Goal: Task Accomplishment & Management: Manage account settings

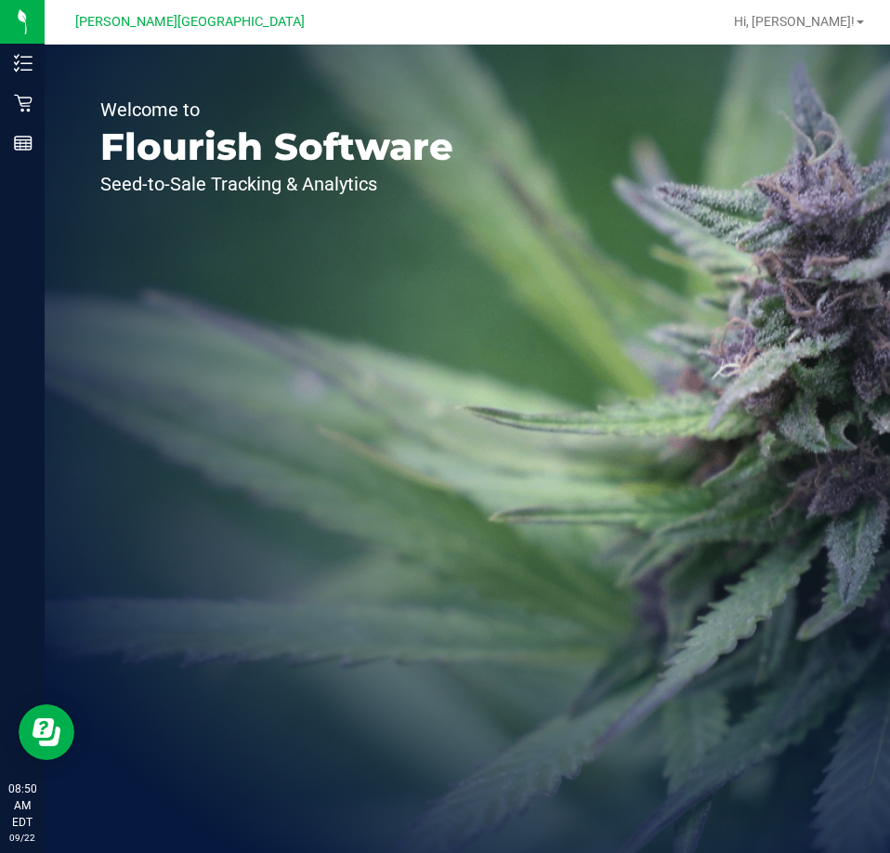
click at [12, 107] on div "Retail" at bounding box center [25, 103] width 39 height 37
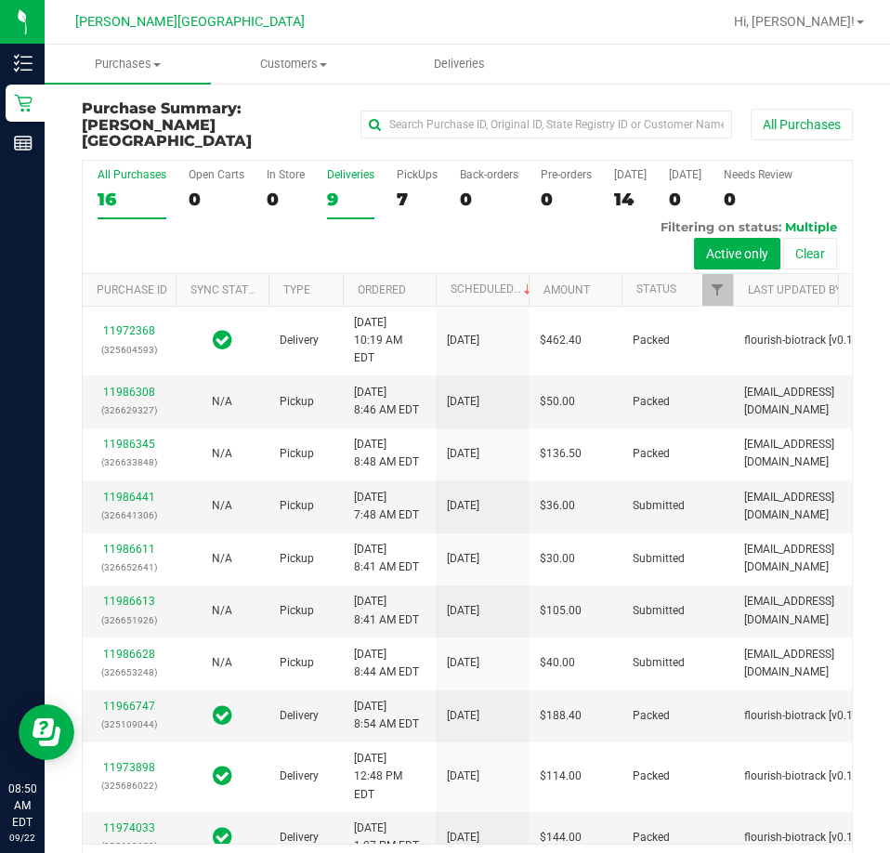
click at [348, 168] on div "Deliveries" at bounding box center [350, 174] width 47 height 13
click at [0, 0] on input "Deliveries 9" at bounding box center [0, 0] width 0 height 0
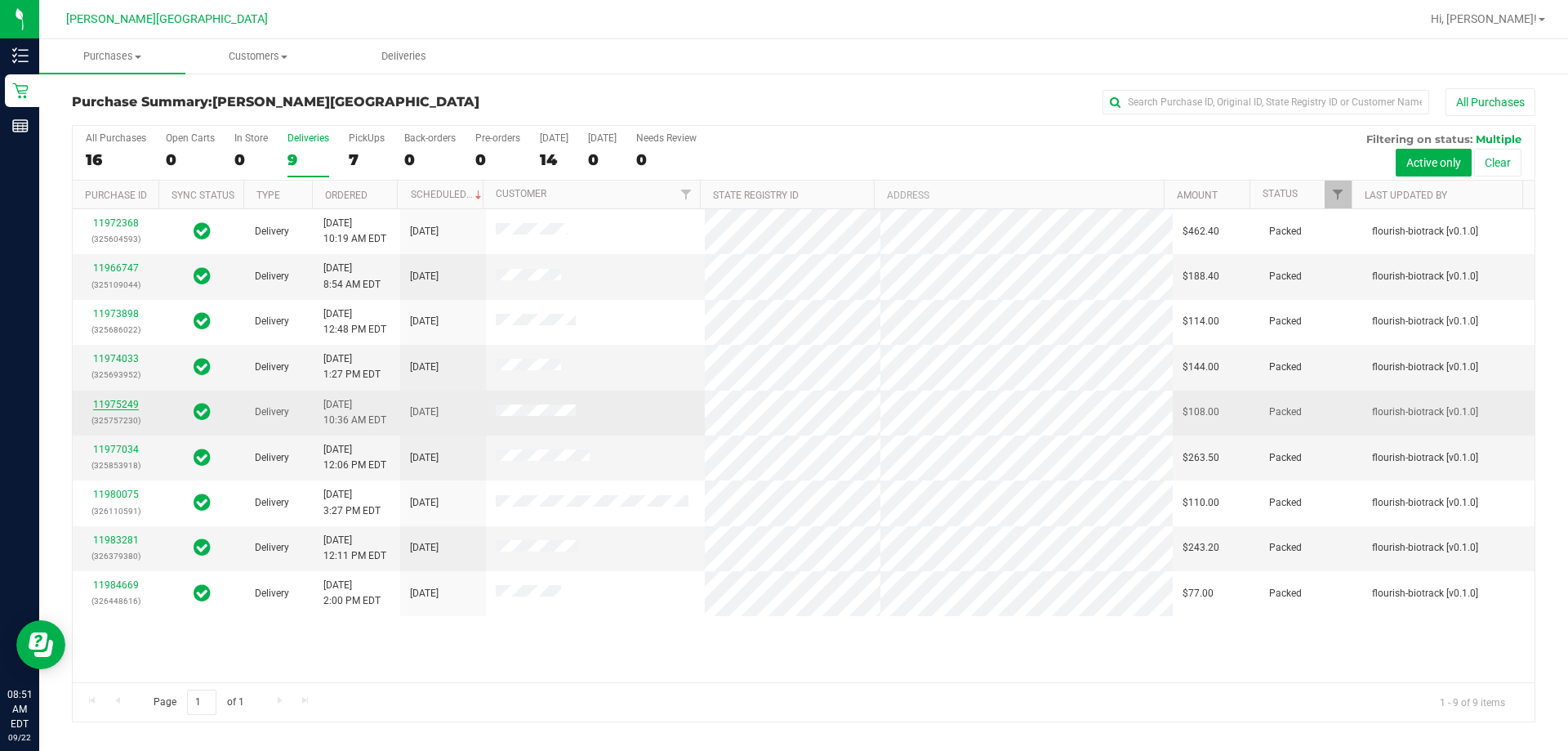
click at [95, 405] on link "11975249" at bounding box center [116, 404] width 46 height 11
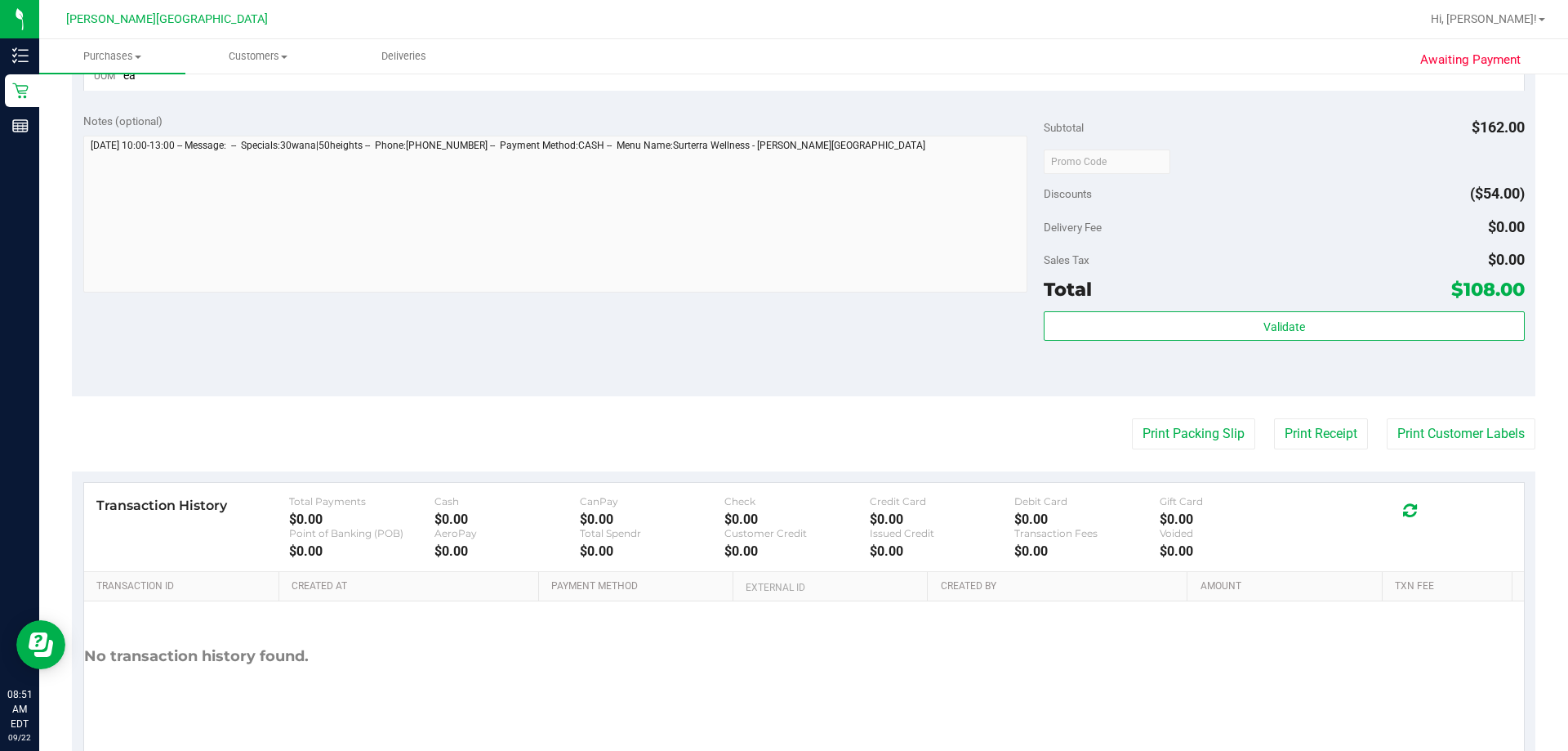
scroll to position [857, 0]
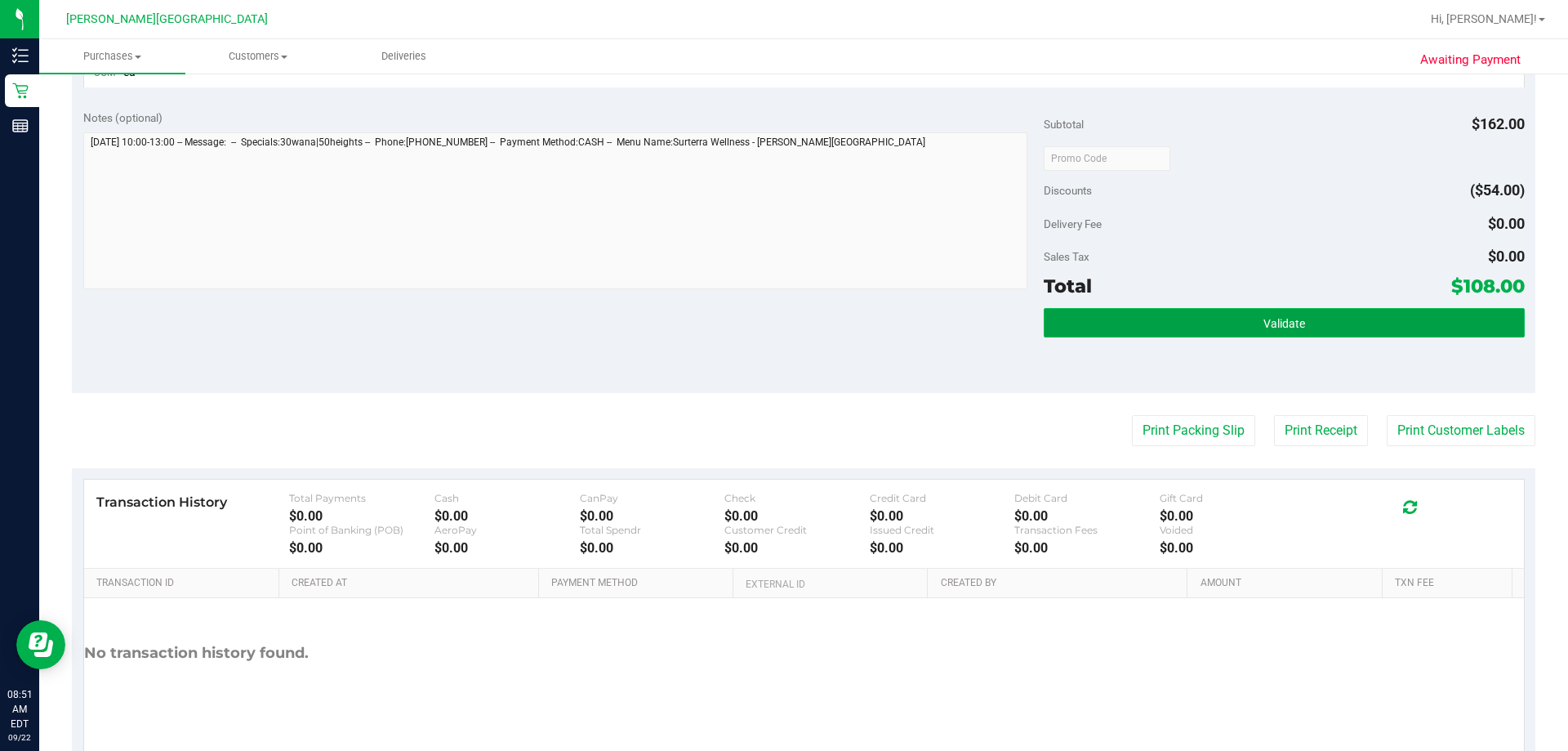
click at [781, 332] on button "Validate" at bounding box center [1283, 322] width 480 height 29
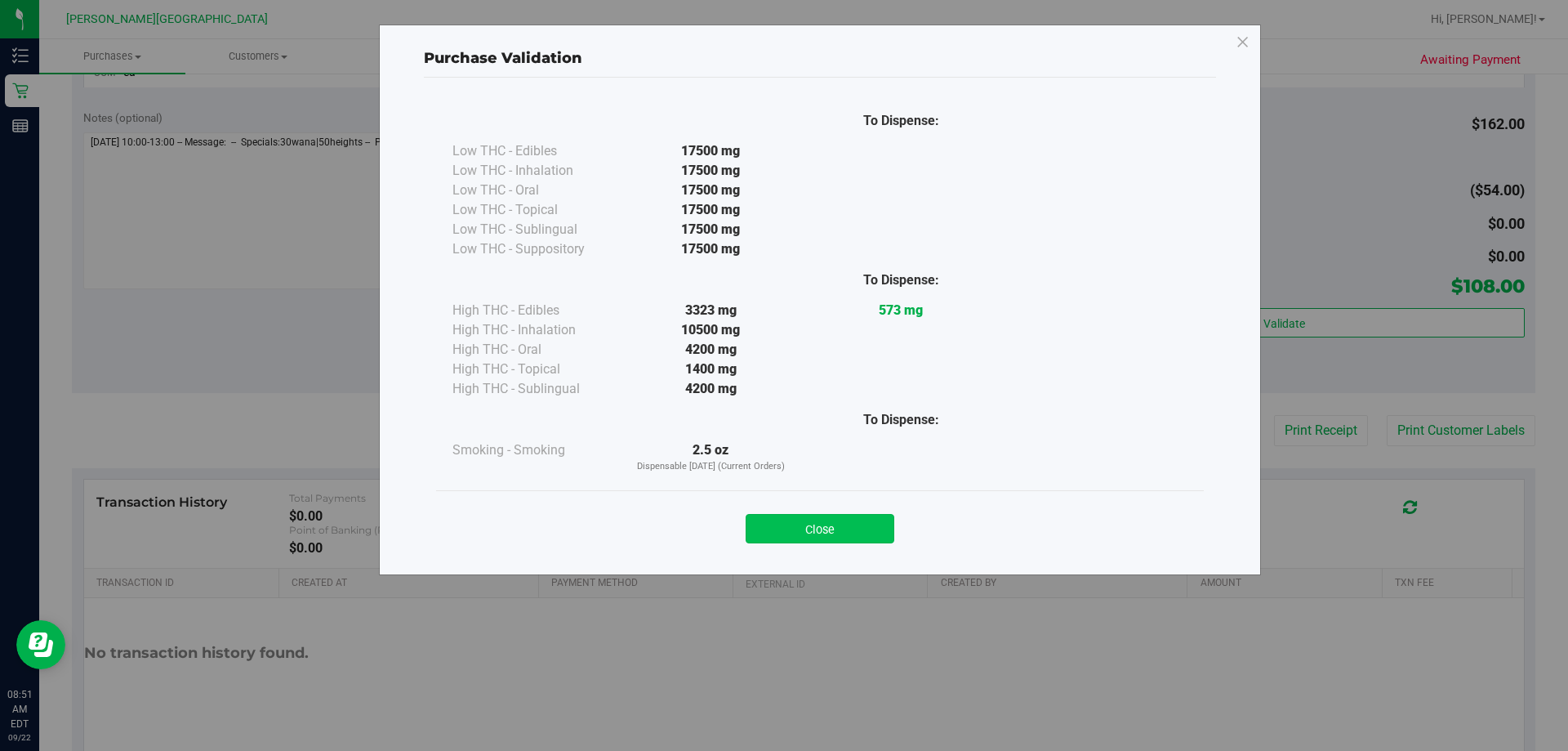
click at [781, 538] on button "Close" at bounding box center [819, 528] width 149 height 29
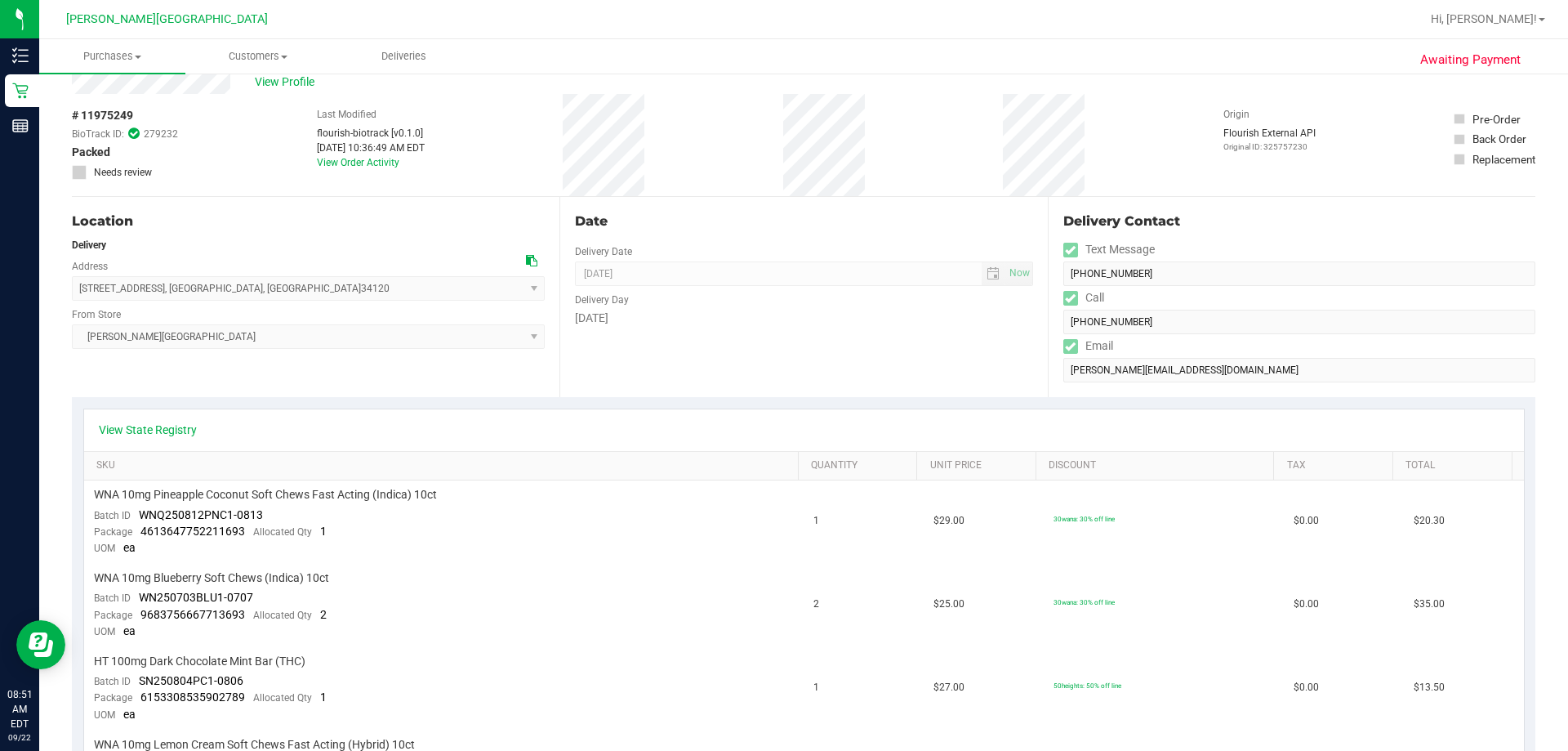
scroll to position [0, 0]
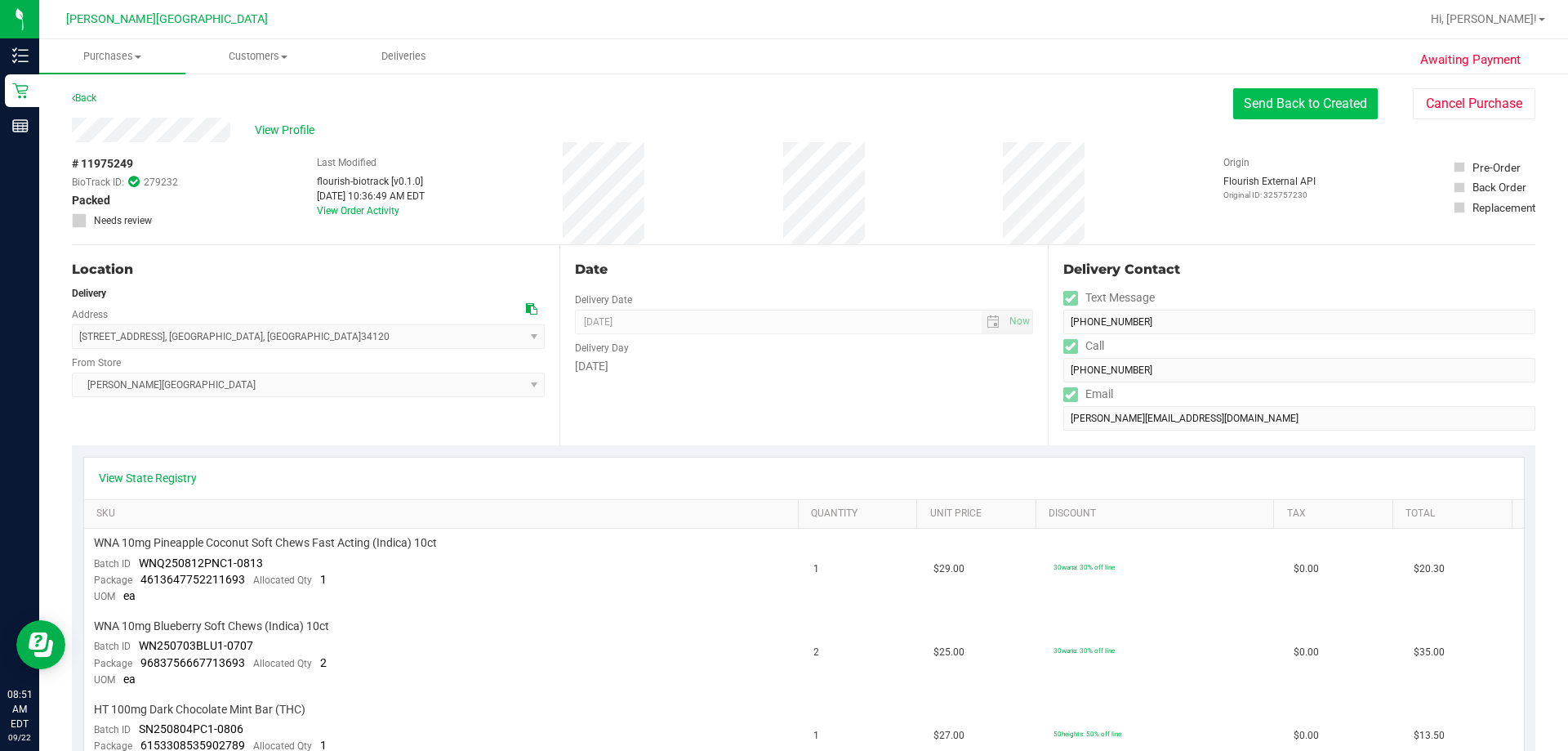
click at [781, 99] on button "Send Back to Created" at bounding box center [1305, 103] width 144 height 31
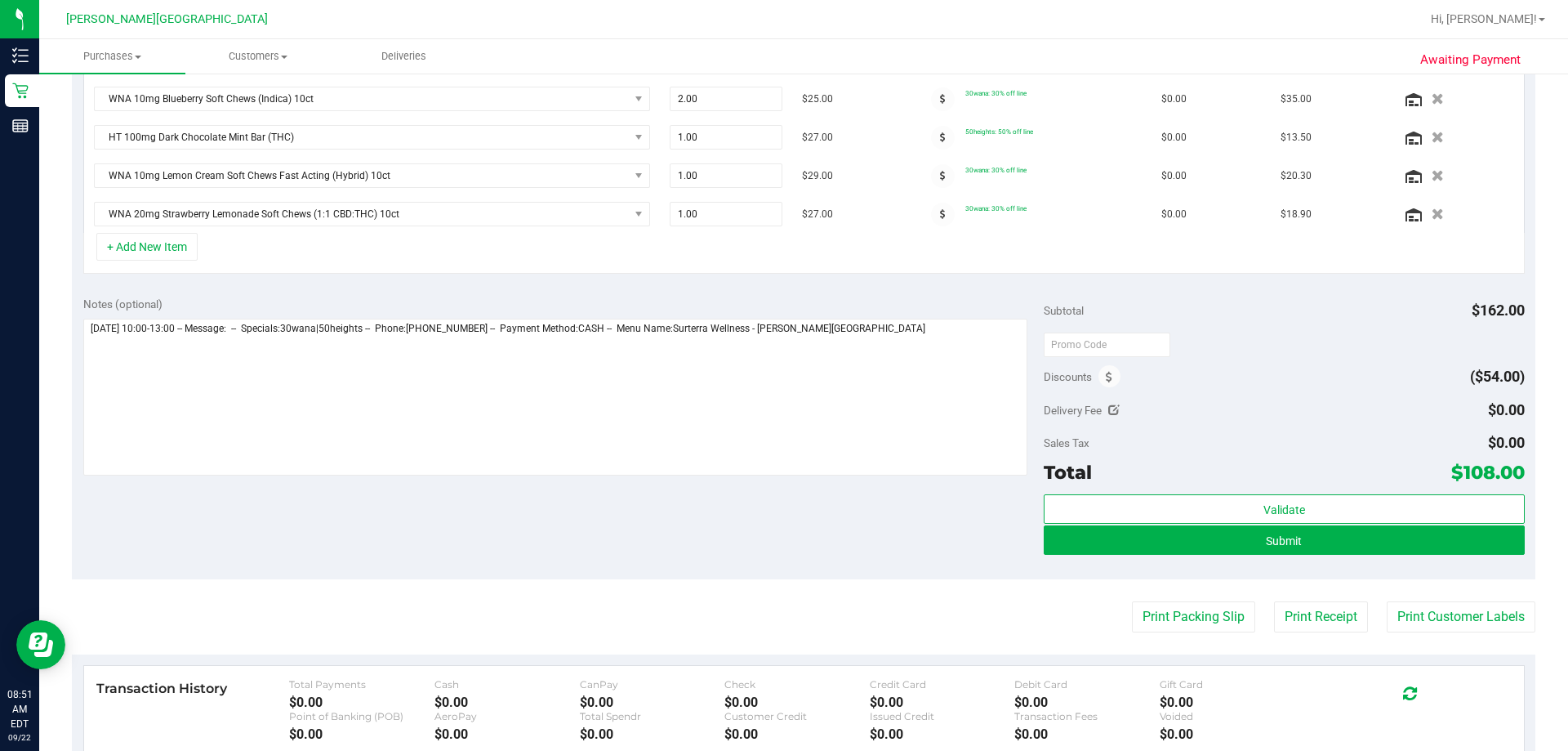
scroll to position [495, 0]
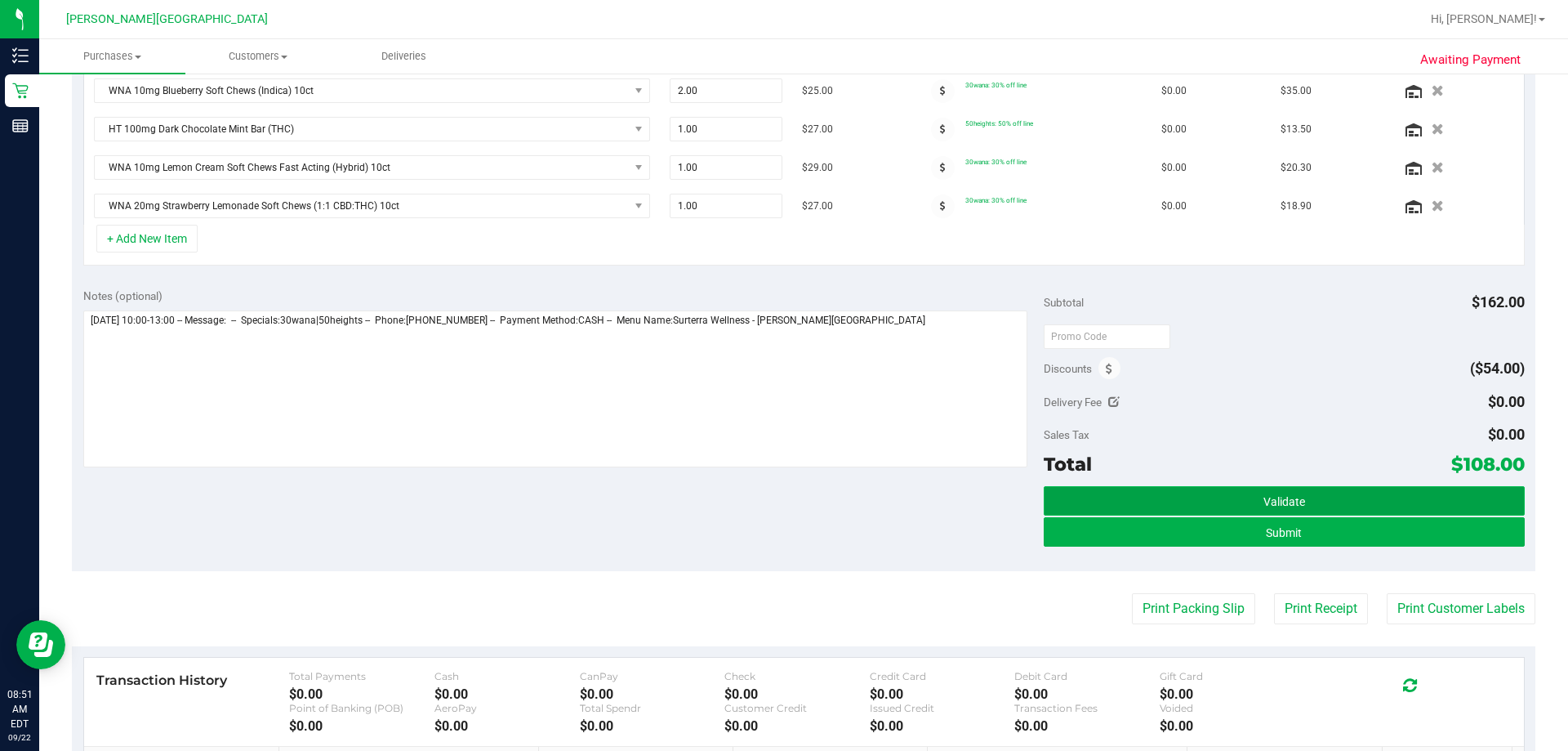
click at [781, 504] on button "Validate" at bounding box center [1283, 500] width 480 height 29
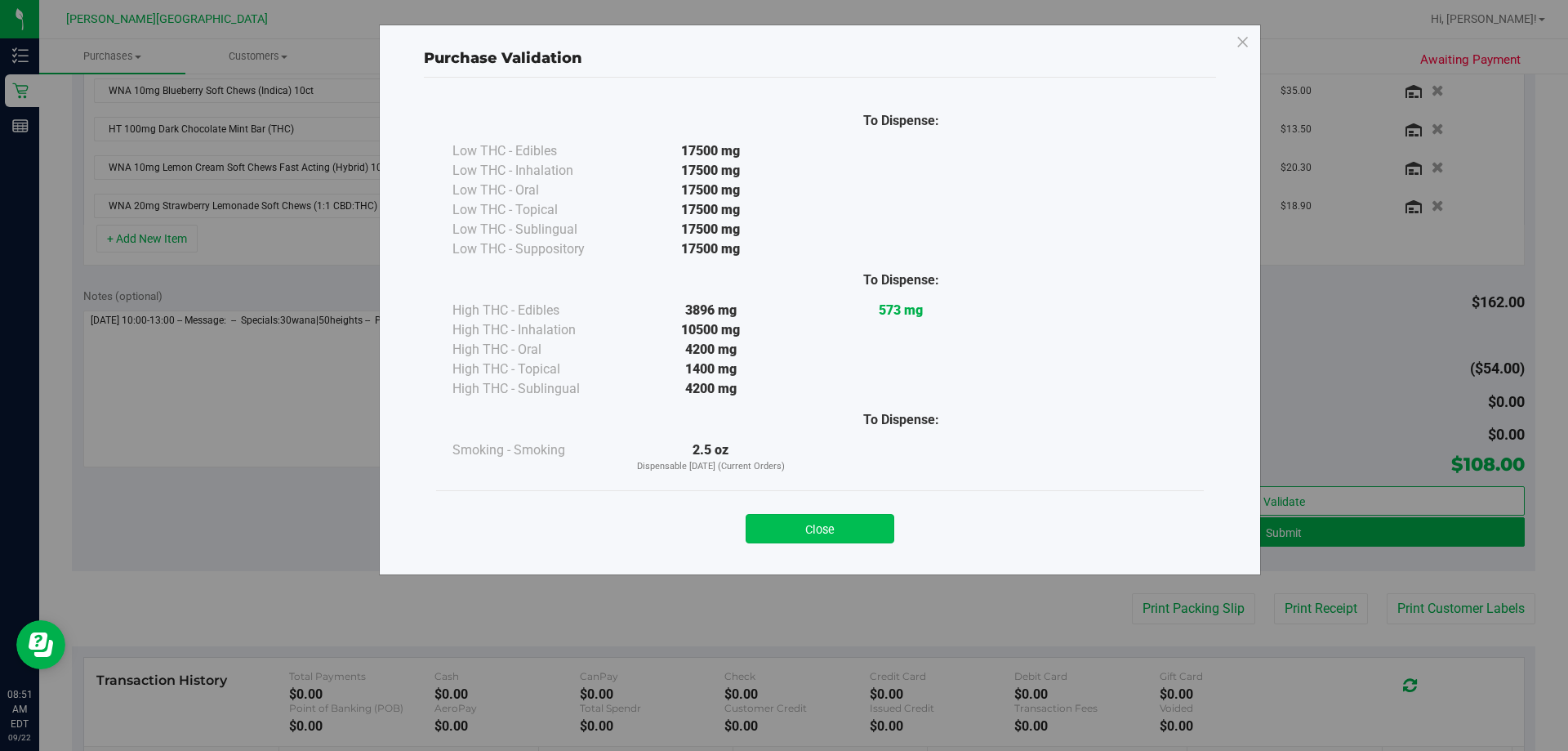
click at [781, 543] on button "Close" at bounding box center [819, 528] width 149 height 29
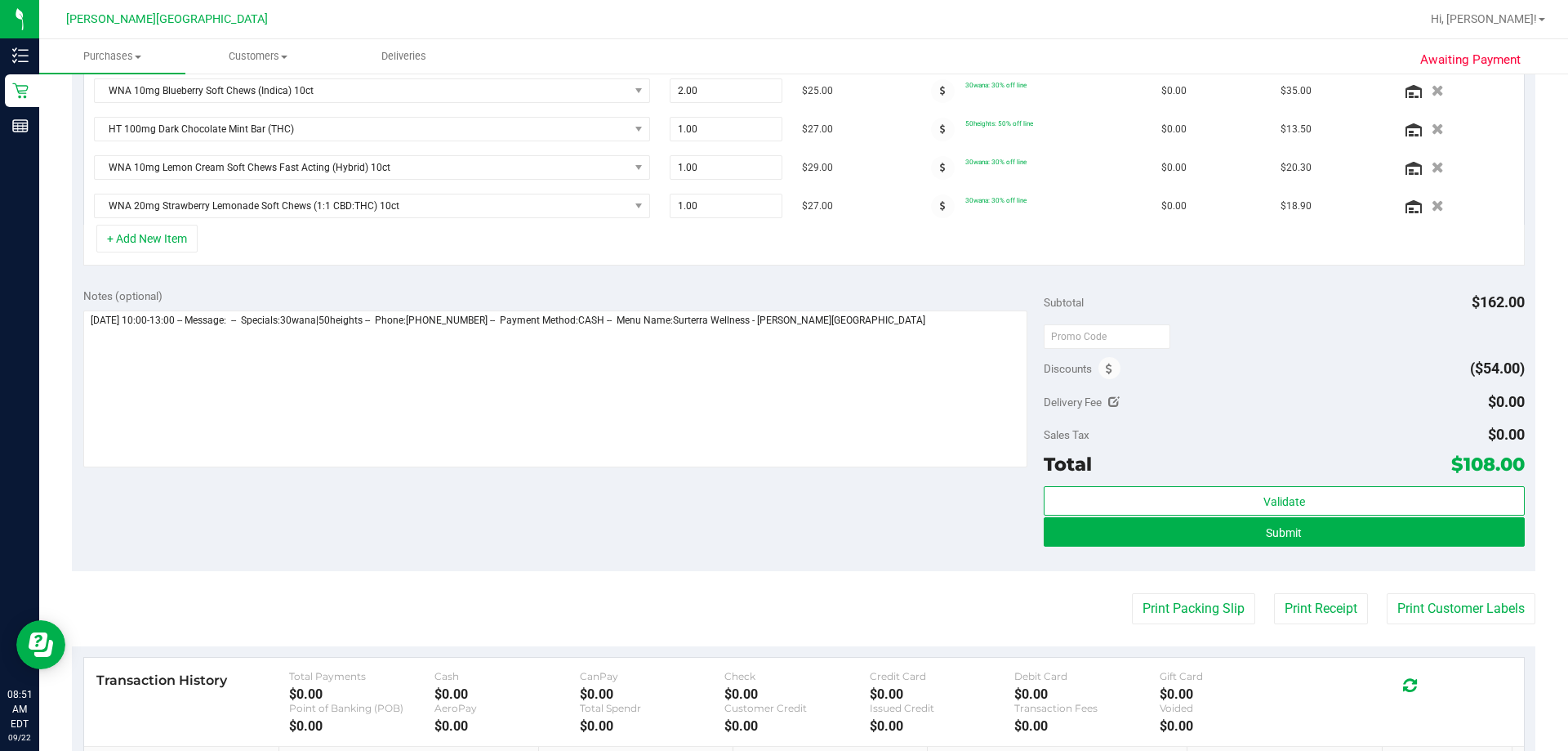
scroll to position [507, 0]
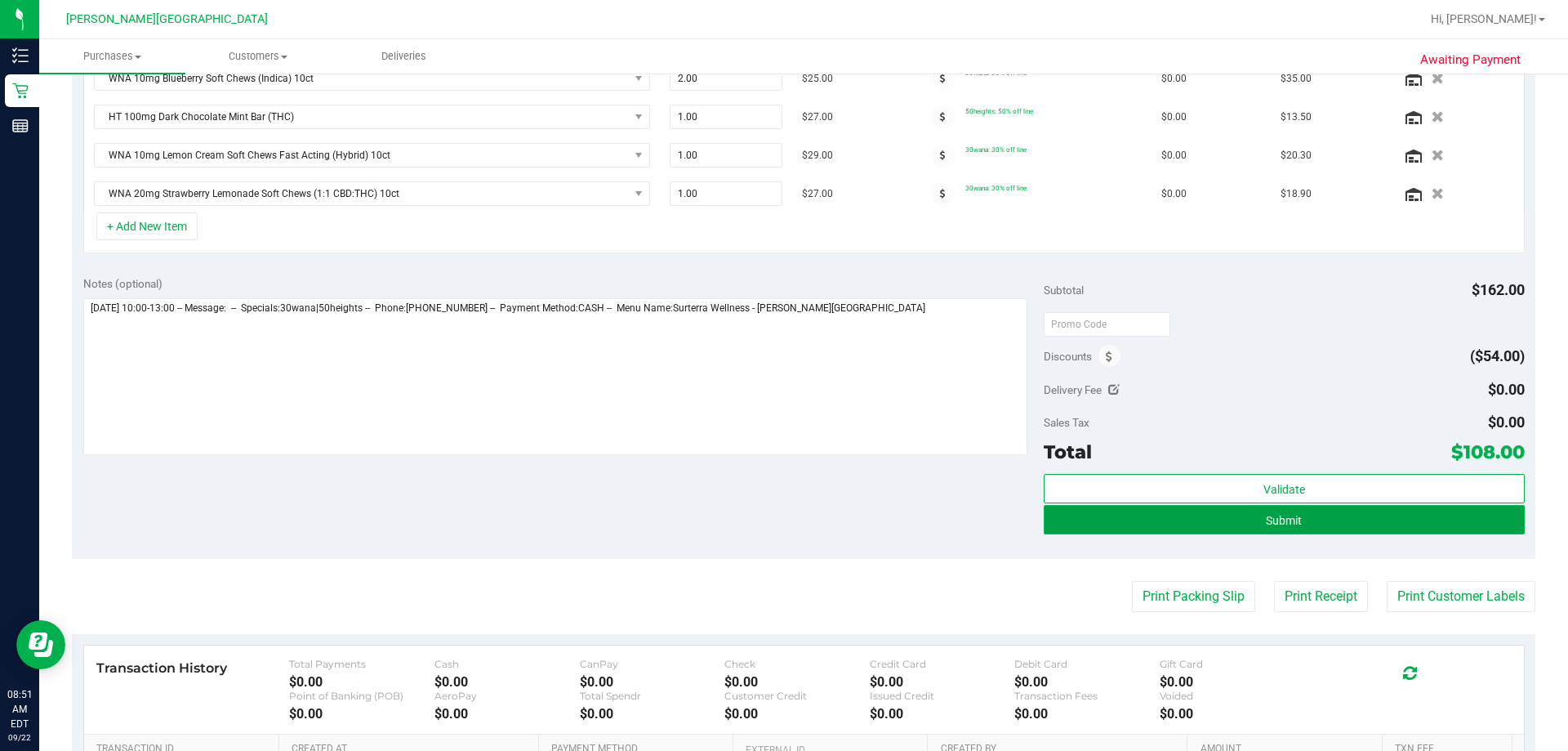
click at [781, 519] on button "Submit" at bounding box center [1283, 519] width 480 height 29
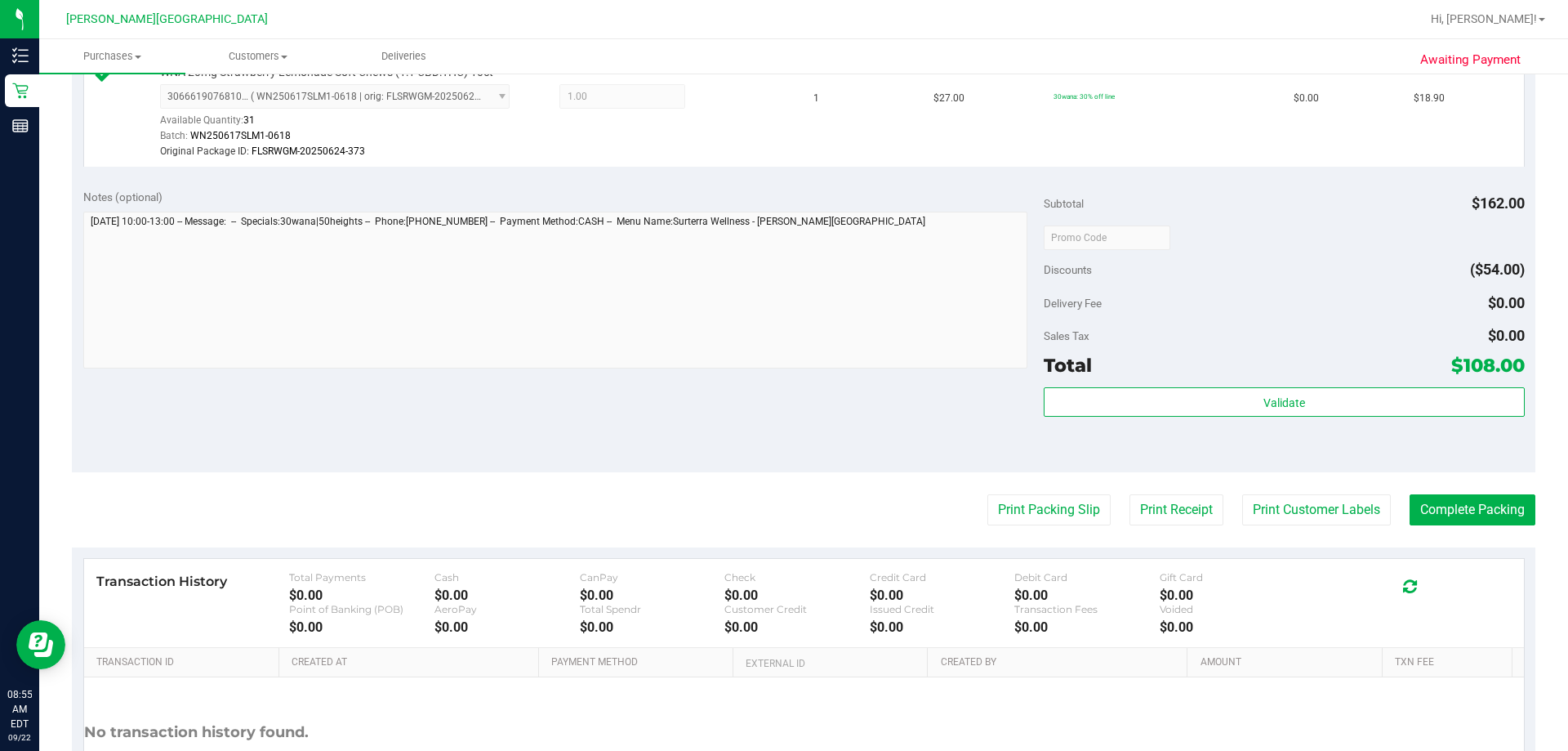
scroll to position [1046, 0]
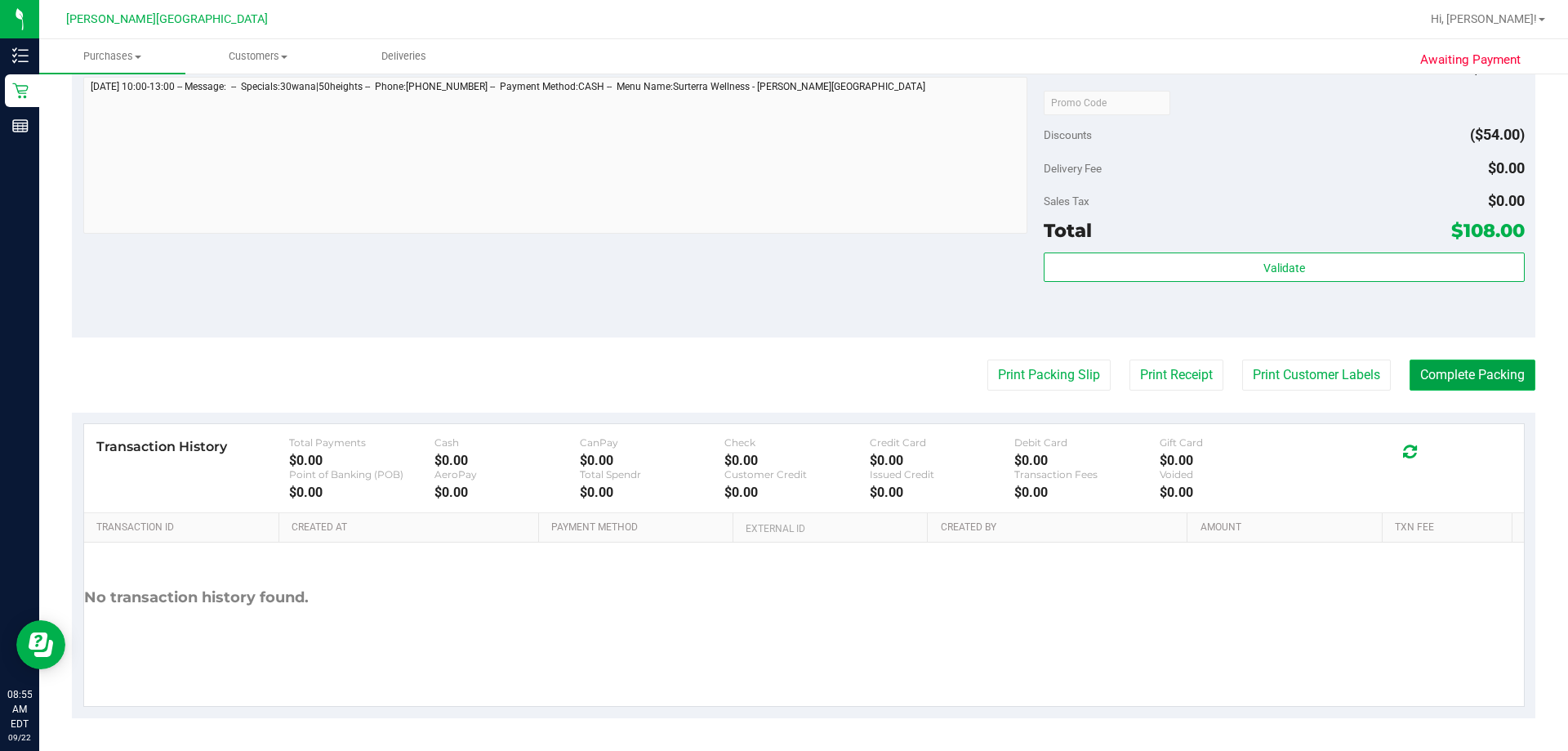
click at [781, 377] on button "Complete Packing" at bounding box center [1472, 375] width 126 height 31
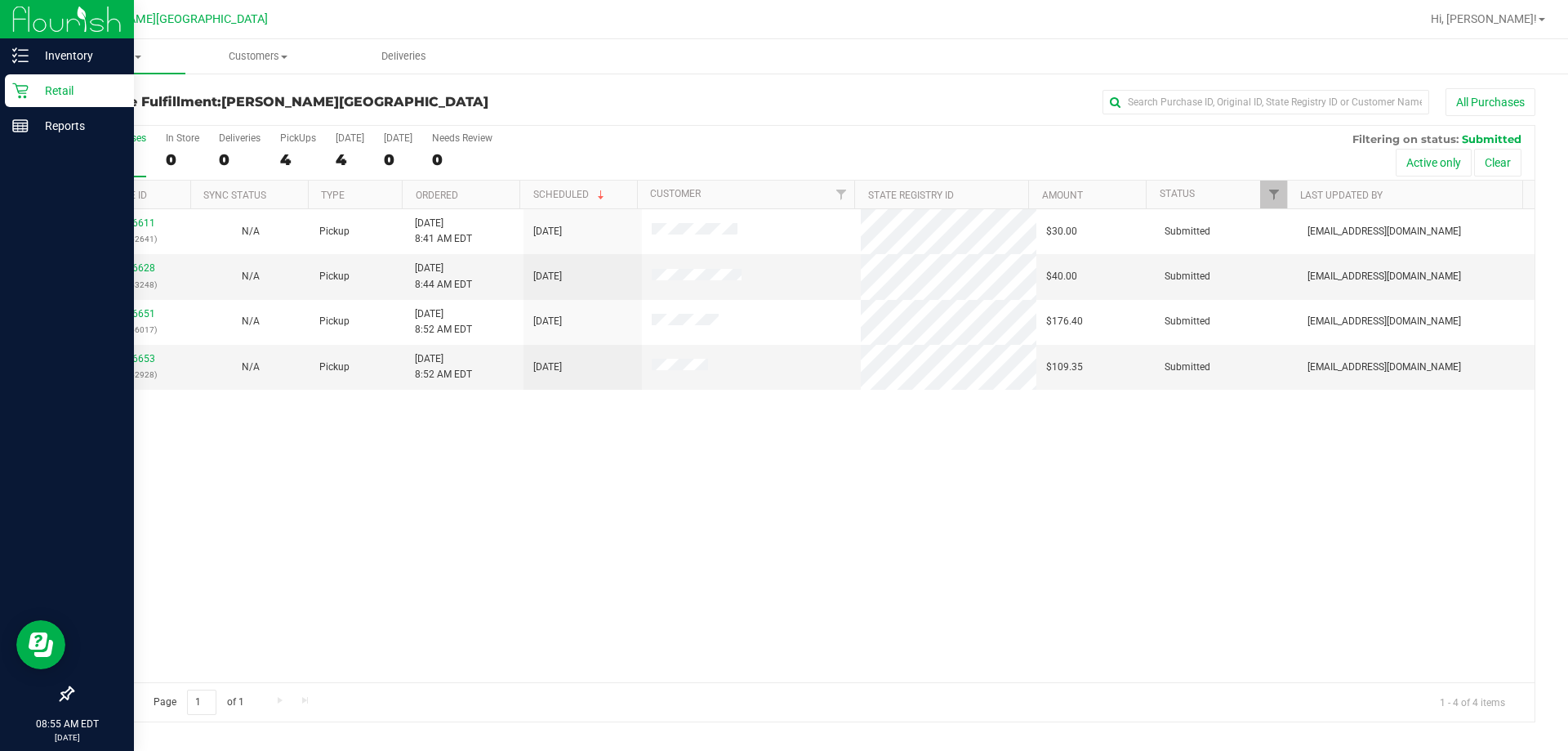
click at [25, 87] on icon at bounding box center [20, 91] width 17 height 17
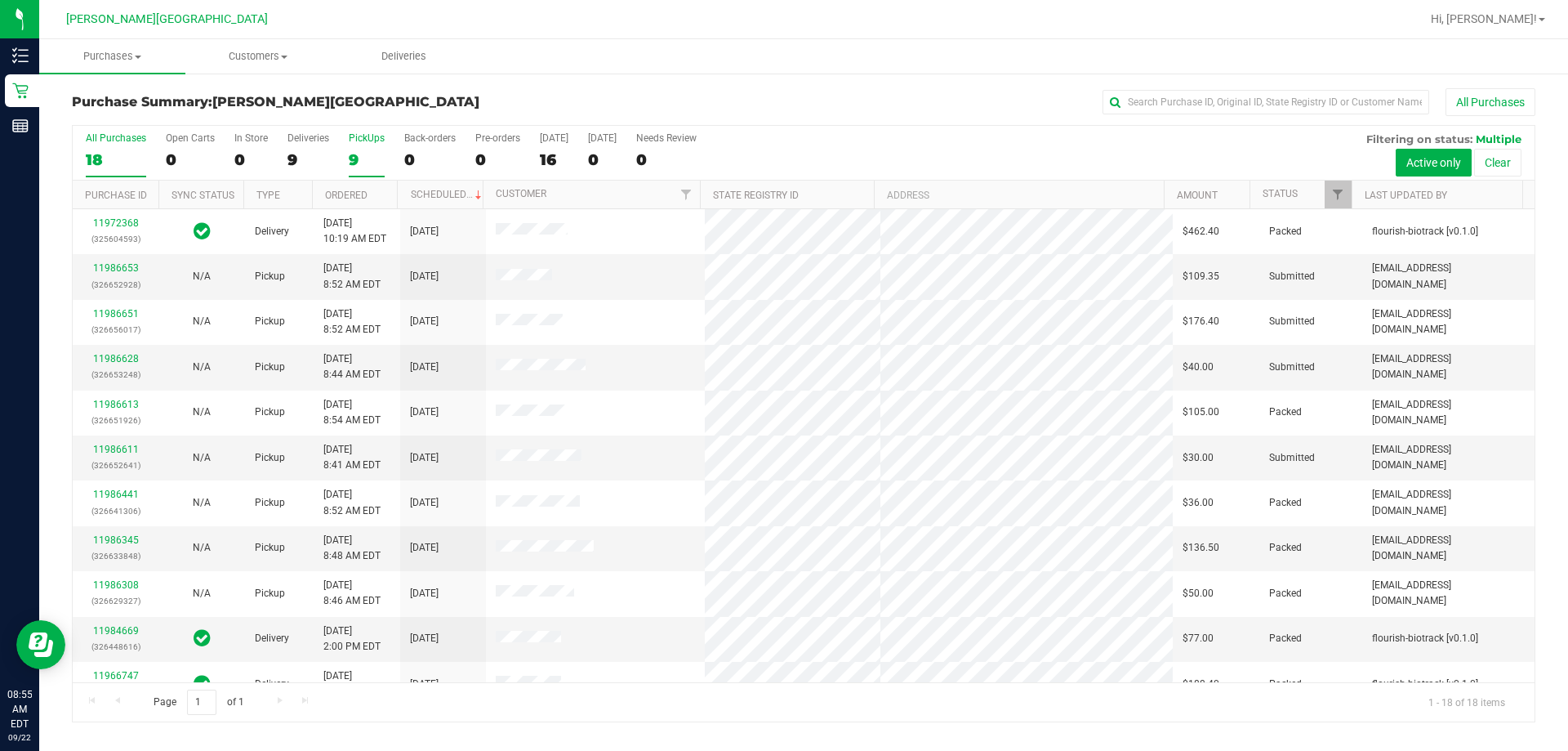
click at [355, 136] on div "PickUps" at bounding box center [367, 138] width 36 height 11
click at [0, 0] on input "PickUps 9" at bounding box center [0, 0] width 0 height 0
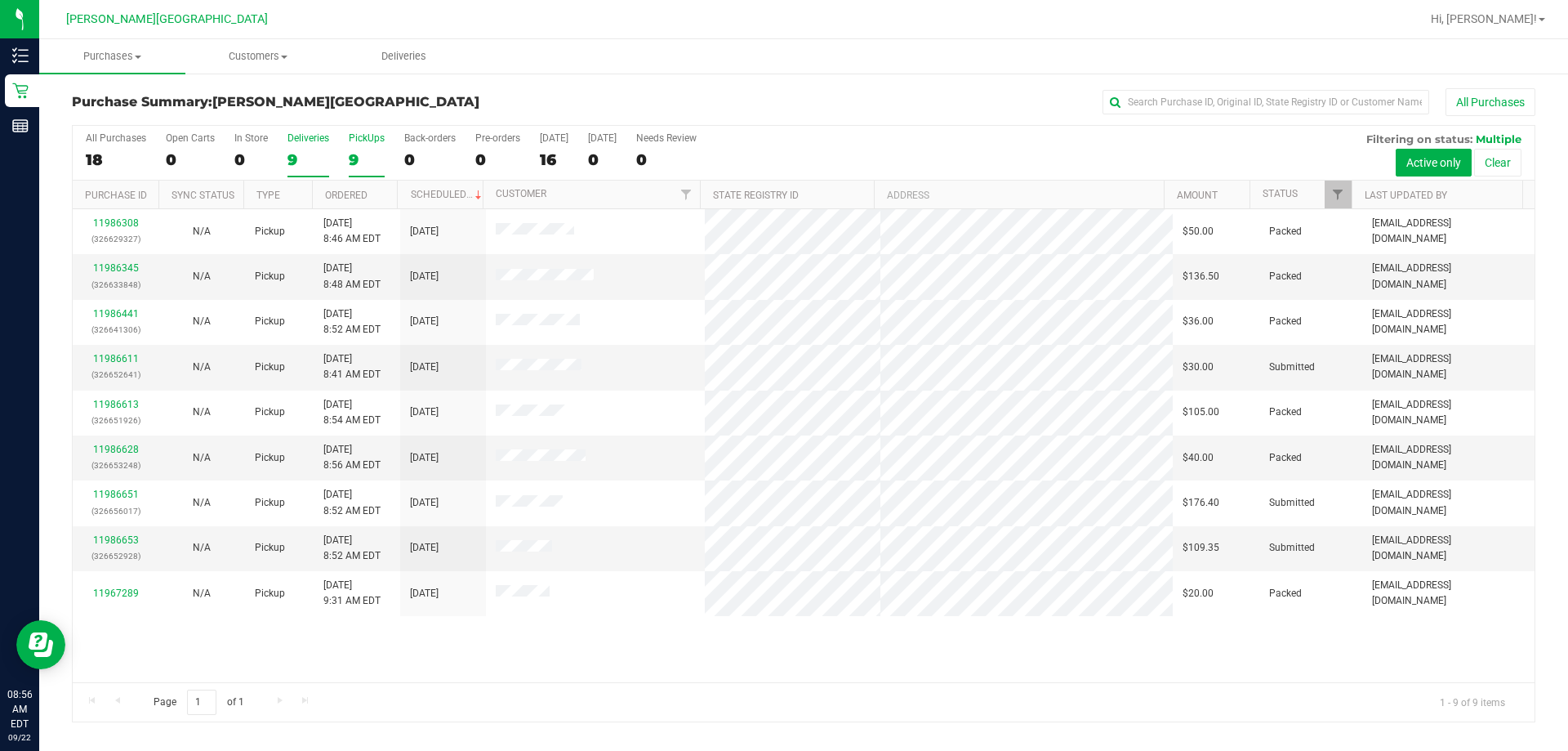
click at [314, 136] on div "Deliveries" at bounding box center [308, 138] width 41 height 11
click at [0, 0] on input "Deliveries 9" at bounding box center [0, 0] width 0 height 0
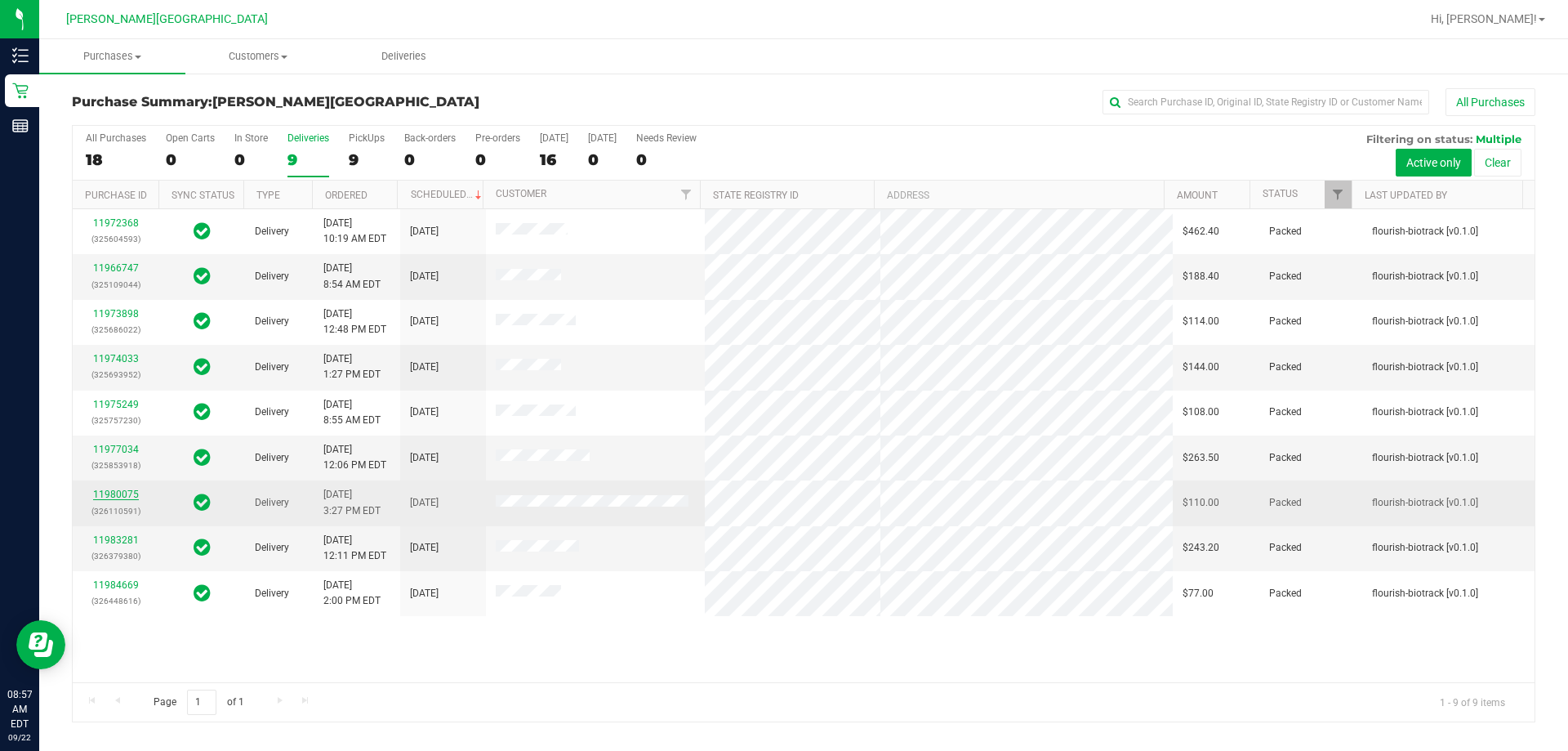
click at [123, 493] on link "11980075" at bounding box center [116, 494] width 46 height 11
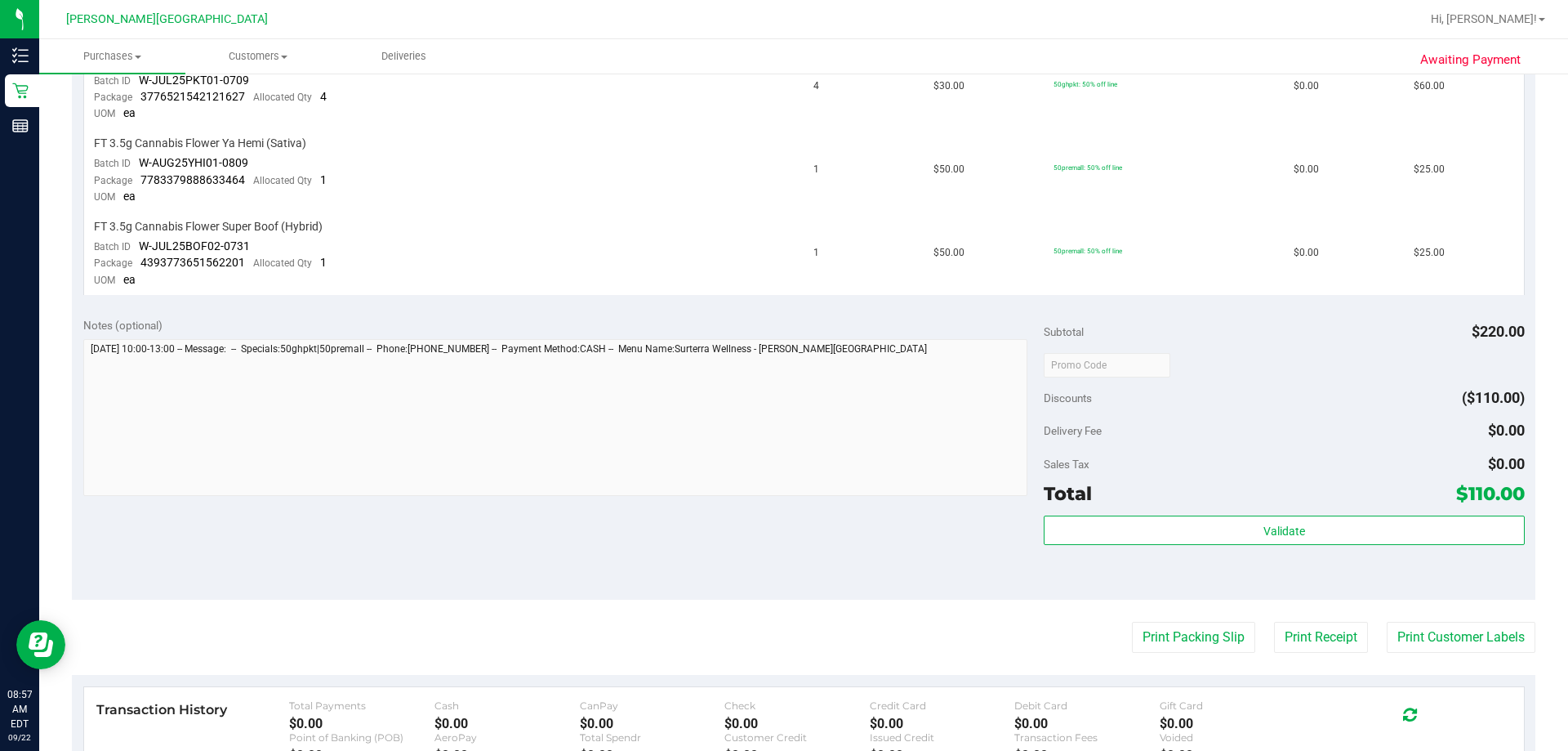
scroll to position [490, 0]
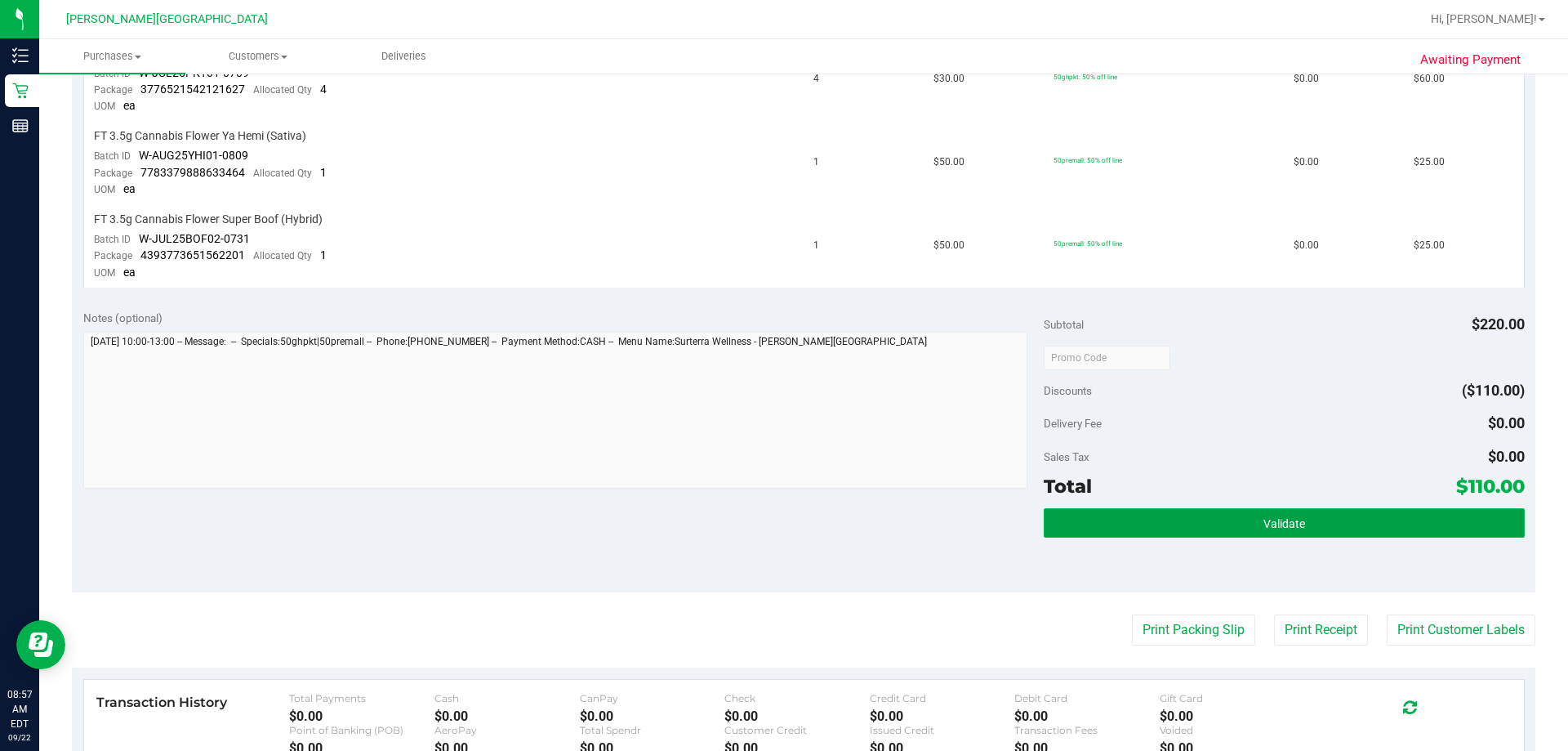
click at [781, 528] on button "Validate" at bounding box center [1283, 522] width 480 height 29
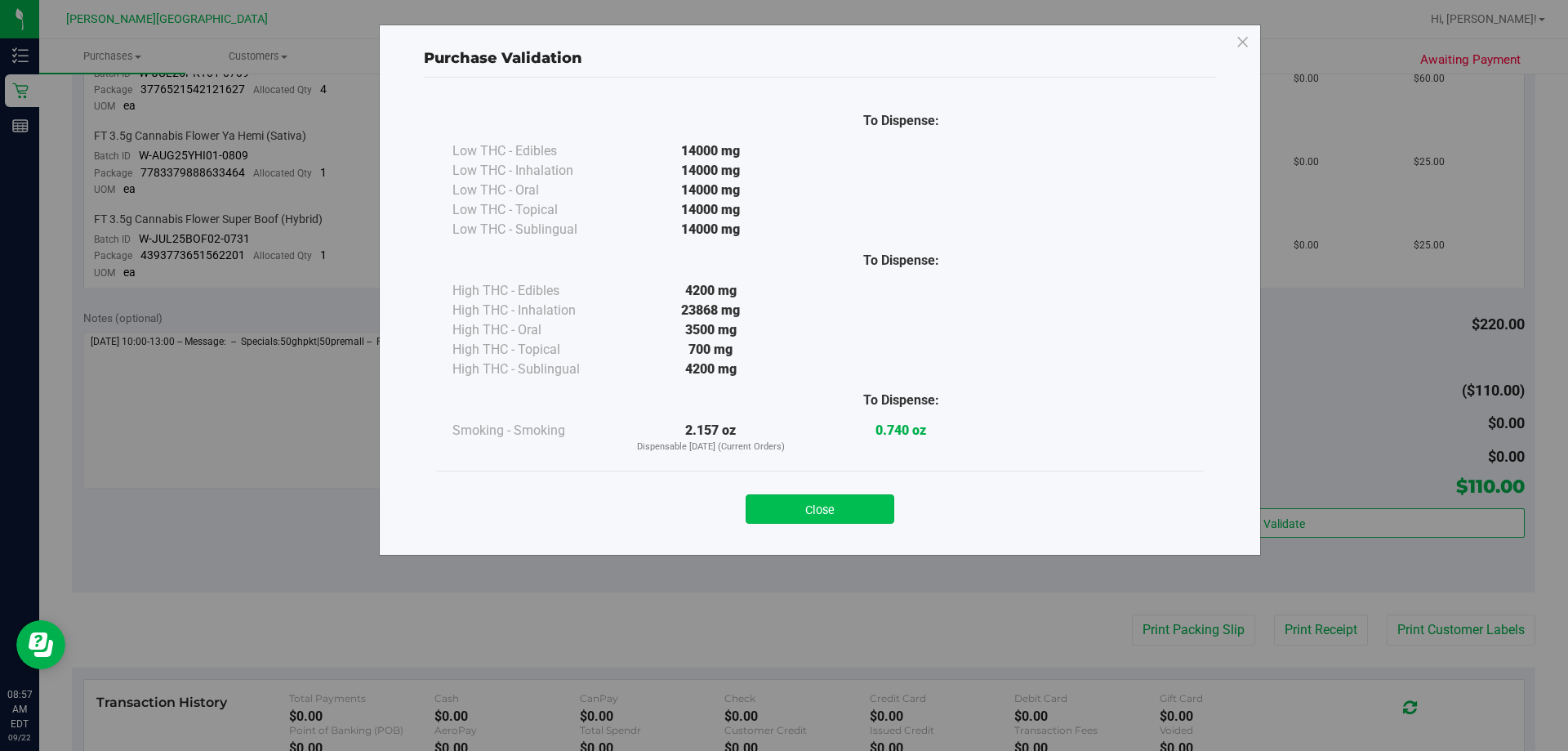
click at [781, 509] on button "Close" at bounding box center [819, 508] width 149 height 29
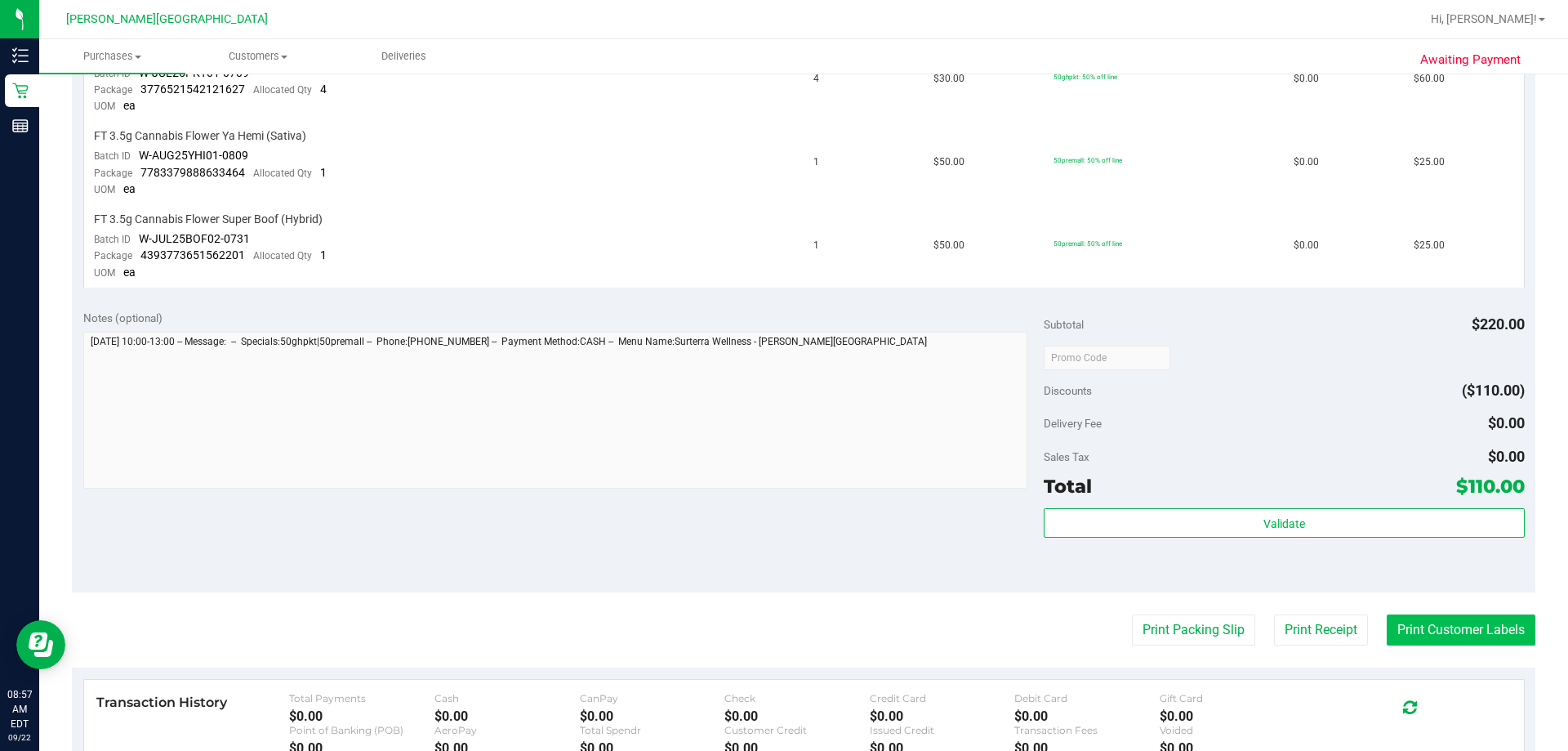
click at [781, 623] on button "Print Customer Labels" at bounding box center [1460, 630] width 149 height 31
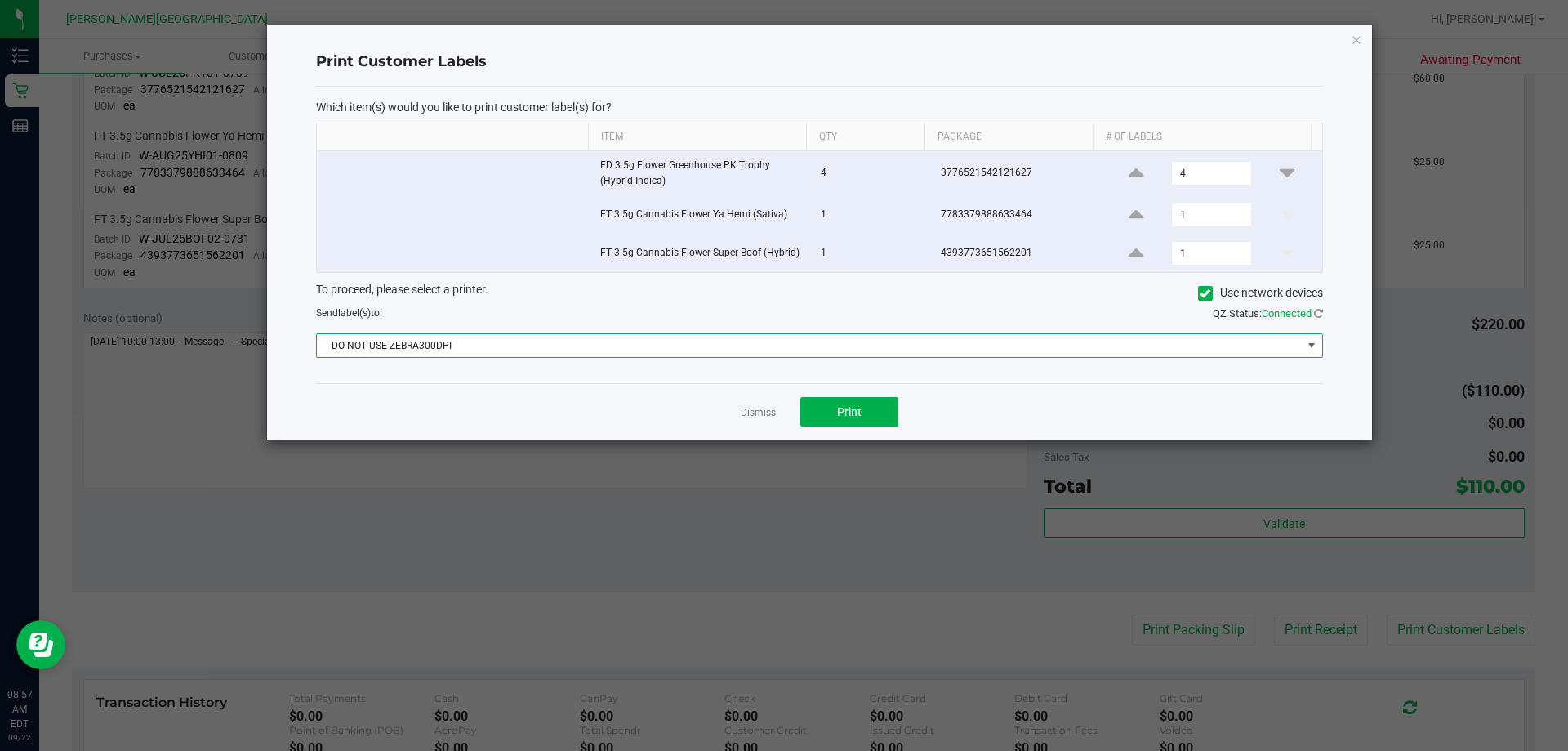
click at [781, 354] on span "DO NOT USE ZEBRA300DPI" at bounding box center [809, 346] width 984 height 23
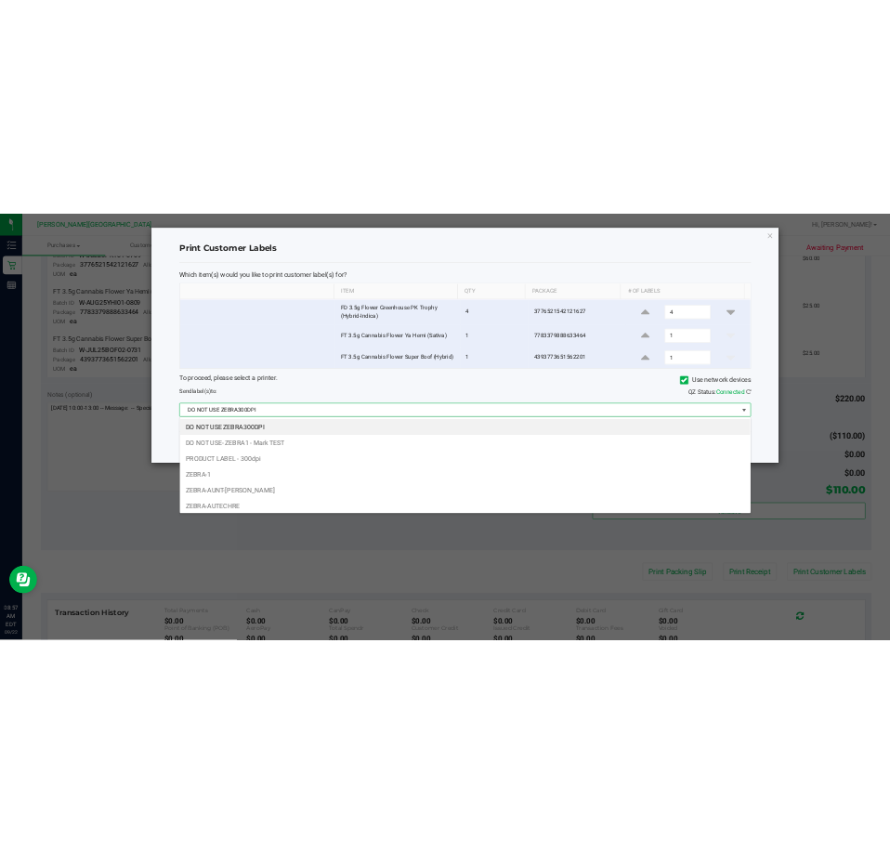
scroll to position [28, 1145]
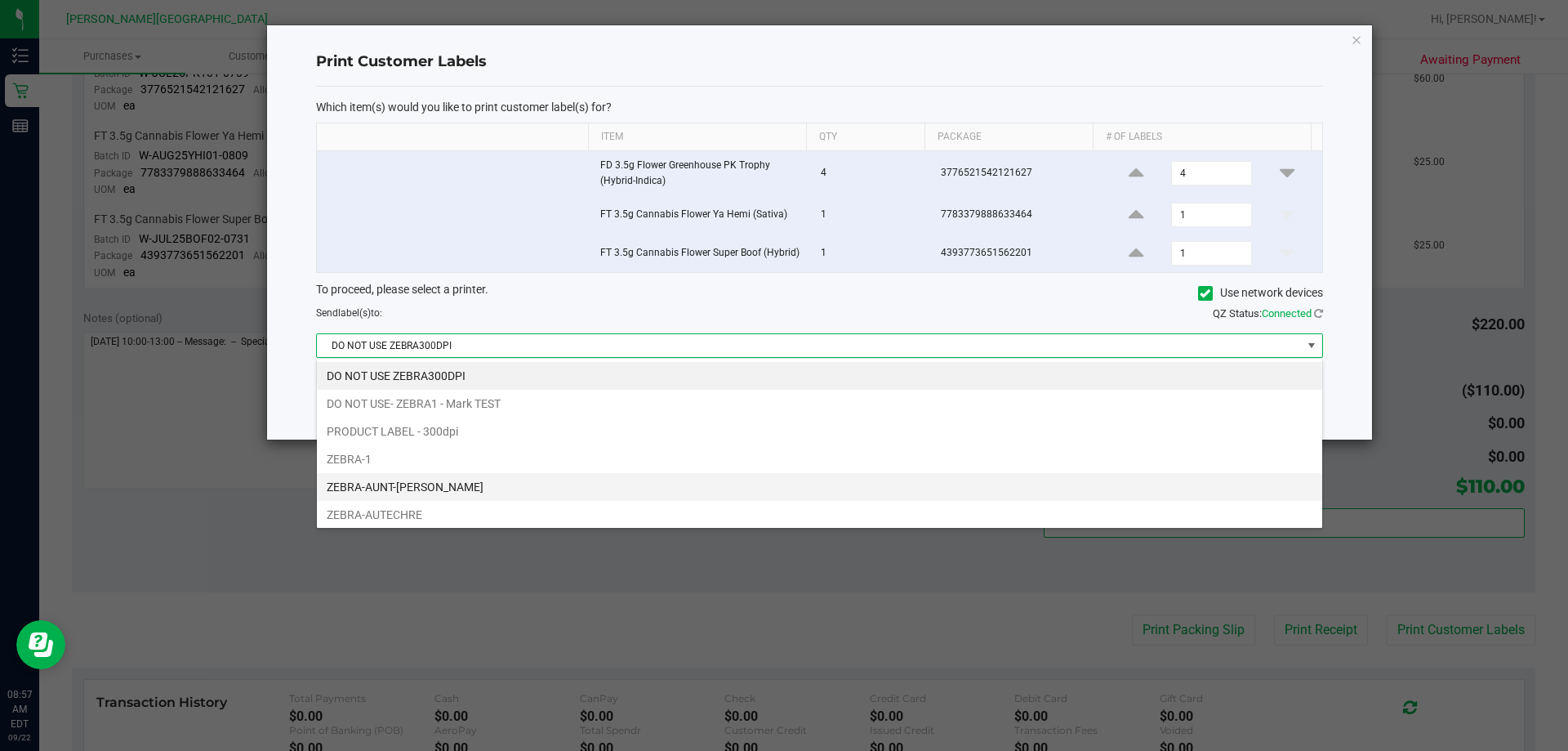
click at [639, 489] on li "ZEBRA-AUNT-[PERSON_NAME]" at bounding box center [819, 487] width 1005 height 28
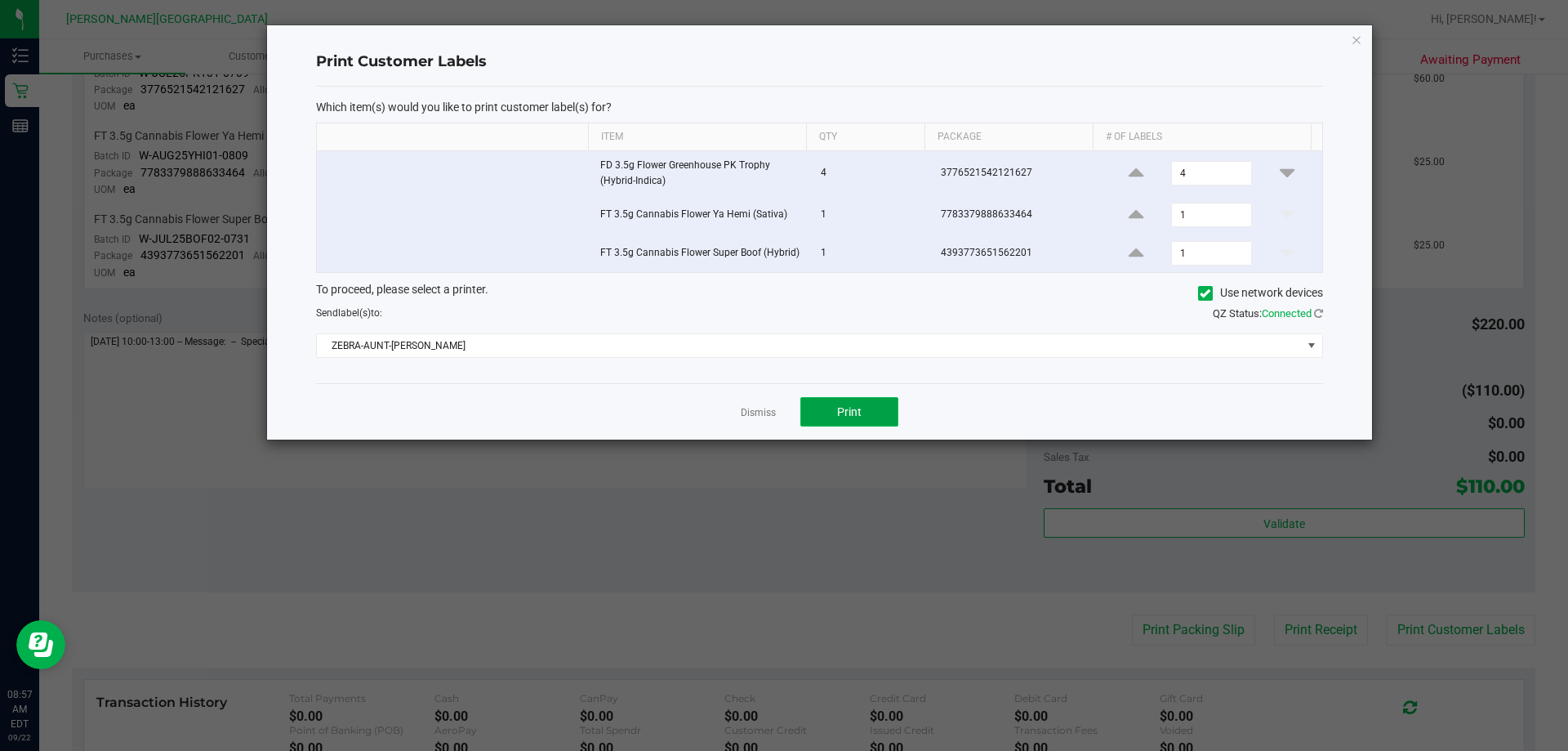
click at [781, 416] on span "Print" at bounding box center [849, 412] width 25 height 13
click at [767, 414] on link "Dismiss" at bounding box center [759, 413] width 35 height 14
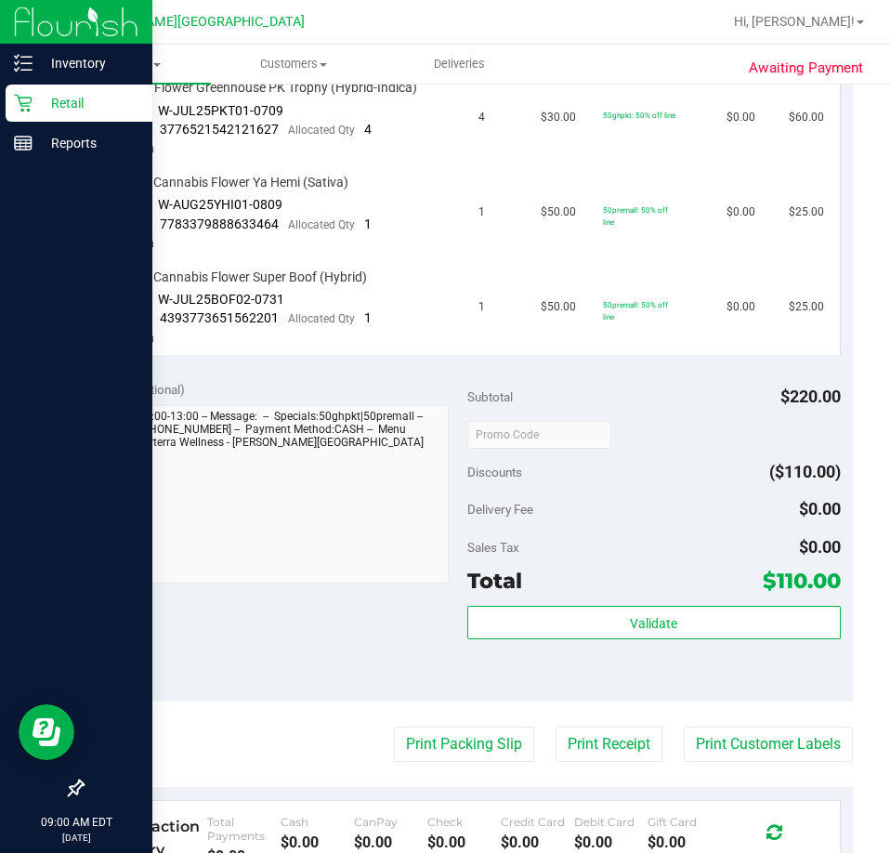
click at [50, 100] on p "Retail" at bounding box center [88, 103] width 111 height 22
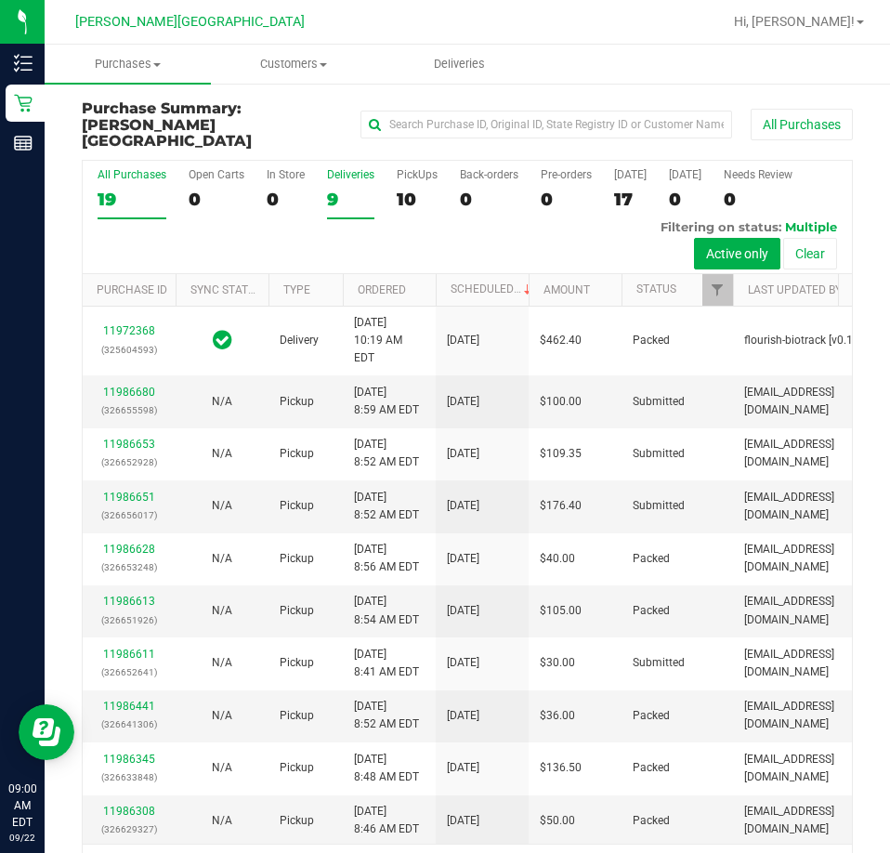
click at [341, 168] on div "Deliveries" at bounding box center [350, 174] width 47 height 13
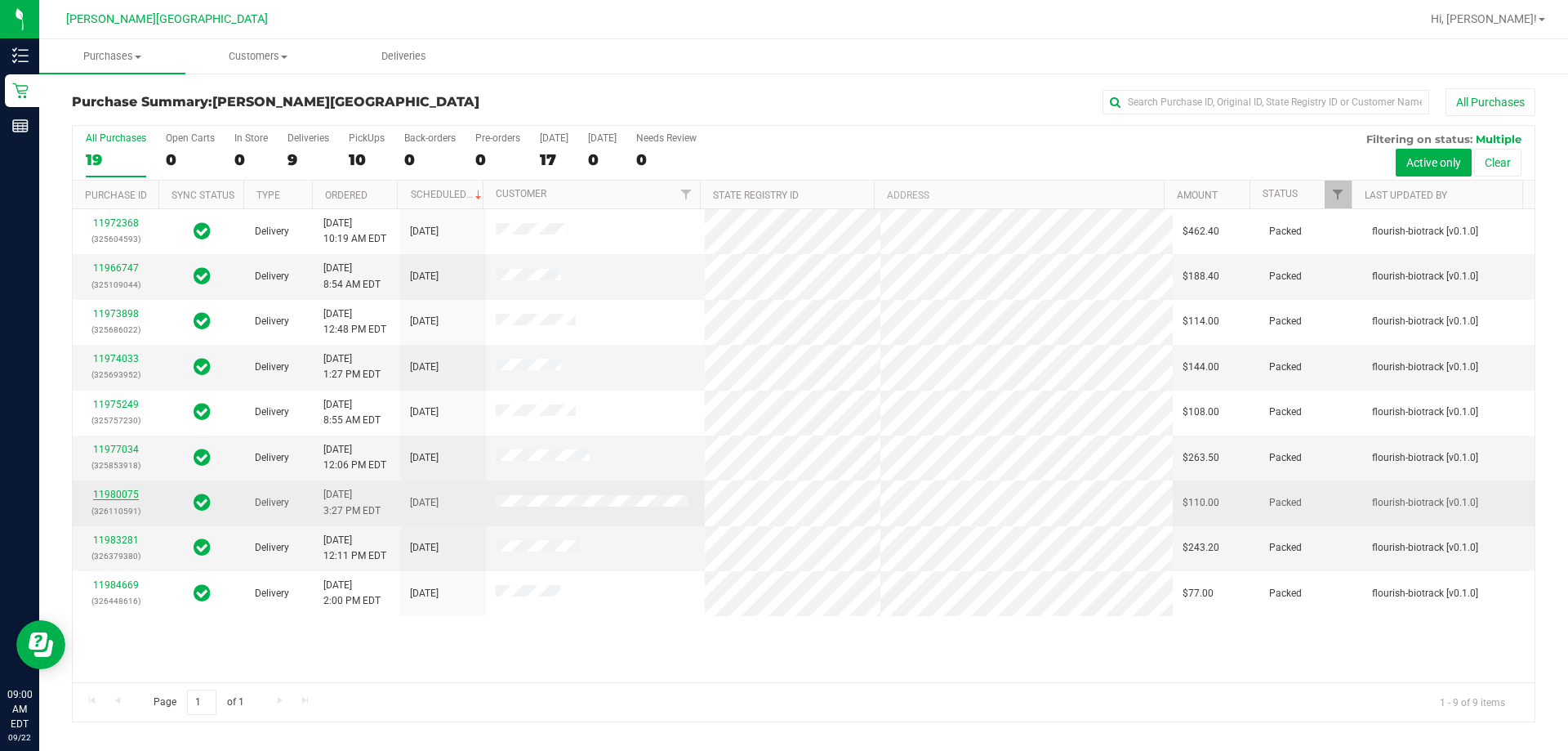
click at [123, 493] on link "11980075" at bounding box center [116, 494] width 46 height 11
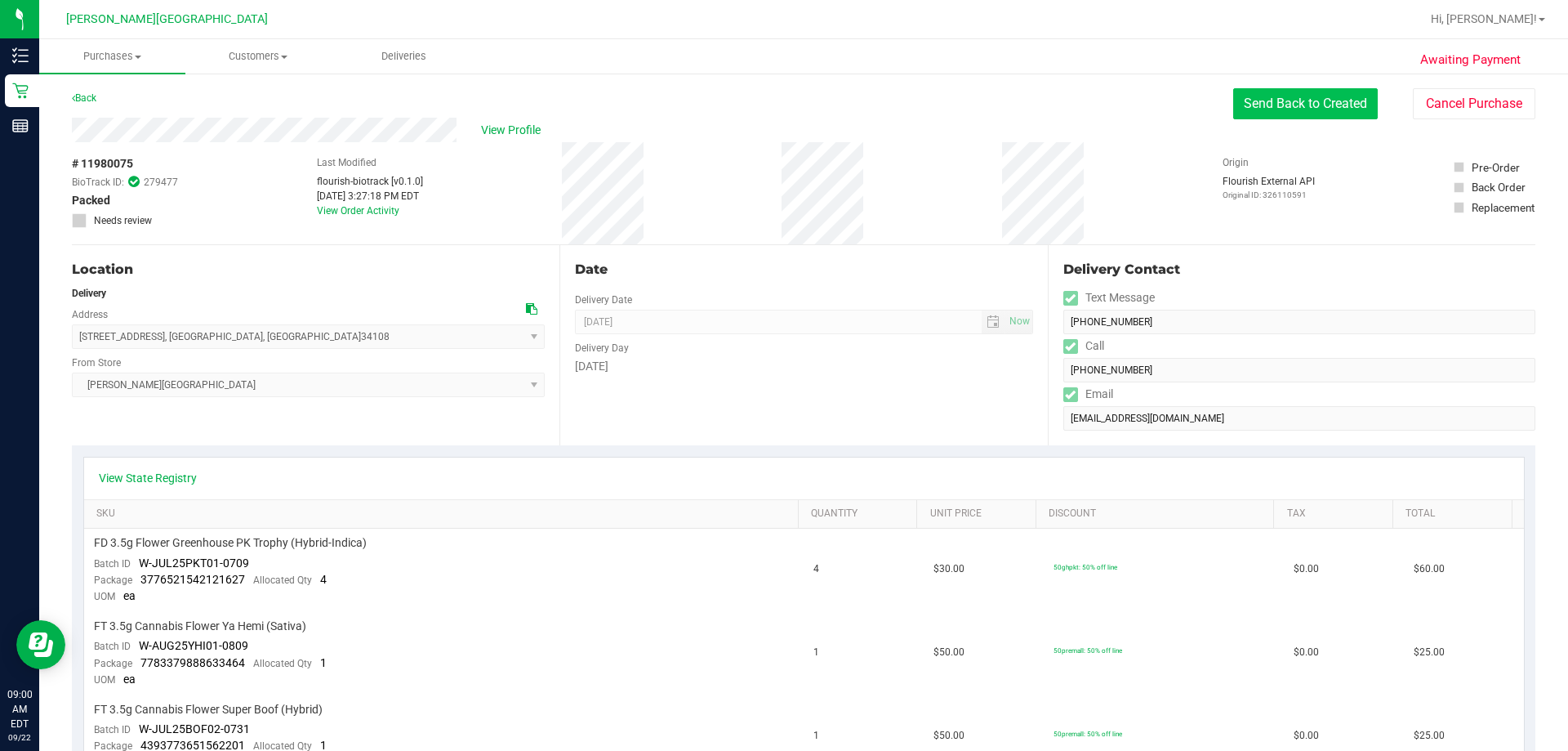
click at [781, 105] on button "Send Back to Created" at bounding box center [1305, 103] width 144 height 31
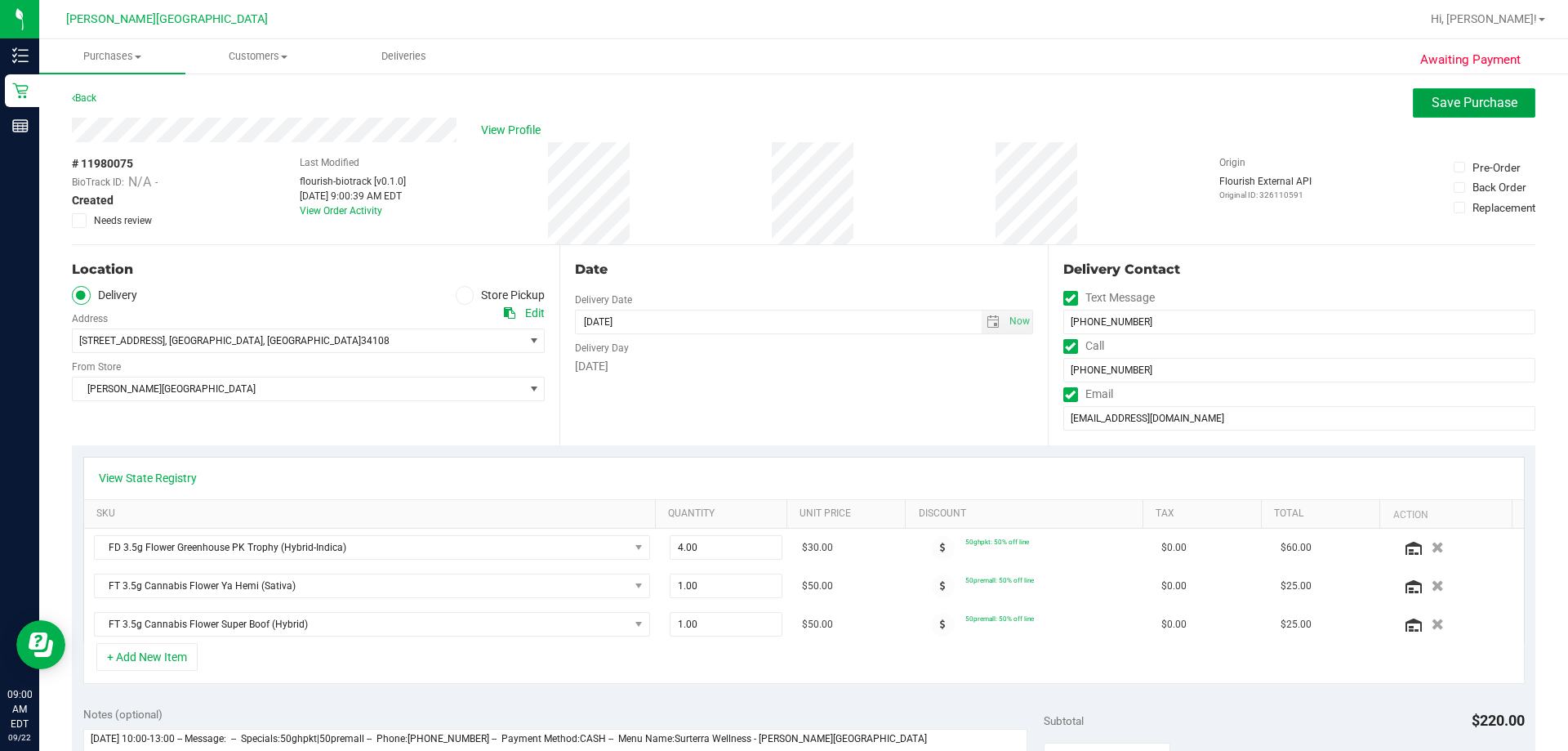
click at [781, 103] on span "Save Purchase" at bounding box center [1475, 103] width 86 height 16
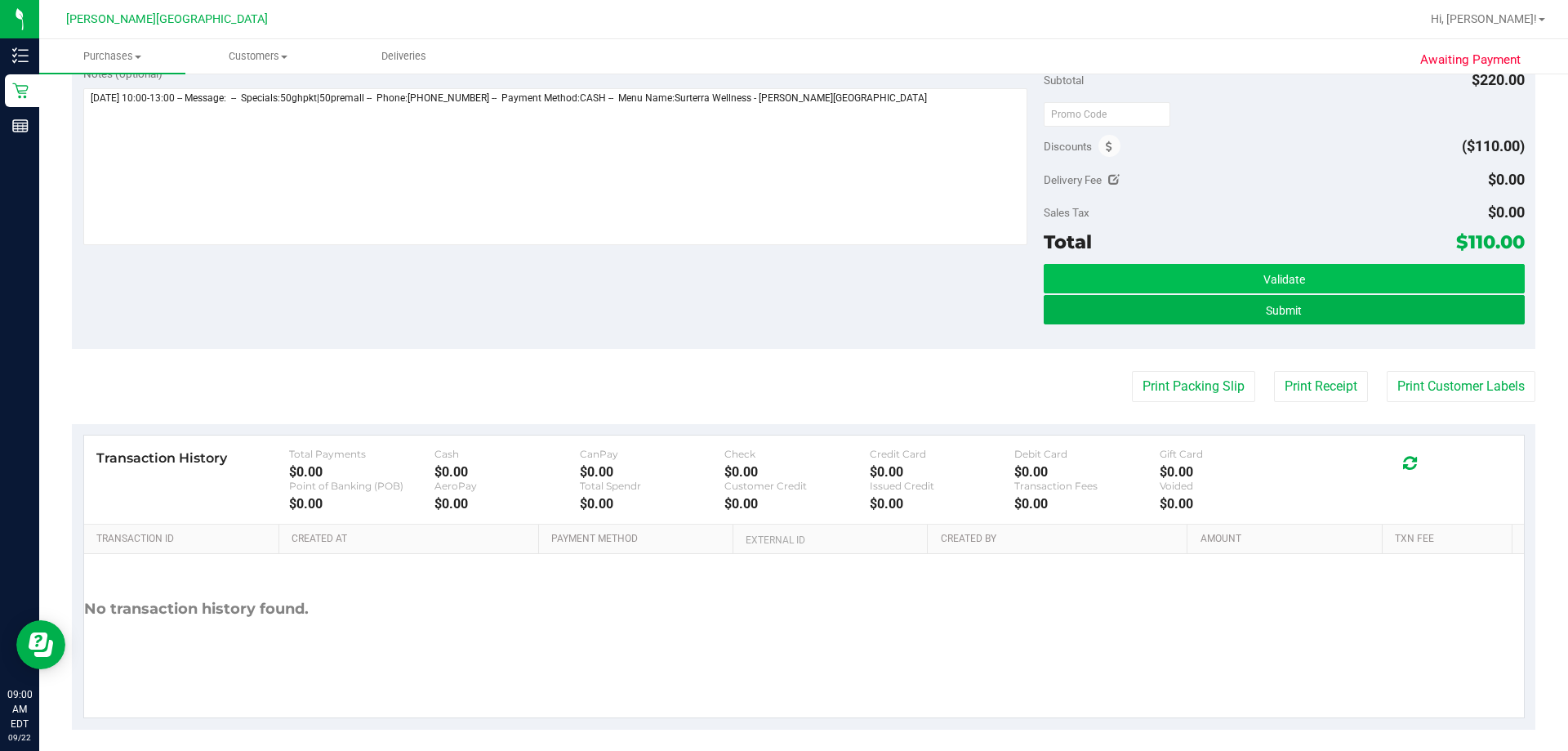
scroll to position [652, 0]
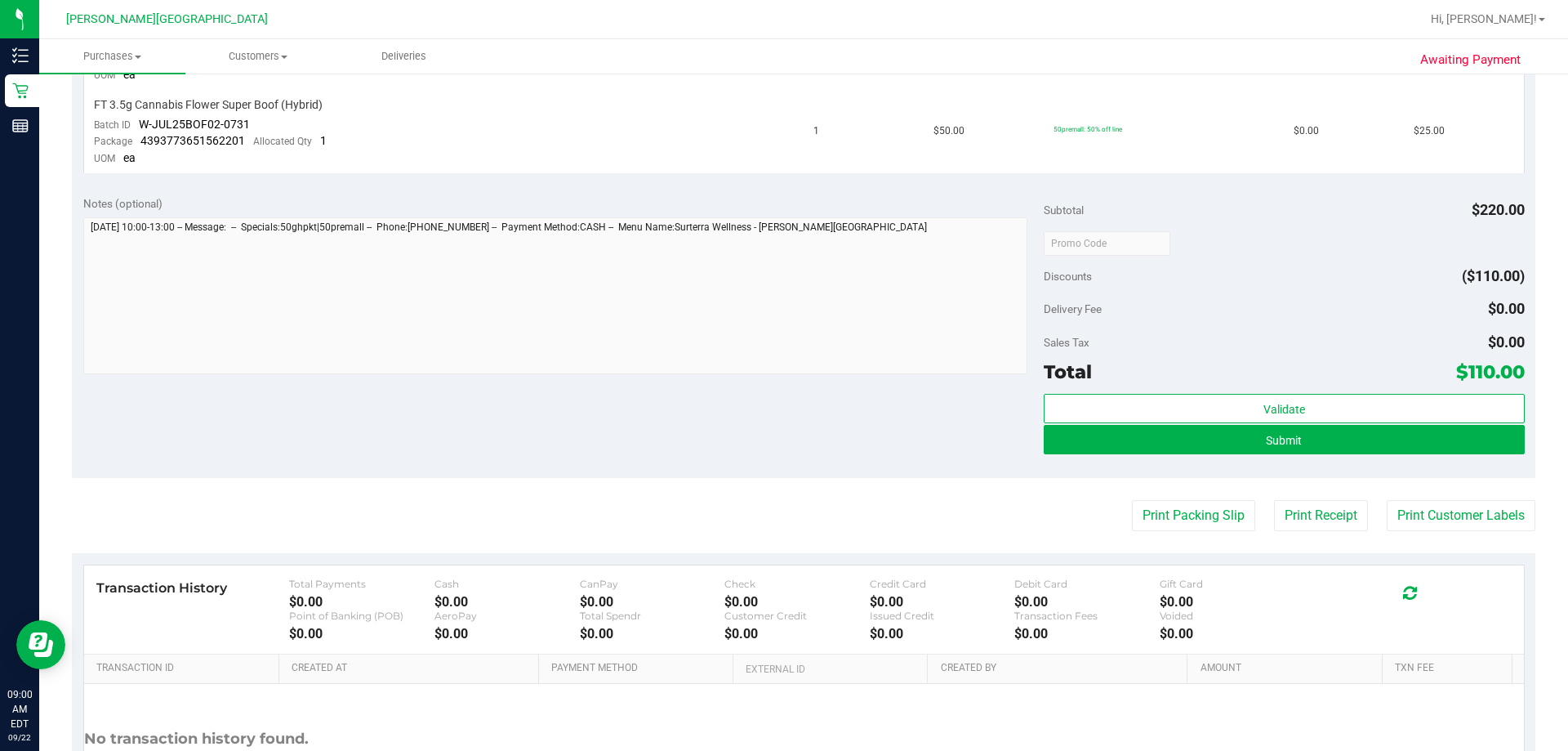
scroll to position [653, 0]
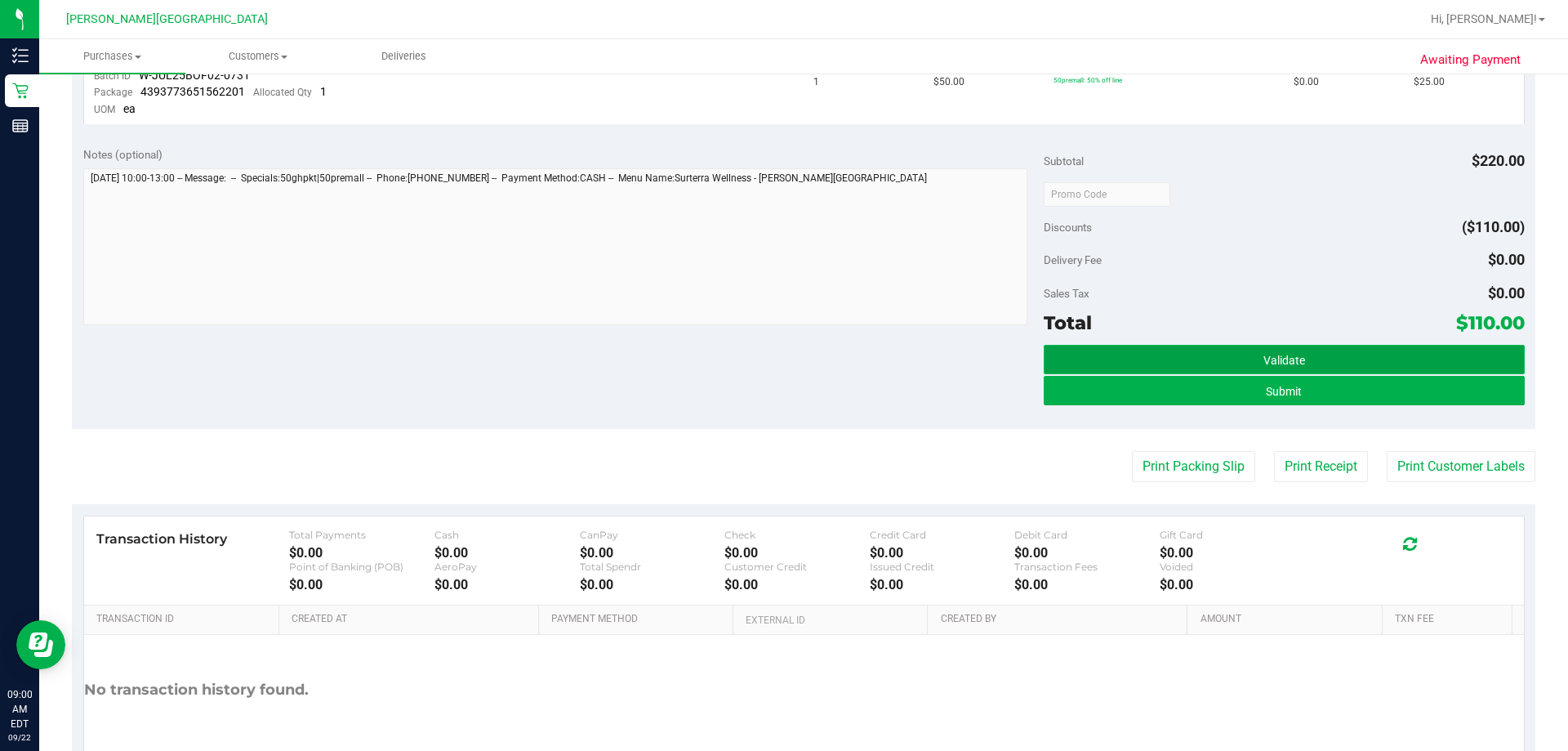
click at [781, 361] on button "Validate" at bounding box center [1283, 359] width 480 height 29
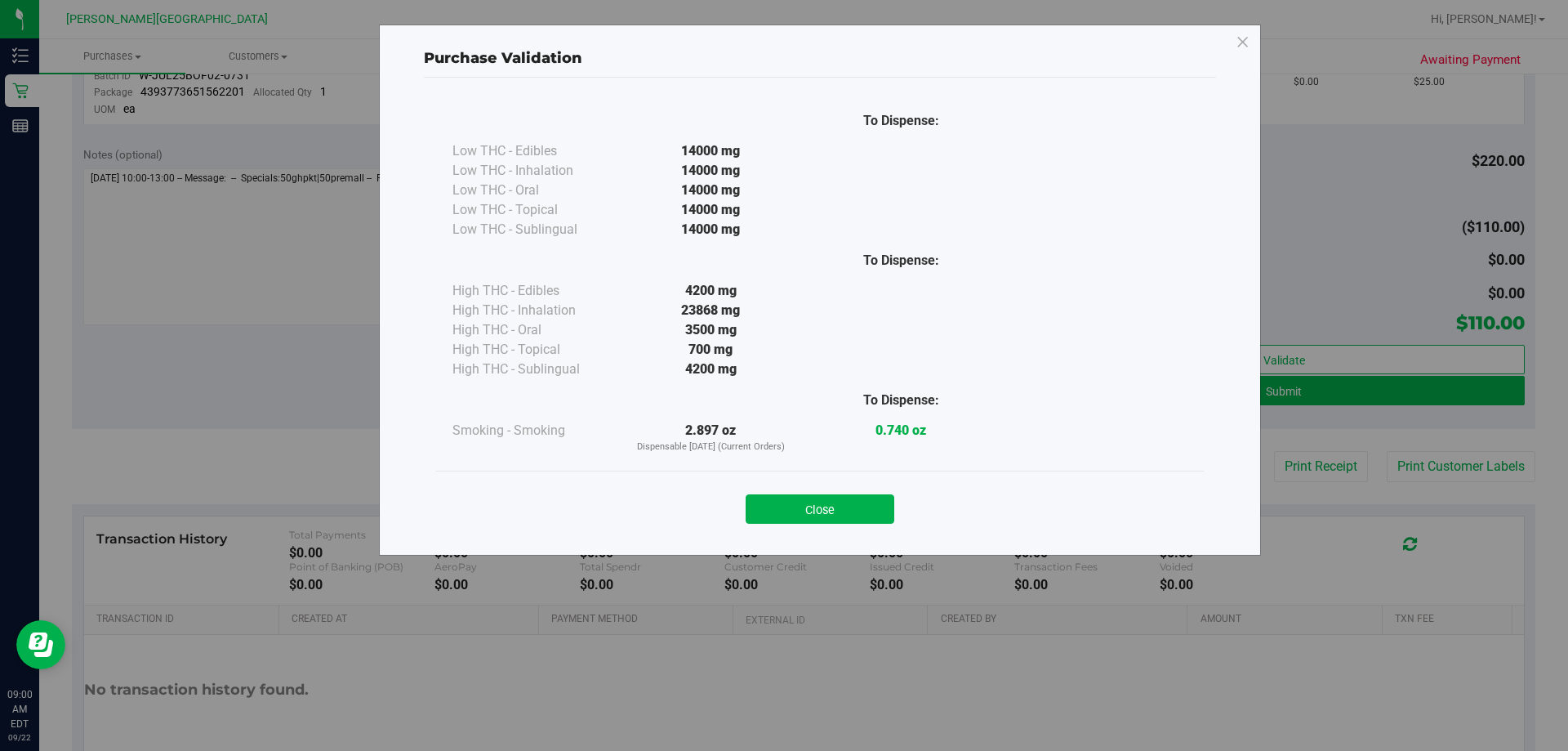
click at [781, 511] on button "Close" at bounding box center [819, 508] width 149 height 29
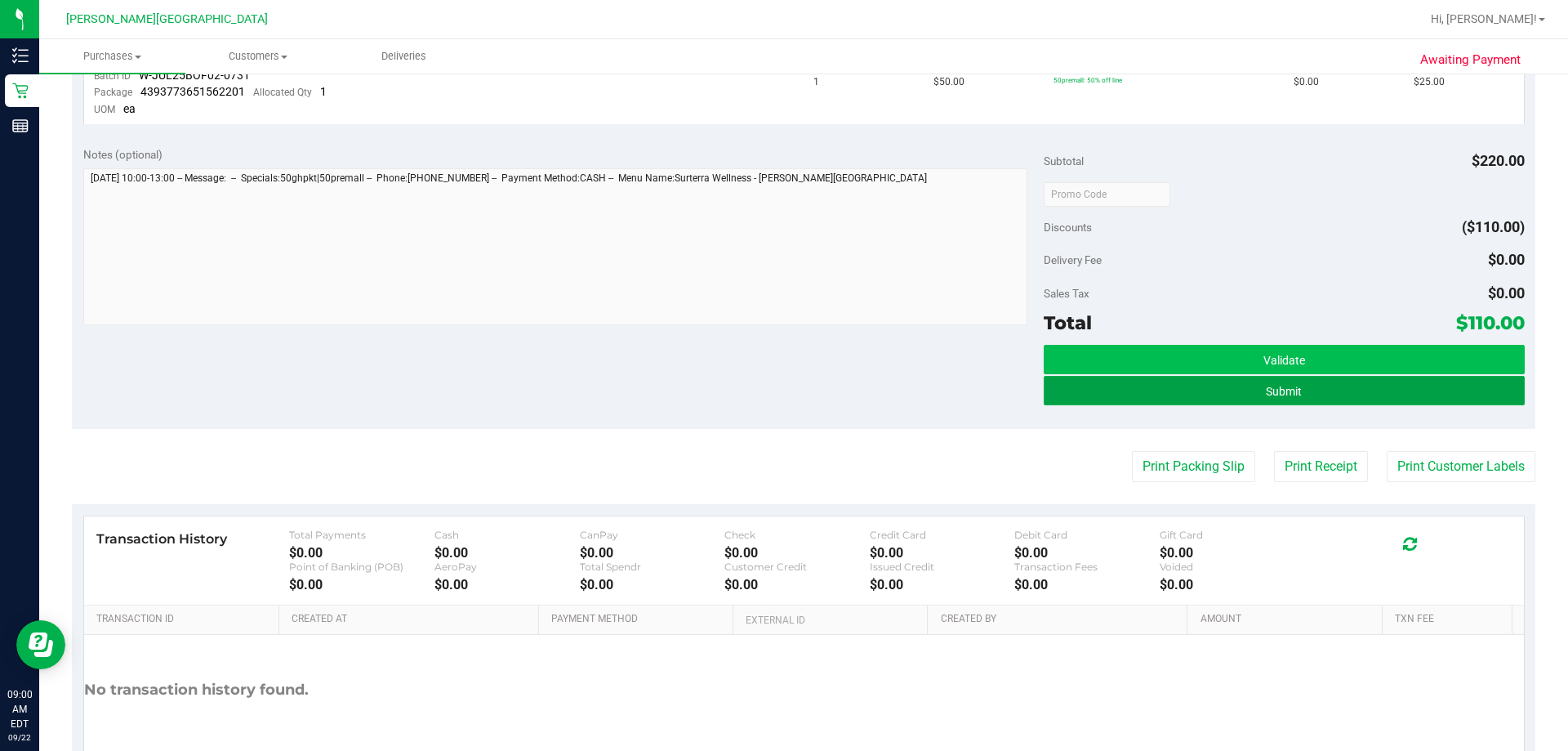
click at [781, 392] on button "Submit" at bounding box center [1283, 390] width 480 height 29
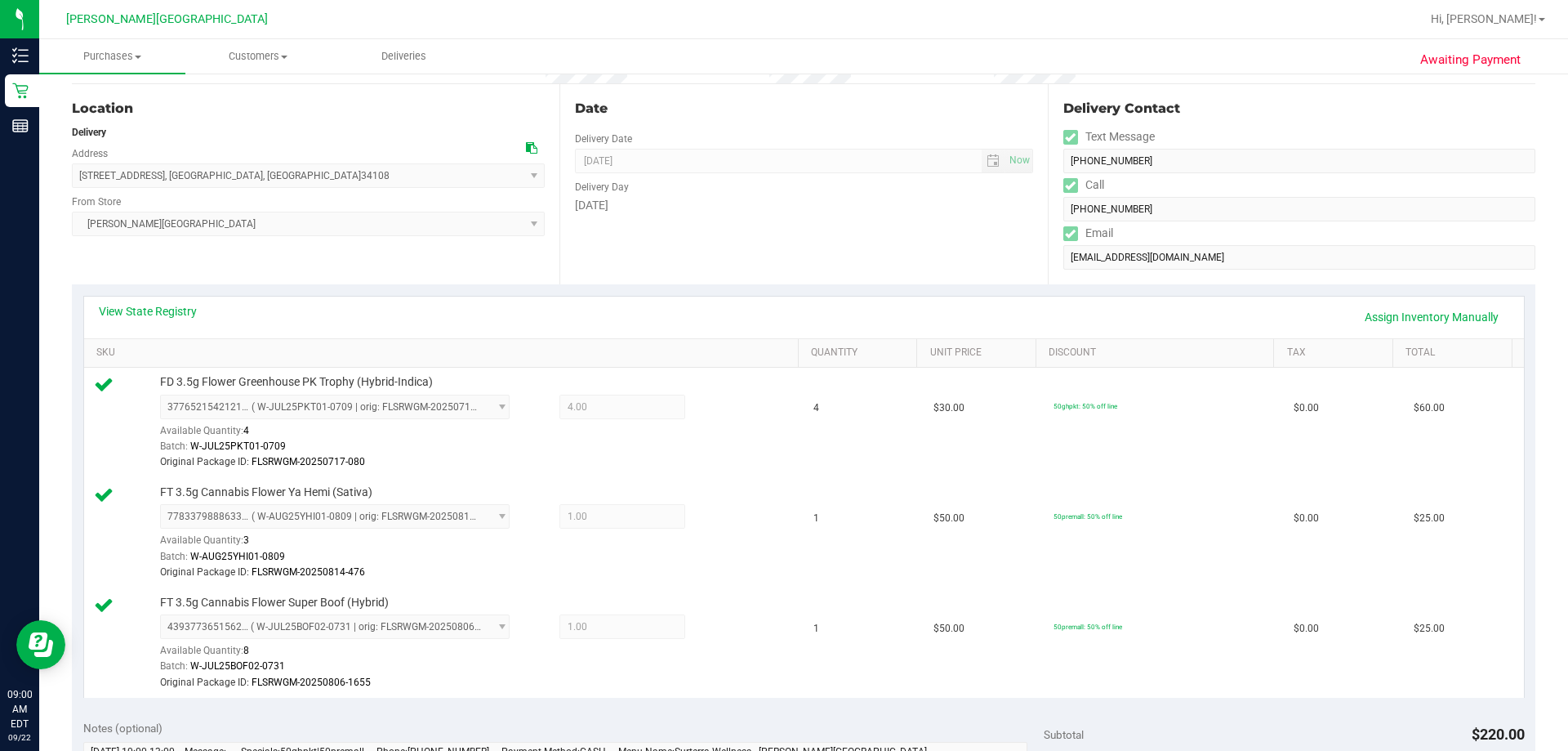
scroll to position [572, 0]
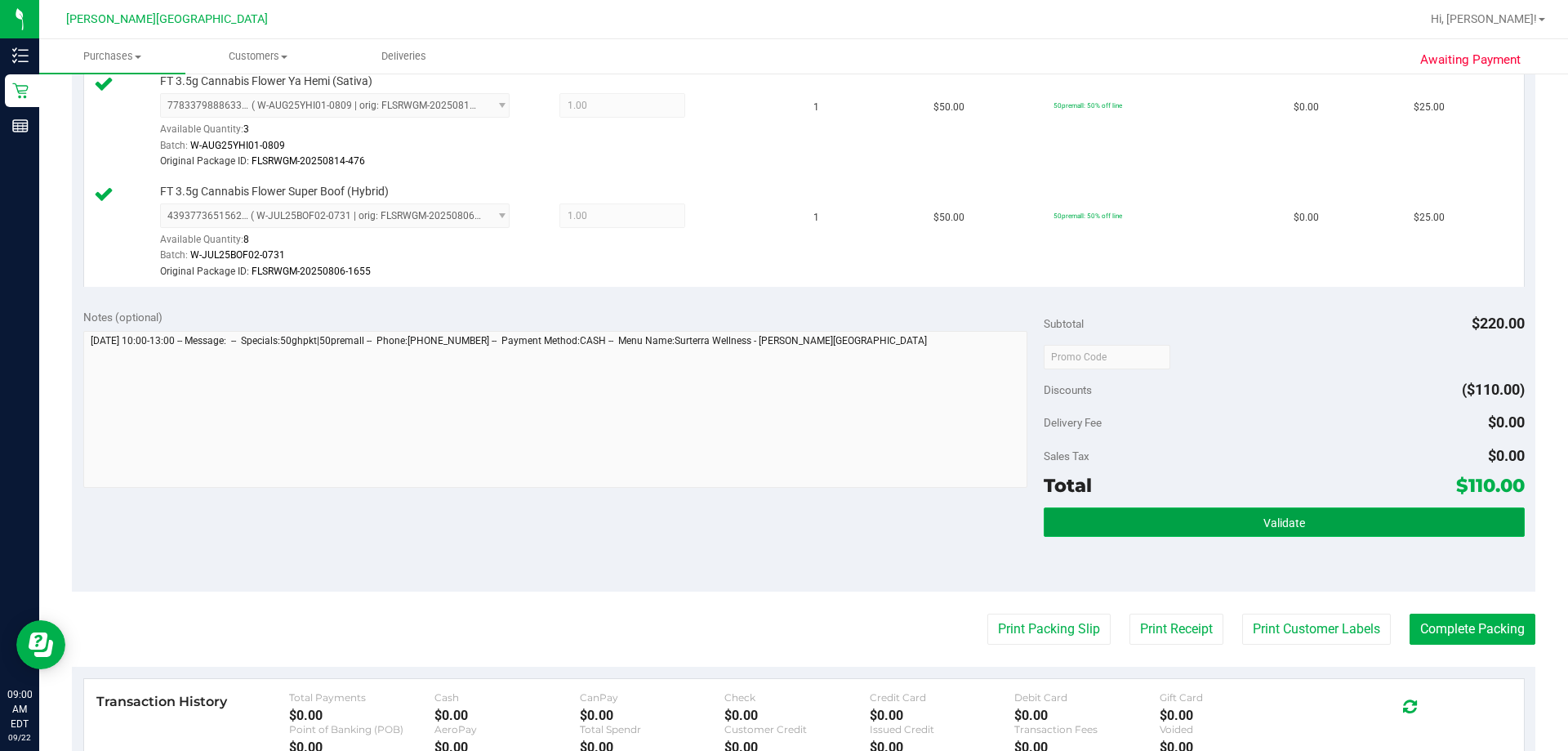
click at [781, 525] on button "Validate" at bounding box center [1283, 521] width 480 height 29
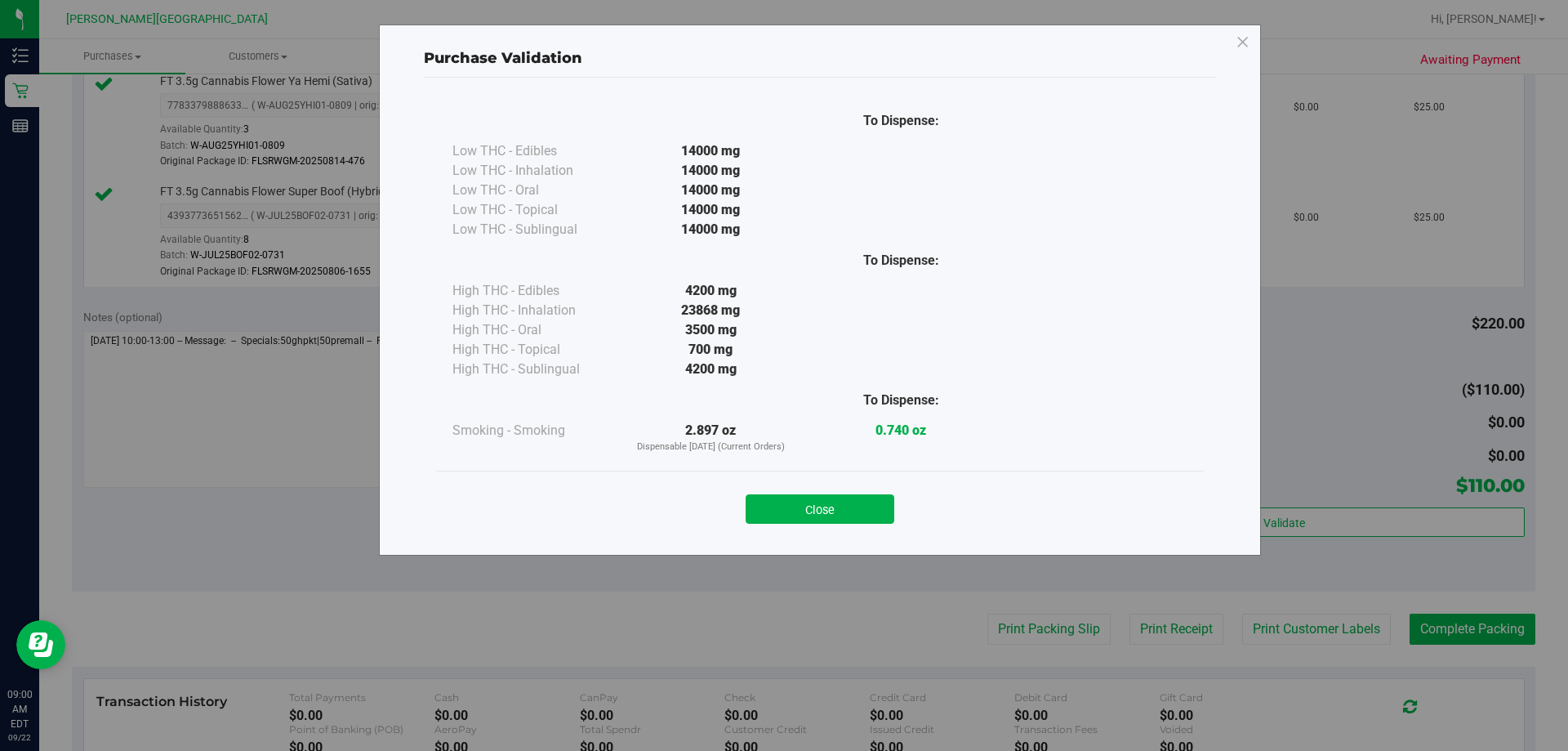
click at [781, 513] on button "Close" at bounding box center [819, 508] width 149 height 29
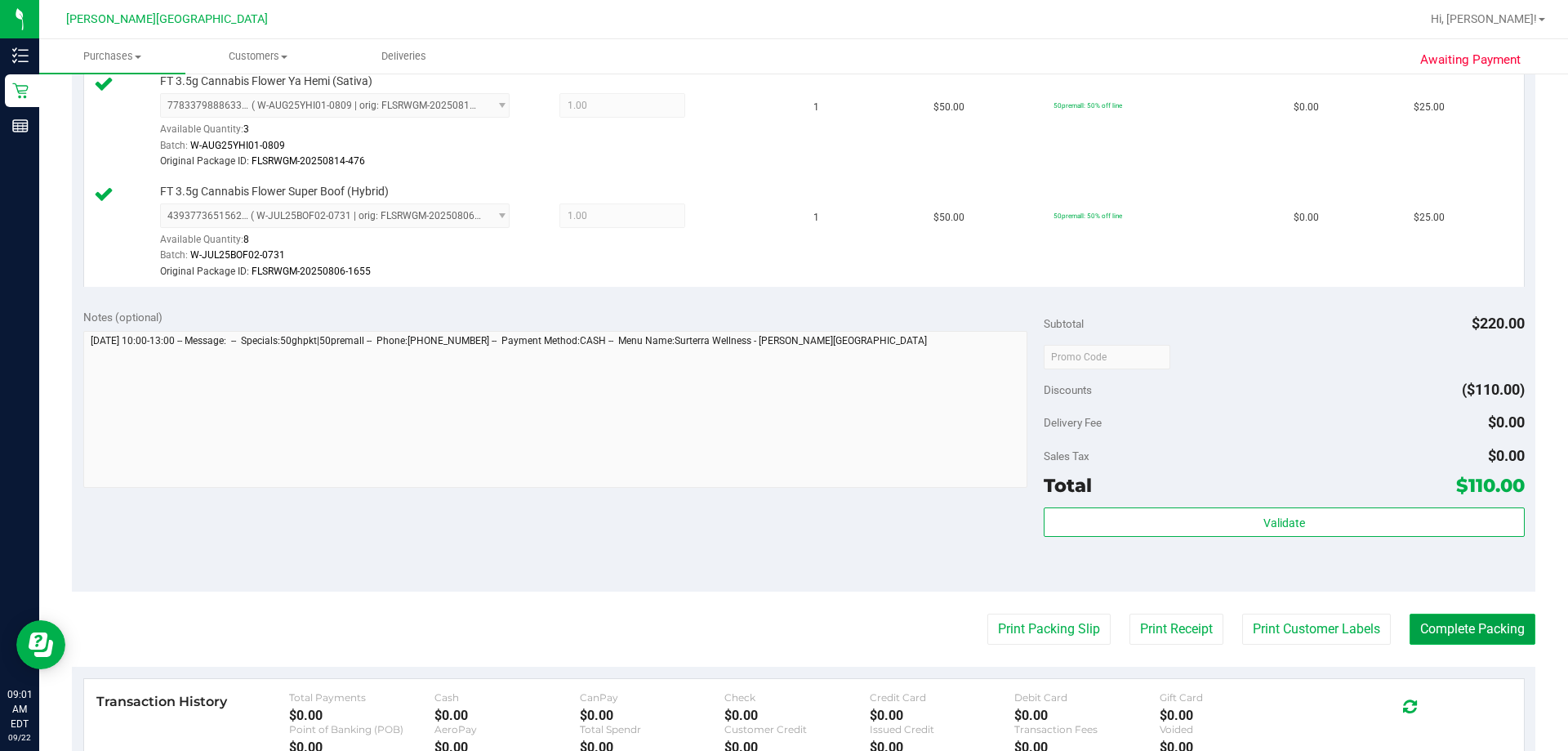
click at [781, 636] on button "Complete Packing" at bounding box center [1472, 629] width 126 height 31
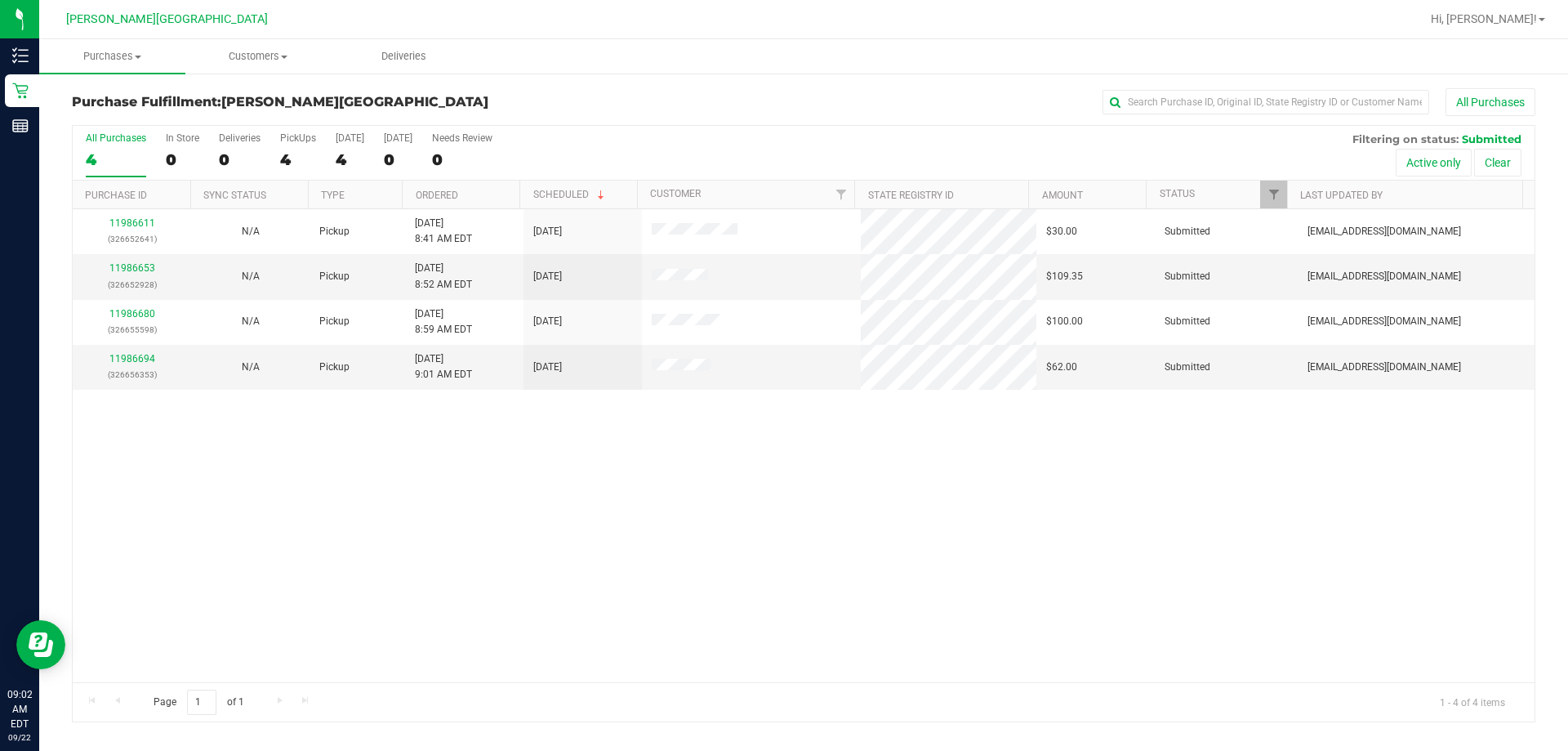
click at [781, 645] on div "11986611 (326652641) N/A Pickup [DATE] 8:41 AM EDT 9/22/2025 $30.00 Submitted […" at bounding box center [803, 446] width 1462 height 473
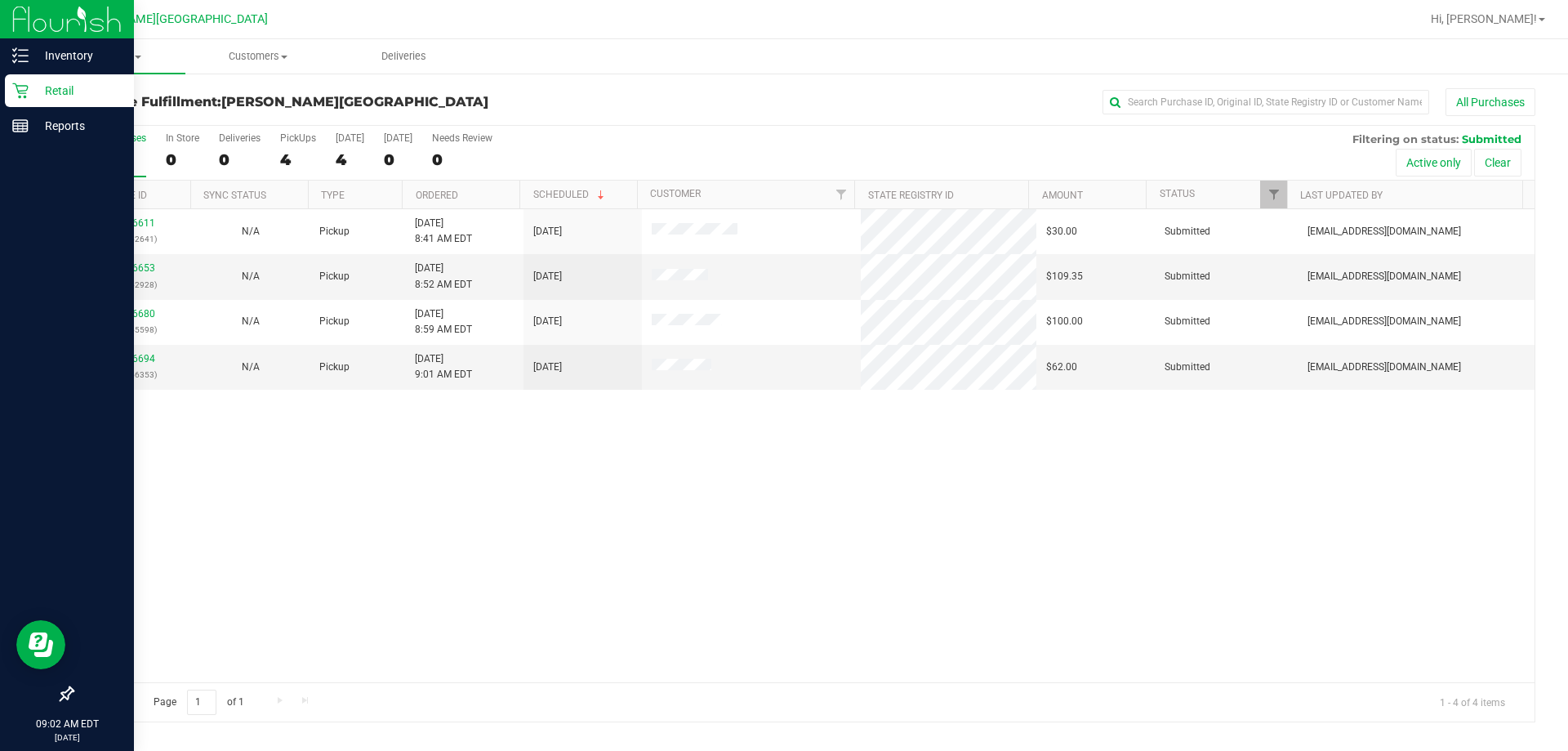
click at [53, 91] on p "Retail" at bounding box center [77, 91] width 98 height 19
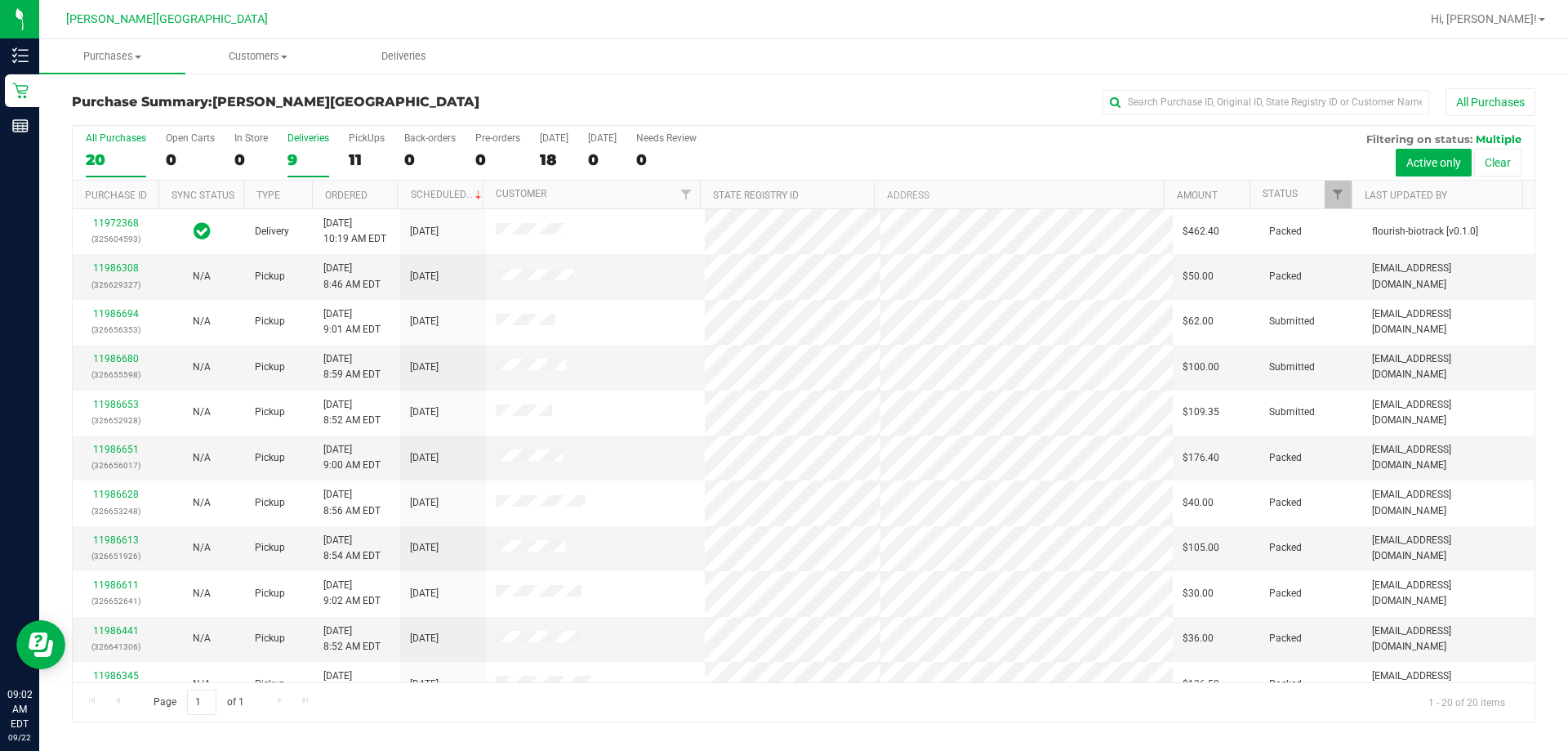
click at [305, 142] on div "Deliveries" at bounding box center [308, 138] width 41 height 11
click at [0, 0] on input "Deliveries 9" at bounding box center [0, 0] width 0 height 0
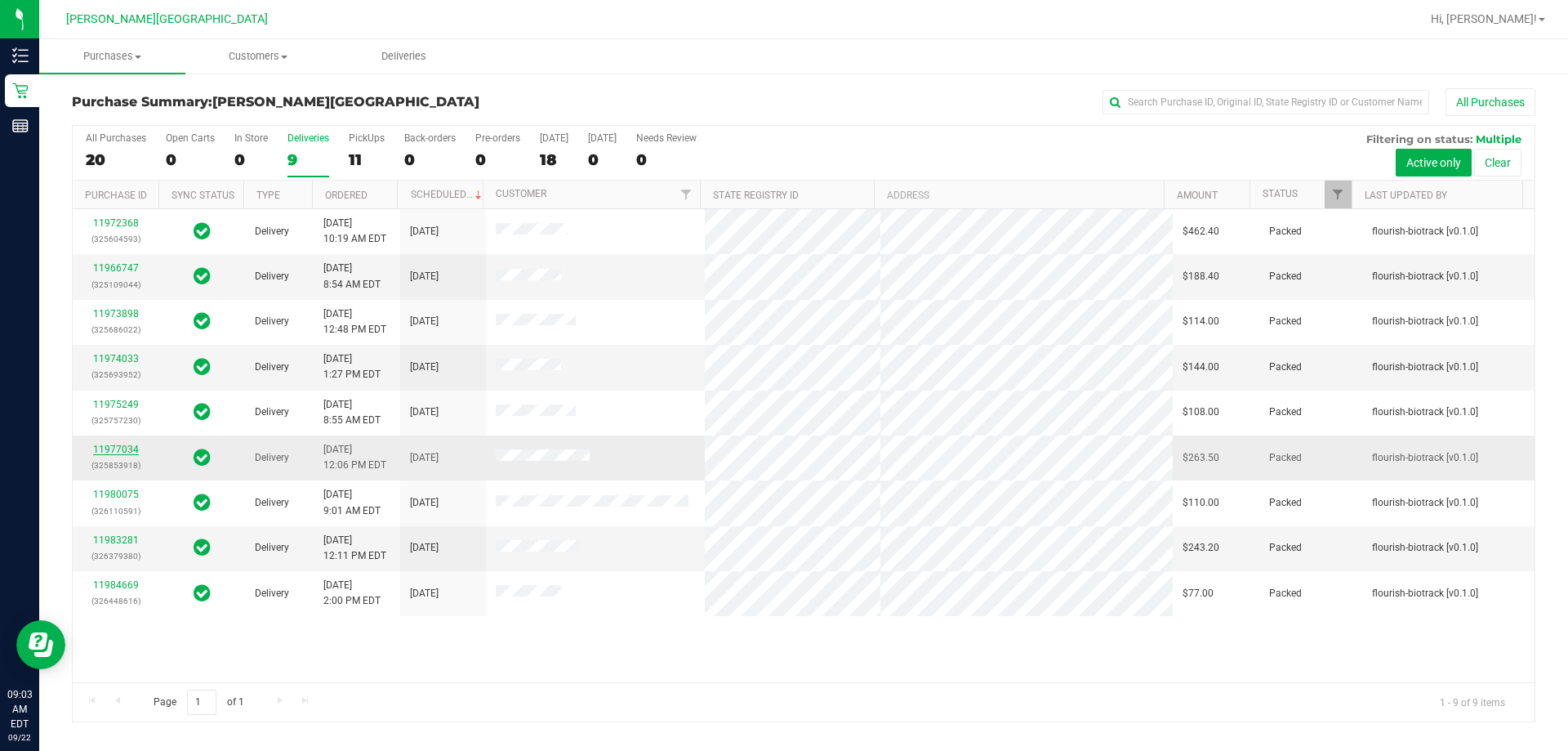
click at [120, 443] on link "11977034" at bounding box center [116, 448] width 46 height 11
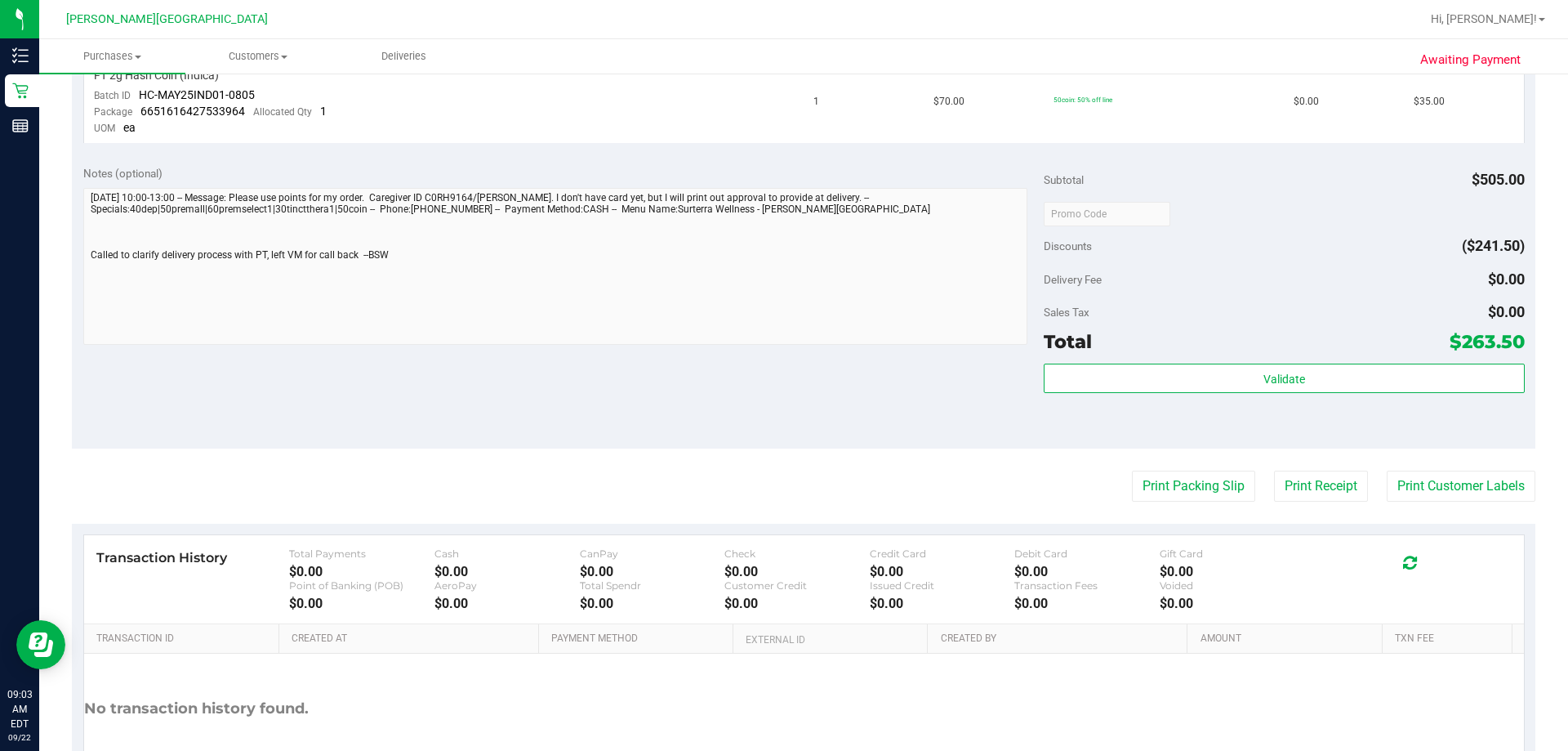
scroll to position [1226, 0]
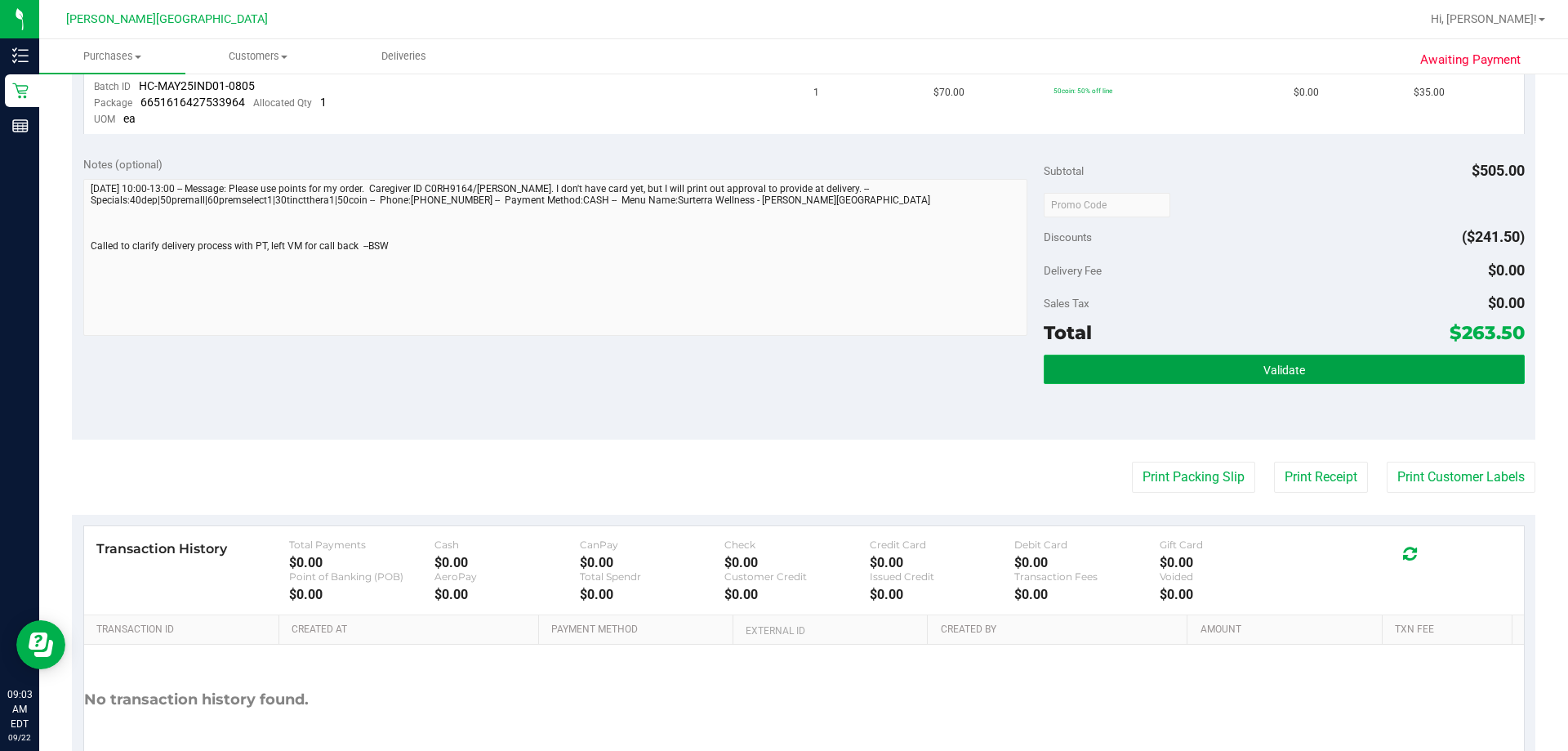
click at [781, 366] on button "Validate" at bounding box center [1283, 368] width 480 height 29
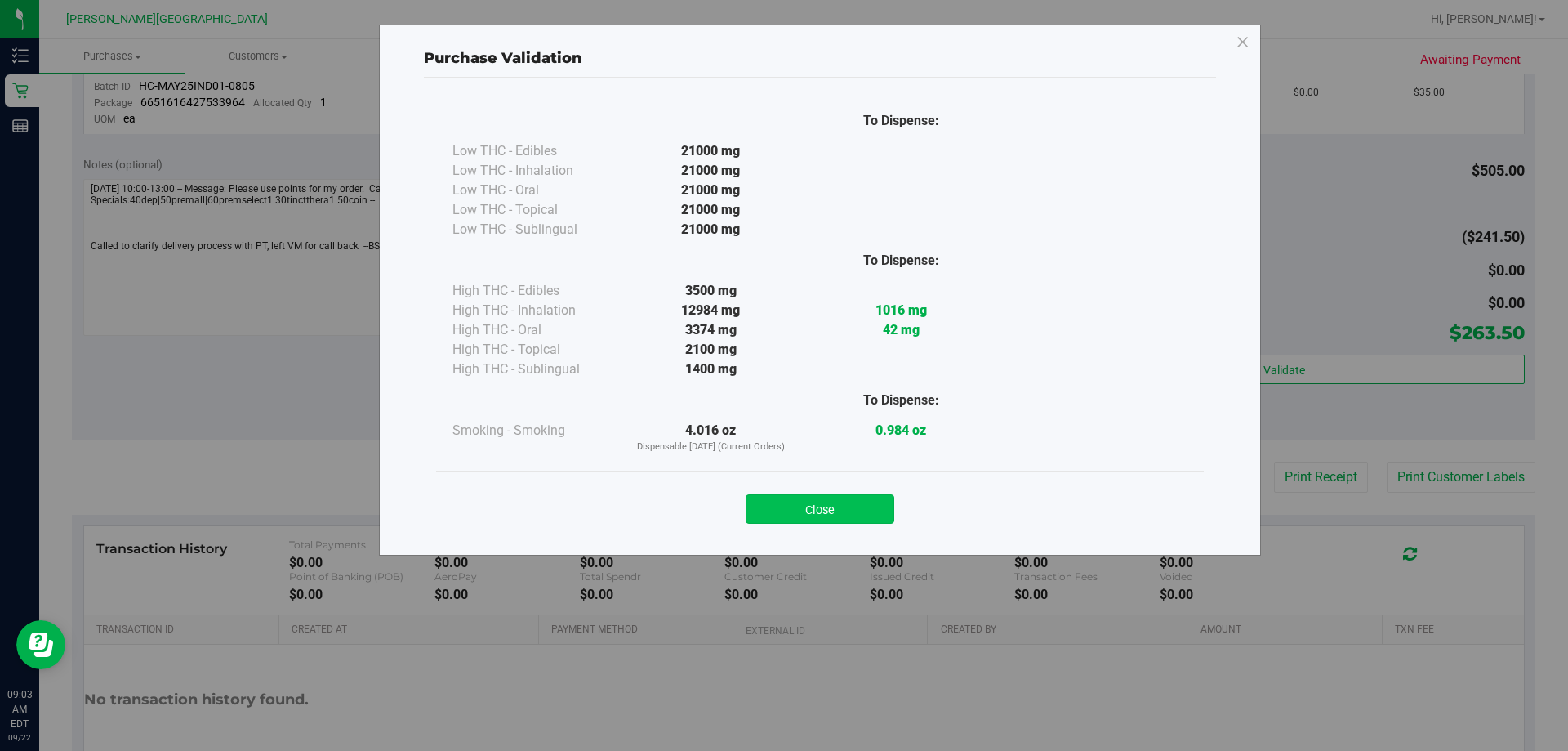
click at [781, 506] on button "Close" at bounding box center [819, 508] width 149 height 29
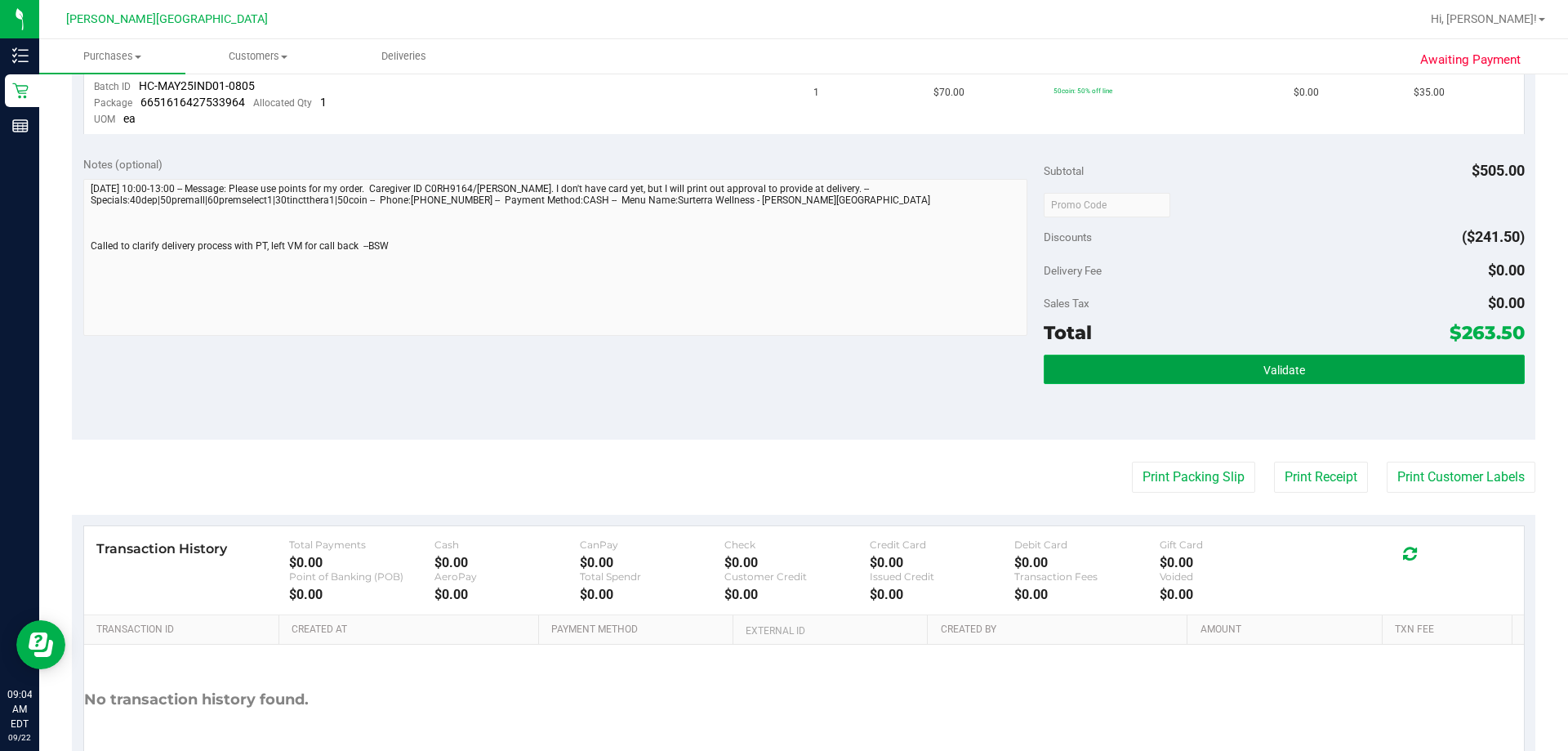
click at [781, 367] on button "Validate" at bounding box center [1283, 368] width 480 height 29
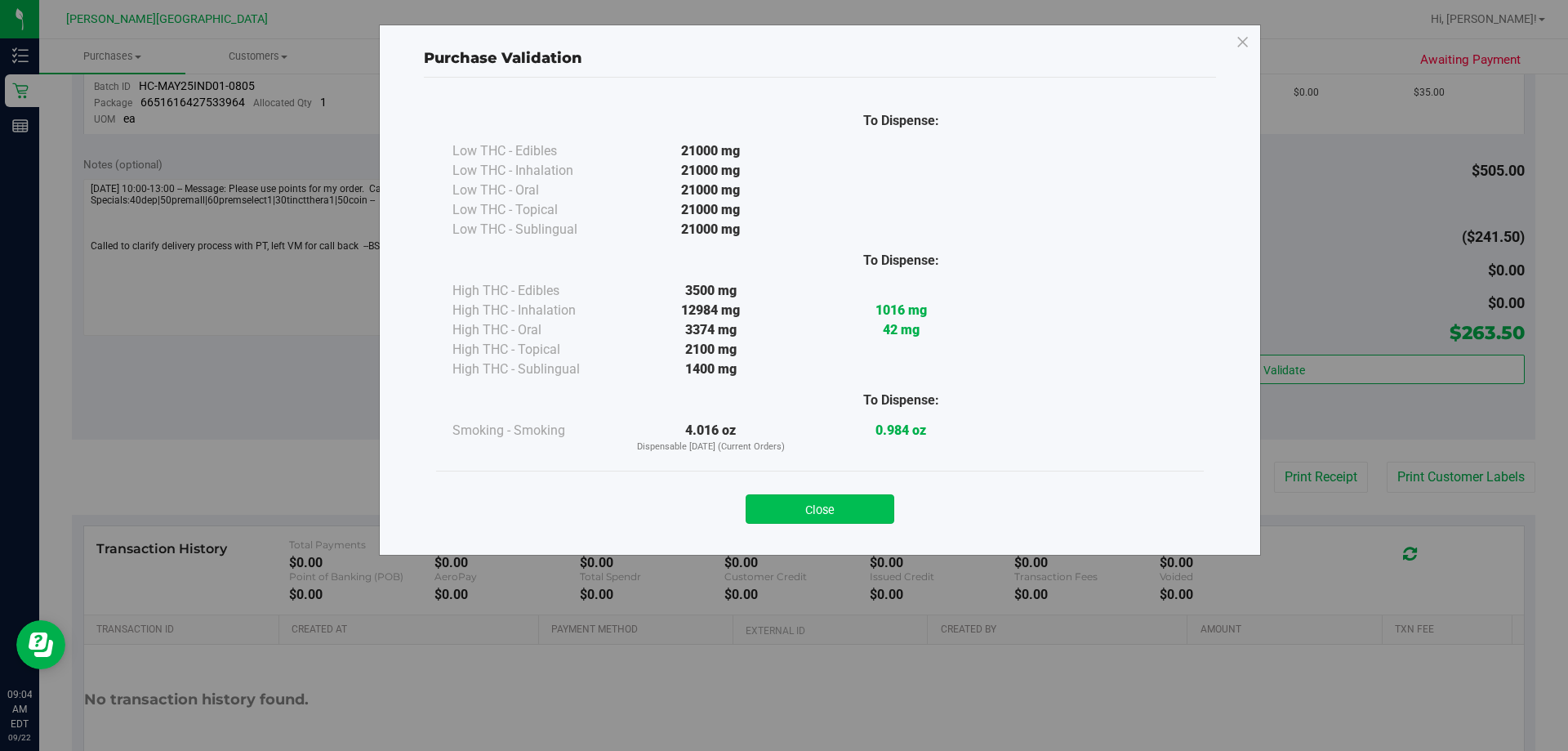
click at [780, 508] on button "Close" at bounding box center [819, 508] width 149 height 29
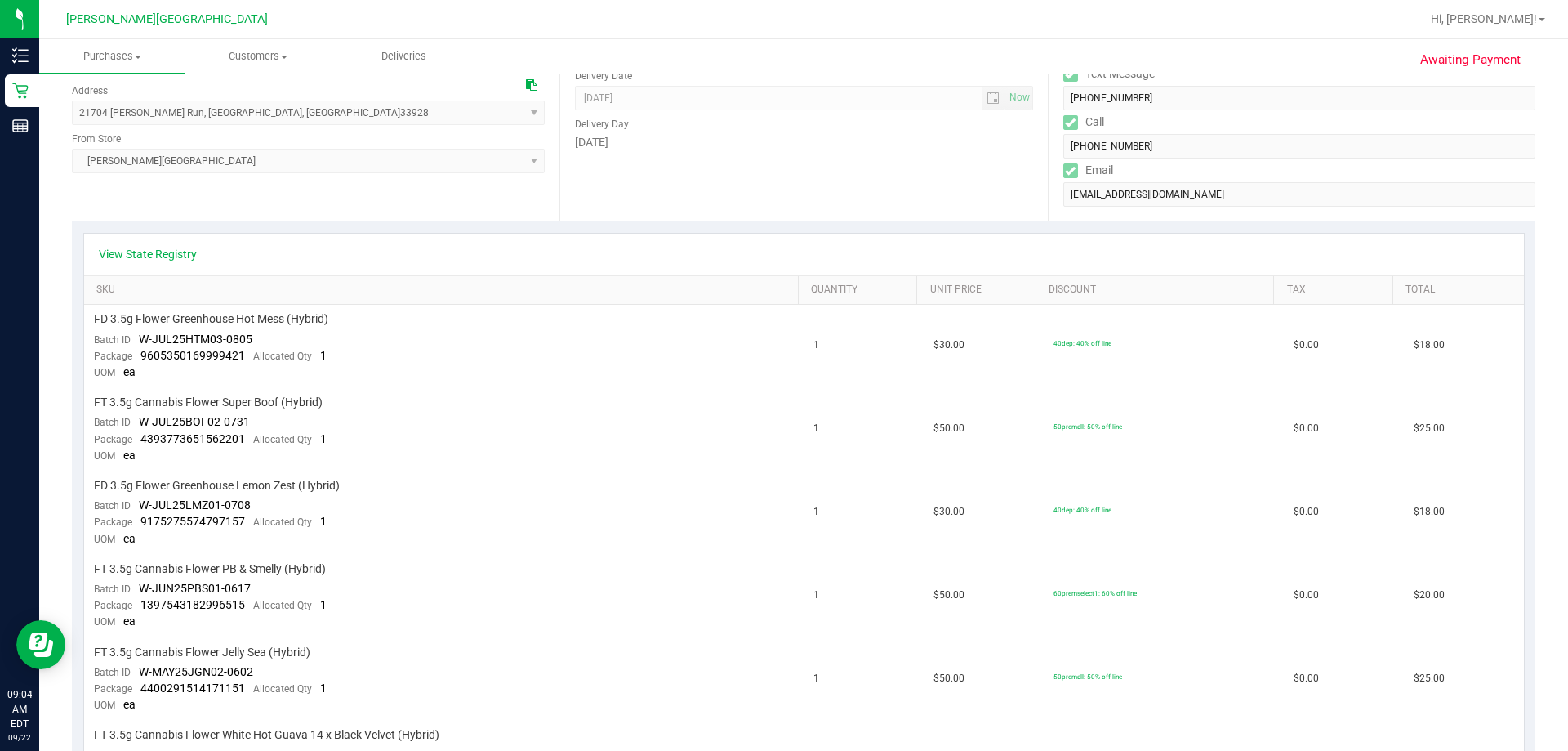
scroll to position [0, 0]
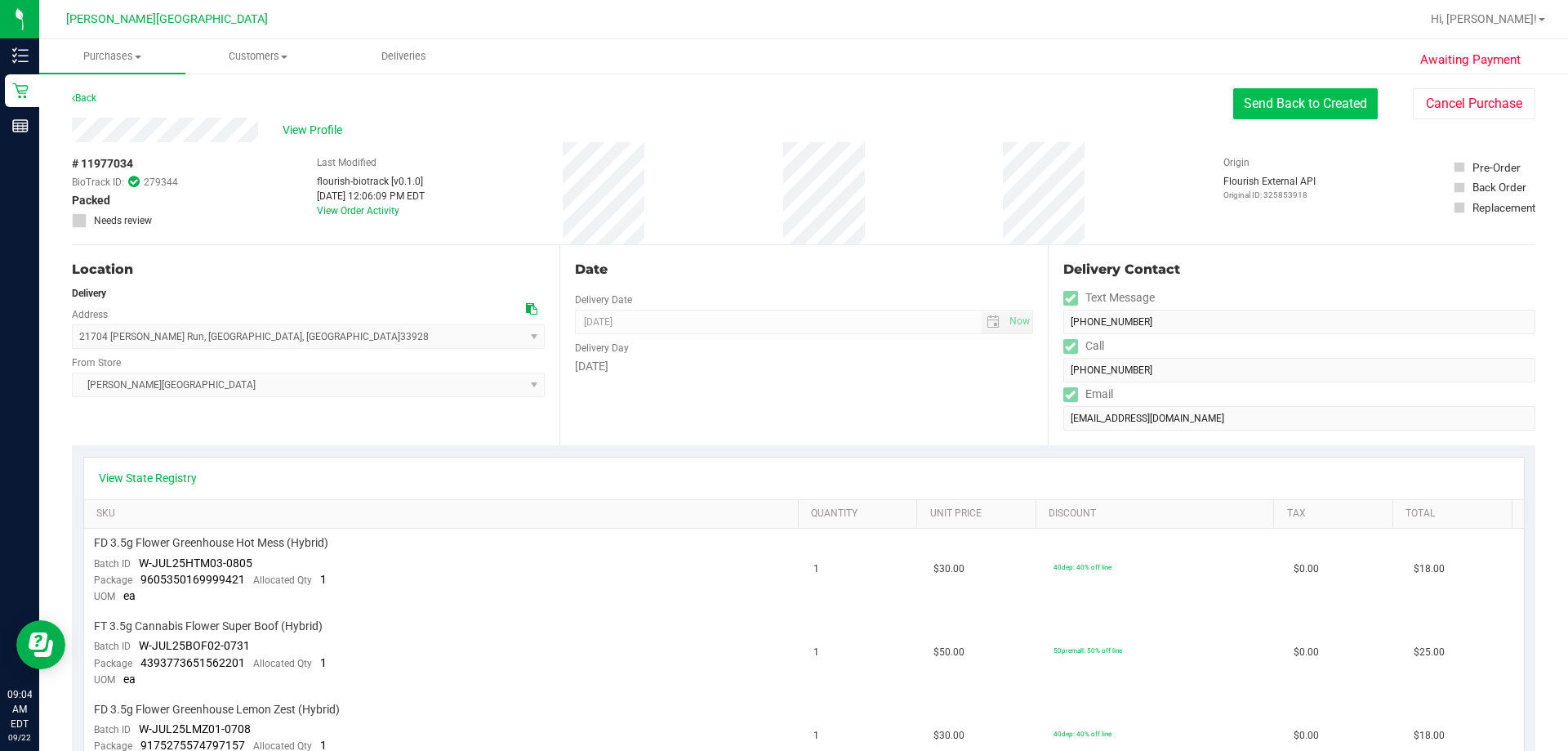
click at [781, 99] on button "Send Back to Created" at bounding box center [1305, 103] width 144 height 31
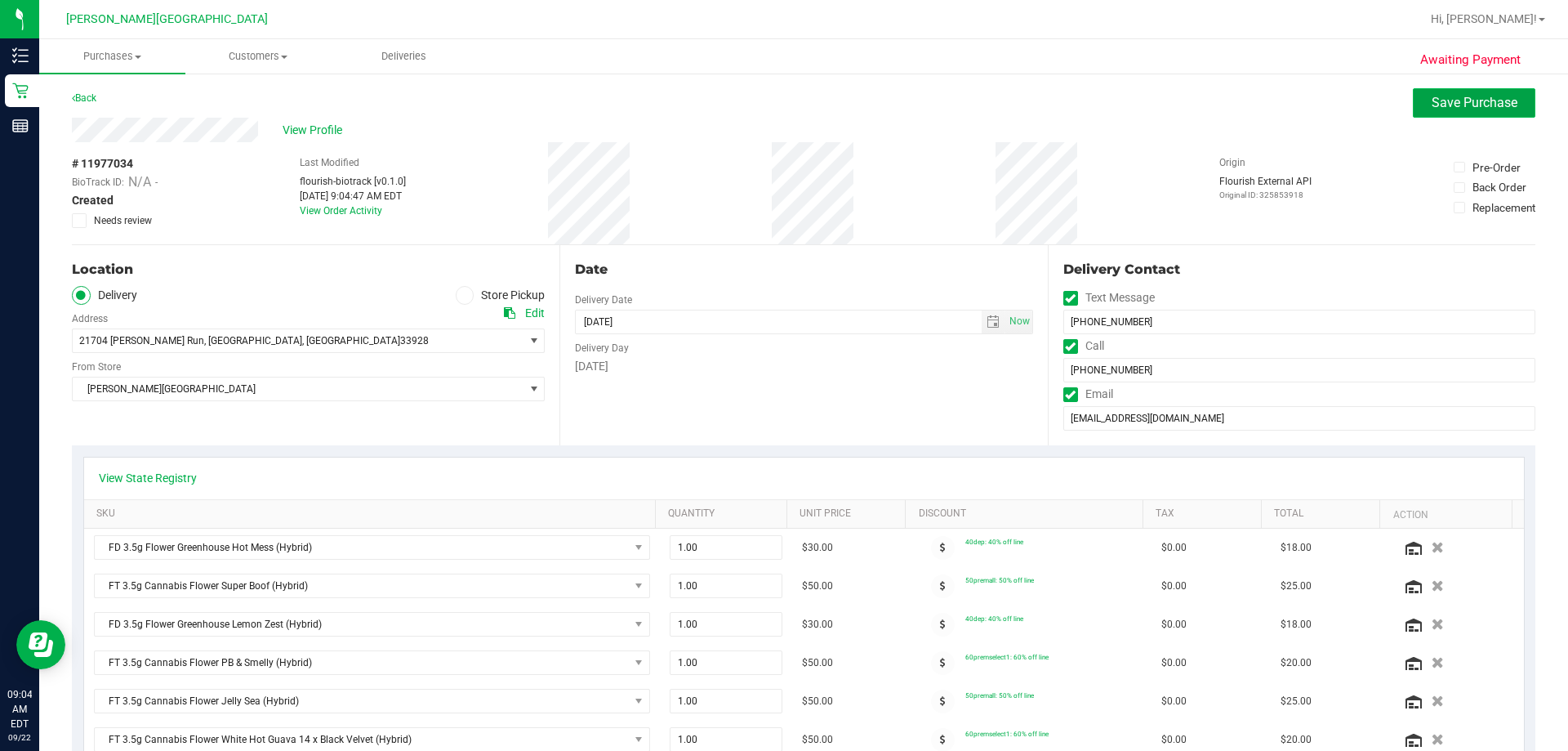
click at [781, 103] on span "Save Purchase" at bounding box center [1475, 103] width 86 height 16
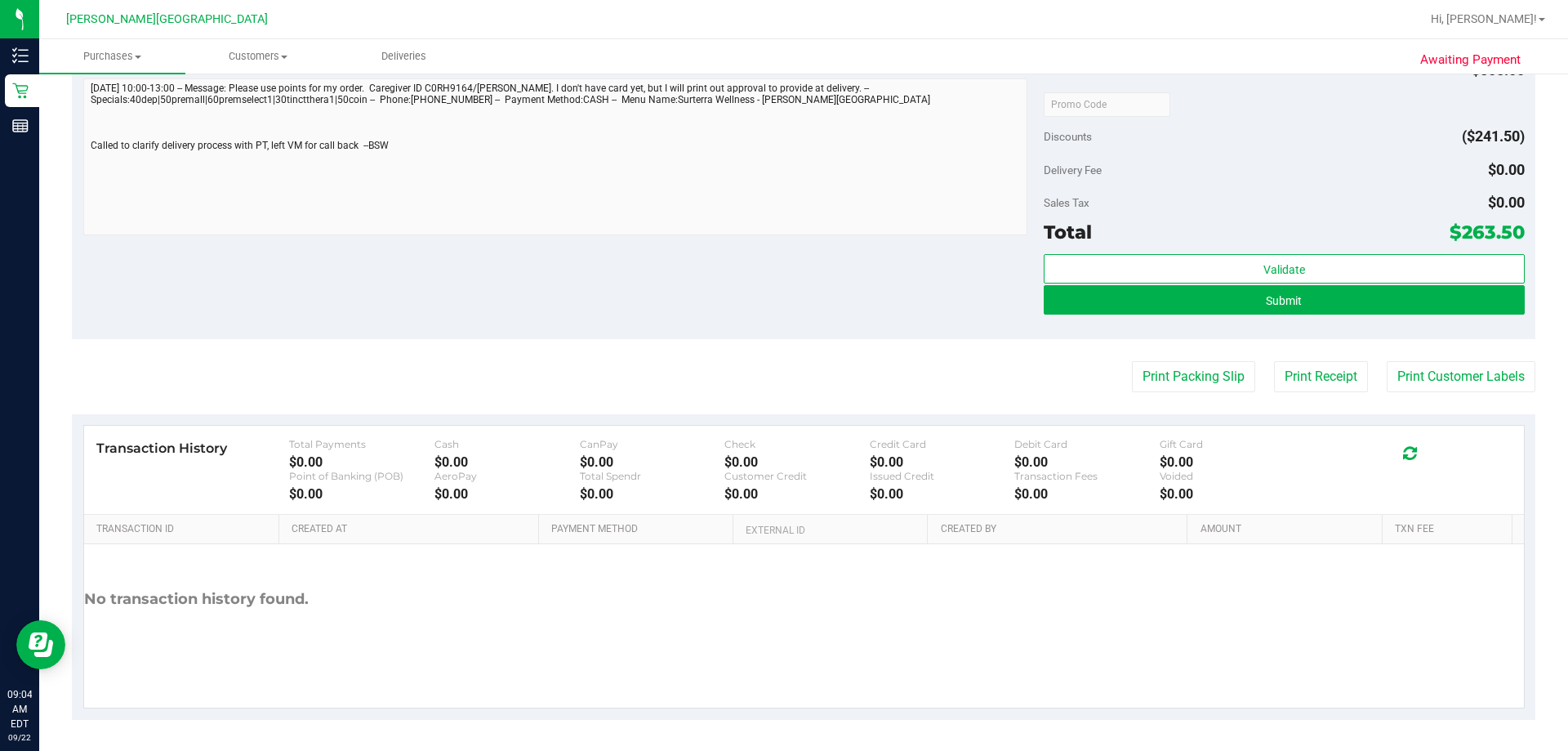
scroll to position [1328, 0]
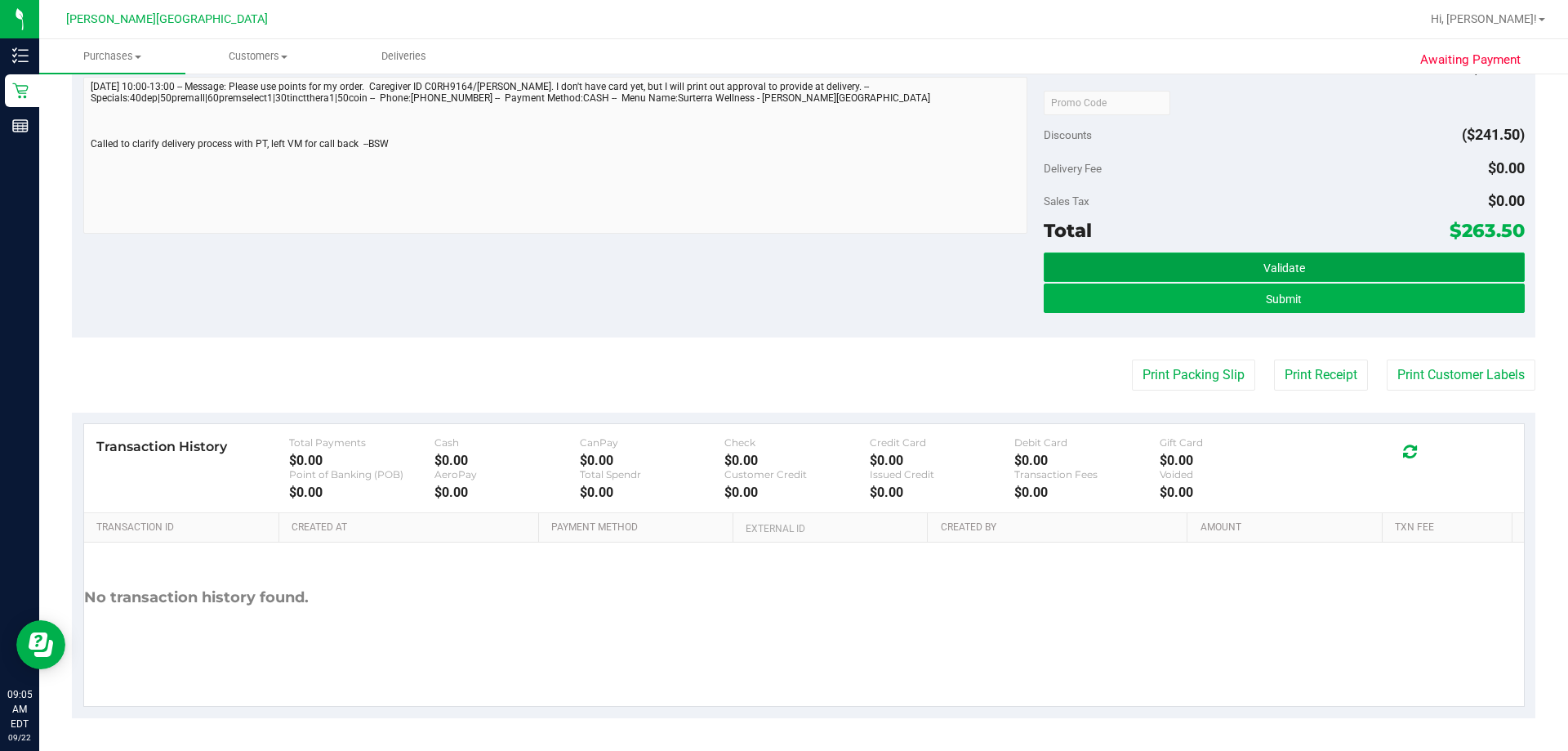
click at [781, 270] on span "Validate" at bounding box center [1283, 267] width 41 height 13
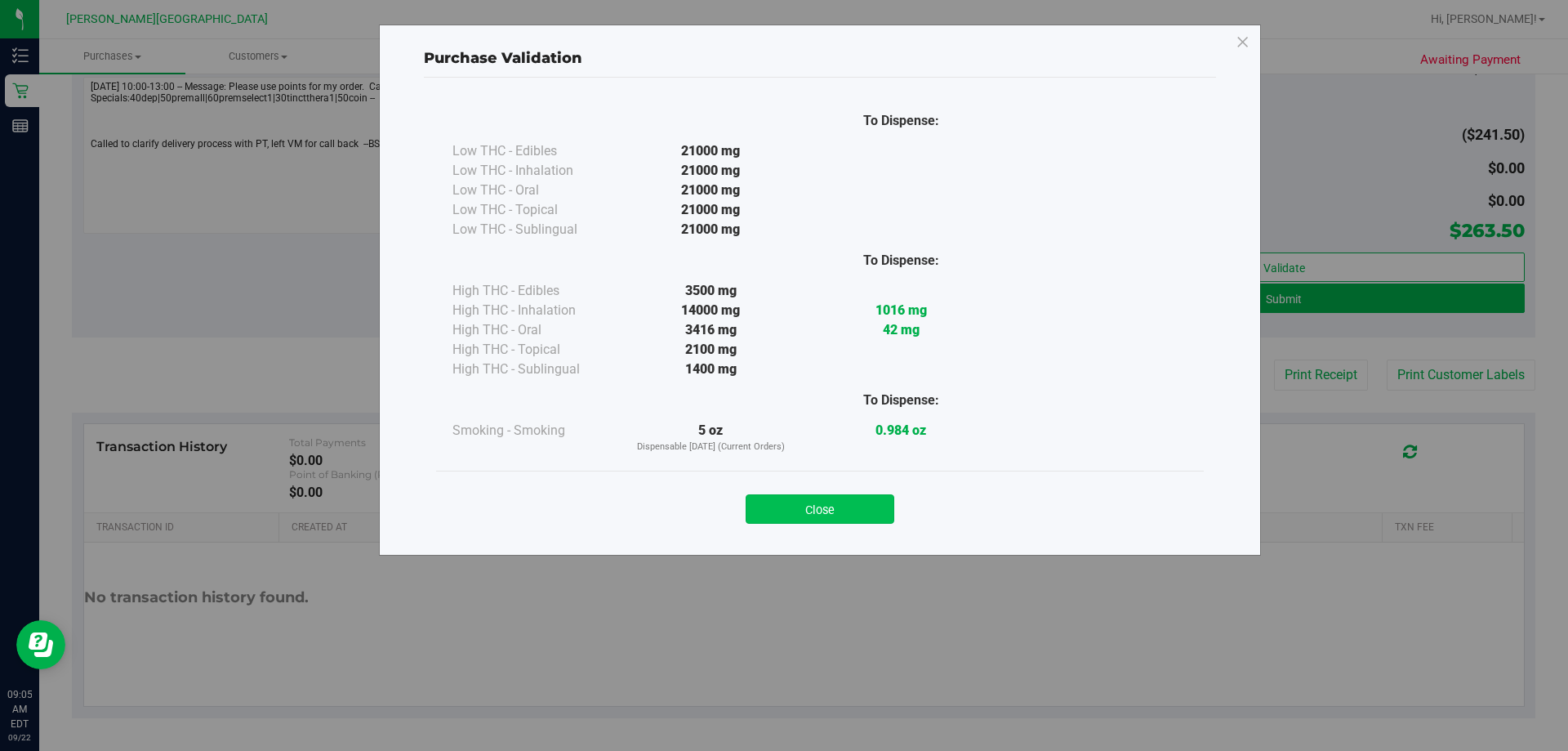
click at [781, 510] on button "Close" at bounding box center [819, 508] width 149 height 29
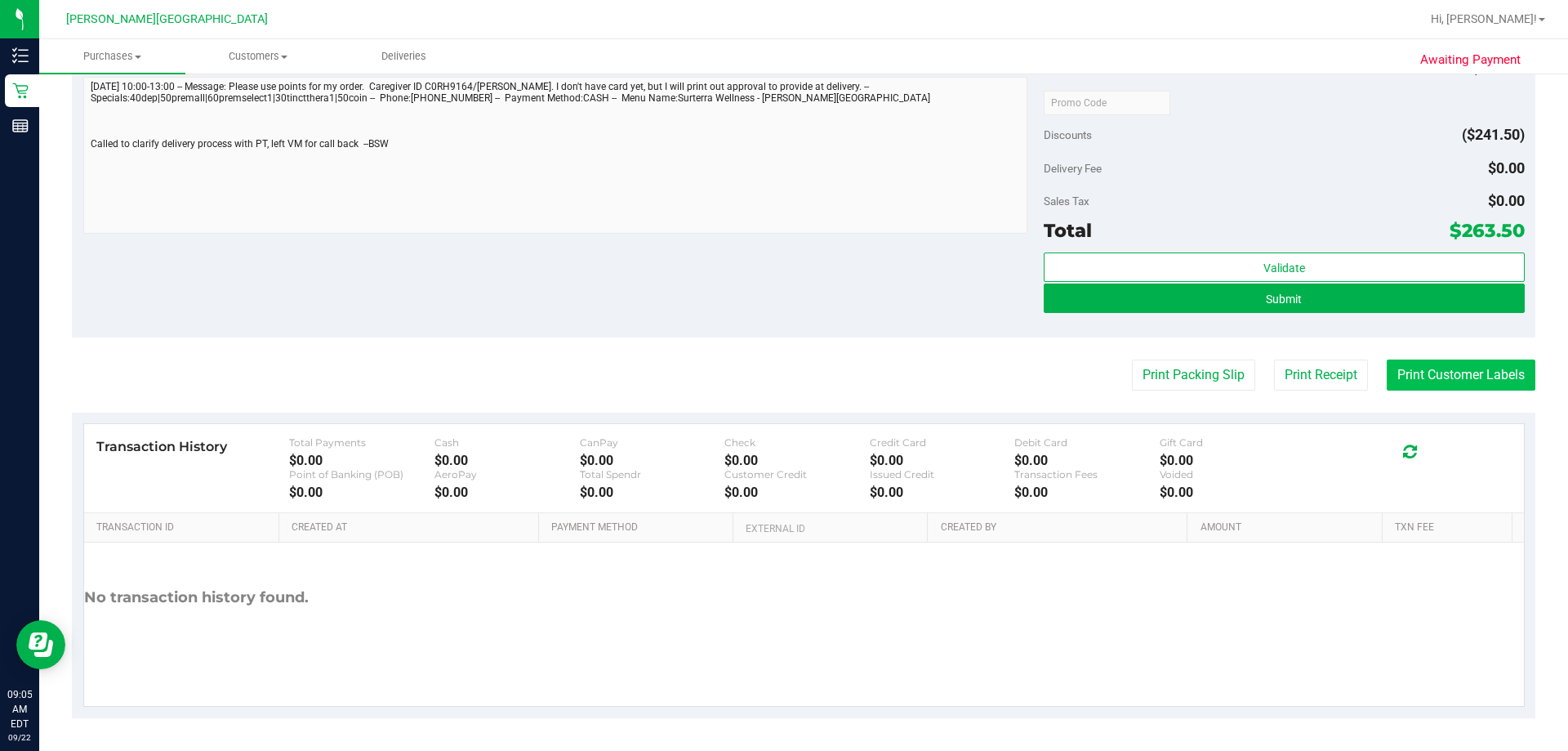
click at [781, 375] on button "Print Customer Labels" at bounding box center [1460, 375] width 149 height 31
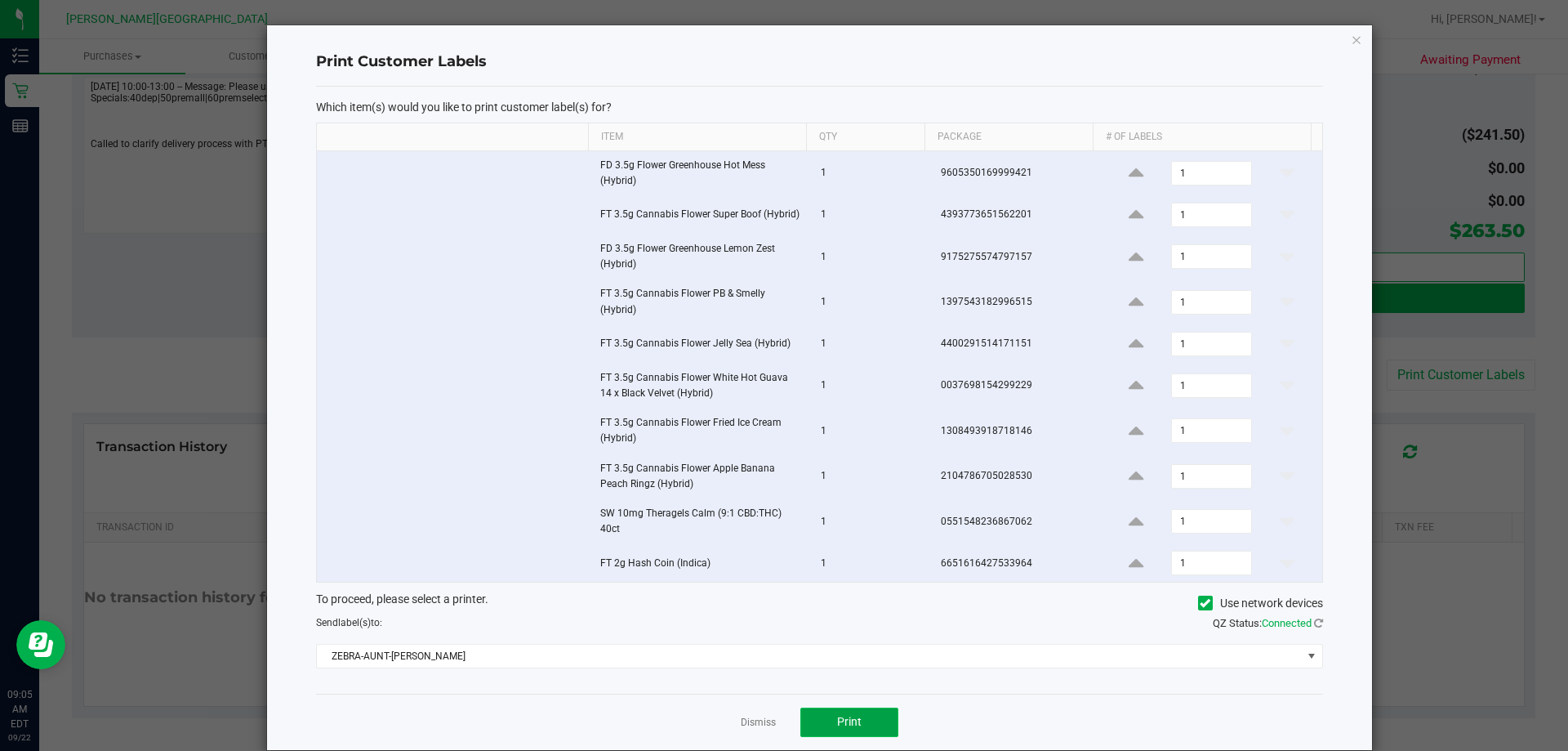
click at [781, 722] on button "Print" at bounding box center [848, 722] width 98 height 29
click at [753, 725] on link "Dismiss" at bounding box center [759, 723] width 35 height 14
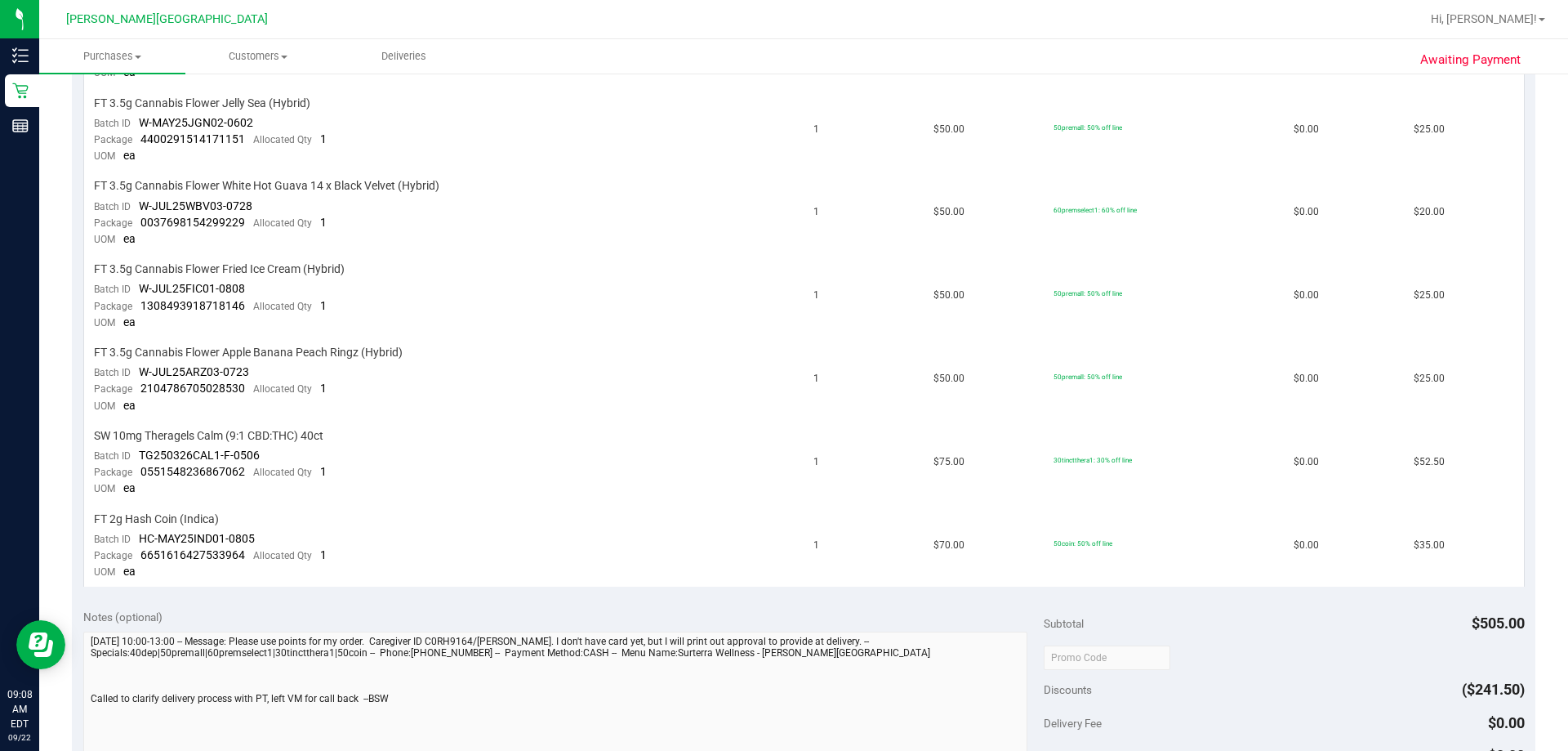
scroll to position [1001, 0]
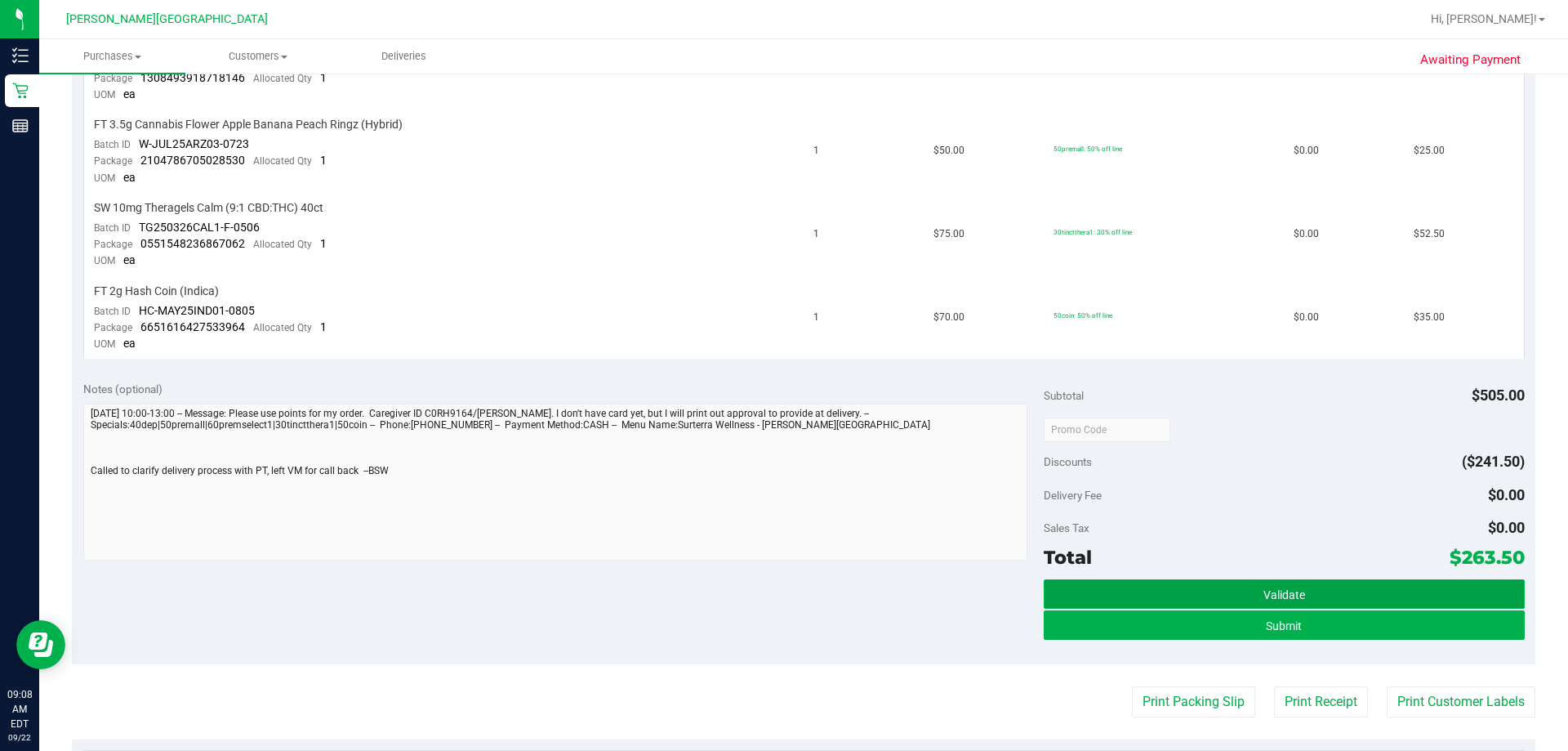
click at [781, 600] on button "Validate" at bounding box center [1283, 594] width 480 height 29
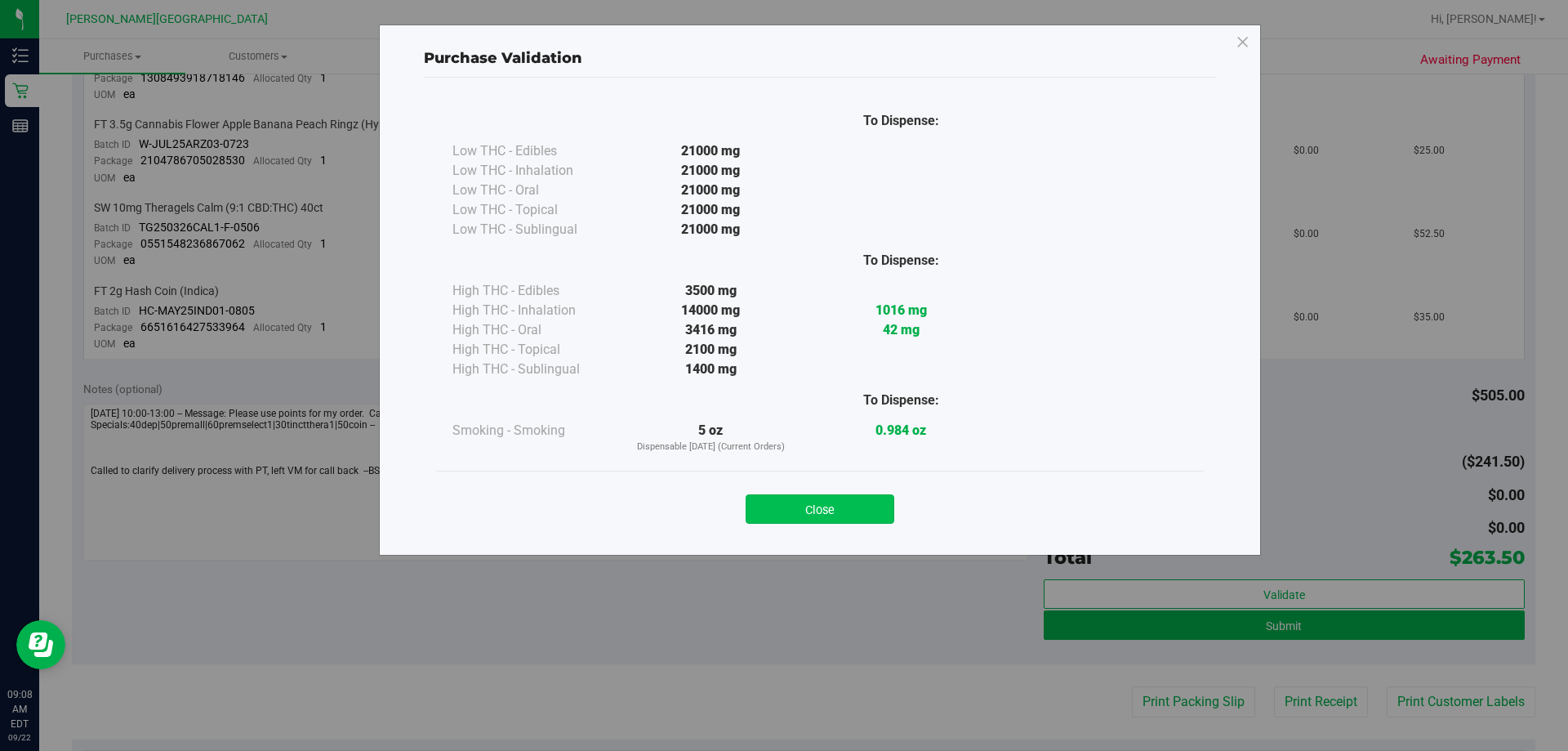
click at [781, 514] on button "Close" at bounding box center [819, 508] width 149 height 29
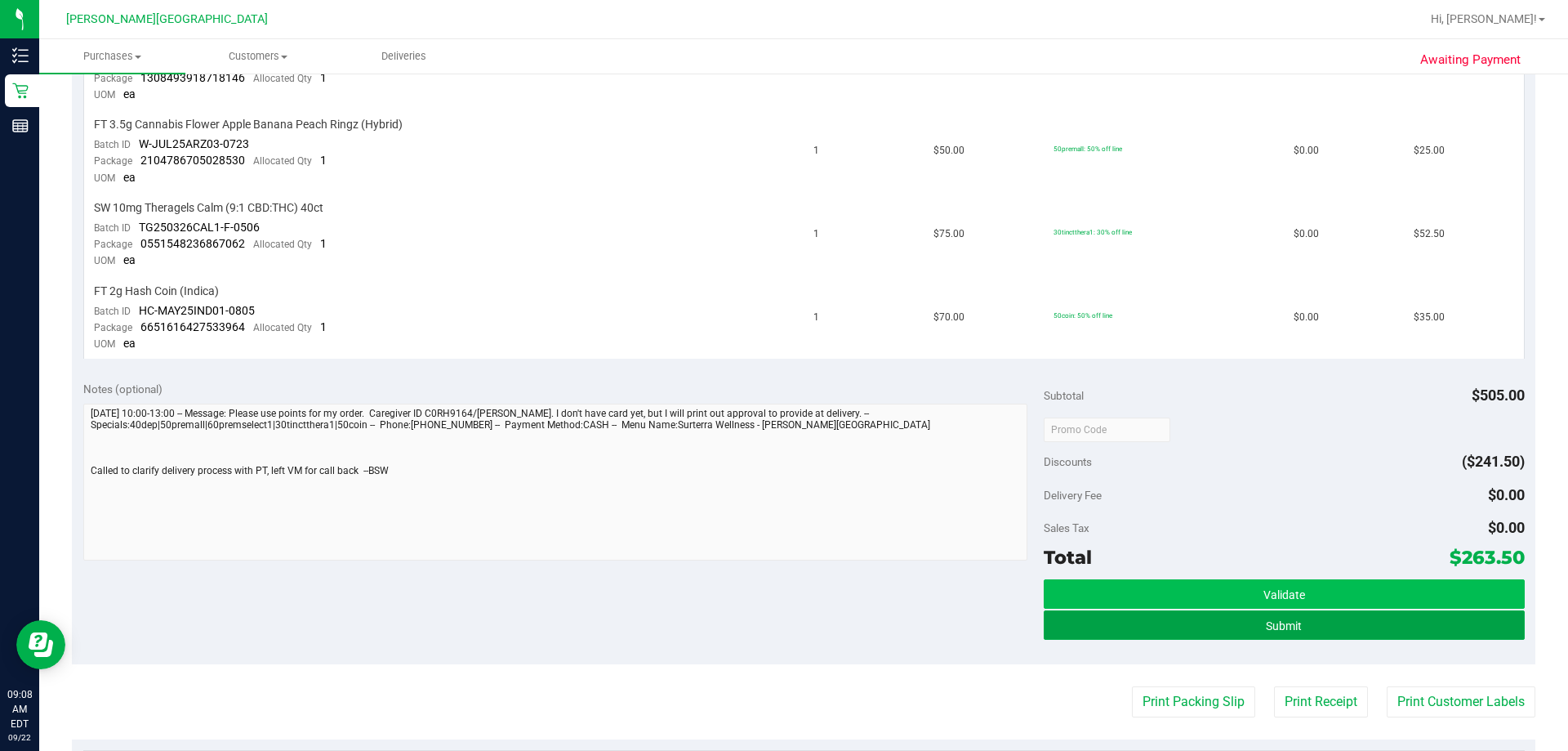
click at [781, 624] on span "Submit" at bounding box center [1283, 625] width 36 height 13
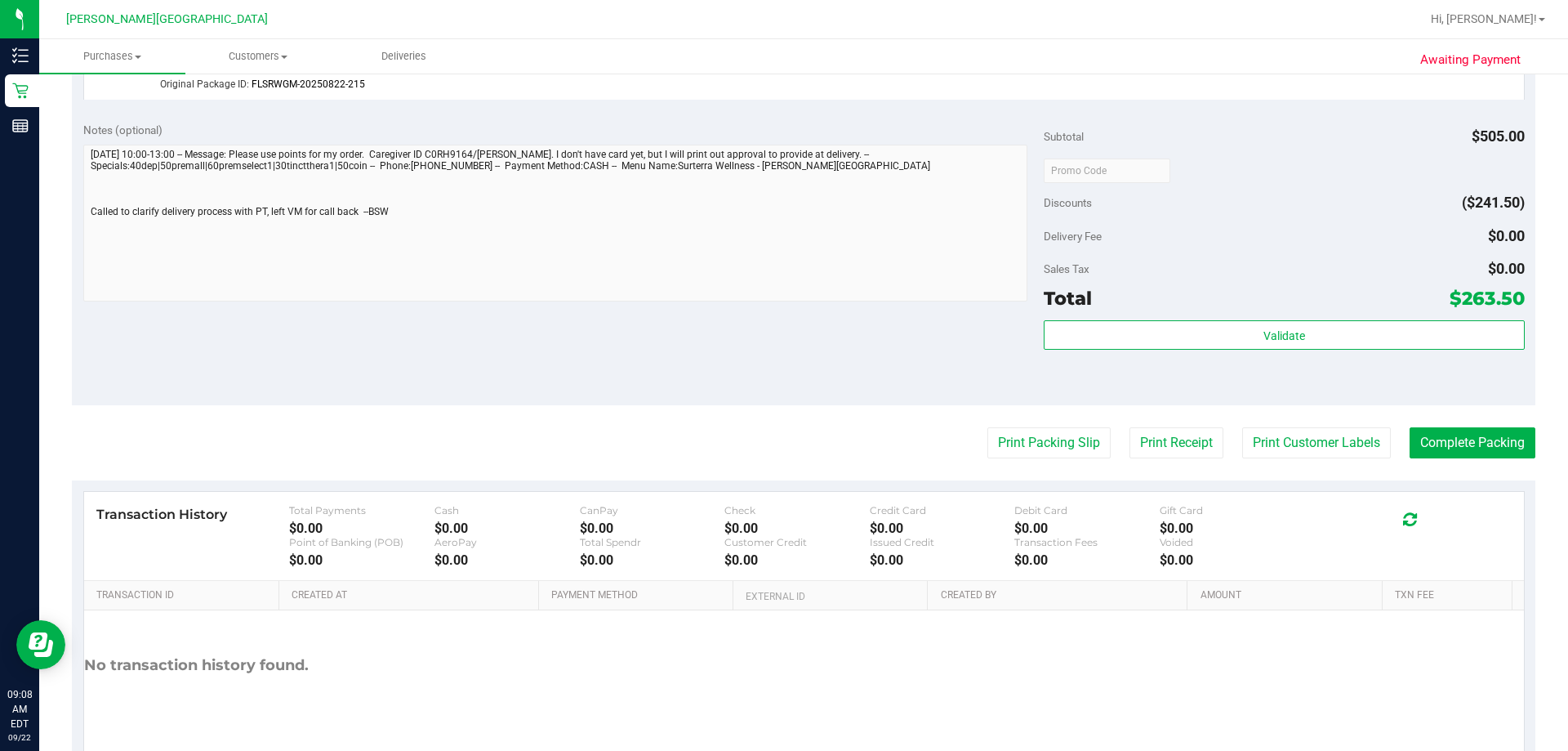
scroll to position [1597, 0]
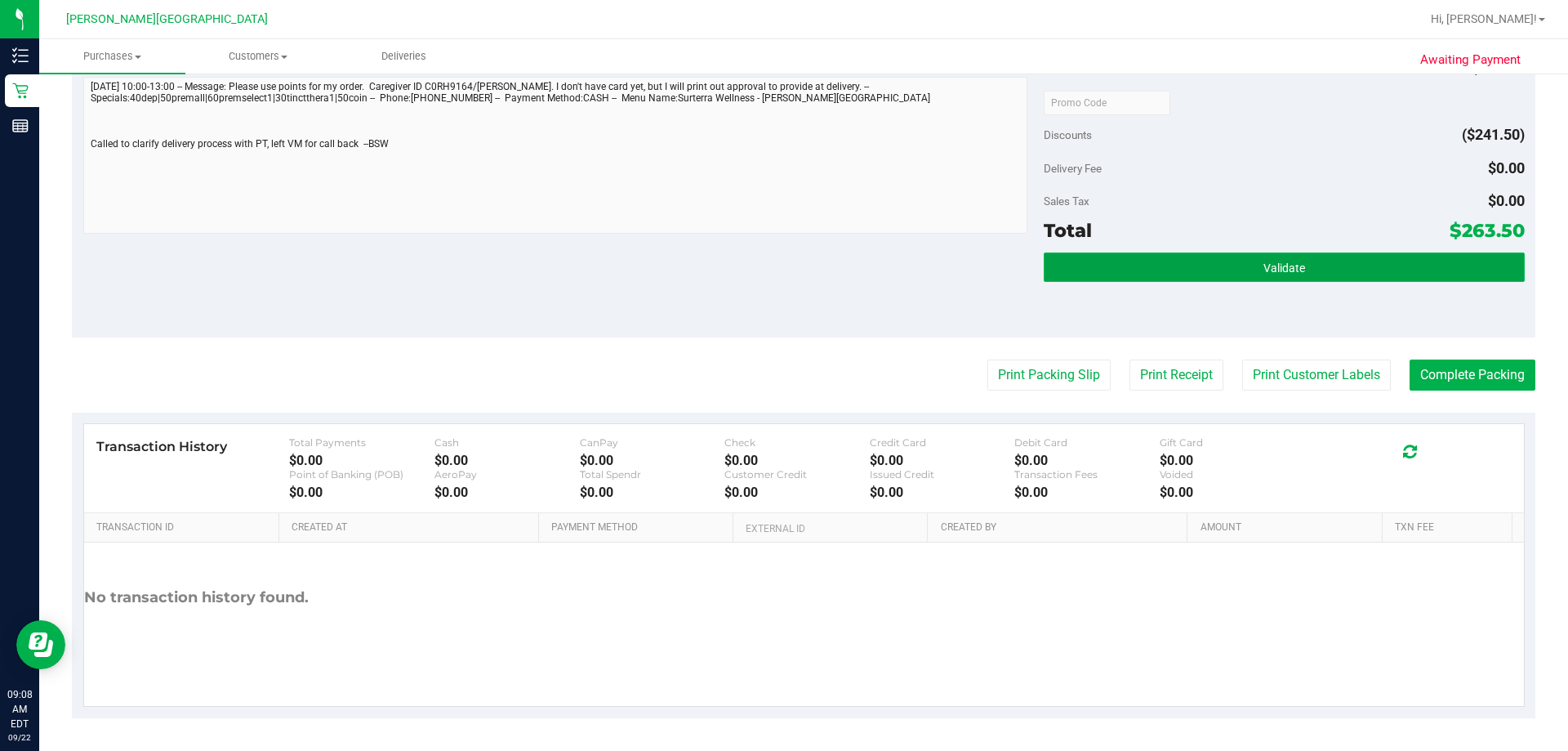
click at [781, 272] on span "Validate" at bounding box center [1283, 267] width 41 height 13
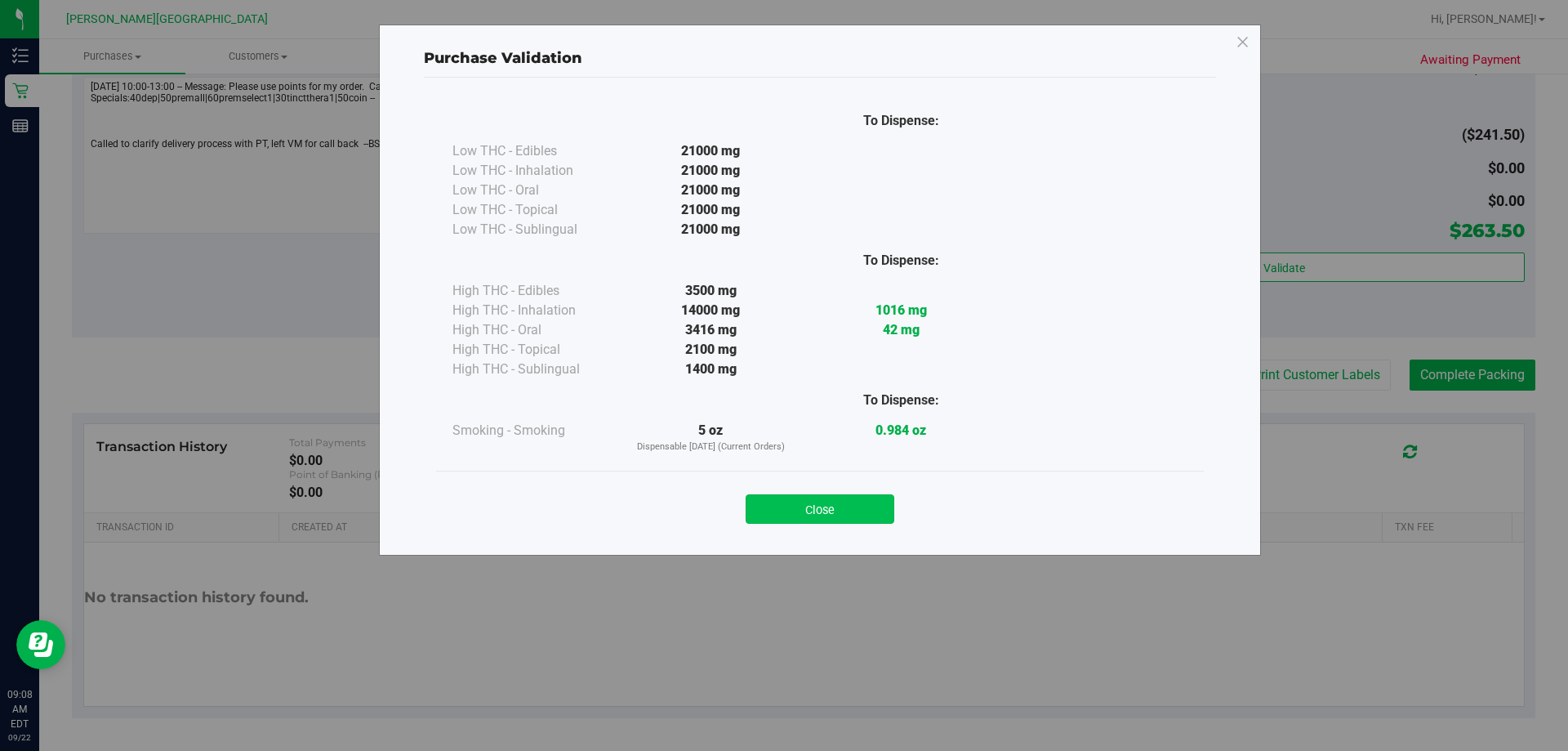
click at [781, 514] on button "Close" at bounding box center [819, 508] width 149 height 29
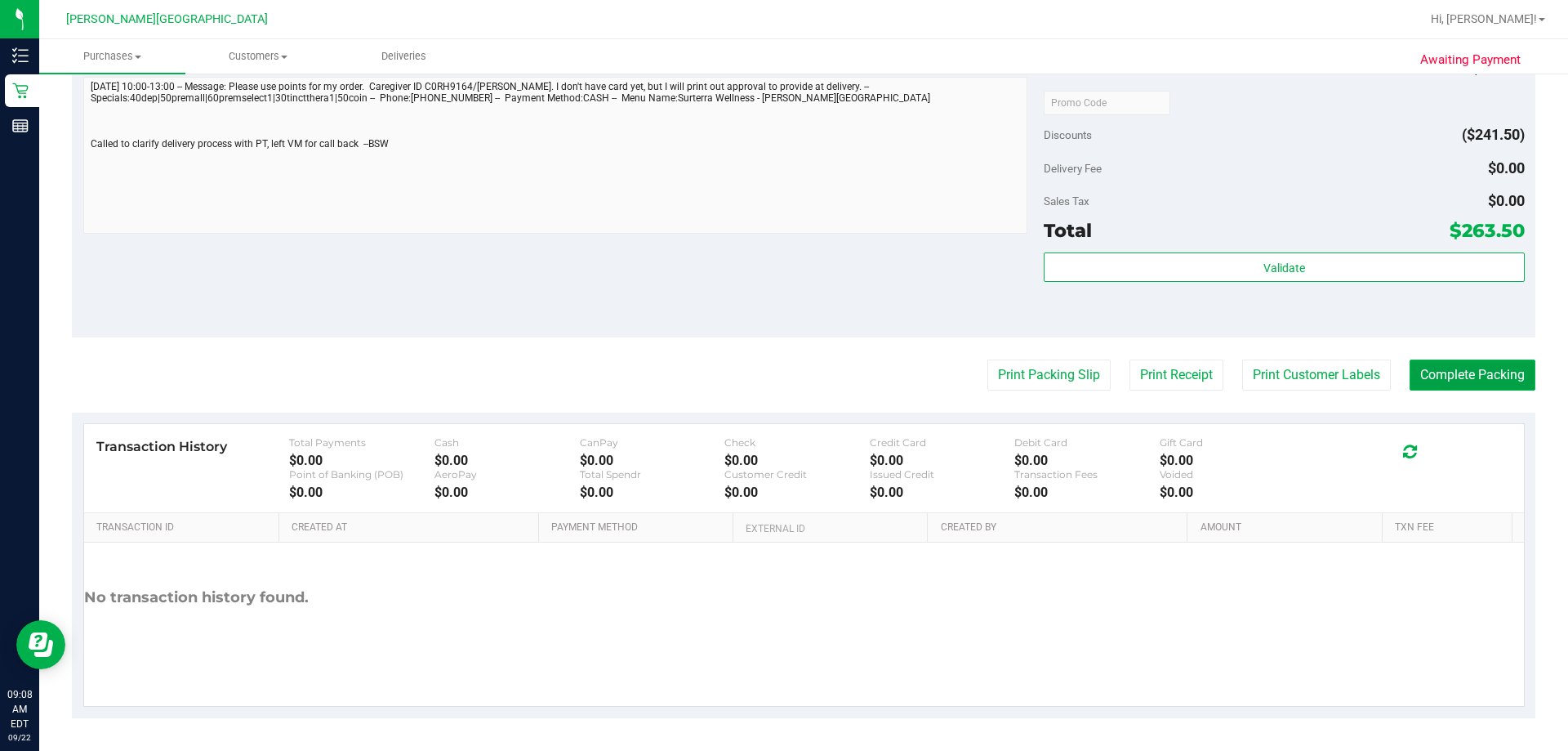
click at [781, 379] on button "Complete Packing" at bounding box center [1472, 375] width 126 height 31
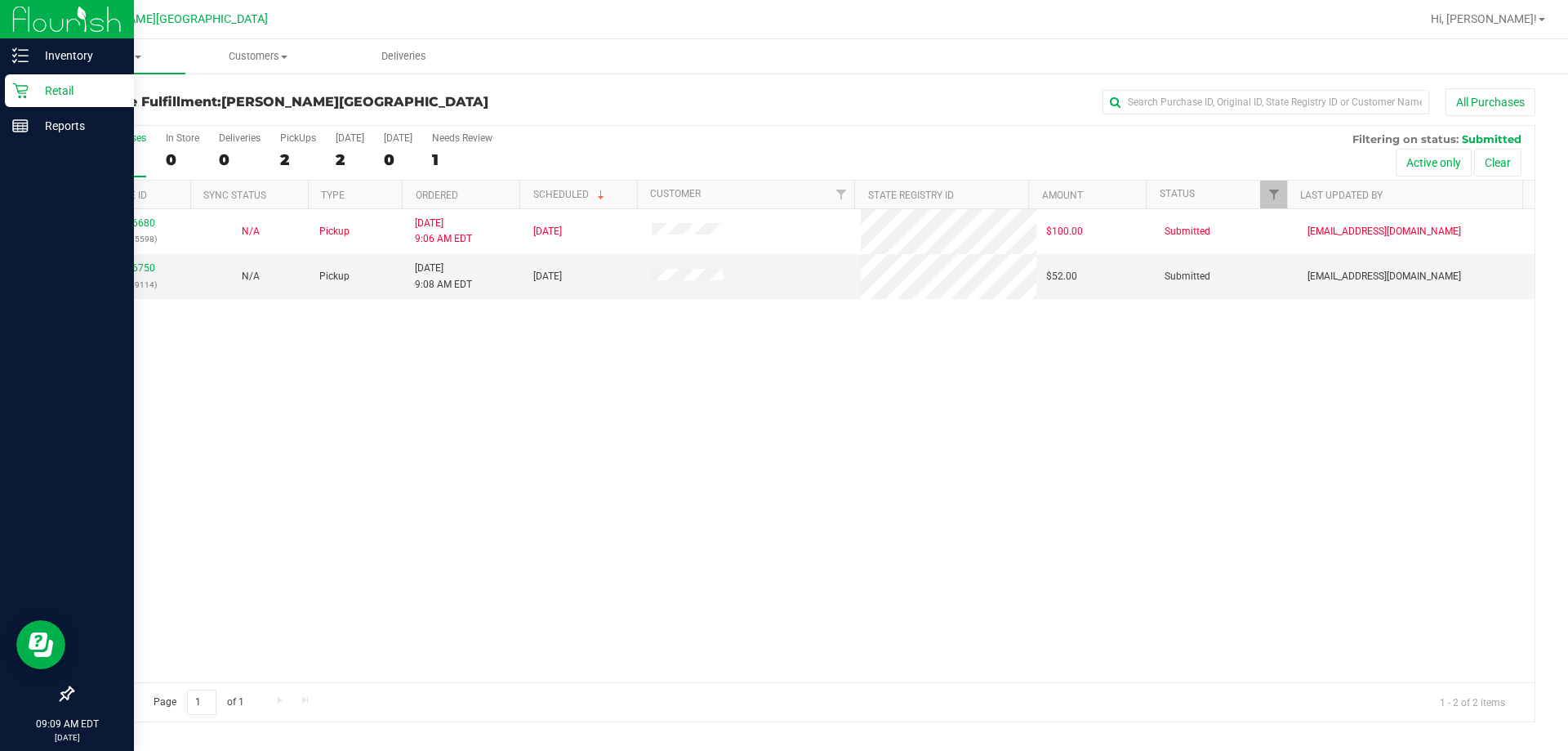
click at [48, 91] on p "Retail" at bounding box center [77, 91] width 98 height 19
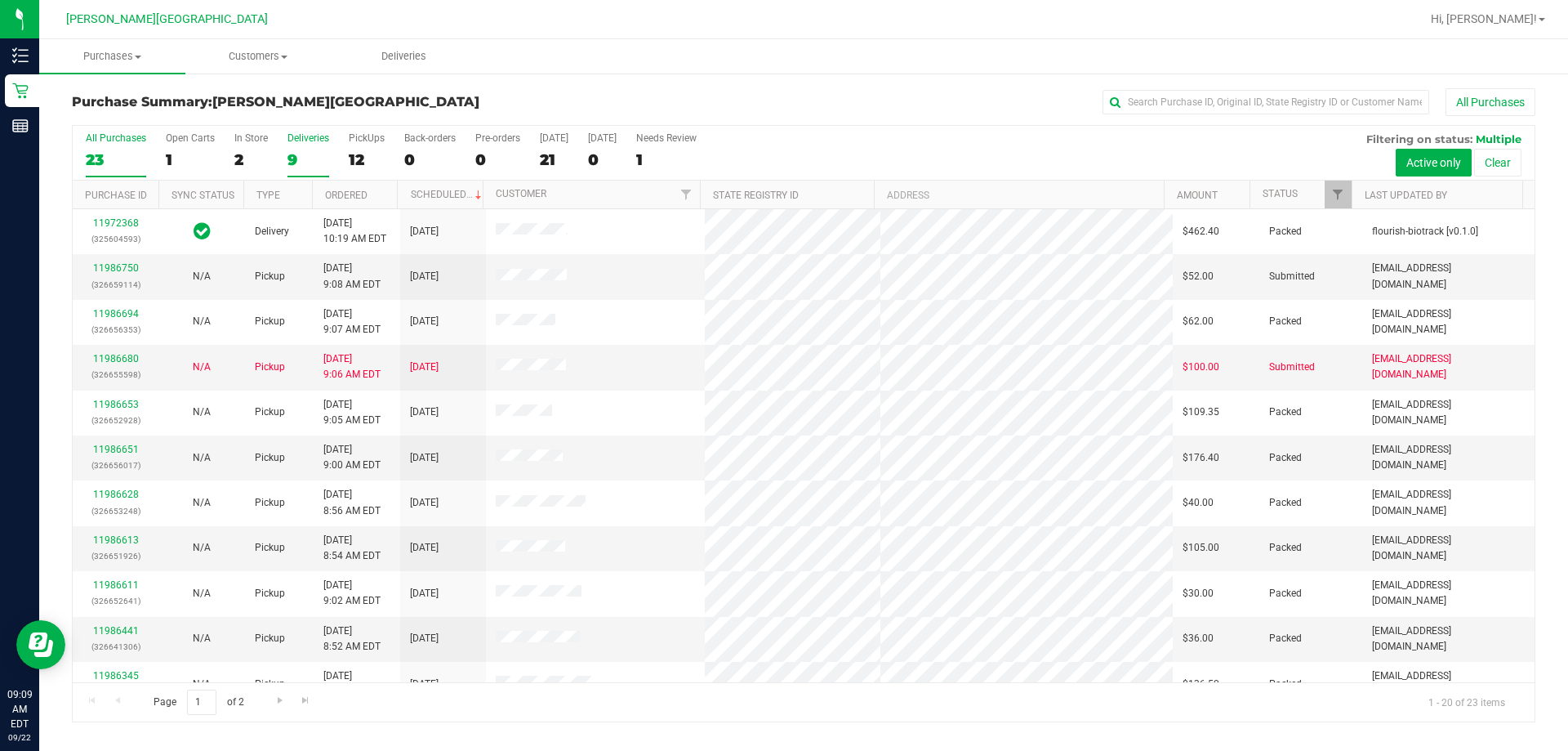
click at [303, 137] on div "Deliveries" at bounding box center [308, 138] width 41 height 11
click at [0, 0] on input "Deliveries 9" at bounding box center [0, 0] width 0 height 0
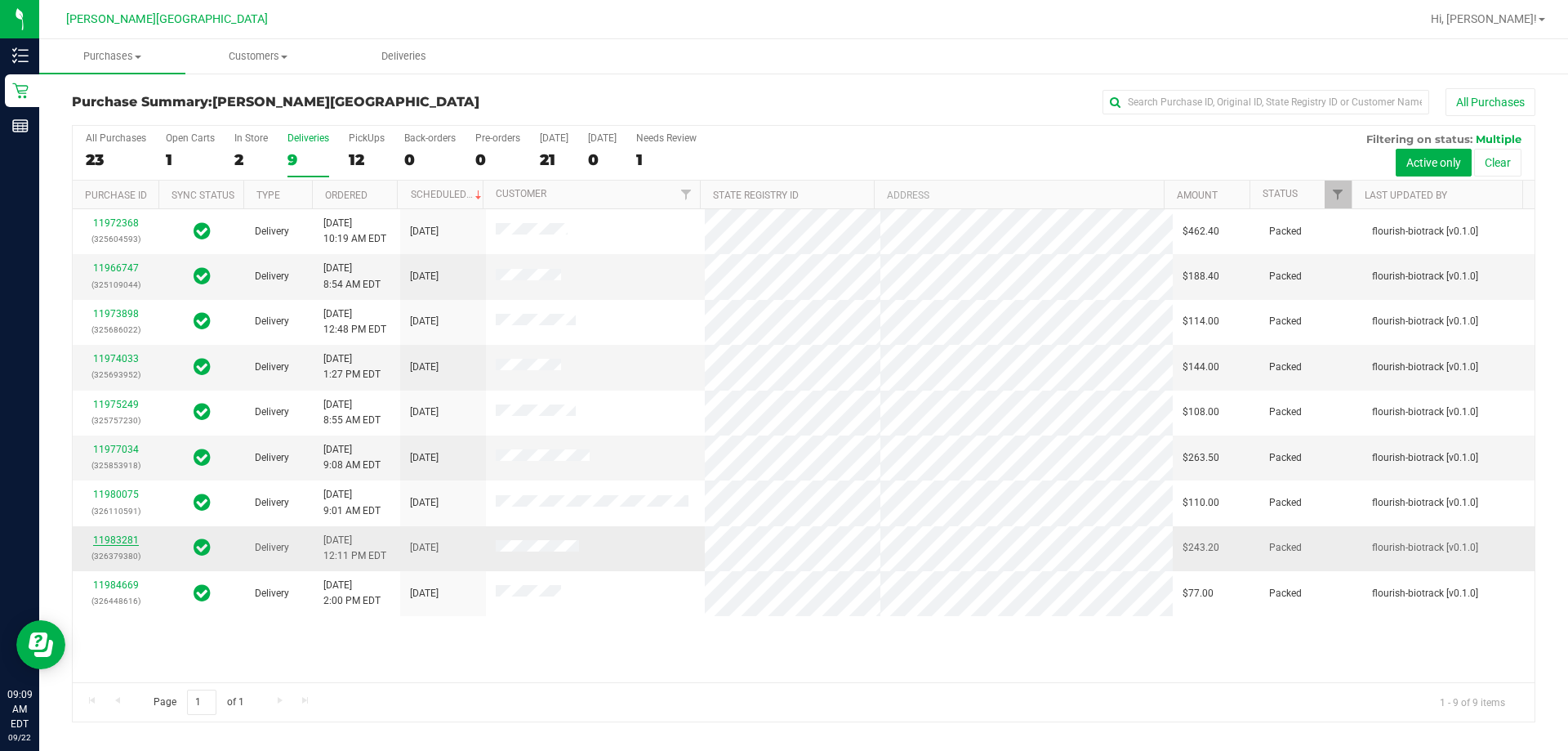
click at [121, 537] on link "11983281" at bounding box center [116, 540] width 46 height 11
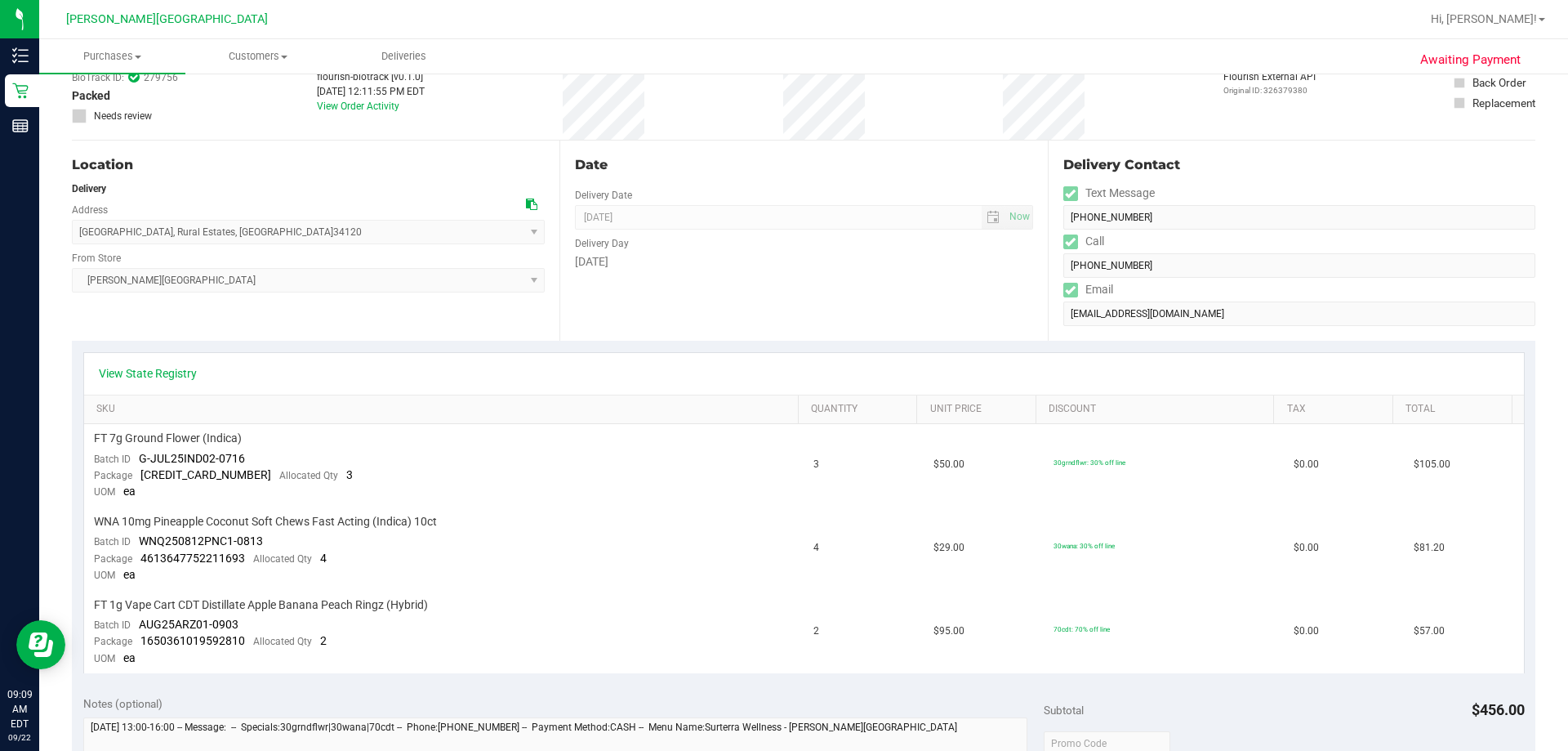
scroll to position [572, 0]
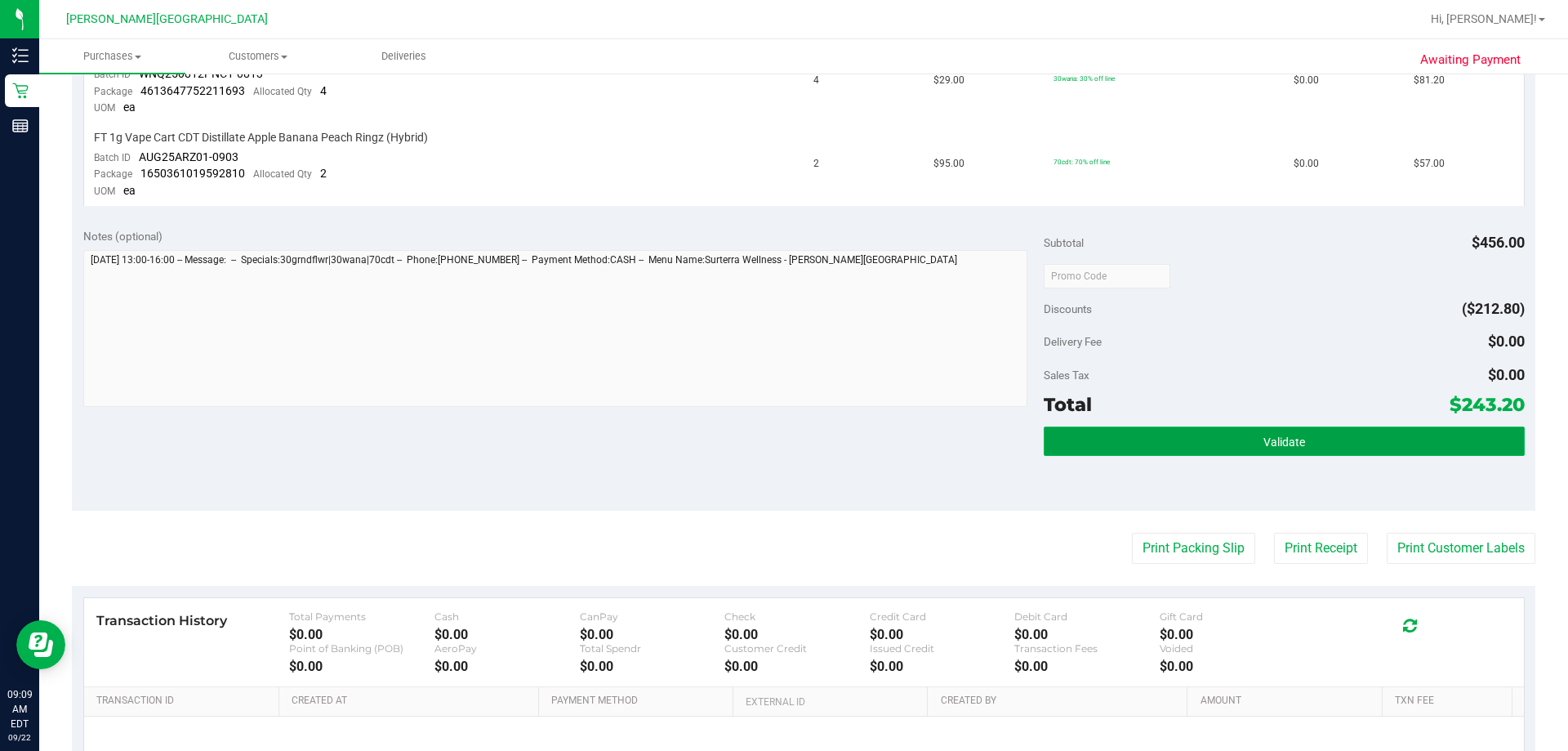
click at [781, 439] on button "Validate" at bounding box center [1283, 441] width 480 height 29
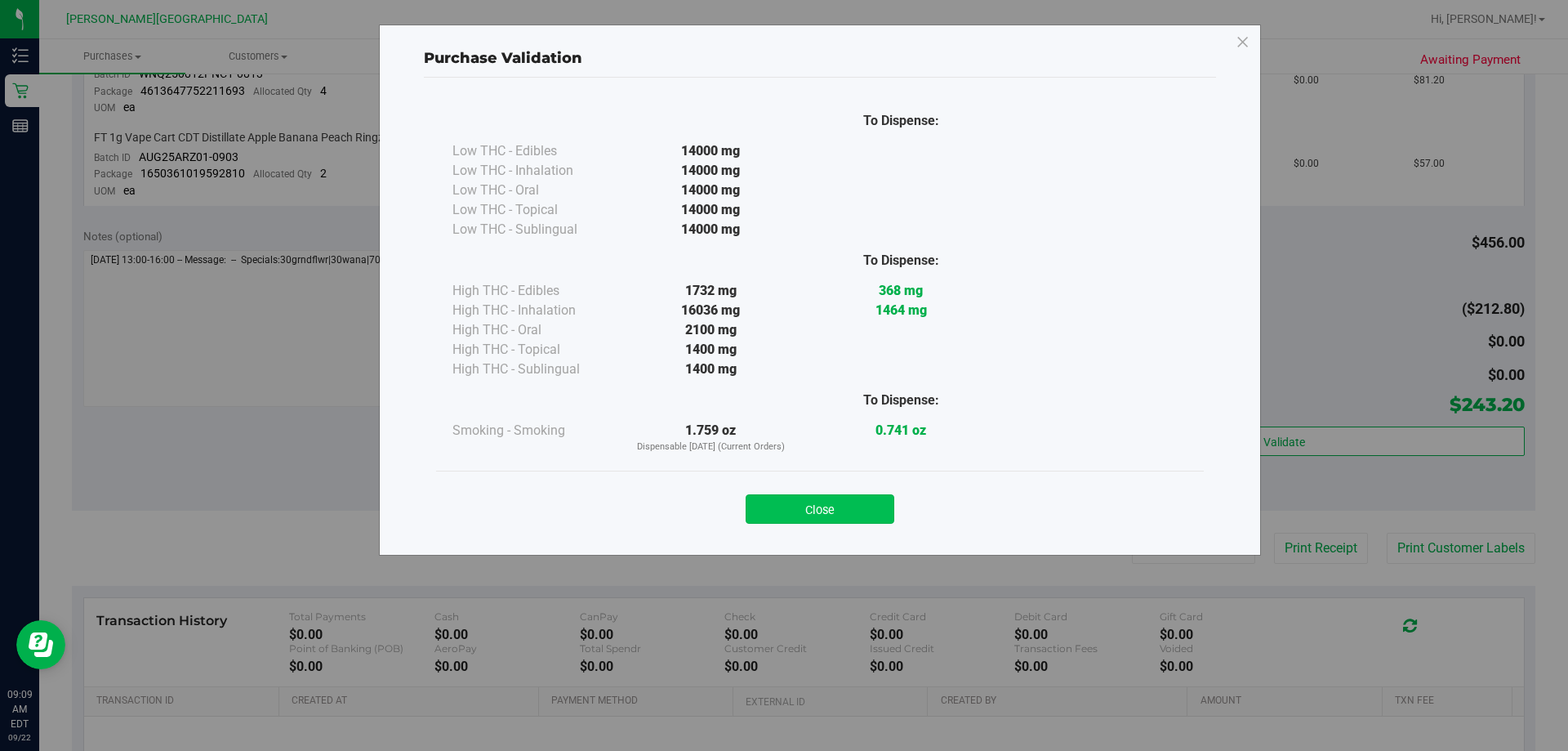
click at [781, 514] on button "Close" at bounding box center [819, 508] width 149 height 29
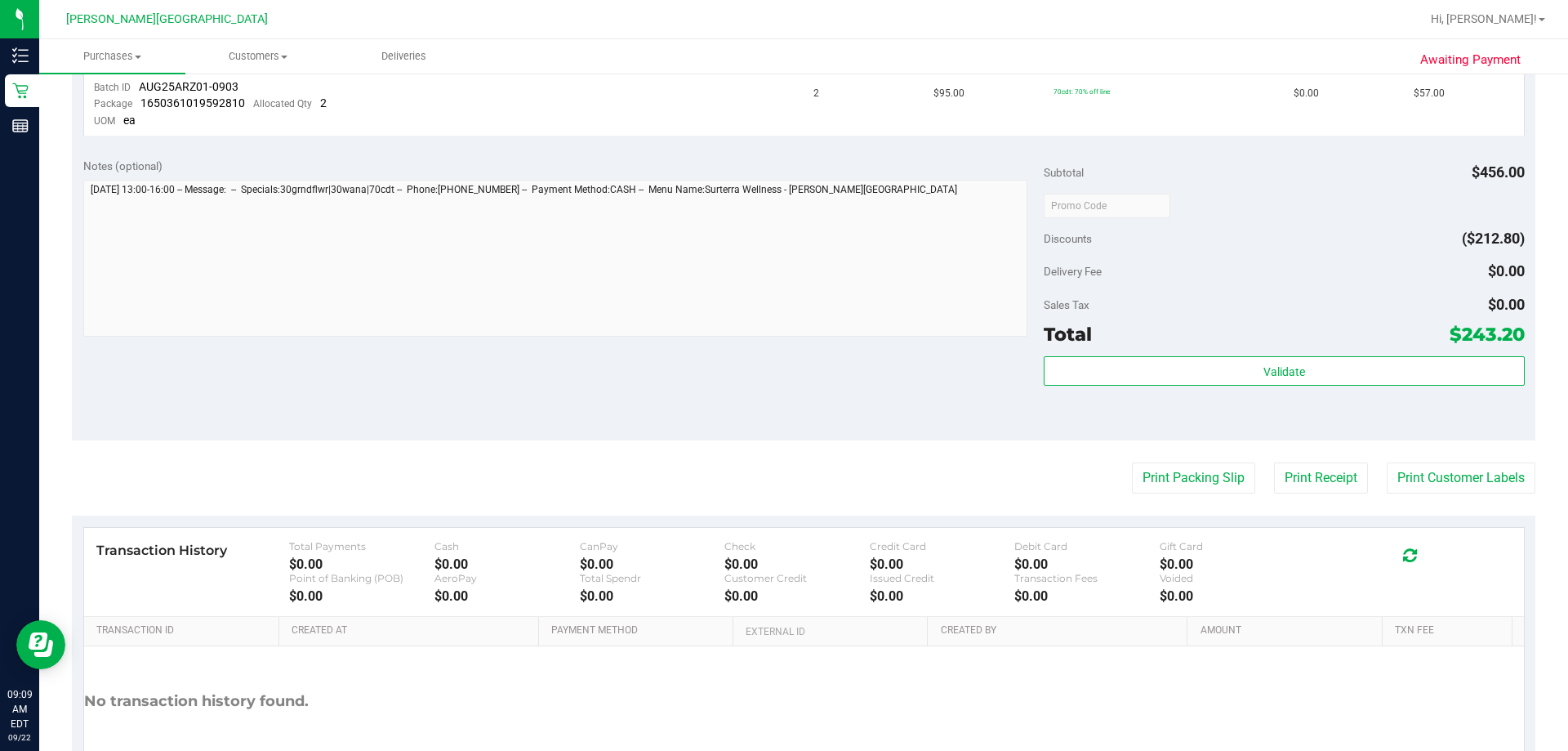
scroll to position [745, 0]
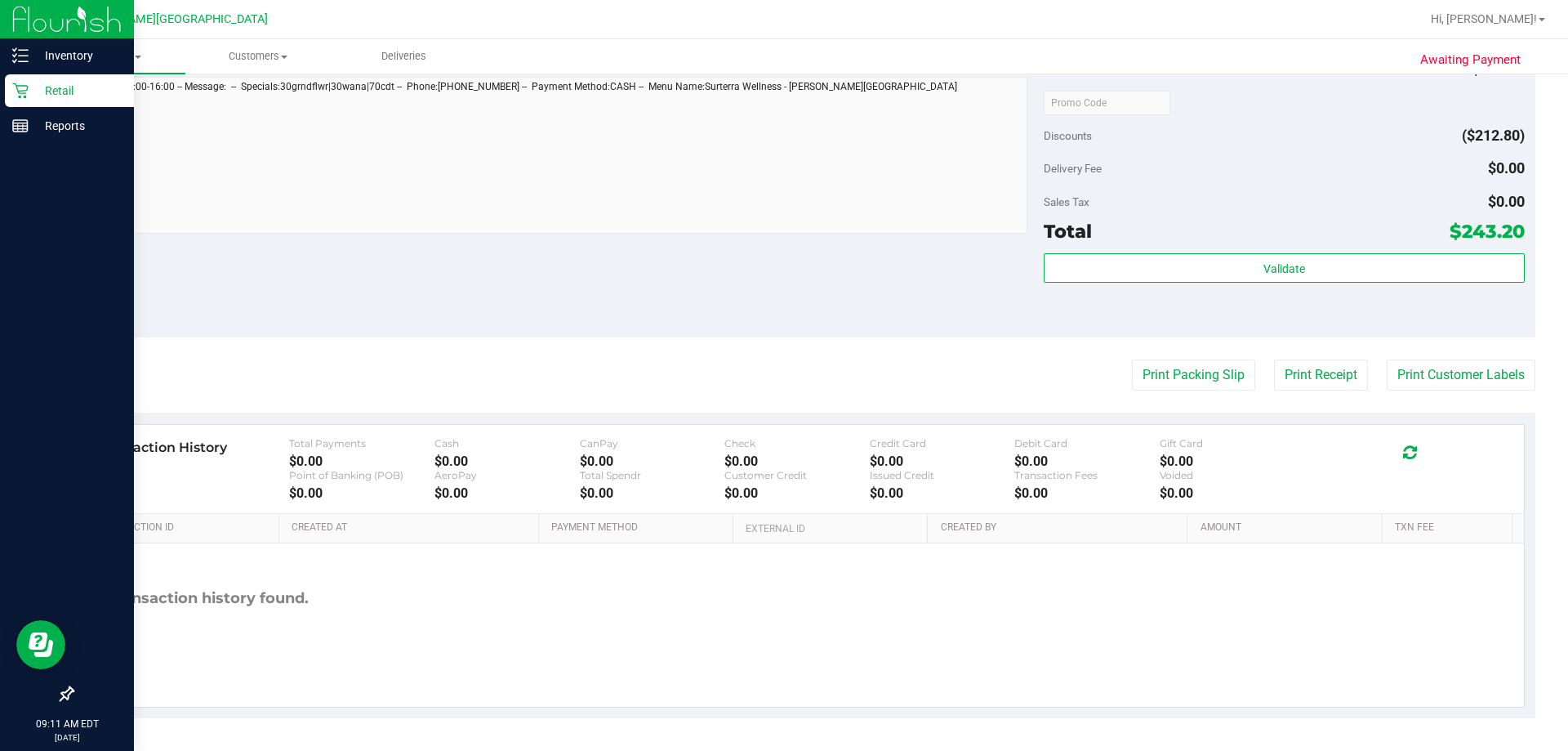
click at [23, 95] on icon at bounding box center [20, 91] width 17 height 17
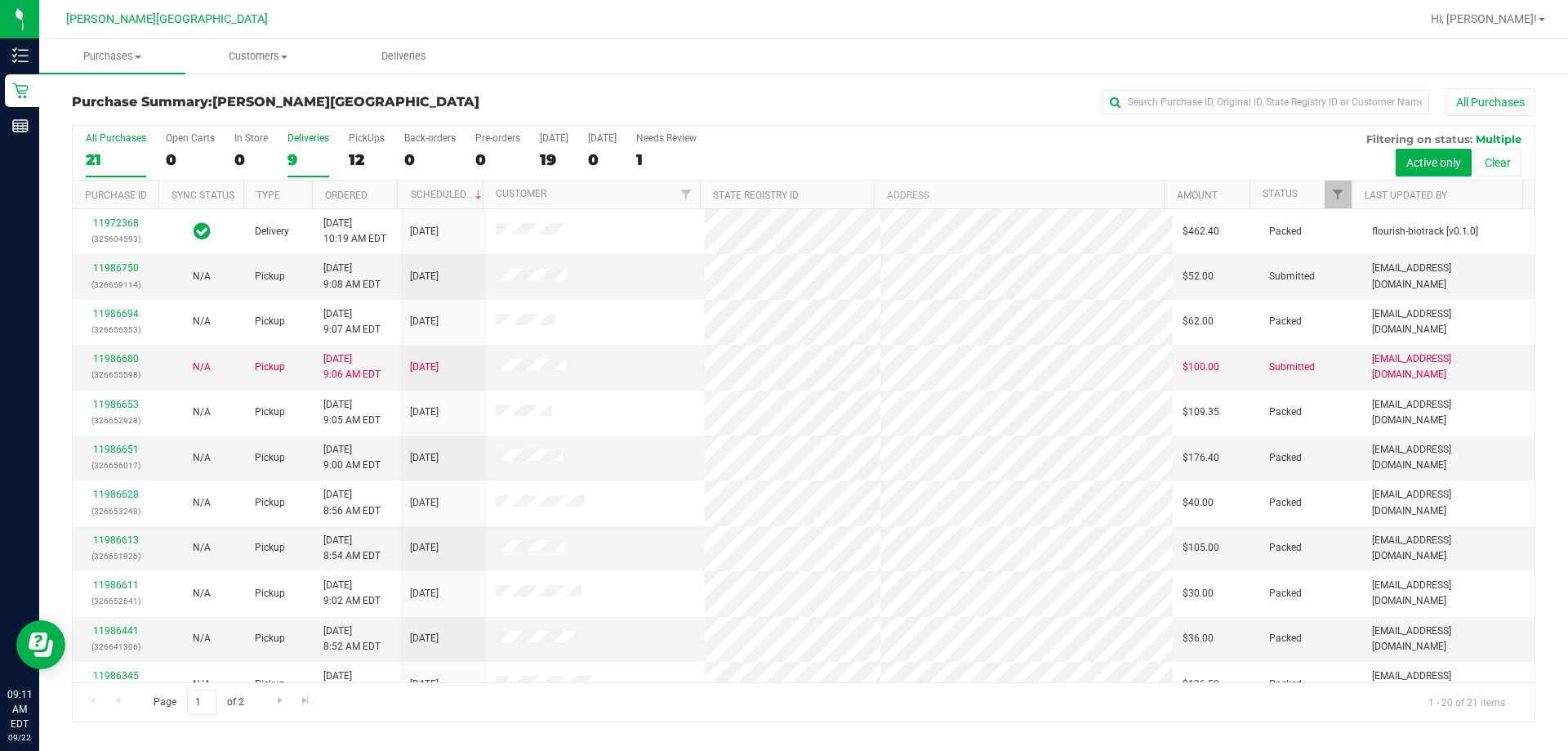
click at [294, 137] on div "Deliveries" at bounding box center [308, 138] width 41 height 11
click at [0, 0] on input "Deliveries 9" at bounding box center [0, 0] width 0 height 0
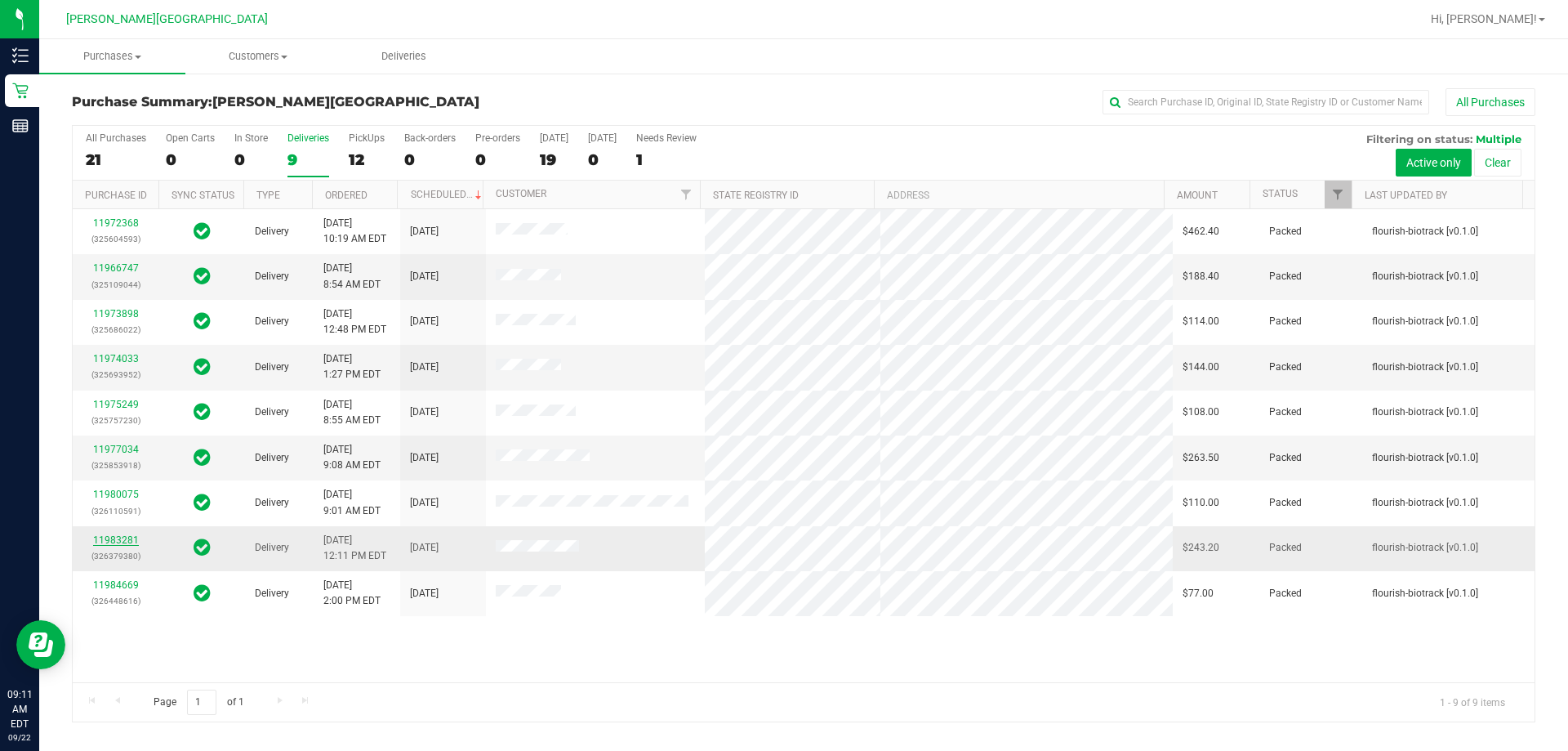
click at [116, 539] on link "11983281" at bounding box center [116, 540] width 46 height 11
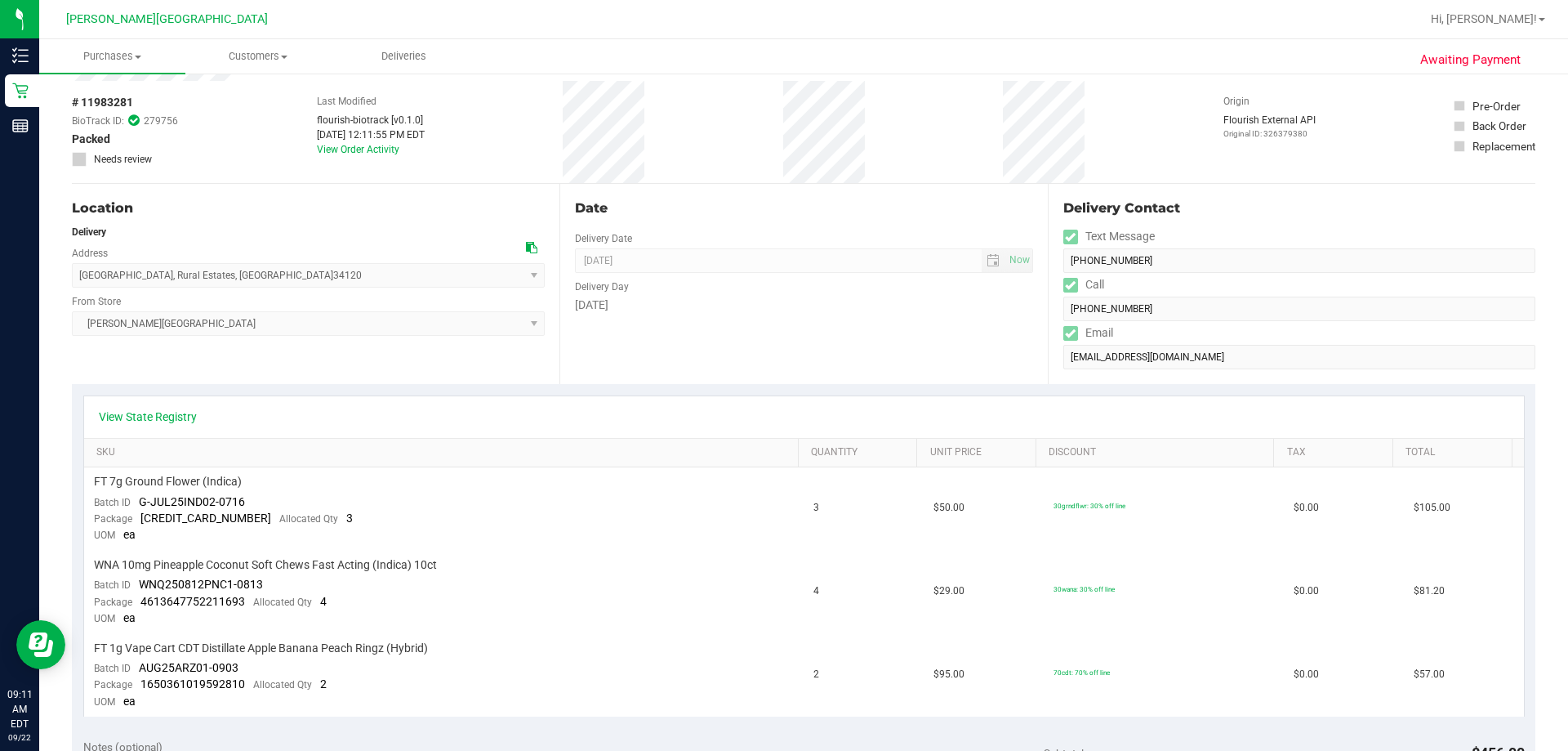
scroll to position [490, 0]
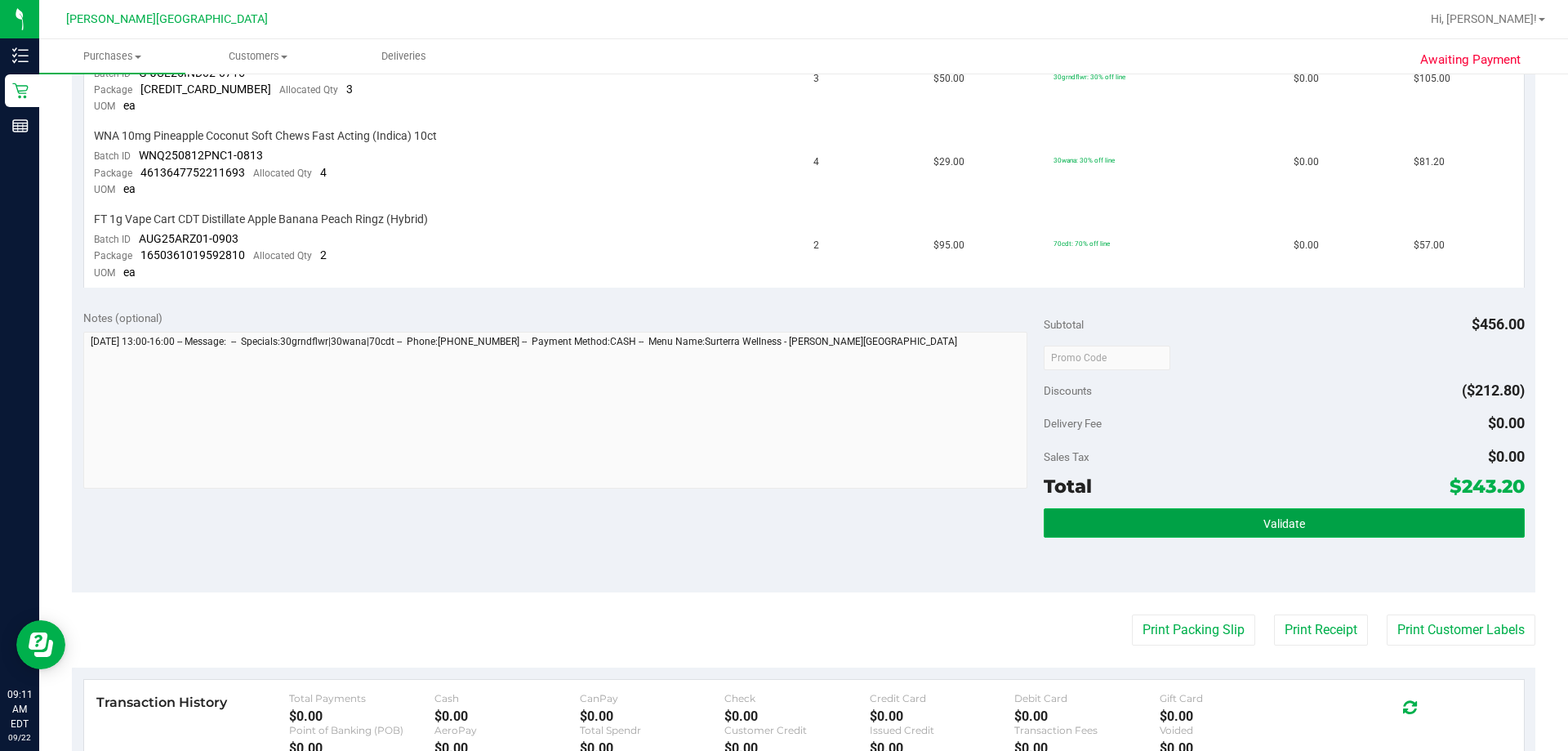
click at [781, 519] on button "Validate" at bounding box center [1283, 522] width 480 height 29
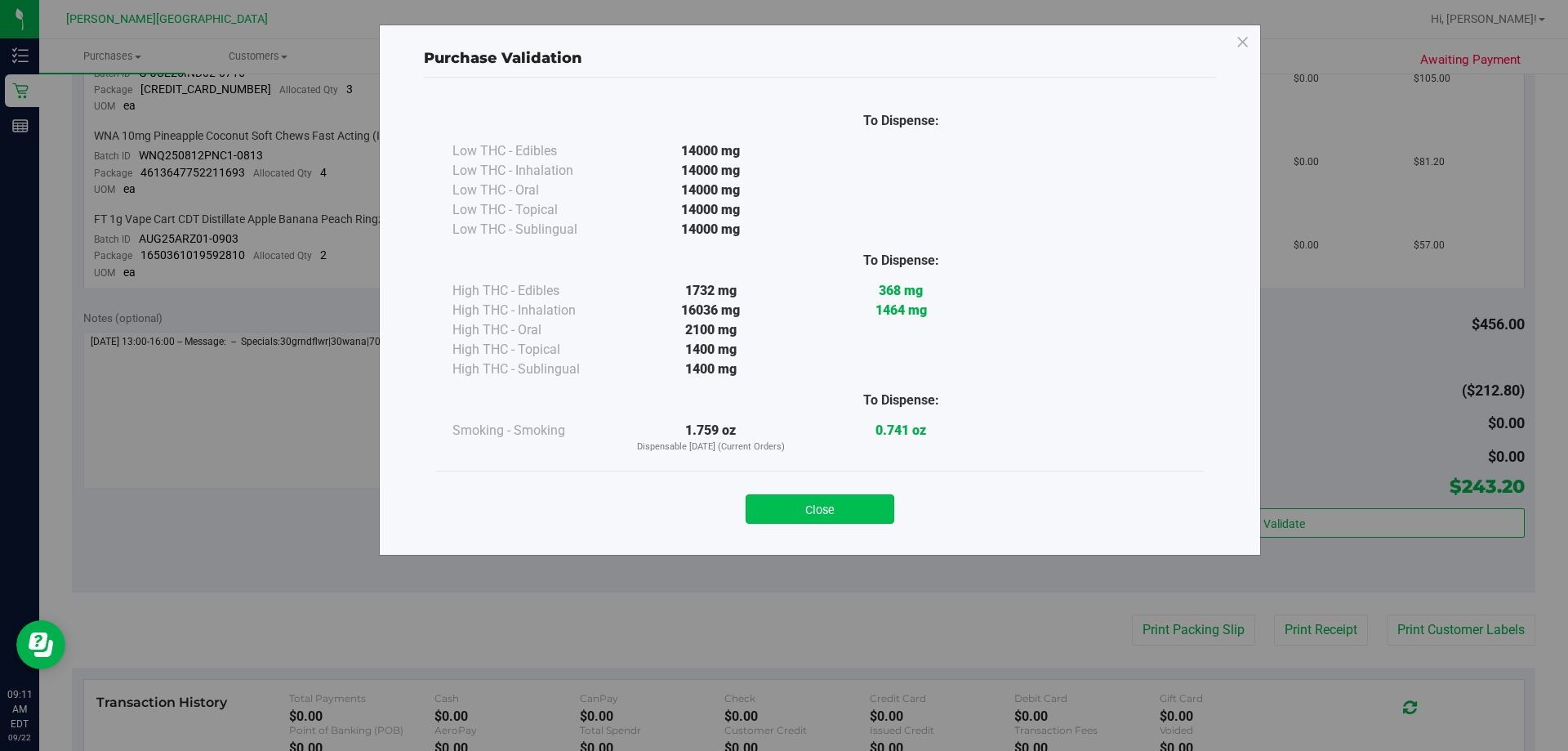
click at [781, 508] on button "Close" at bounding box center [819, 508] width 149 height 29
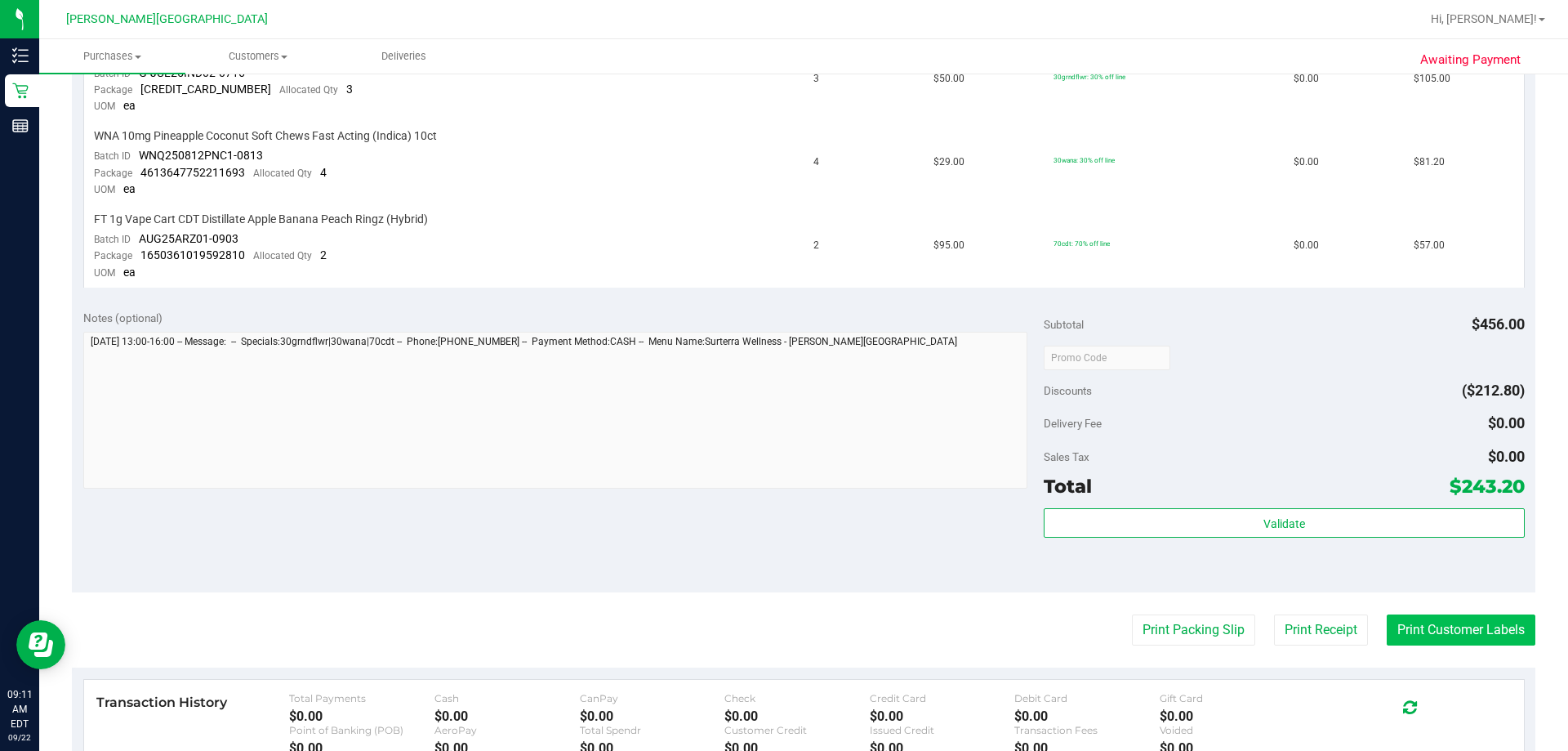
click at [781, 629] on button "Print Customer Labels" at bounding box center [1460, 630] width 149 height 31
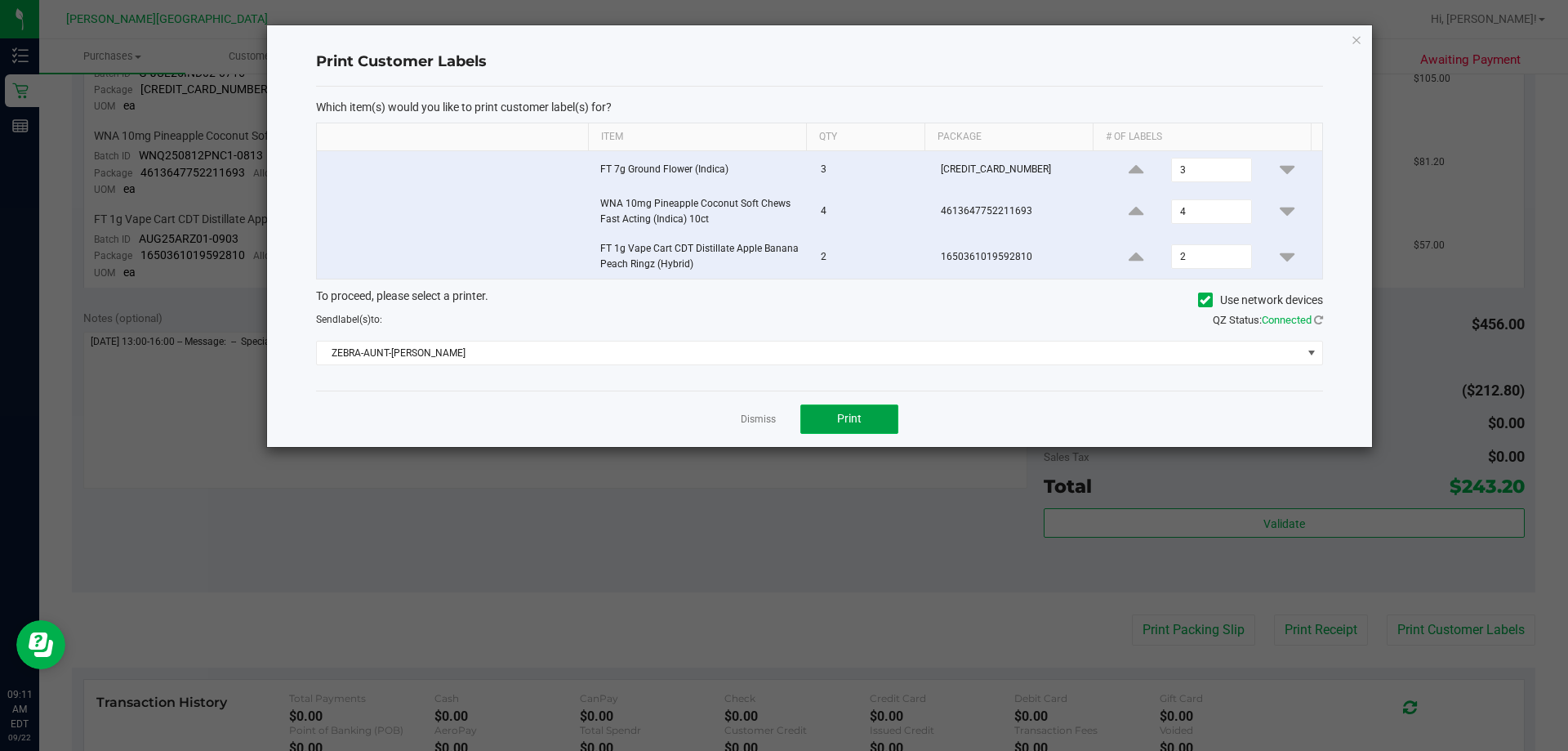
click at [781, 419] on span "Print" at bounding box center [849, 418] width 25 height 13
click at [725, 464] on ngb-modal-window "Print Customer Labels Which item(s) would you like to print customer label(s) f…" at bounding box center [790, 376] width 1580 height 751
click at [756, 420] on link "Dismiss" at bounding box center [759, 419] width 35 height 14
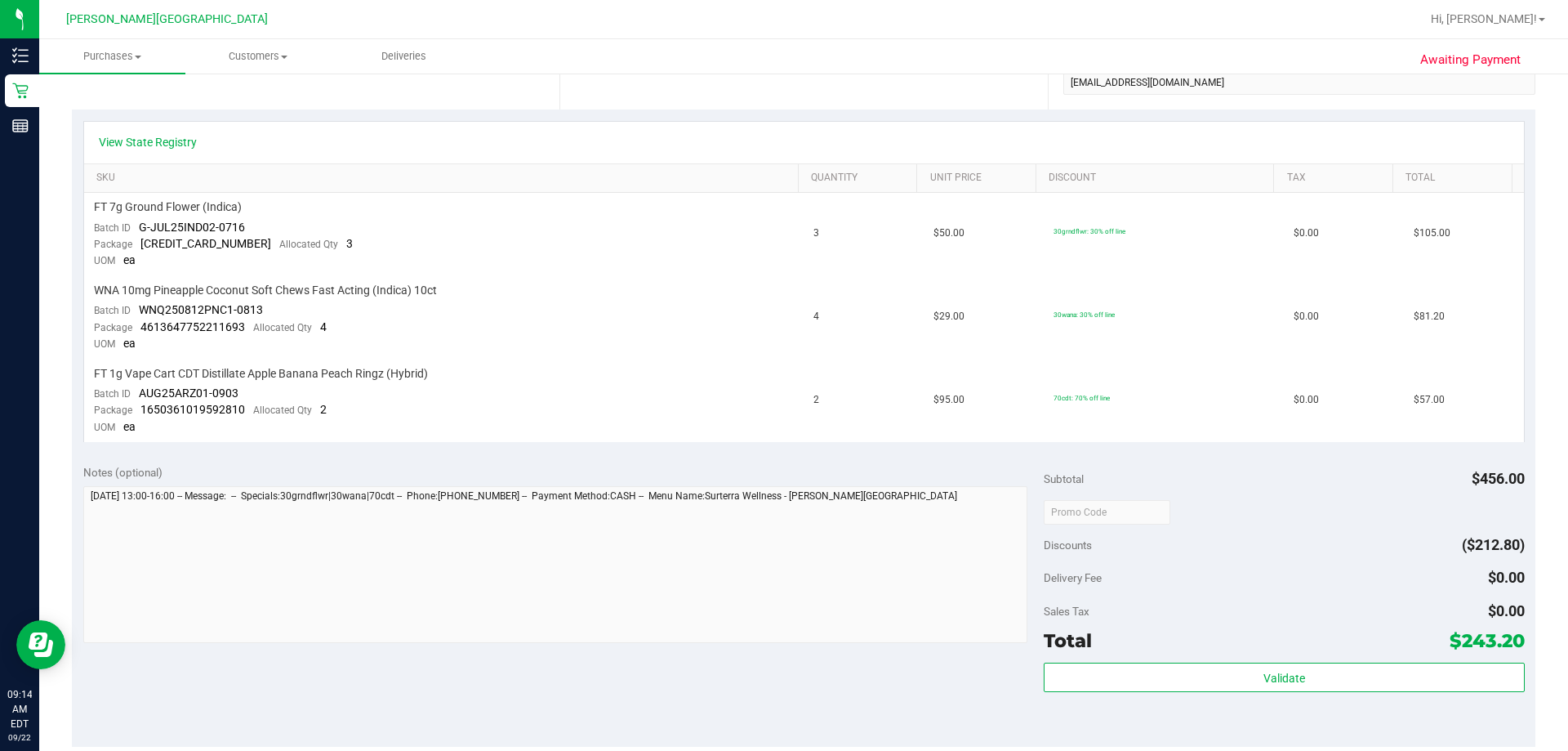
scroll to position [0, 0]
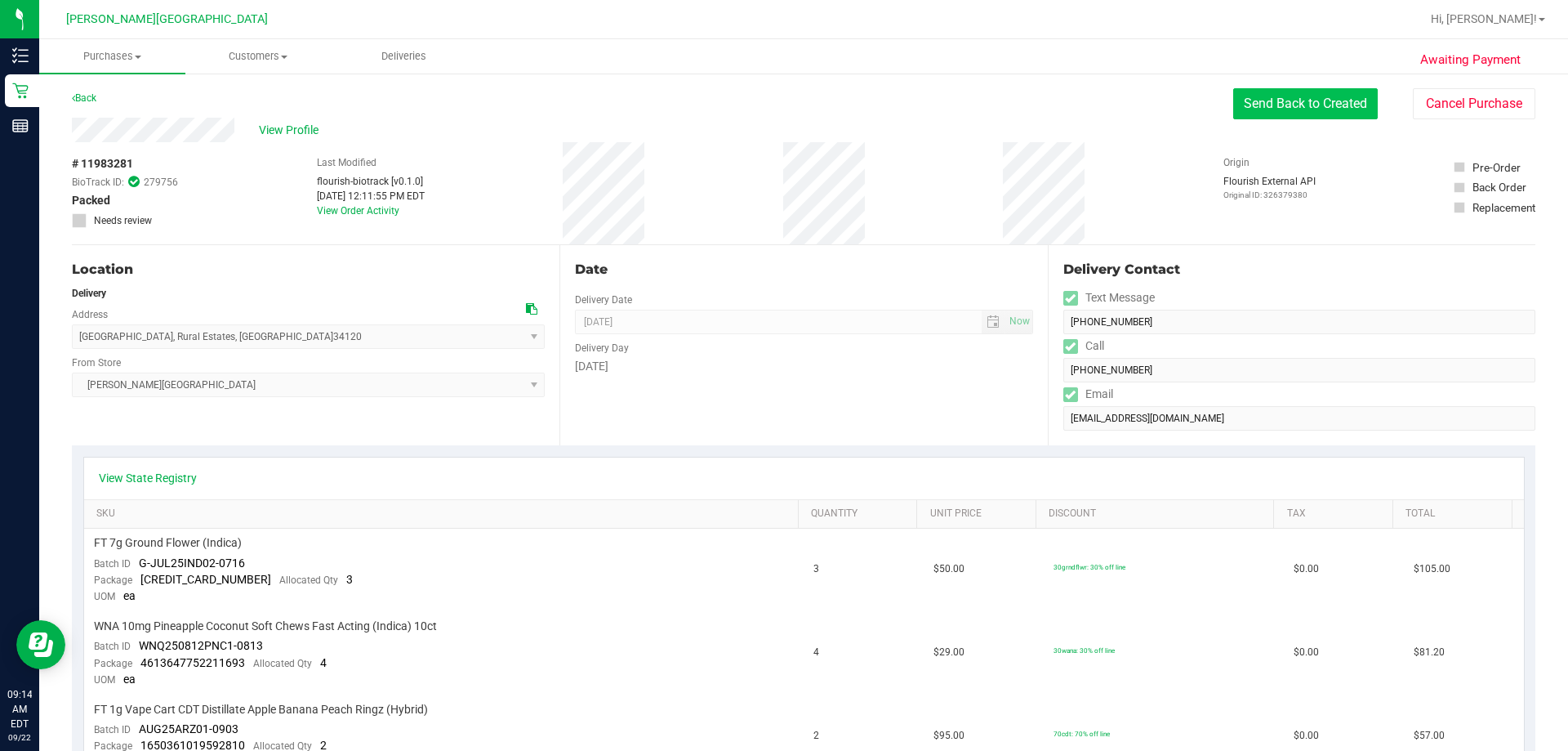
click at [781, 100] on button "Send Back to Created" at bounding box center [1305, 103] width 144 height 31
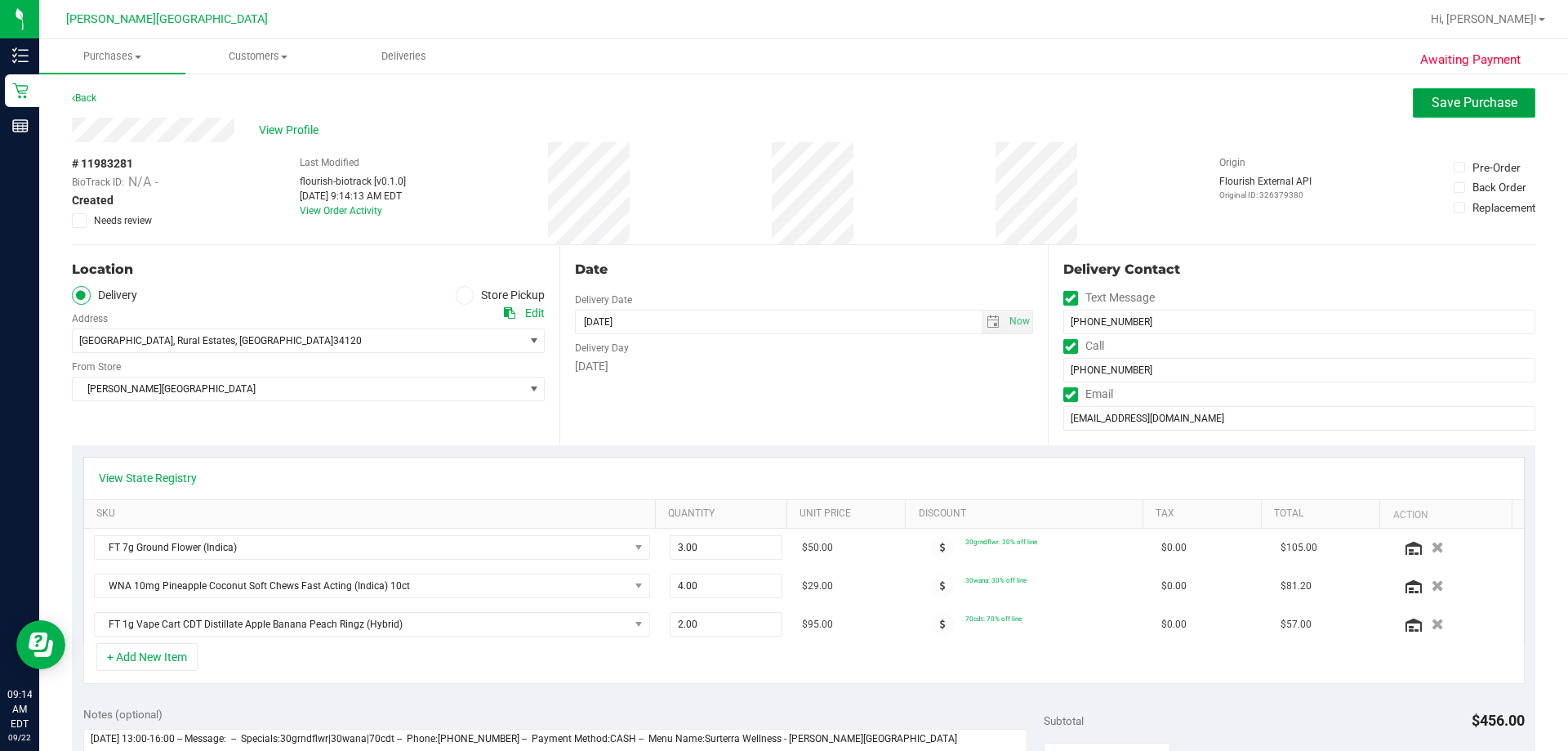
click at [781, 99] on span "Save Purchase" at bounding box center [1475, 103] width 86 height 16
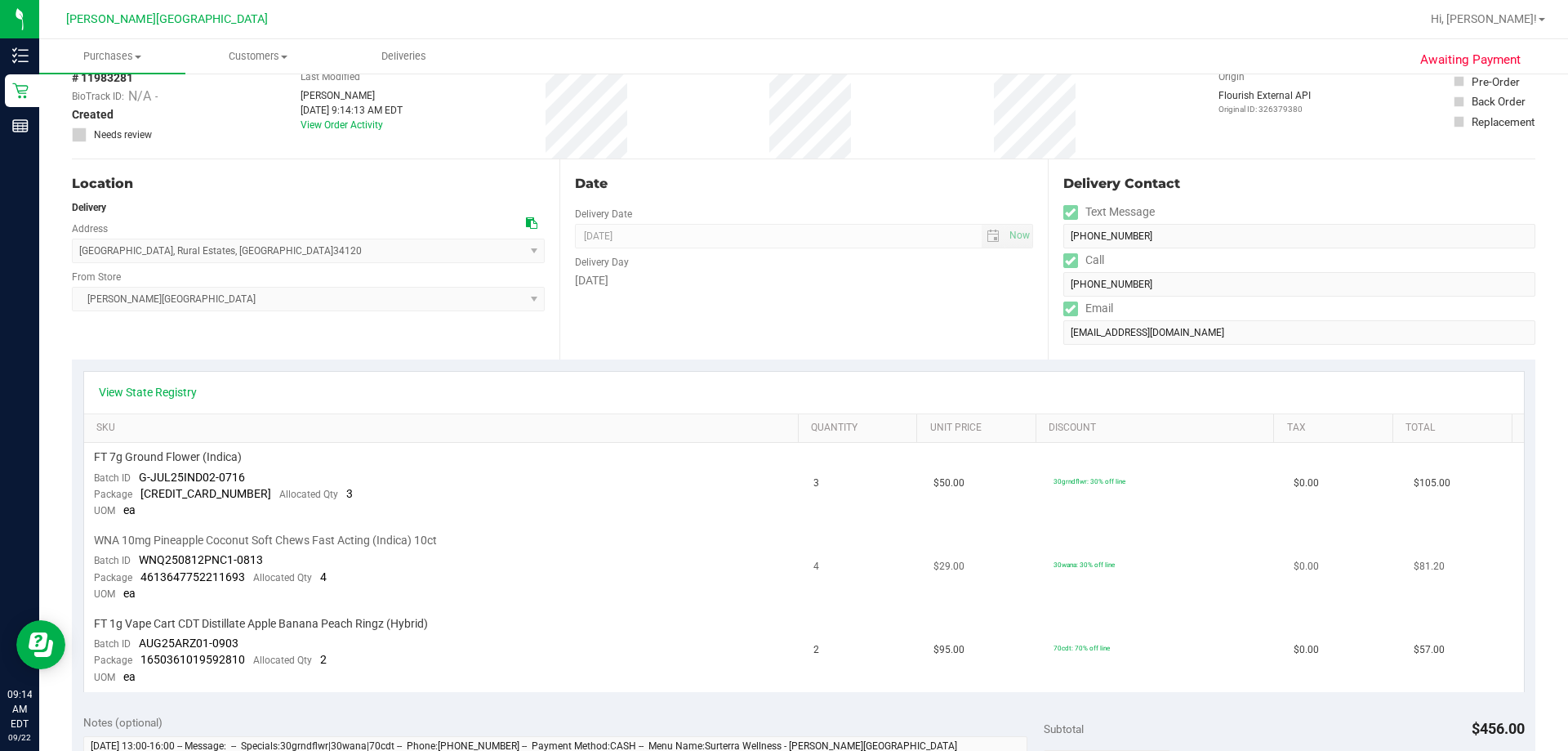
scroll to position [409, 0]
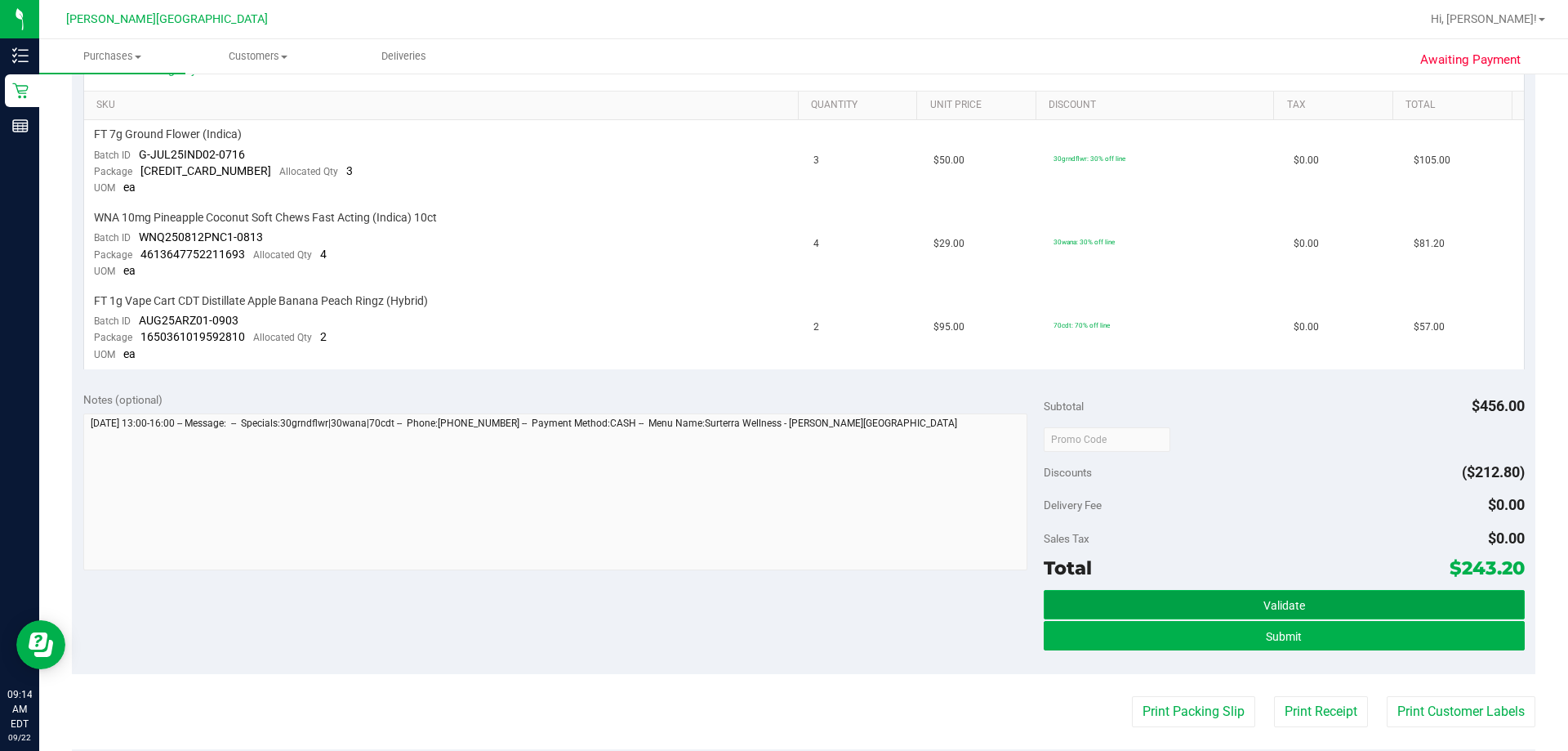
click at [781, 604] on button "Validate" at bounding box center [1283, 604] width 480 height 29
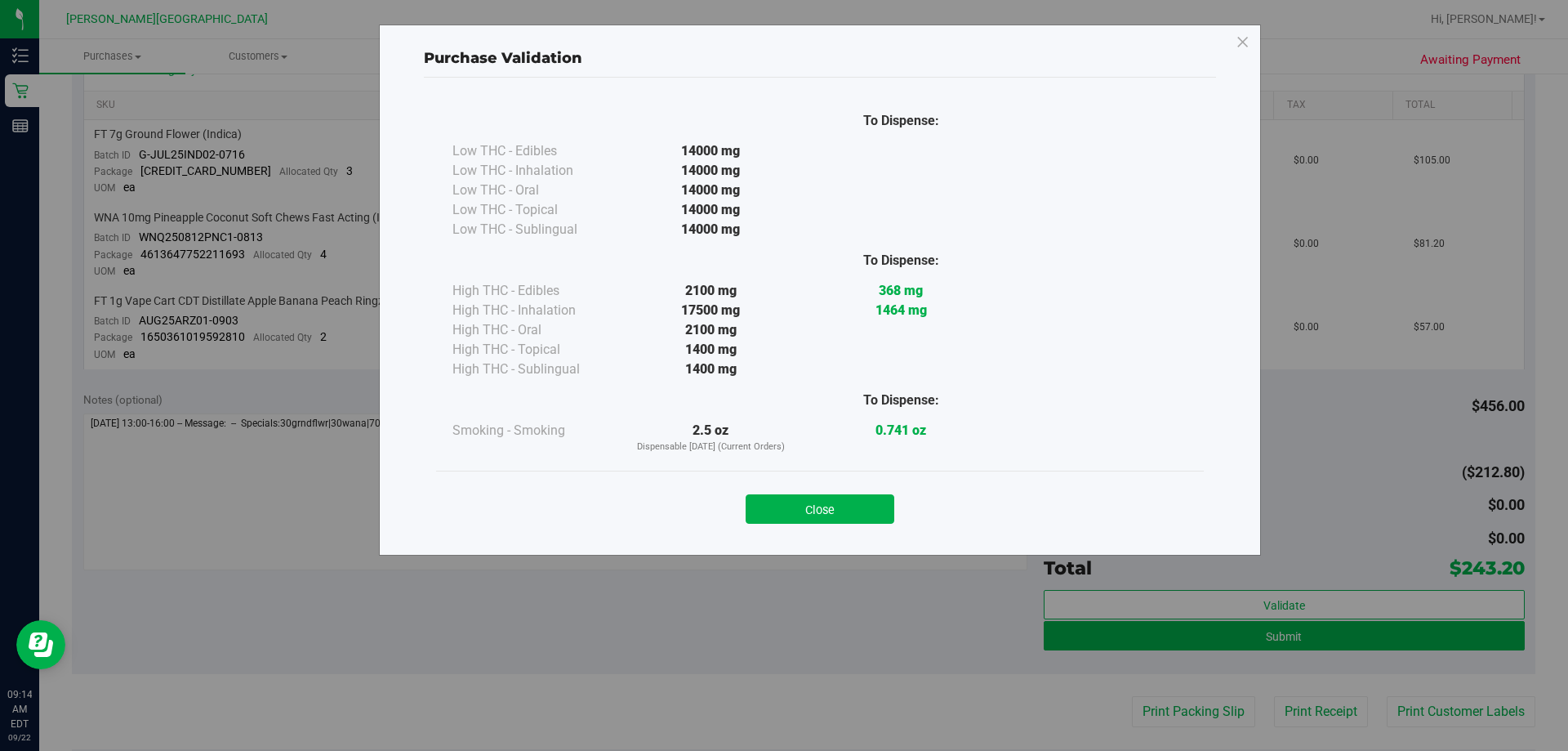
click at [781, 501] on button "Close" at bounding box center [819, 508] width 149 height 29
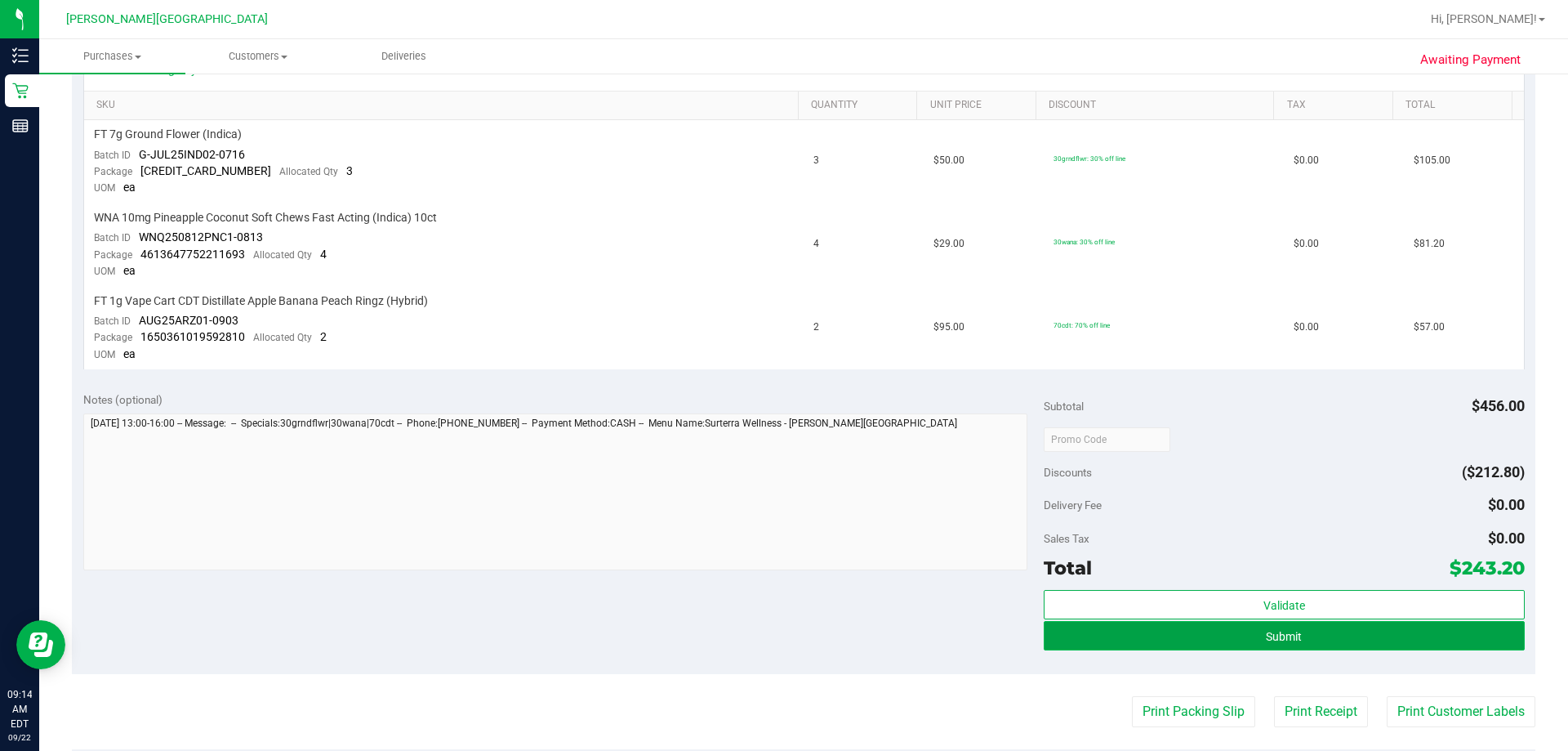
click at [781, 636] on button "Submit" at bounding box center [1283, 635] width 480 height 29
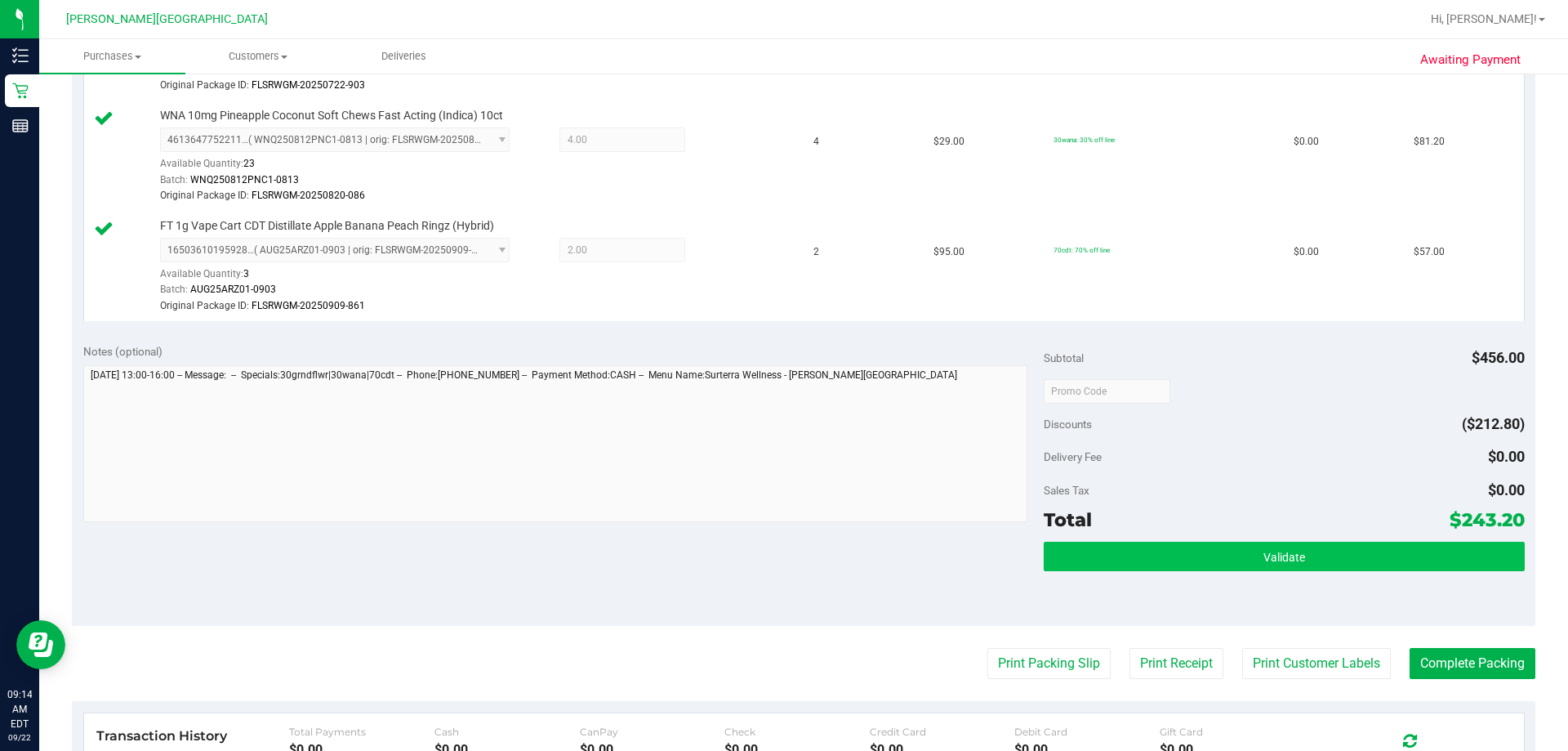
scroll to position [572, 0]
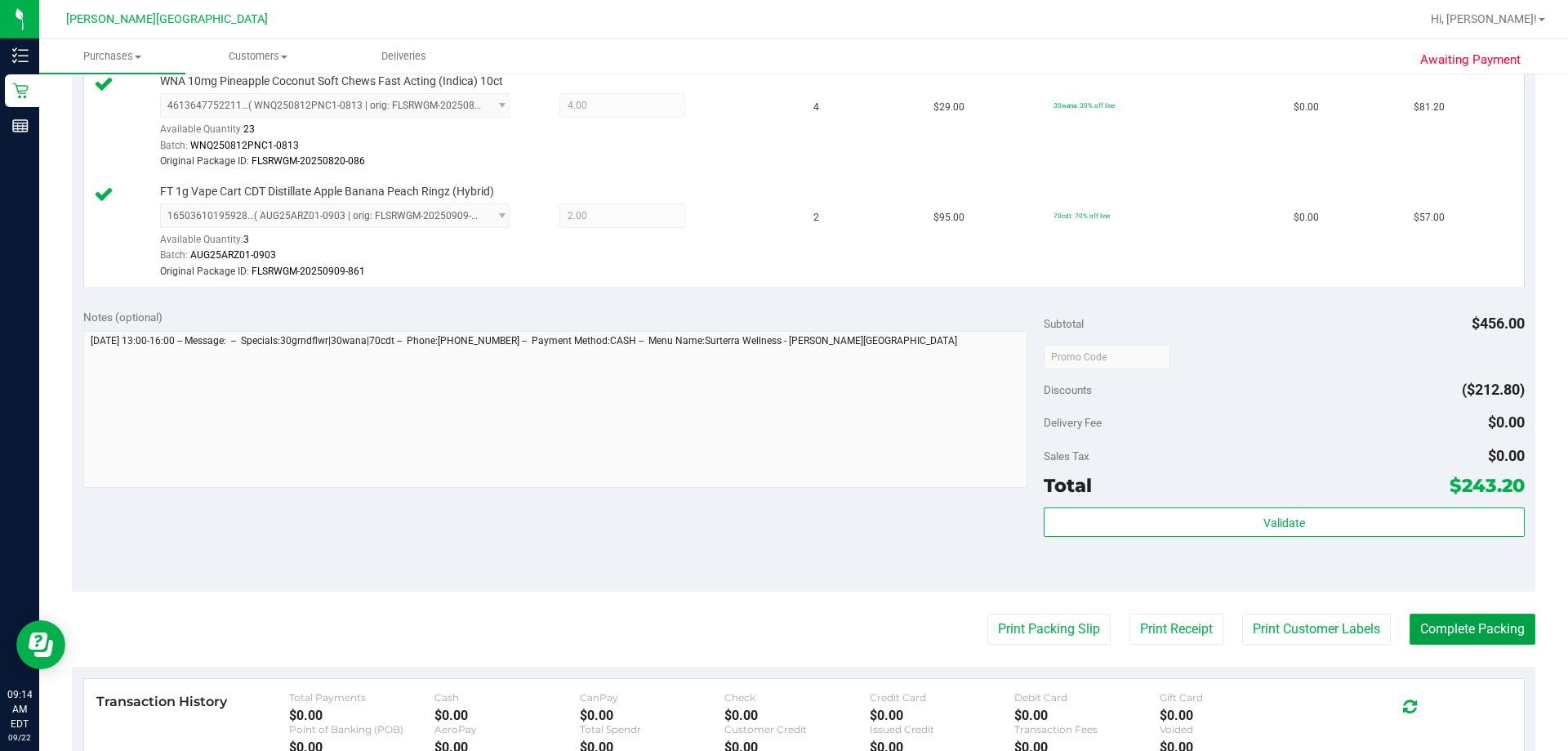
click at [781, 629] on button "Complete Packing" at bounding box center [1472, 629] width 126 height 31
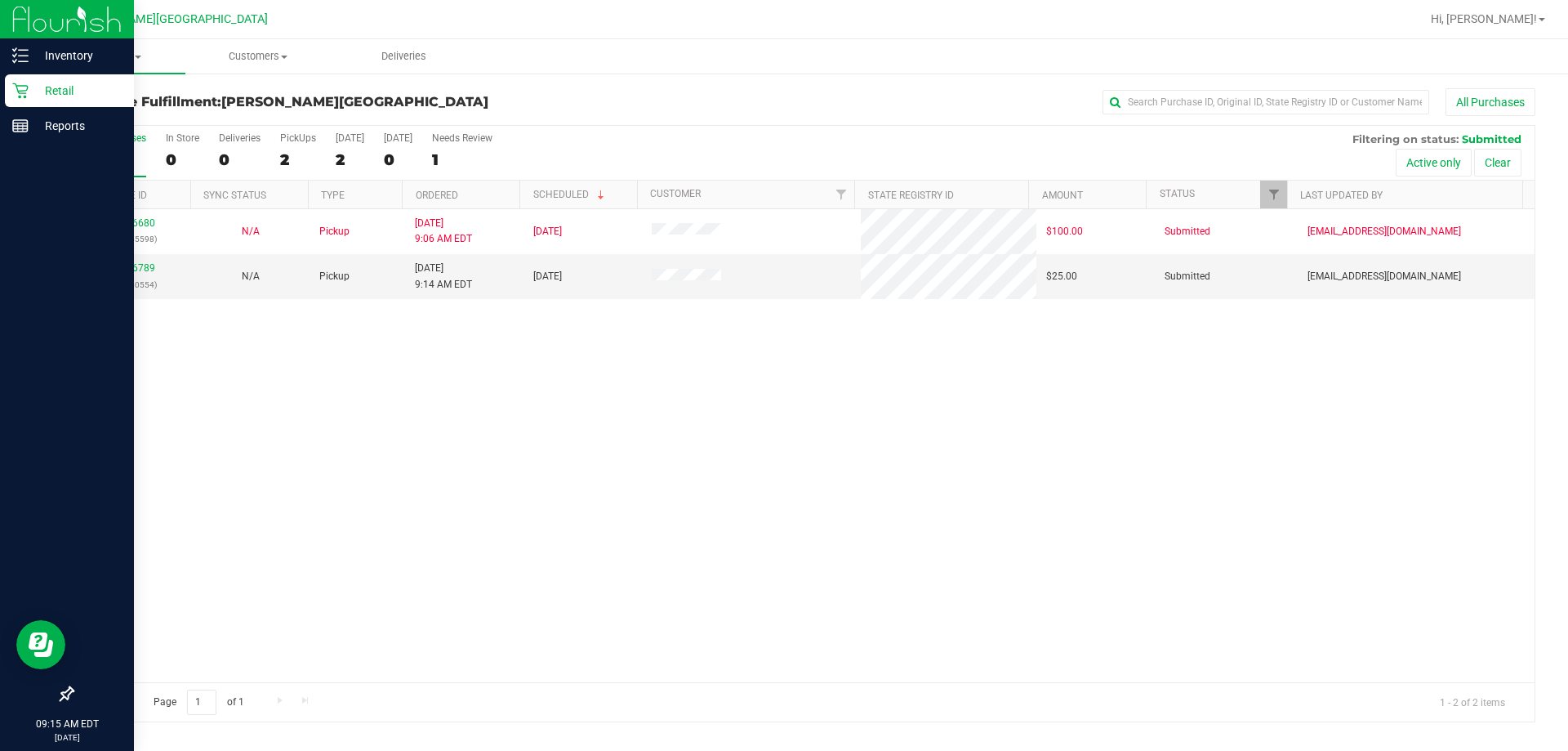
click at [57, 91] on p "Retail" at bounding box center [77, 91] width 98 height 19
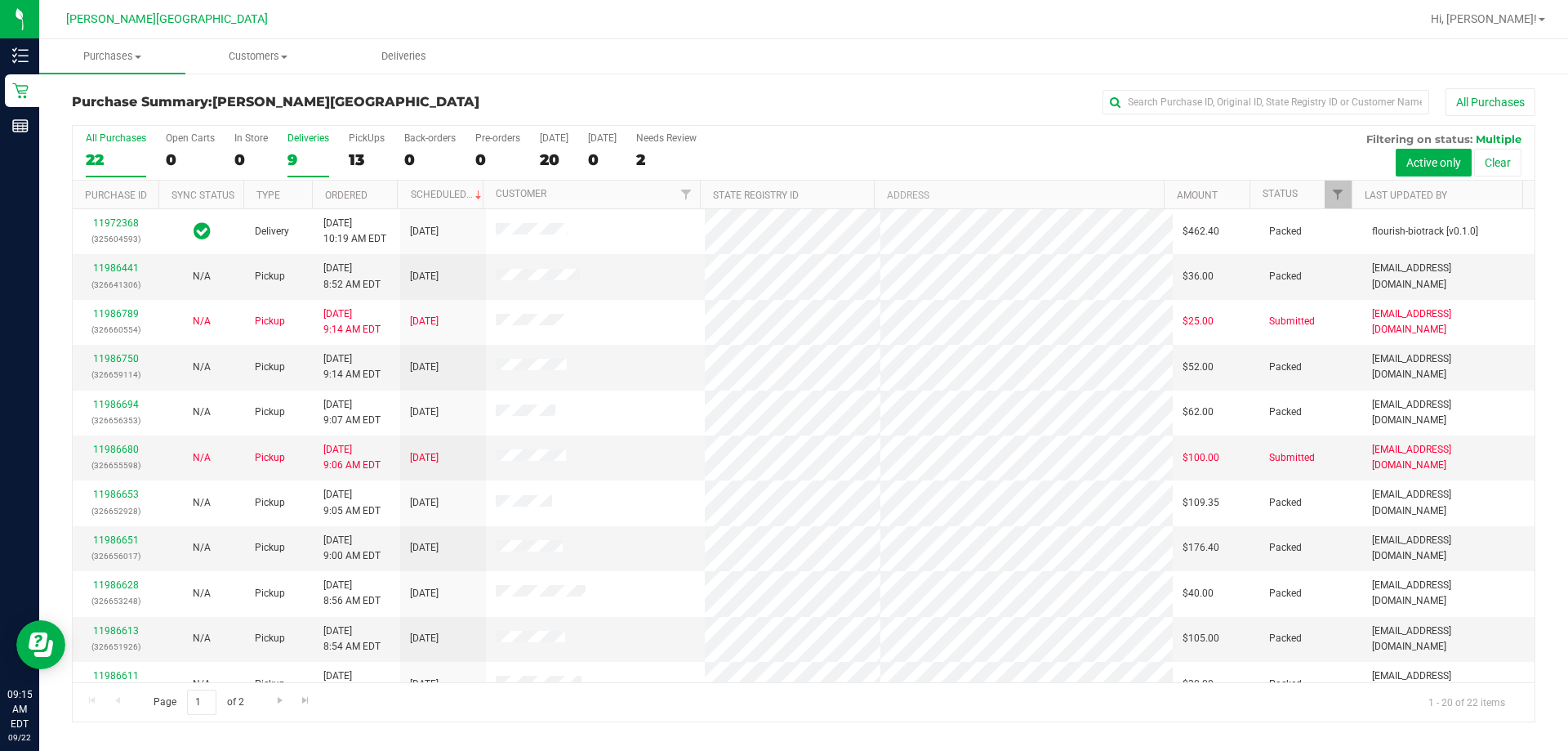
click at [305, 139] on div "Deliveries" at bounding box center [308, 138] width 41 height 11
click at [0, 0] on input "Deliveries 9" at bounding box center [0, 0] width 0 height 0
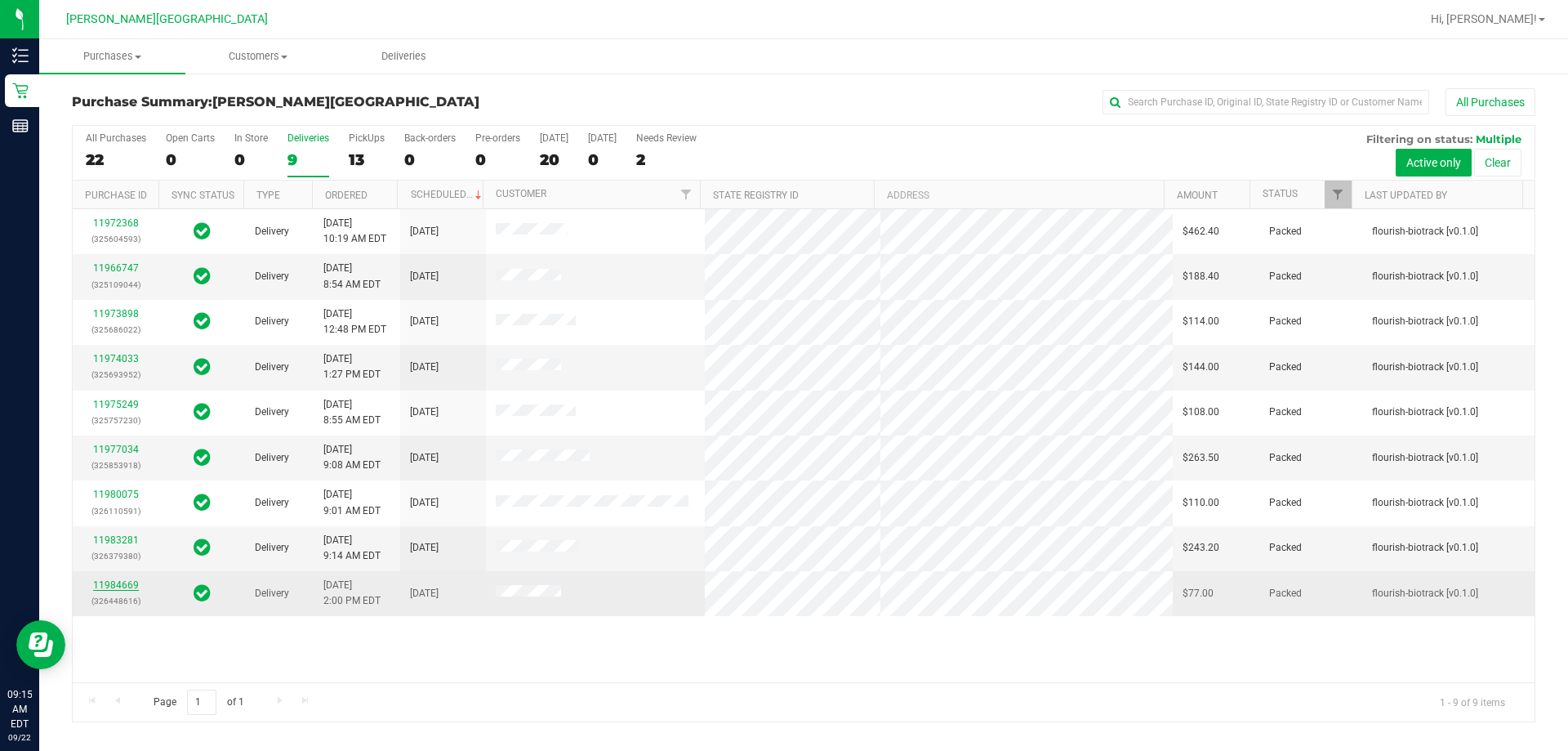
click at [107, 584] on link "11984669" at bounding box center [116, 585] width 46 height 11
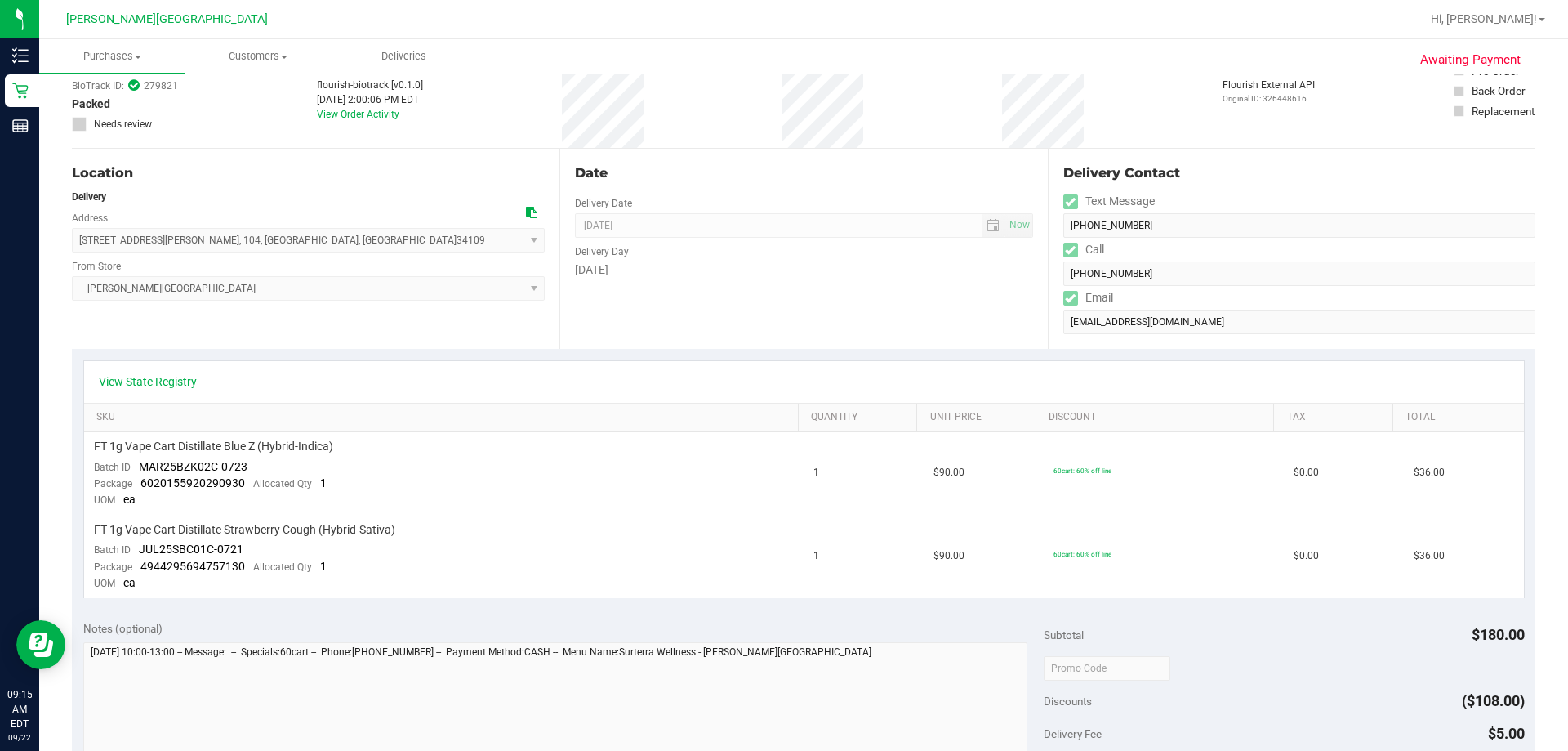
scroll to position [490, 0]
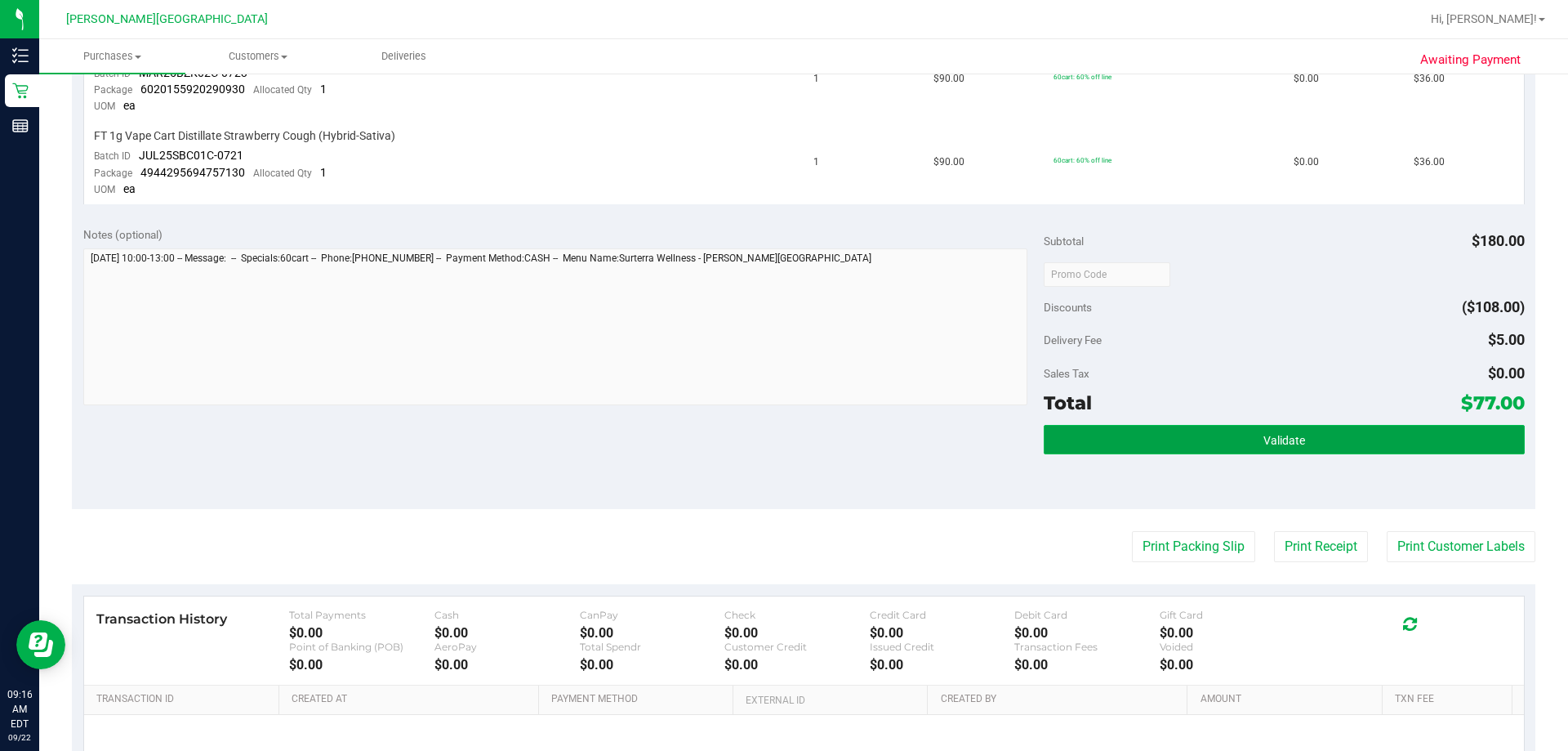
click at [781, 443] on button "Validate" at bounding box center [1283, 439] width 480 height 29
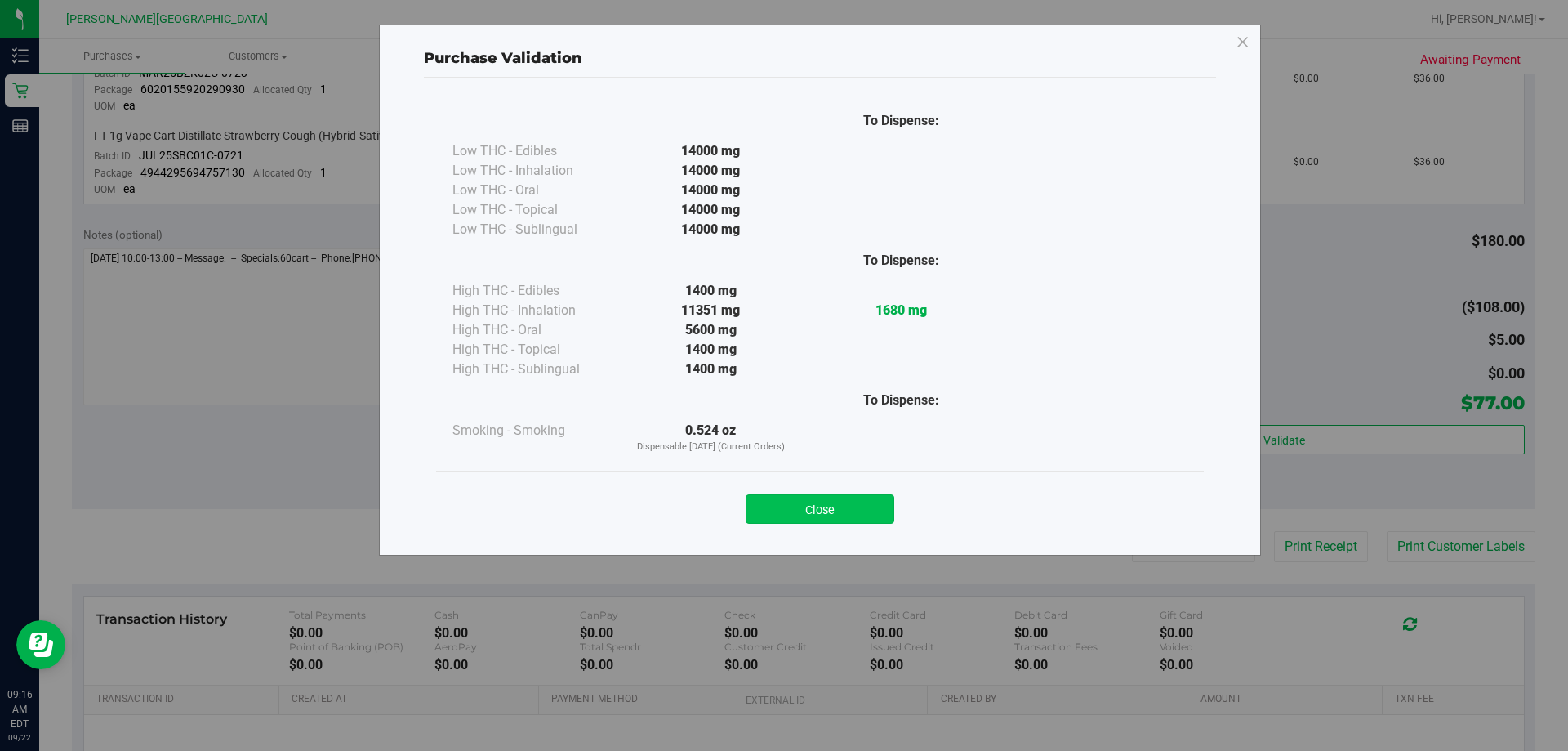
click at [781, 516] on button "Close" at bounding box center [819, 508] width 149 height 29
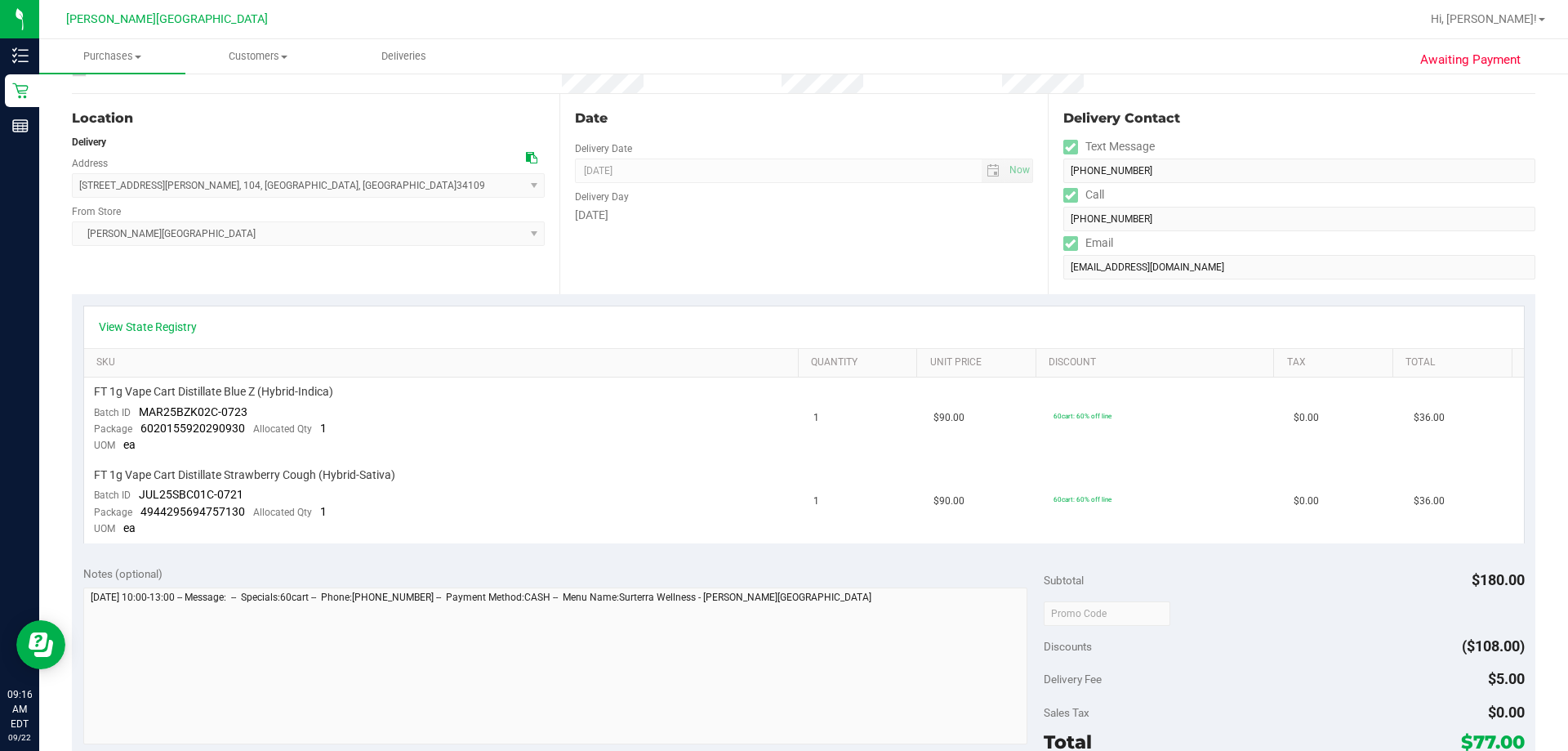
scroll to position [0, 0]
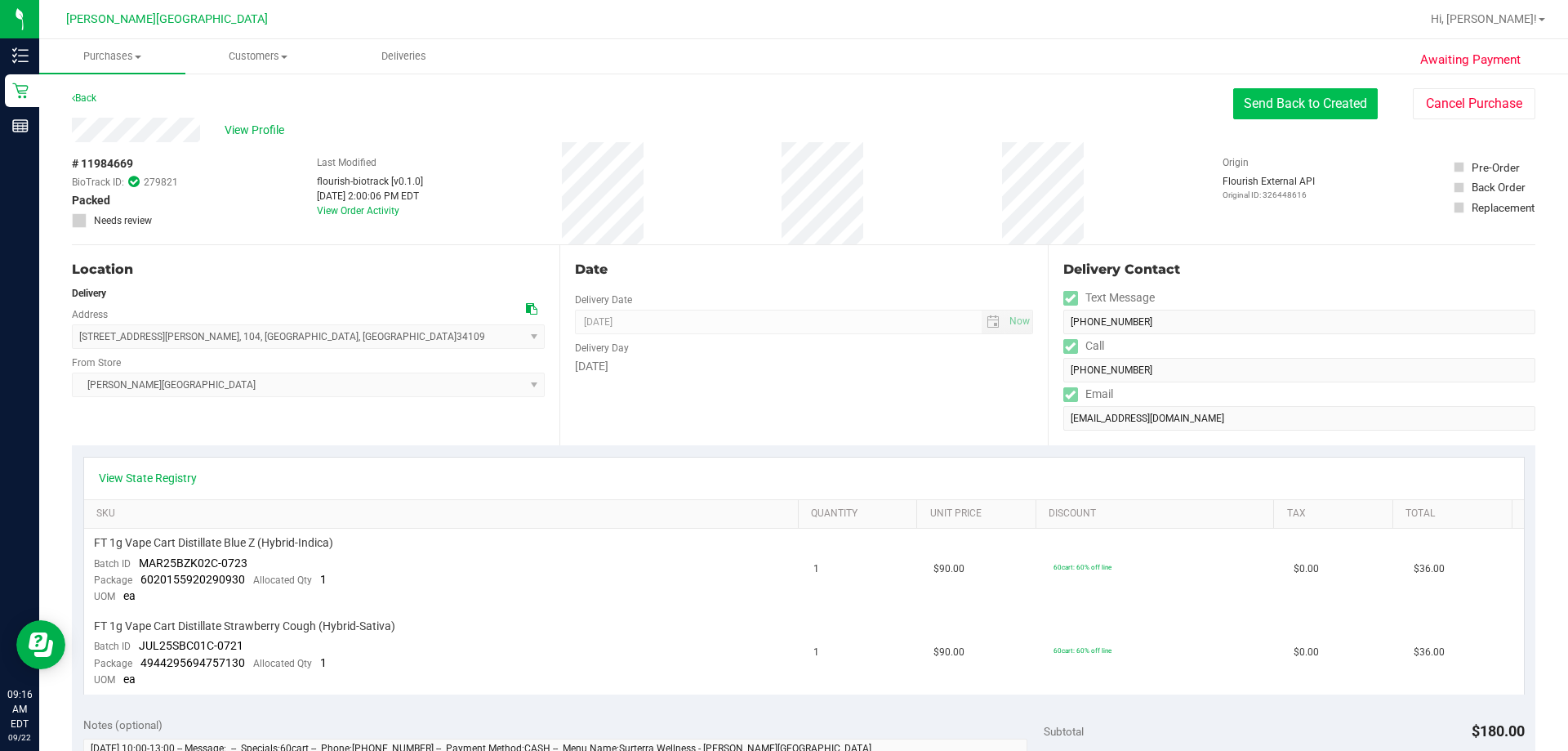
click at [781, 109] on button "Send Back to Created" at bounding box center [1305, 103] width 144 height 31
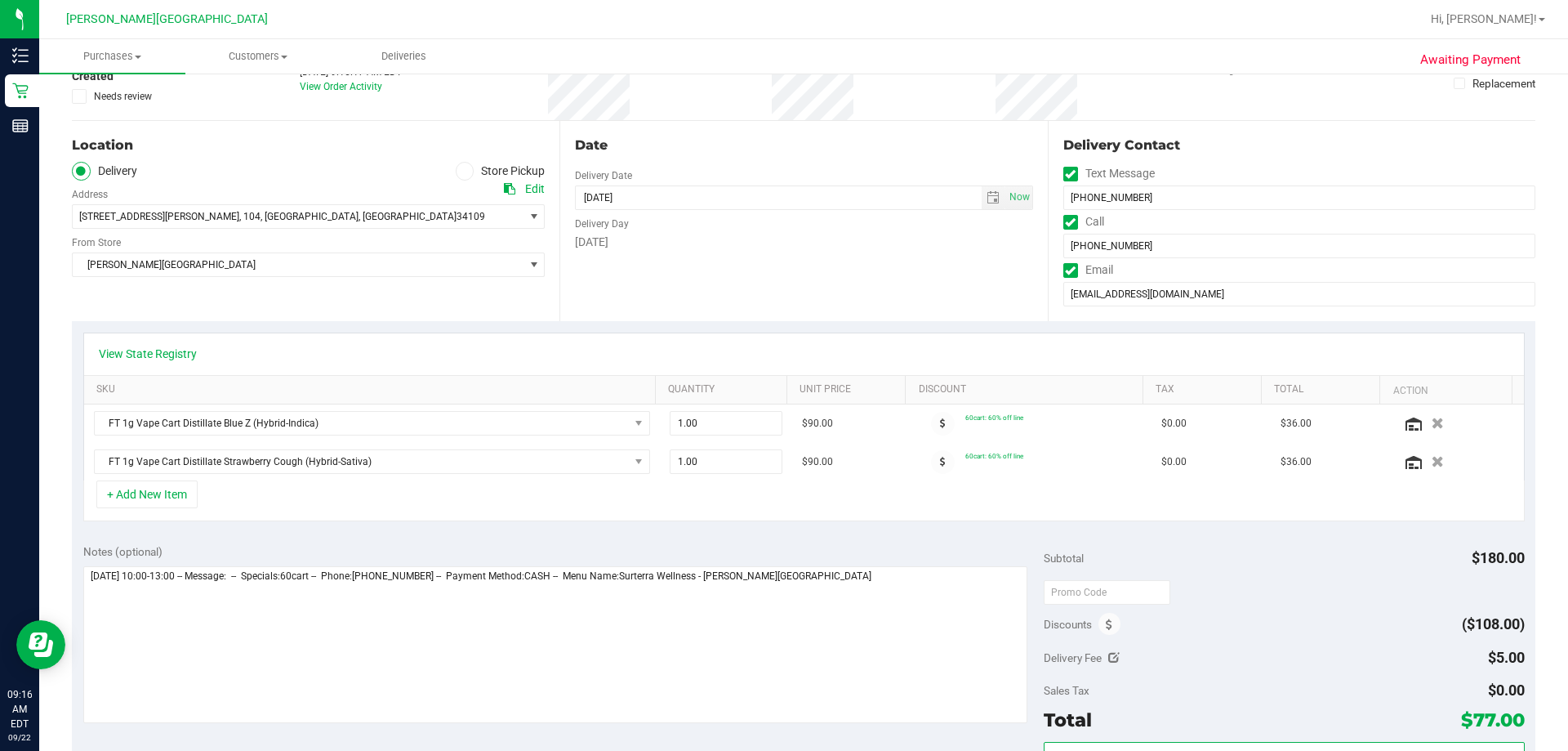
scroll to position [490, 0]
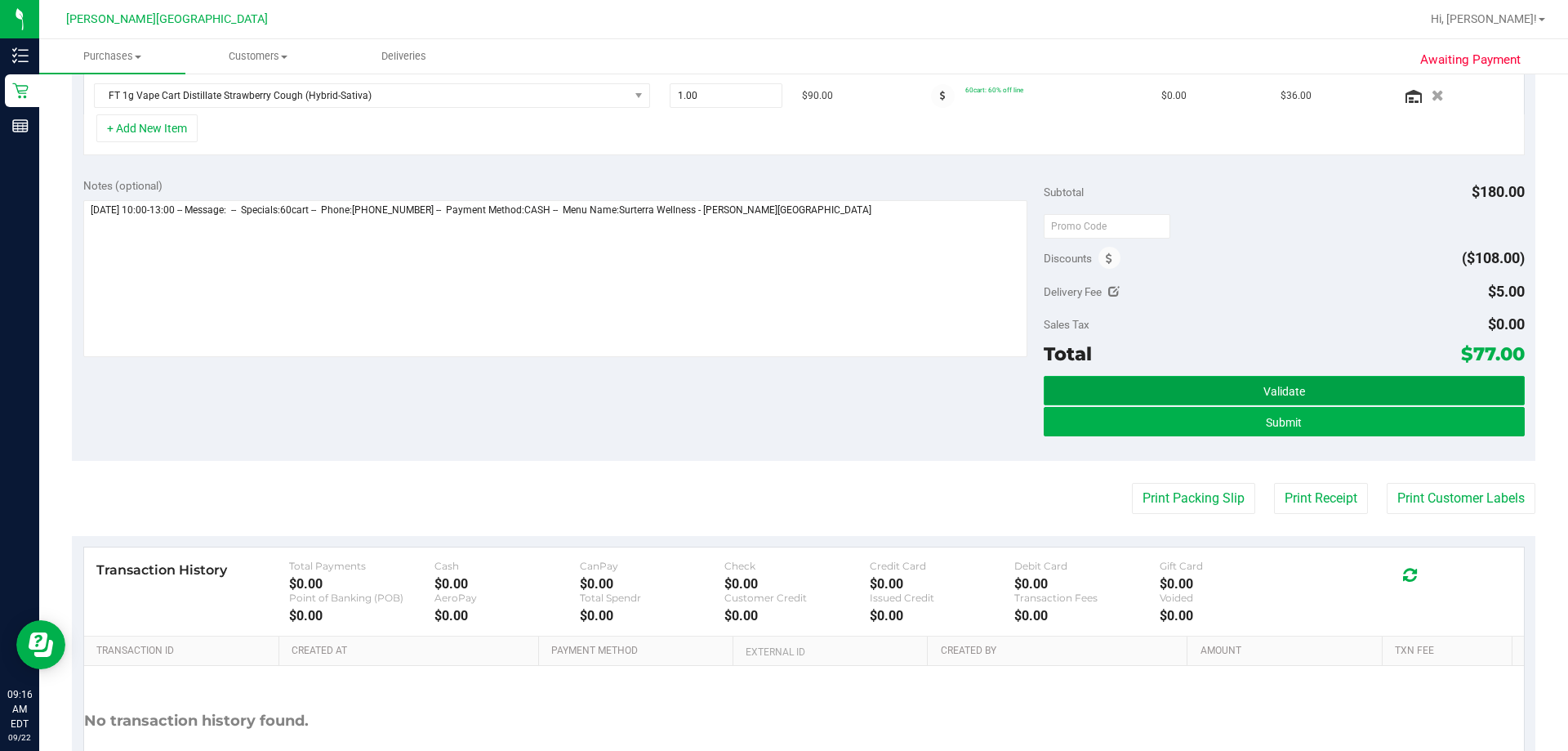
click at [781, 390] on button "Validate" at bounding box center [1283, 390] width 480 height 29
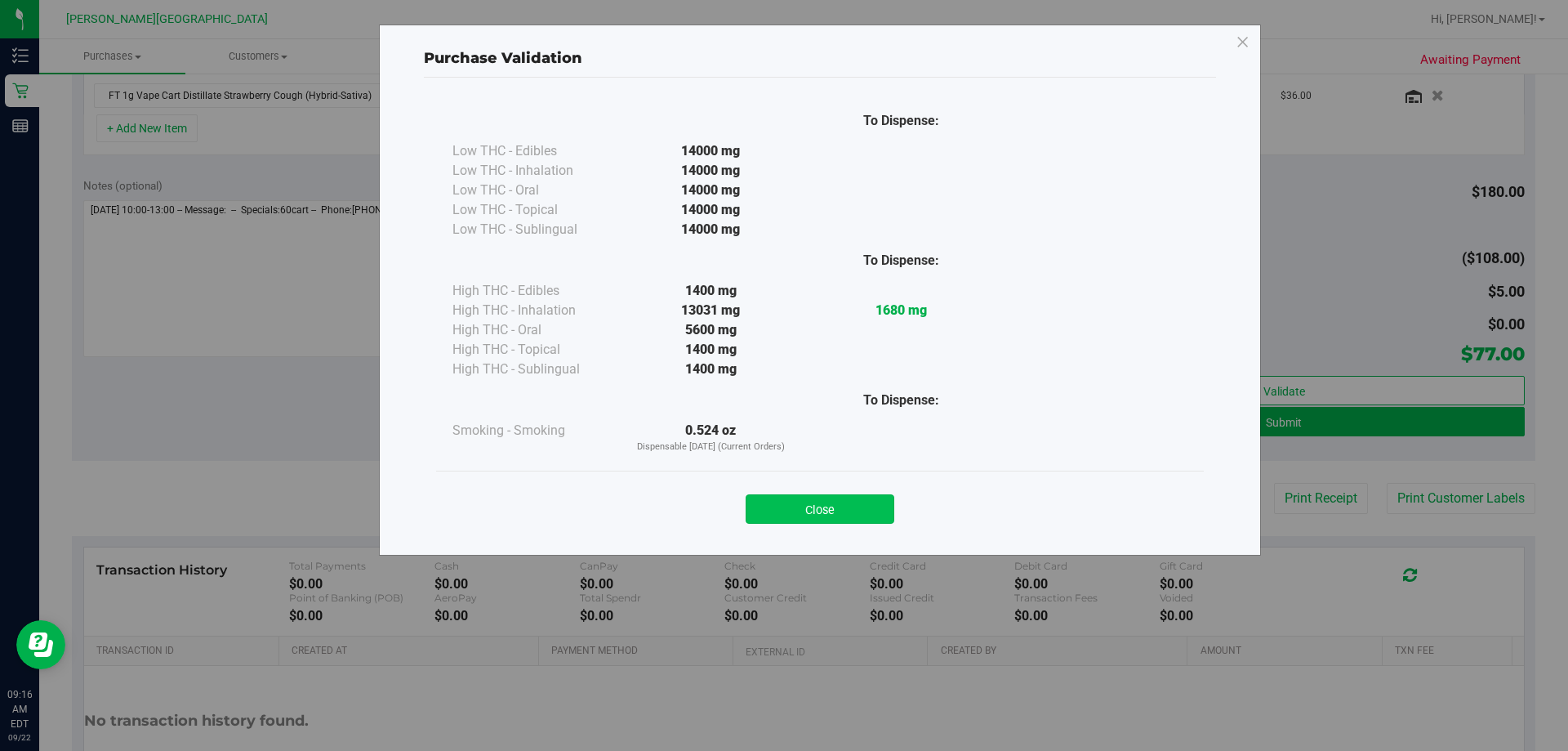
click at [781, 507] on button "Close" at bounding box center [819, 508] width 149 height 29
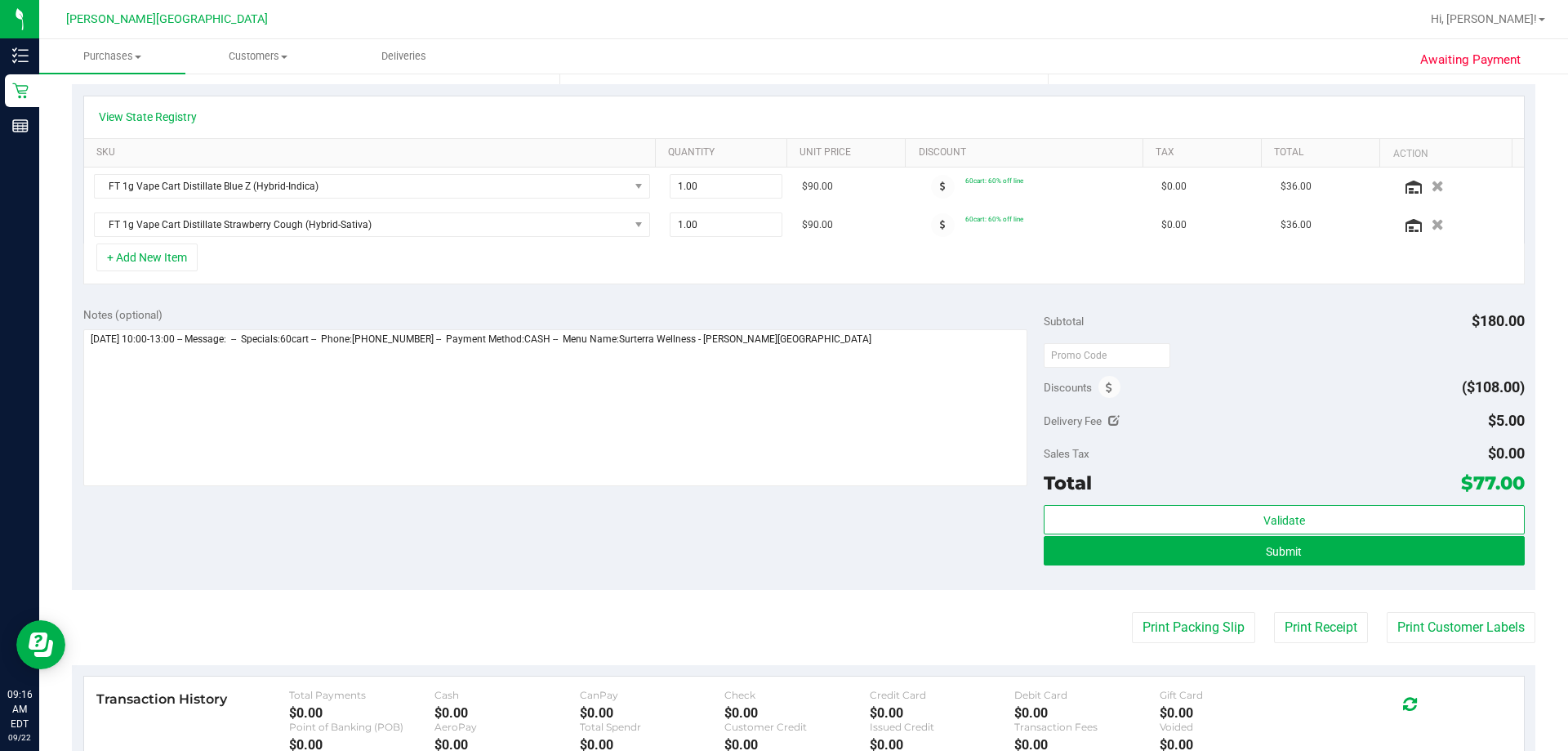
scroll to position [572, 0]
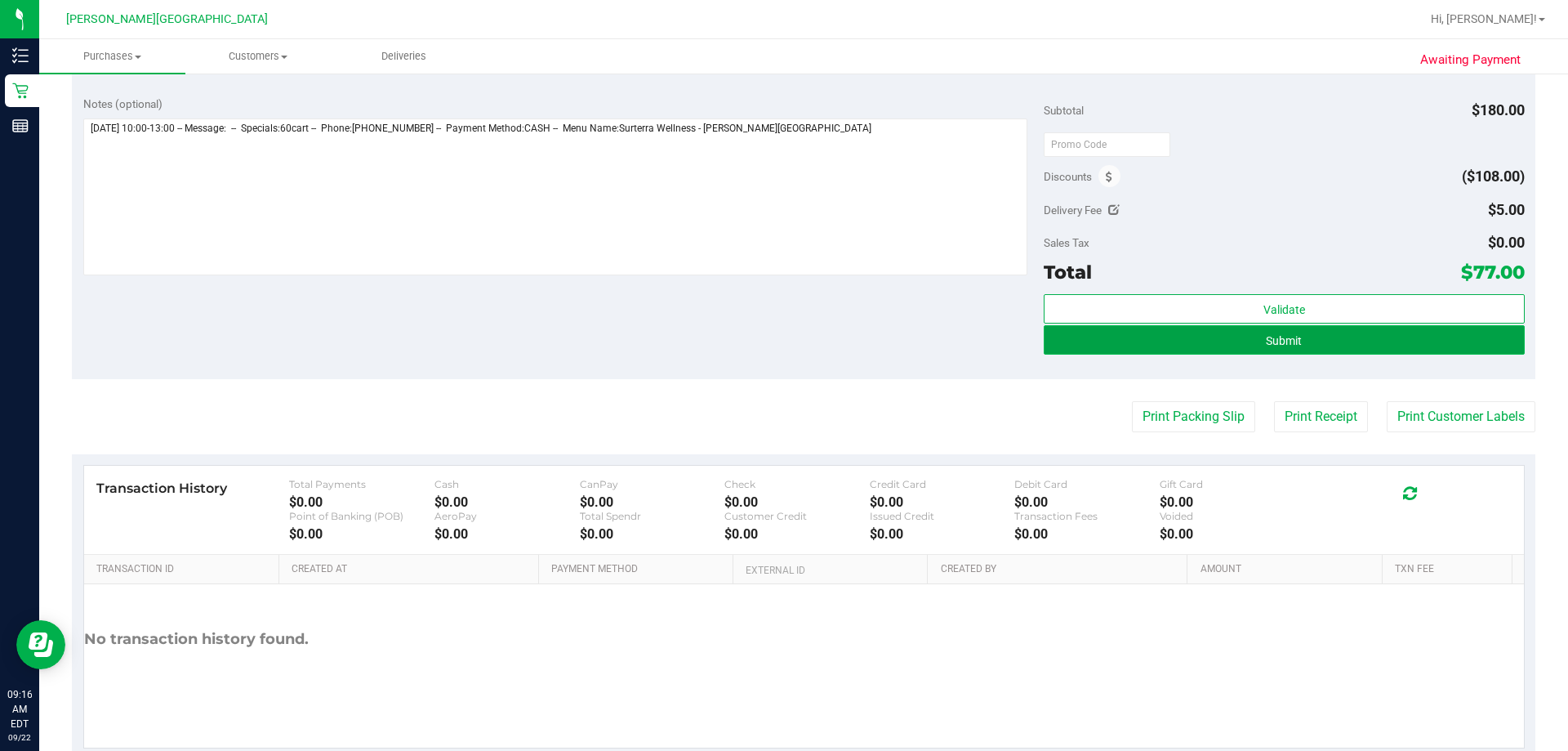
click at [781, 339] on button "Submit" at bounding box center [1283, 339] width 480 height 29
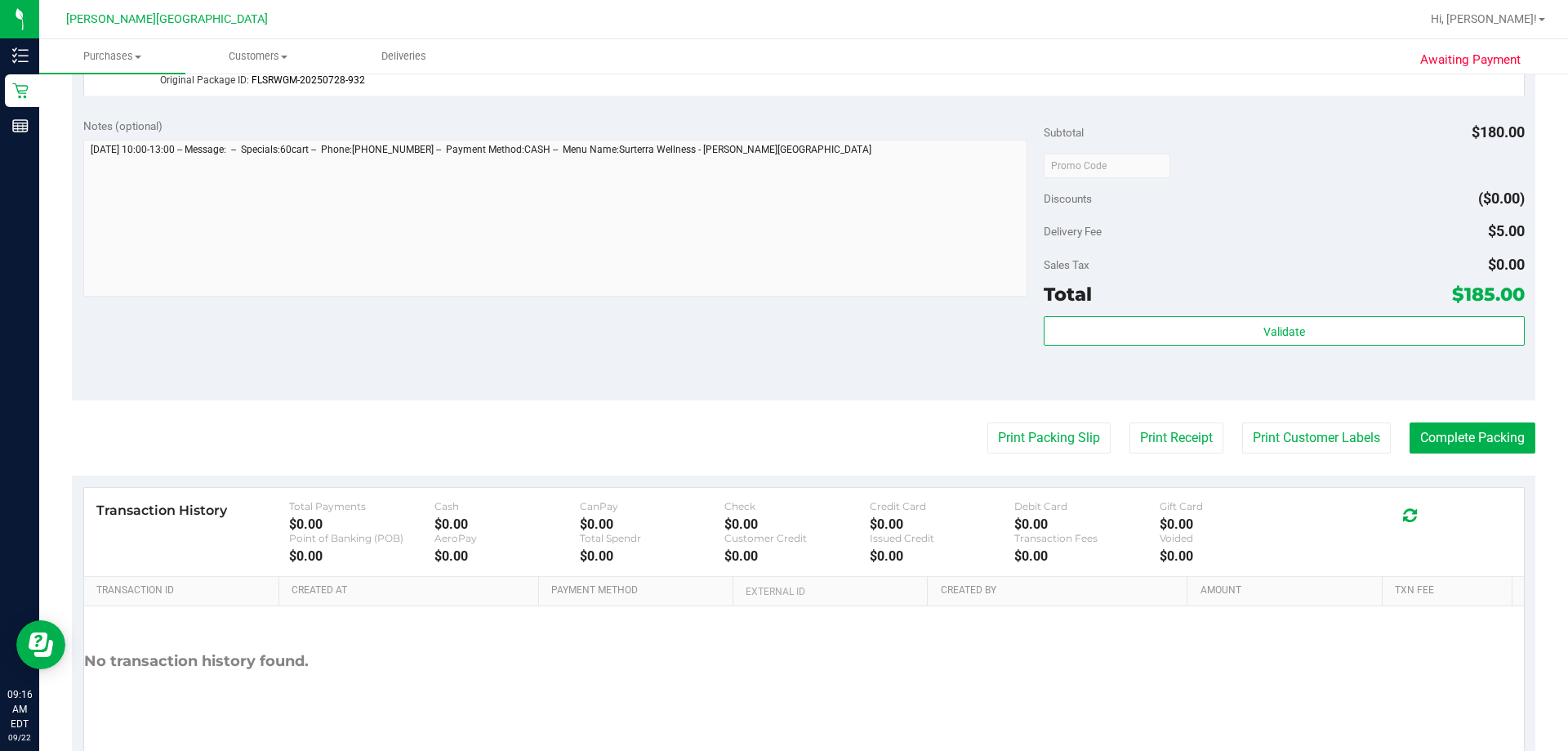
scroll to position [653, 0]
click at [781, 437] on button "Print Customer Labels" at bounding box center [1316, 436] width 149 height 31
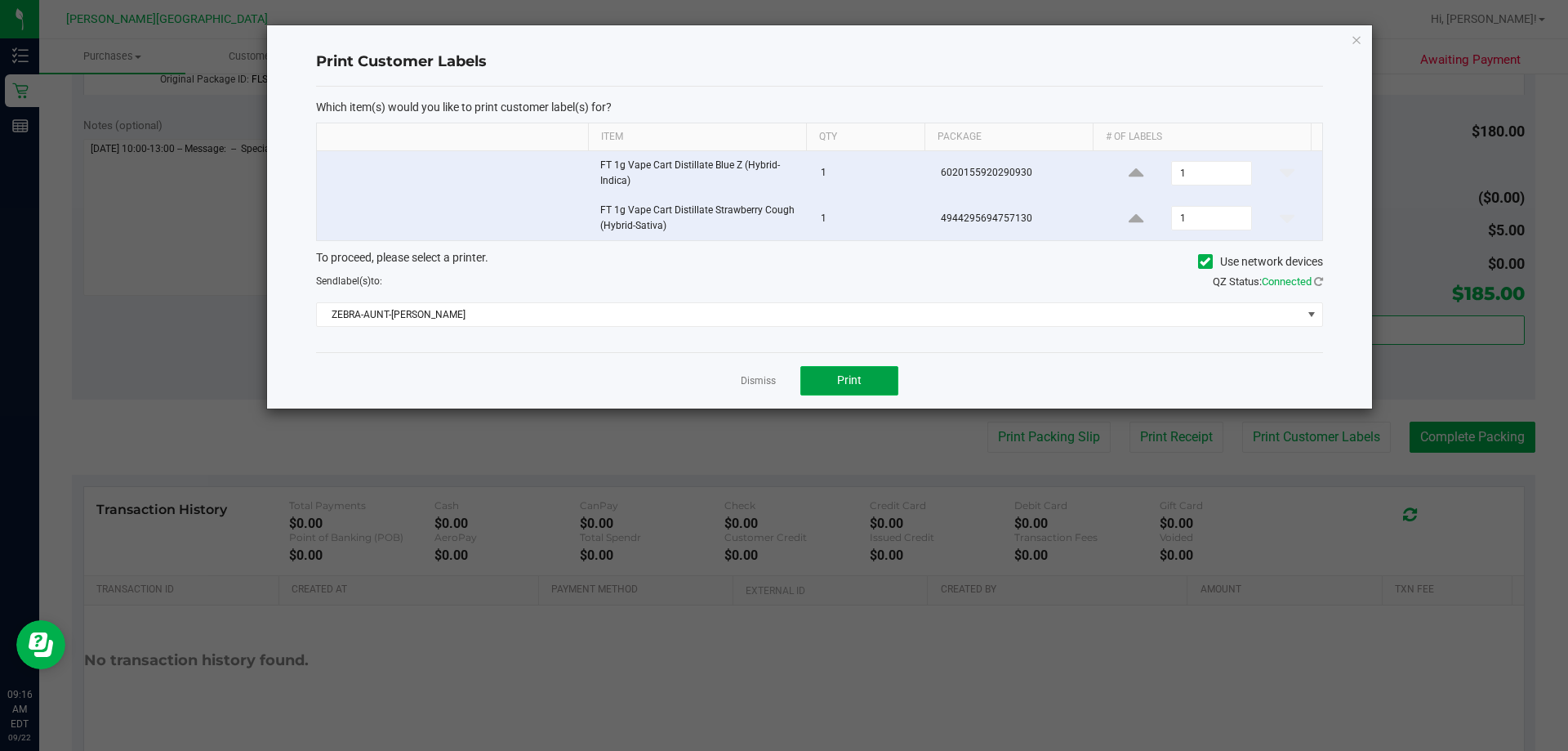
click at [781, 380] on span "Print" at bounding box center [849, 380] width 25 height 13
click at [760, 384] on link "Dismiss" at bounding box center [759, 381] width 35 height 14
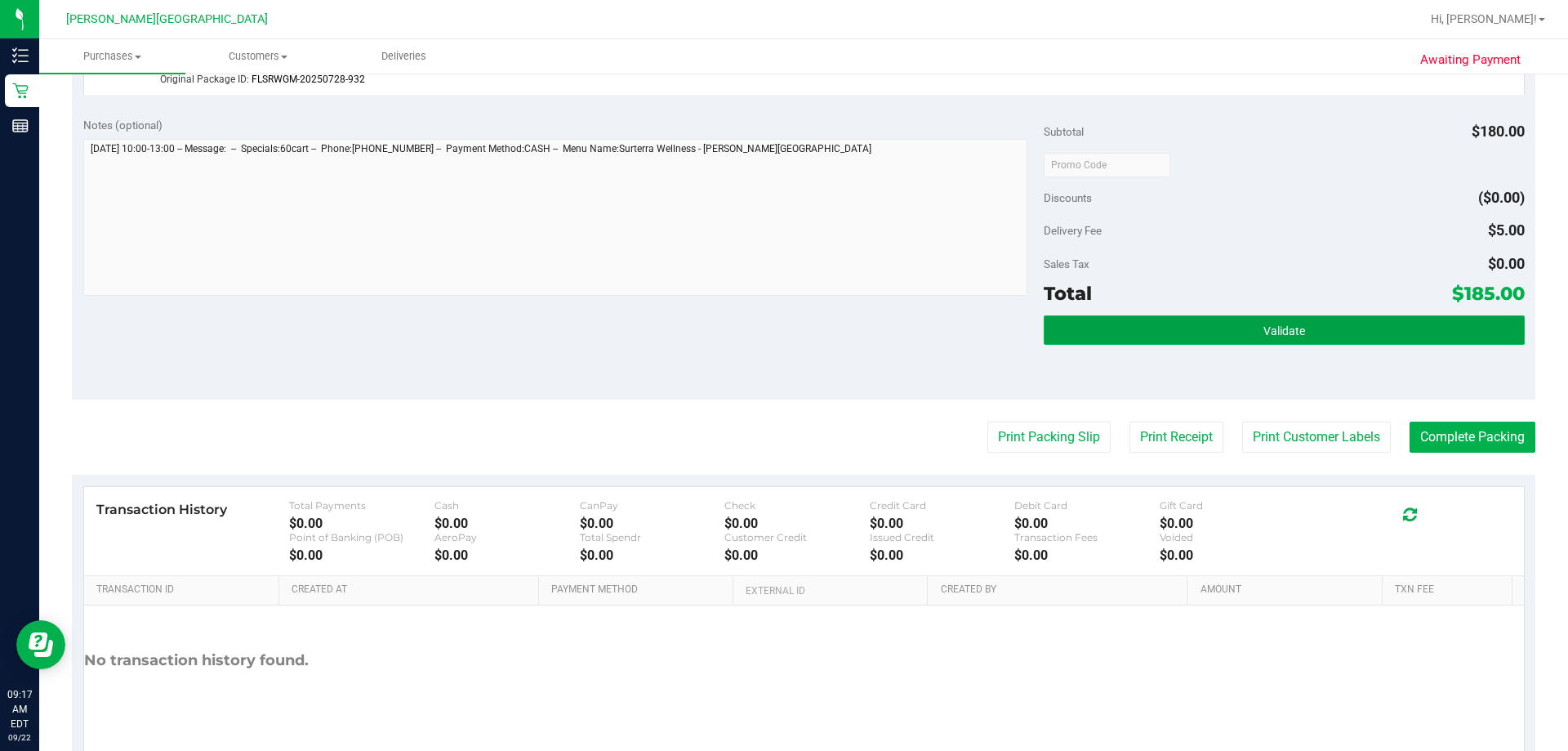
click at [781, 333] on span "Validate" at bounding box center [1283, 331] width 41 height 13
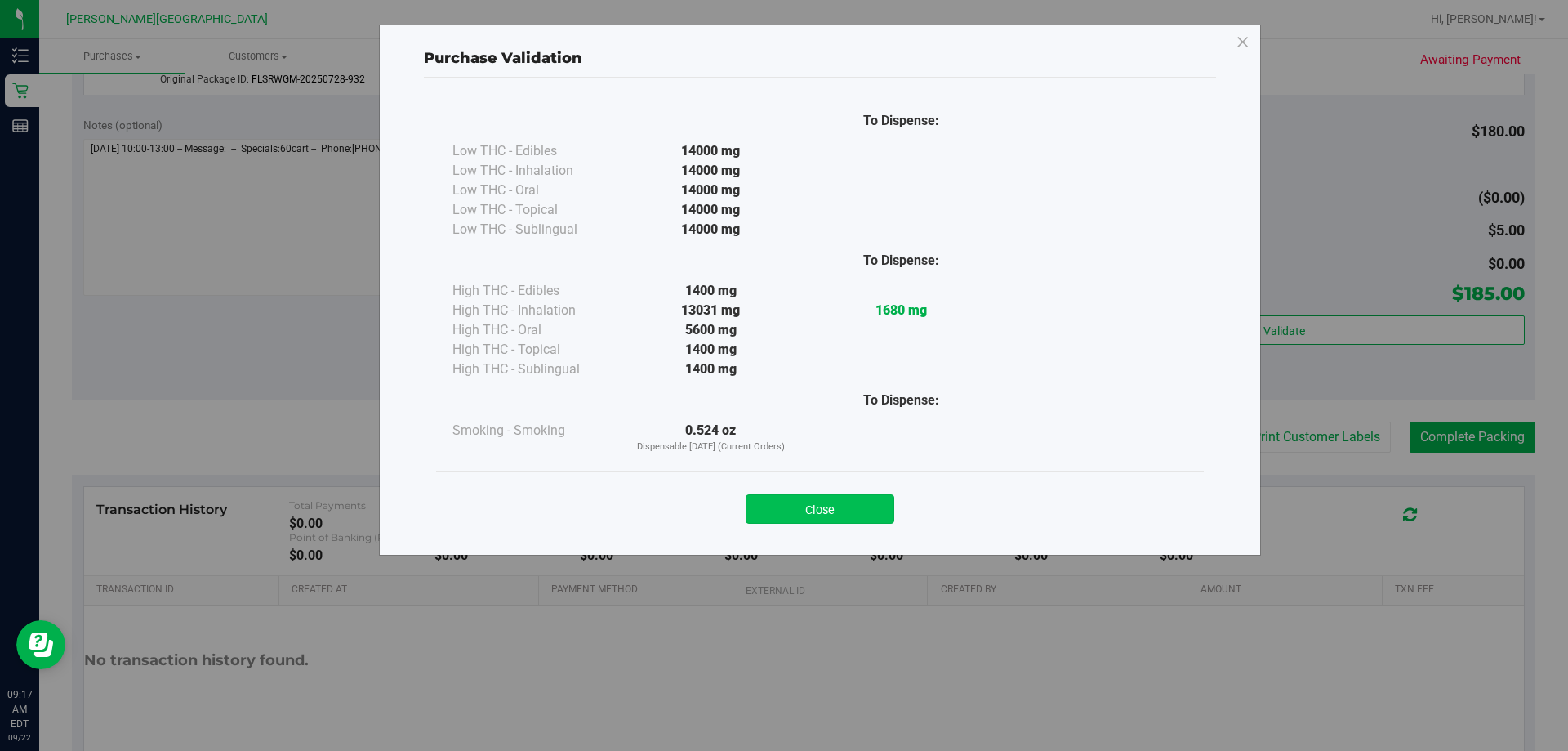
click at [781, 509] on button "Close" at bounding box center [819, 508] width 149 height 29
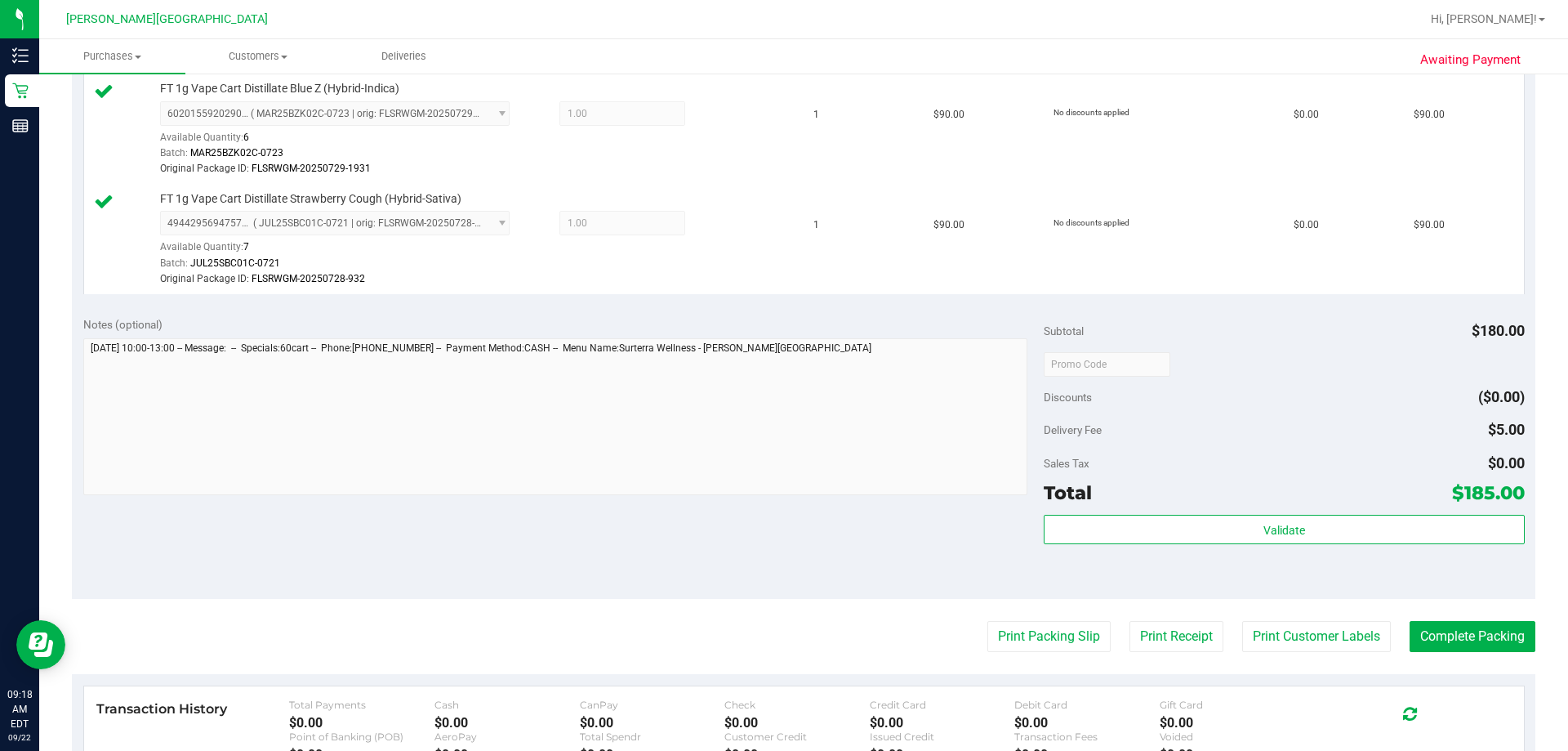
scroll to position [716, 0]
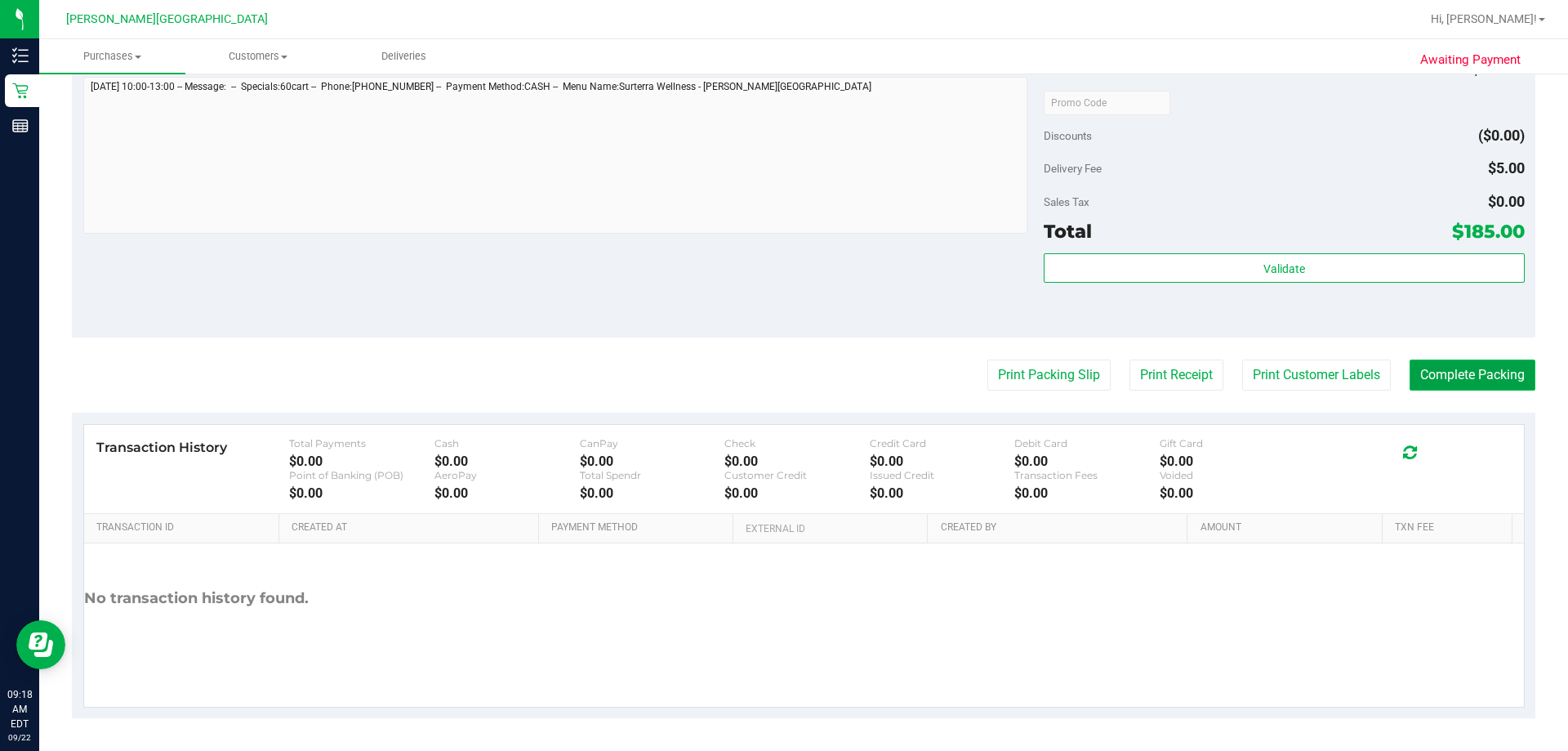
click at [781, 376] on button "Complete Packing" at bounding box center [1472, 375] width 126 height 31
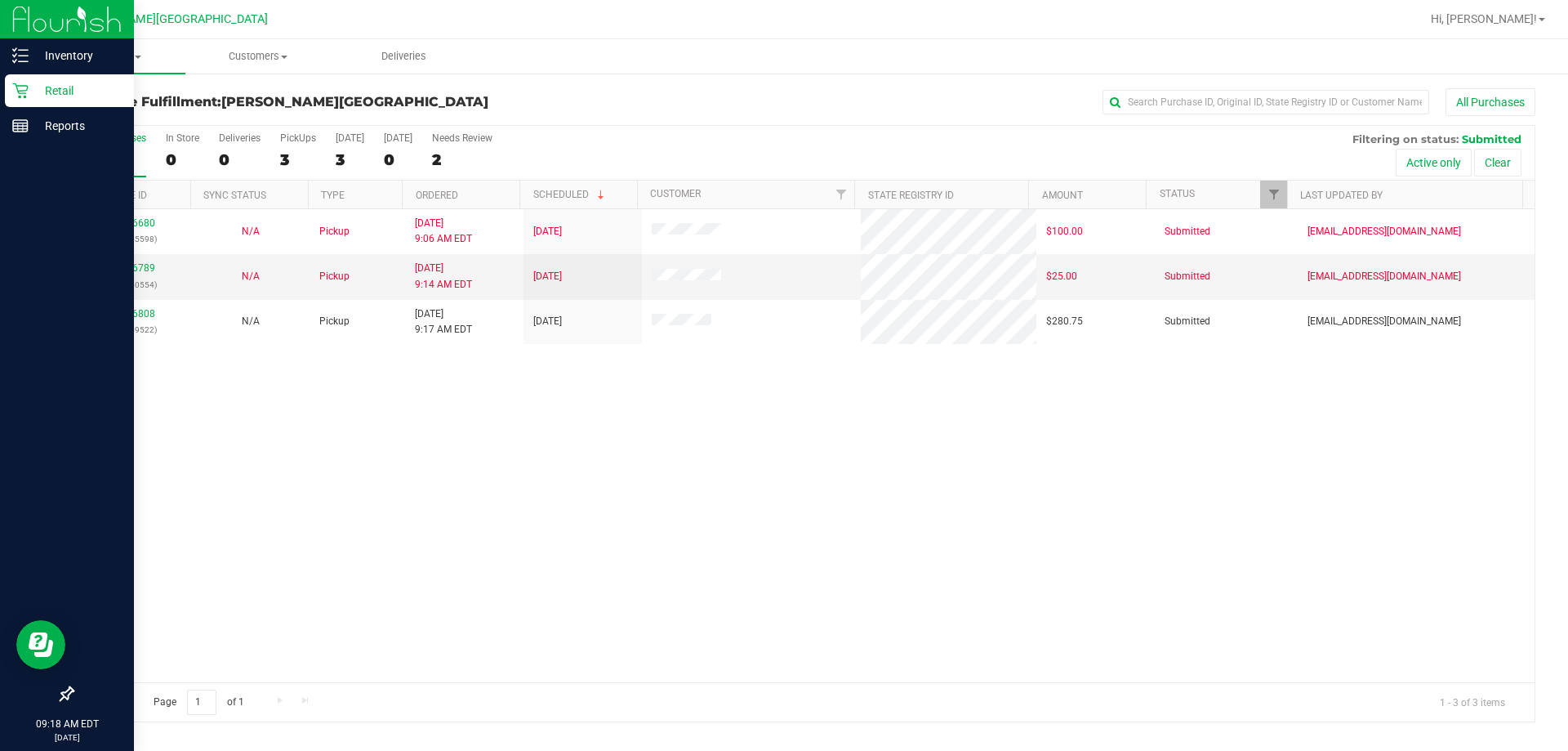
click at [36, 86] on p "Retail" at bounding box center [77, 91] width 98 height 19
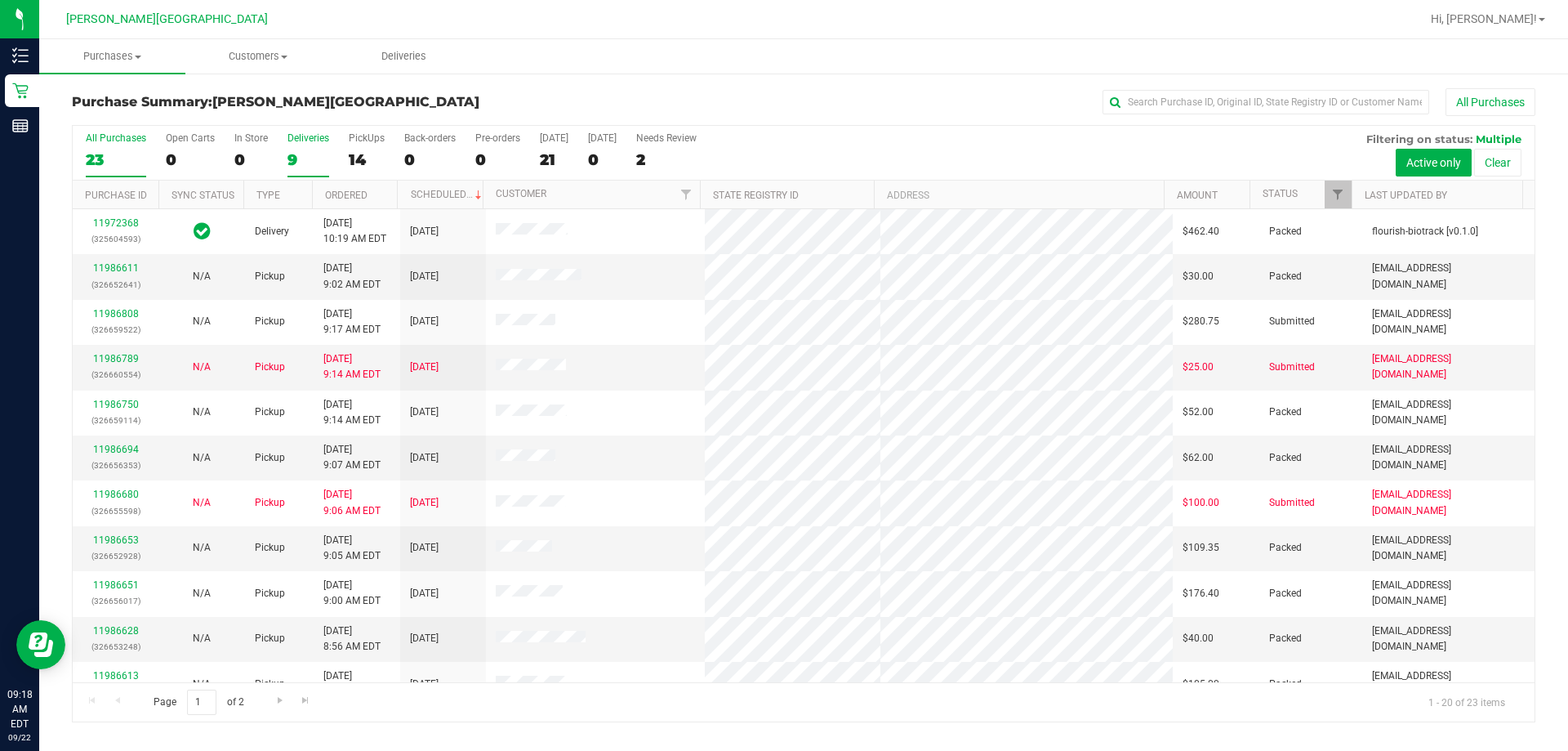
click at [294, 139] on div "Deliveries" at bounding box center [308, 138] width 41 height 11
click at [0, 0] on input "Deliveries 9" at bounding box center [0, 0] width 0 height 0
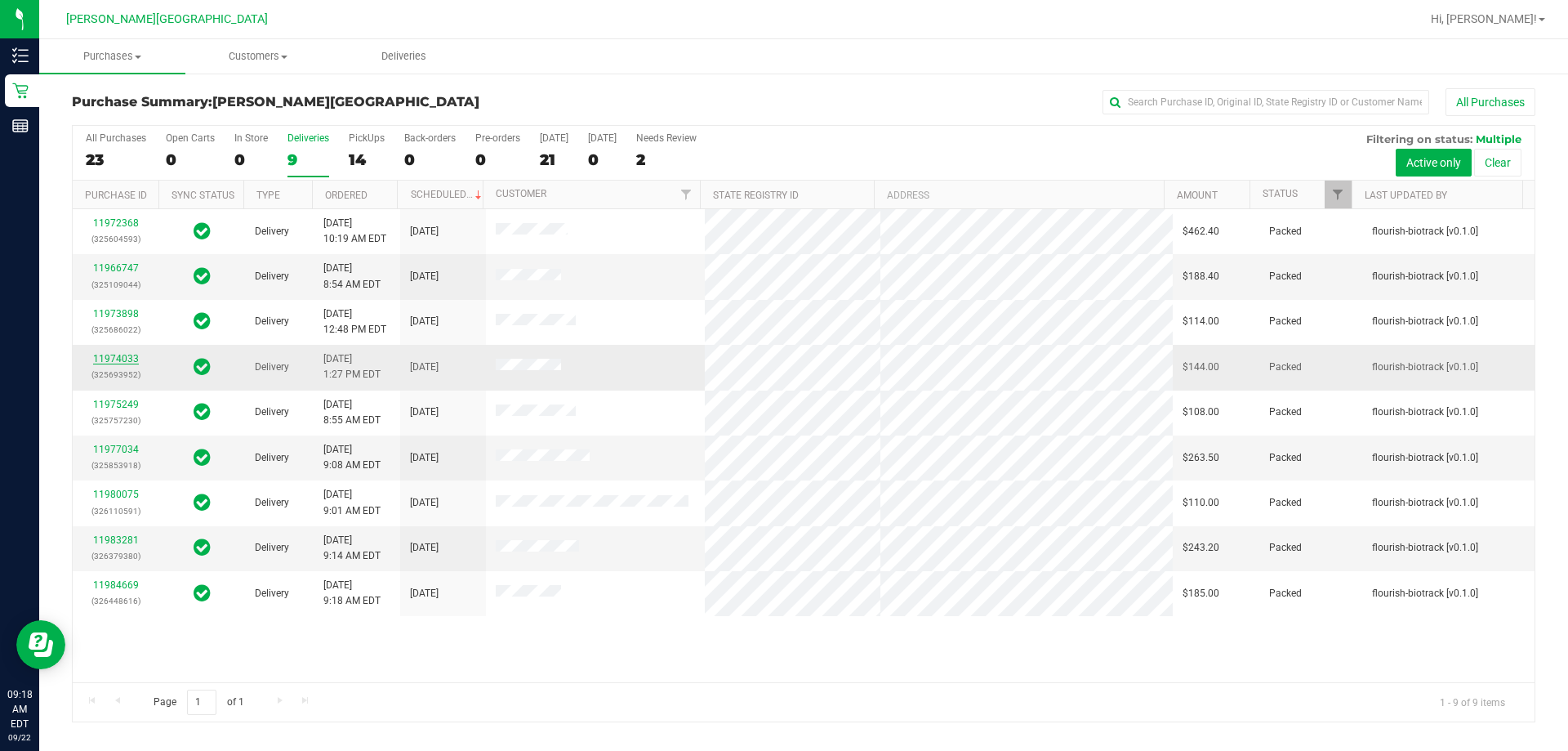
click at [110, 356] on link "11974033" at bounding box center [116, 358] width 46 height 11
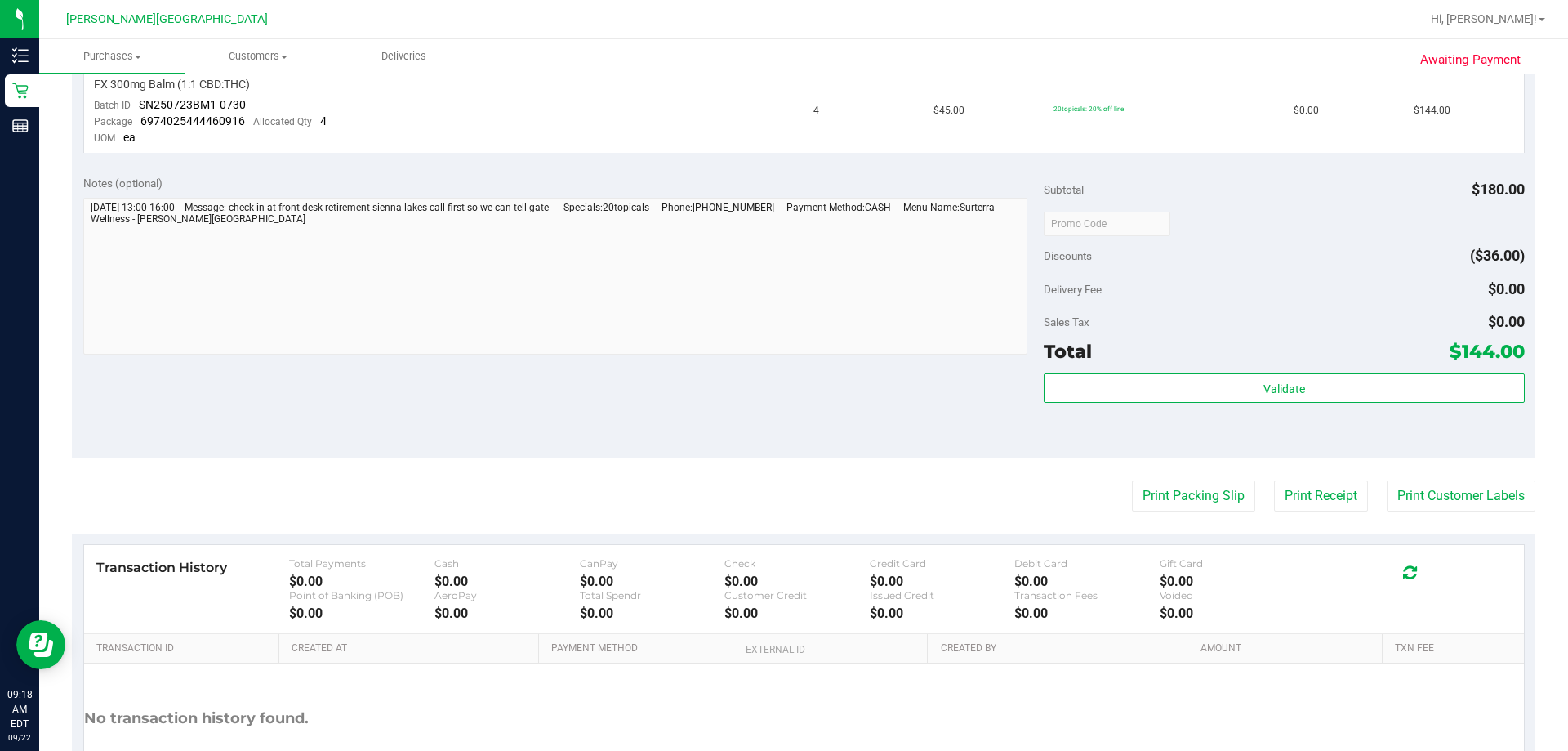
scroll to position [490, 0]
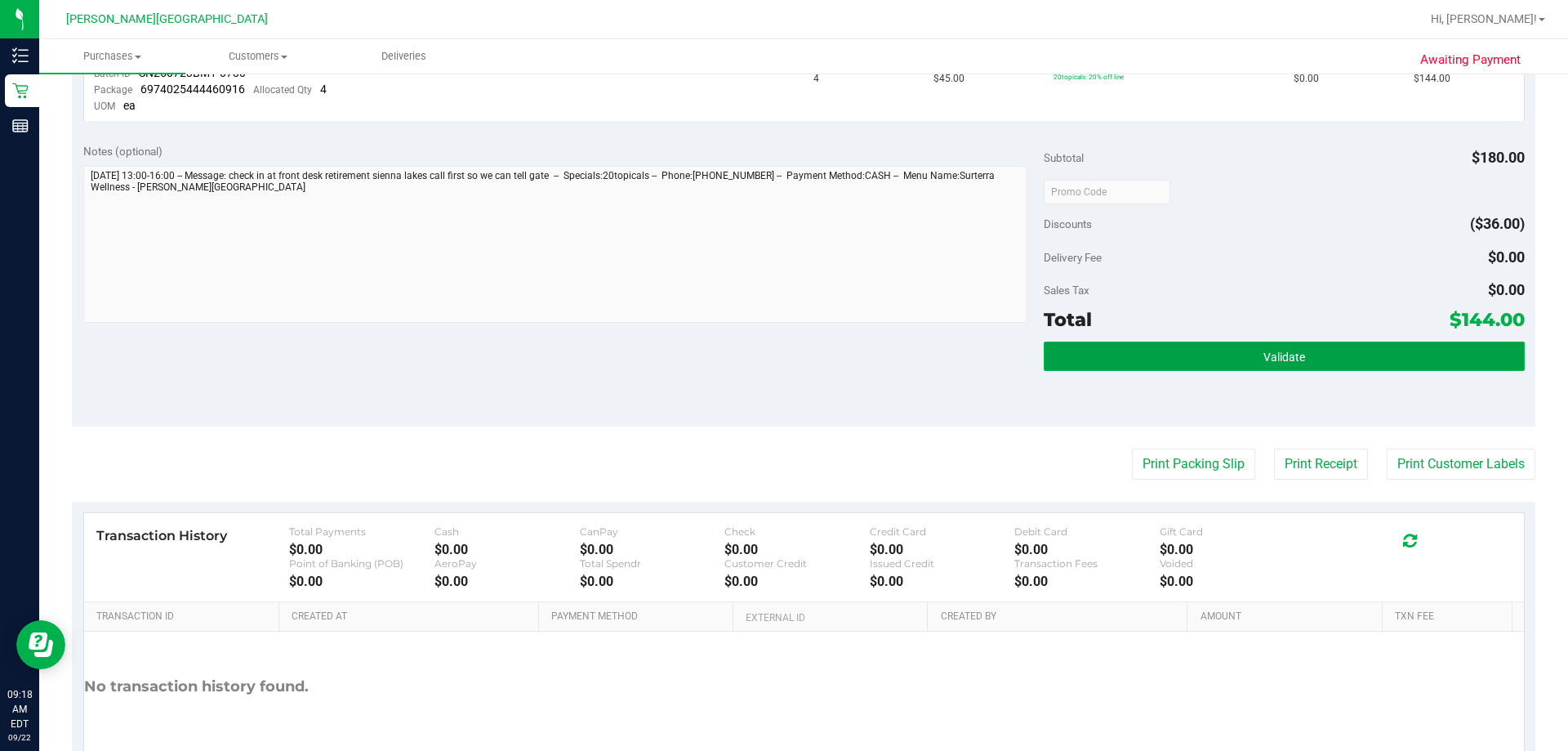
click at [781, 358] on button "Validate" at bounding box center [1283, 355] width 480 height 29
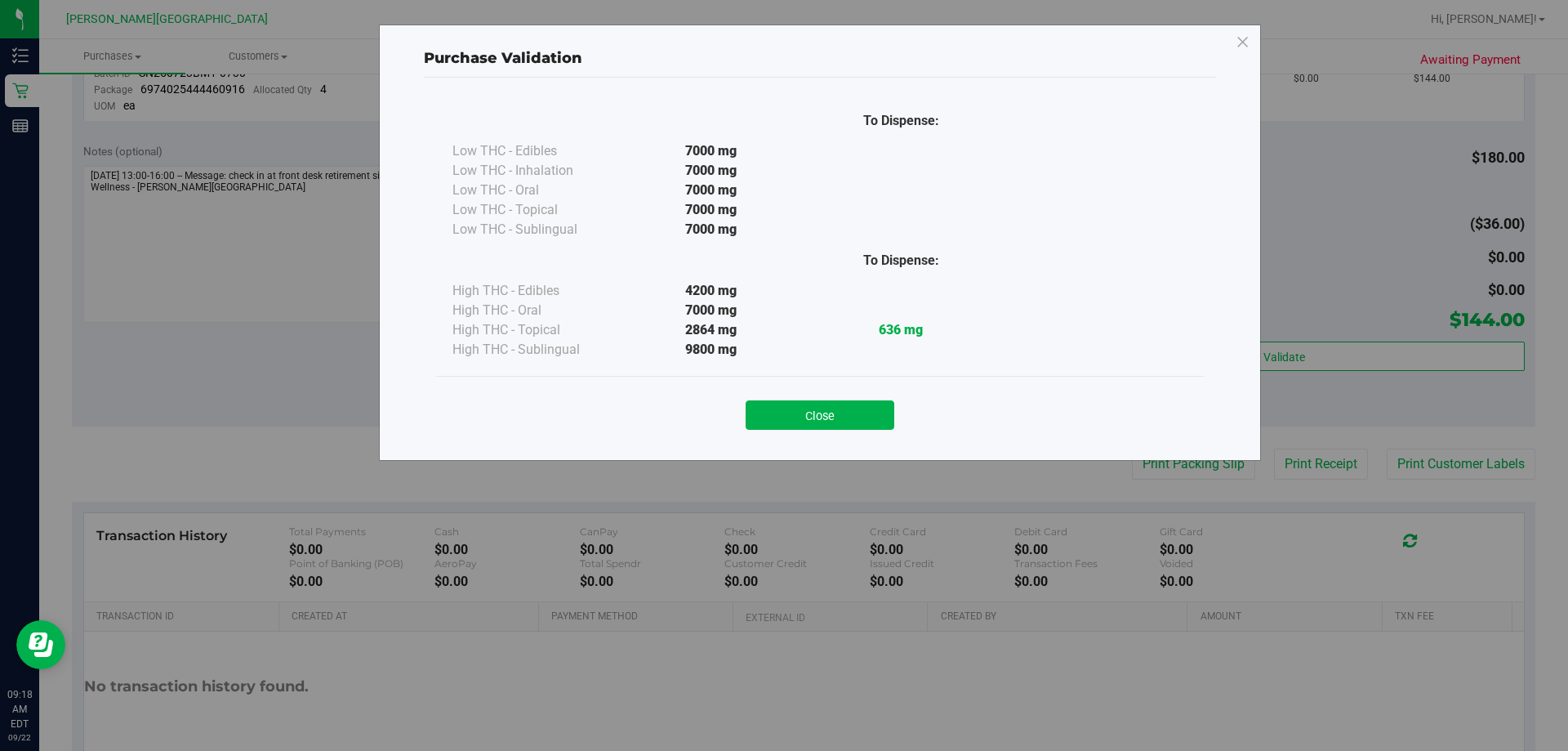
click at [780, 412] on button "Close" at bounding box center [819, 414] width 149 height 29
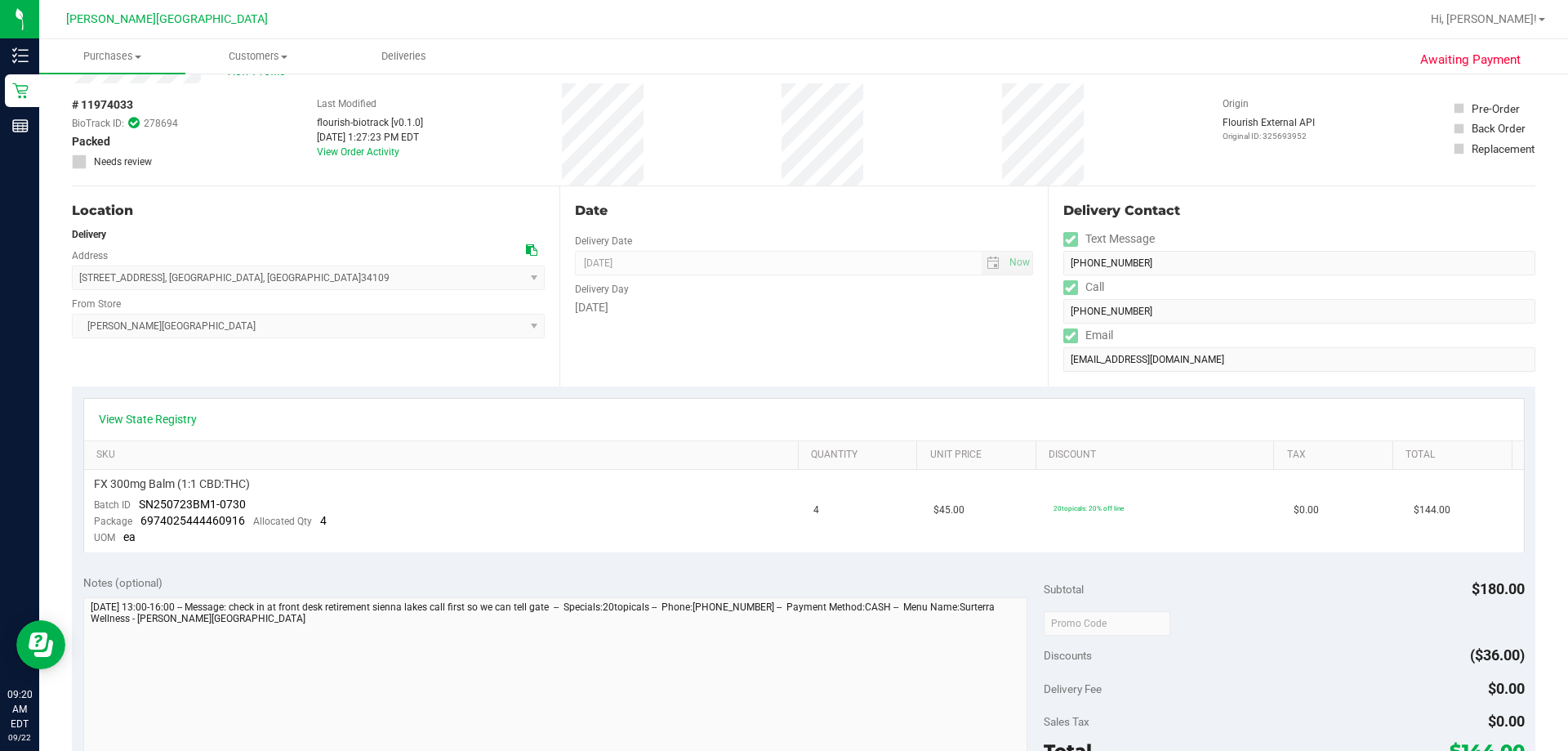
scroll to position [572, 0]
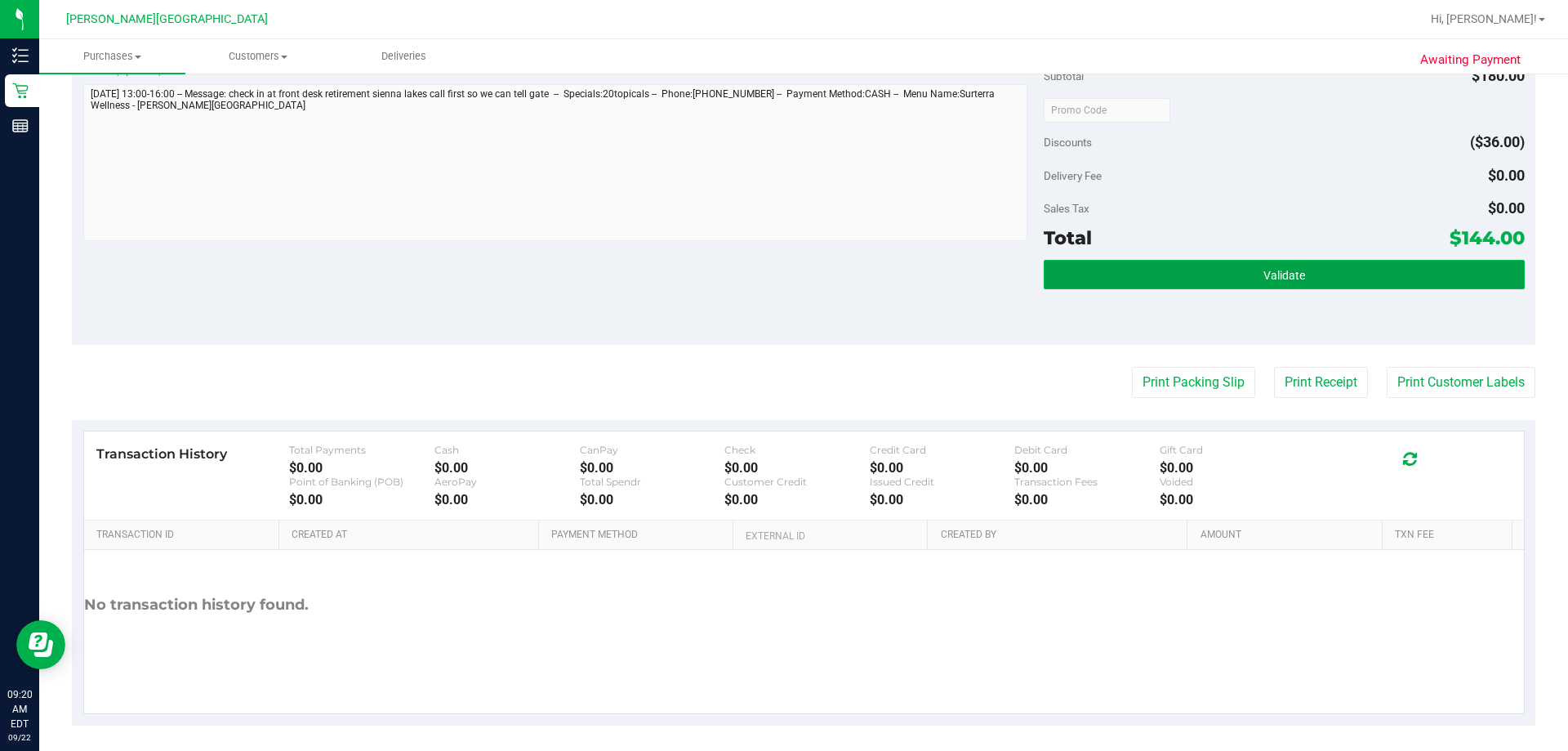
click at [781, 273] on button "Validate" at bounding box center [1283, 273] width 480 height 29
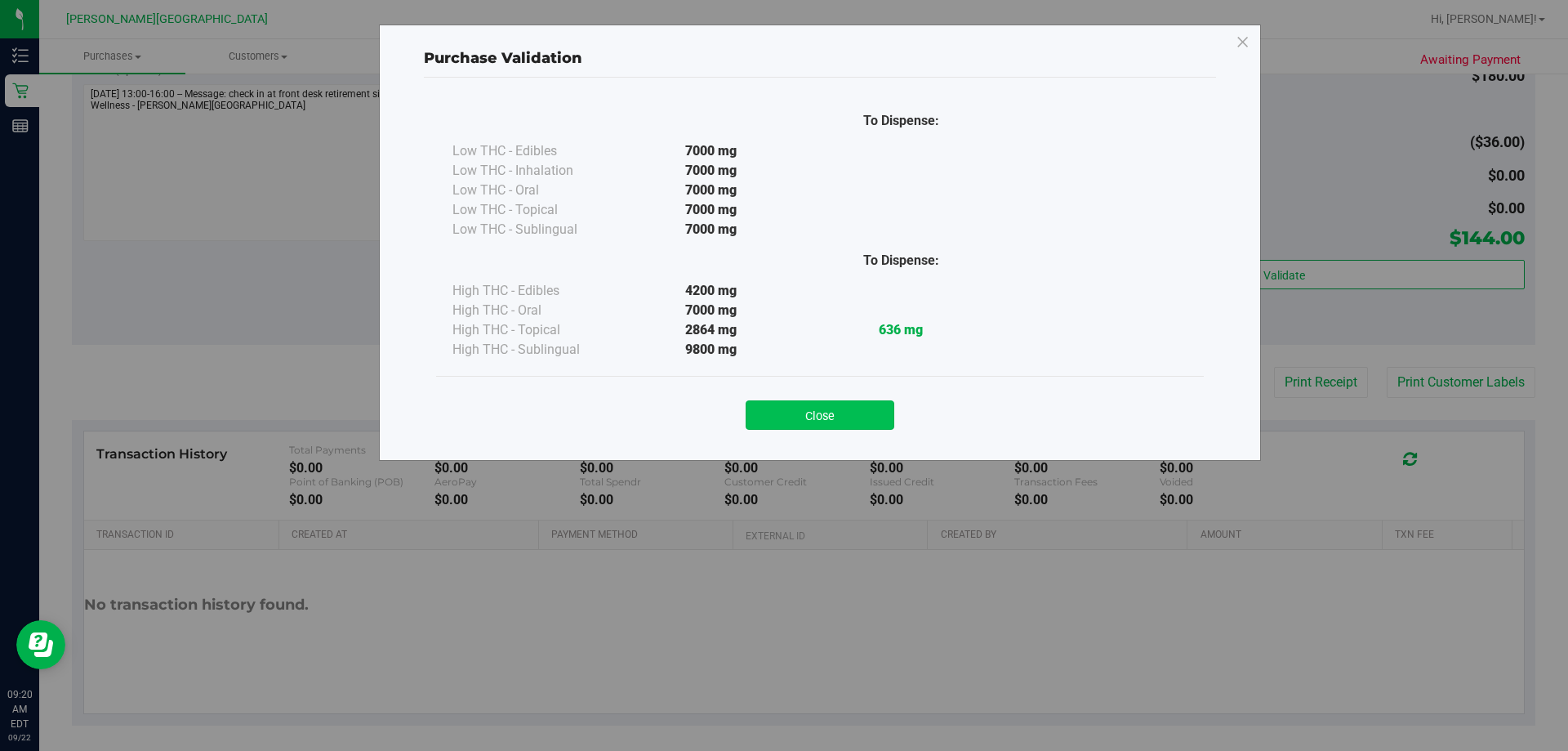
click at [781, 412] on button "Close" at bounding box center [819, 414] width 149 height 29
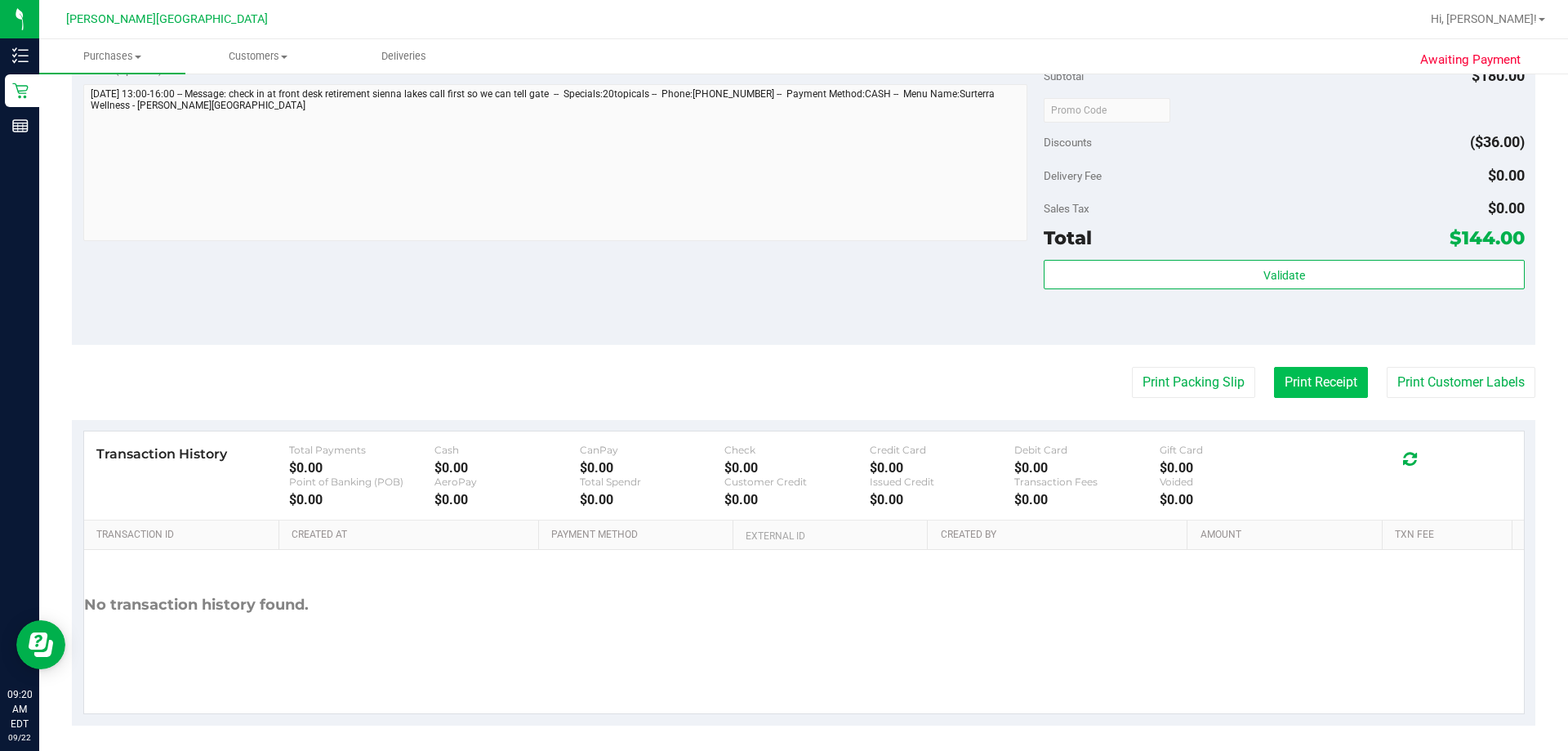
click at [781, 383] on button "Print Receipt" at bounding box center [1320, 382] width 94 height 31
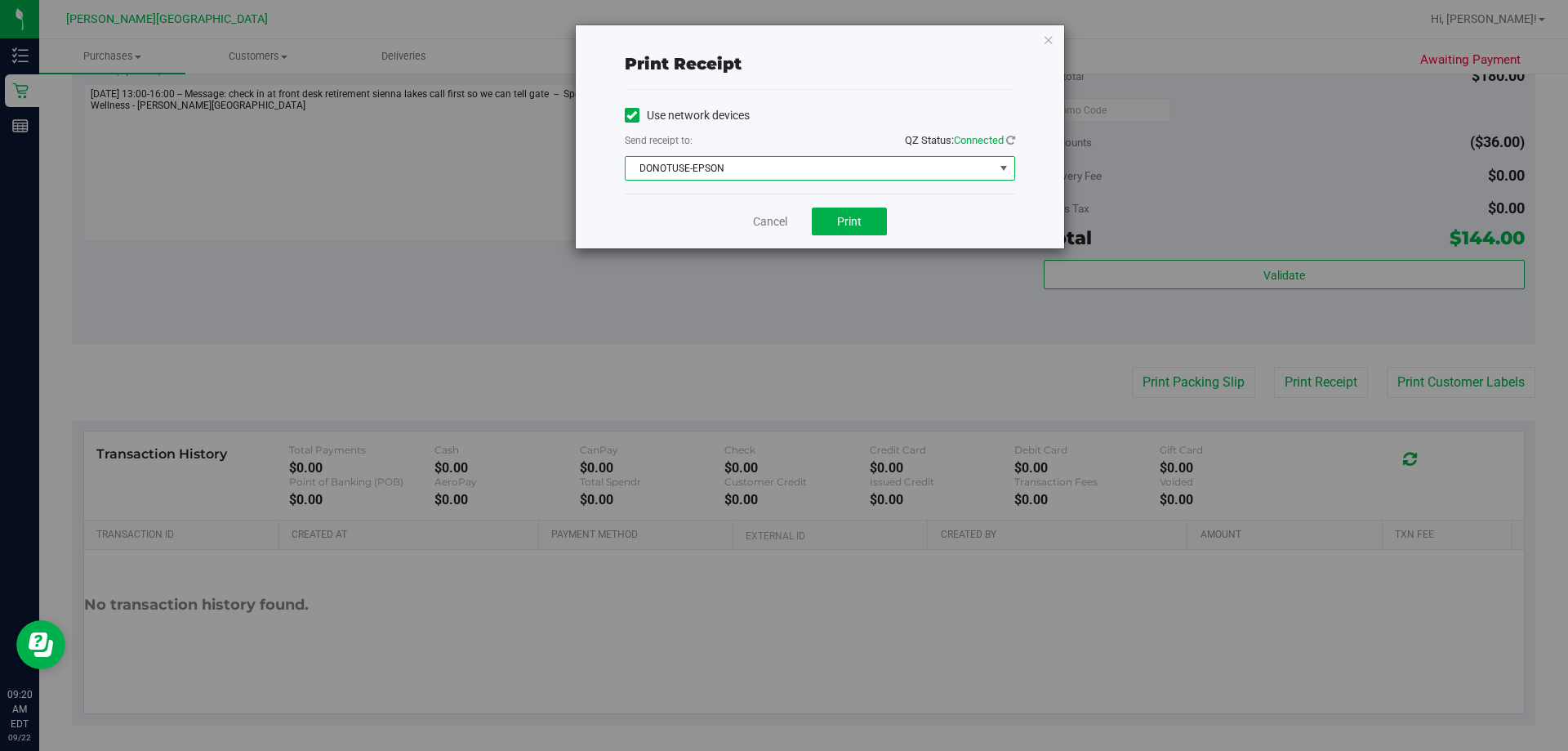
click at [781, 171] on span "DONOTUSE-EPSON" at bounding box center [809, 168] width 368 height 23
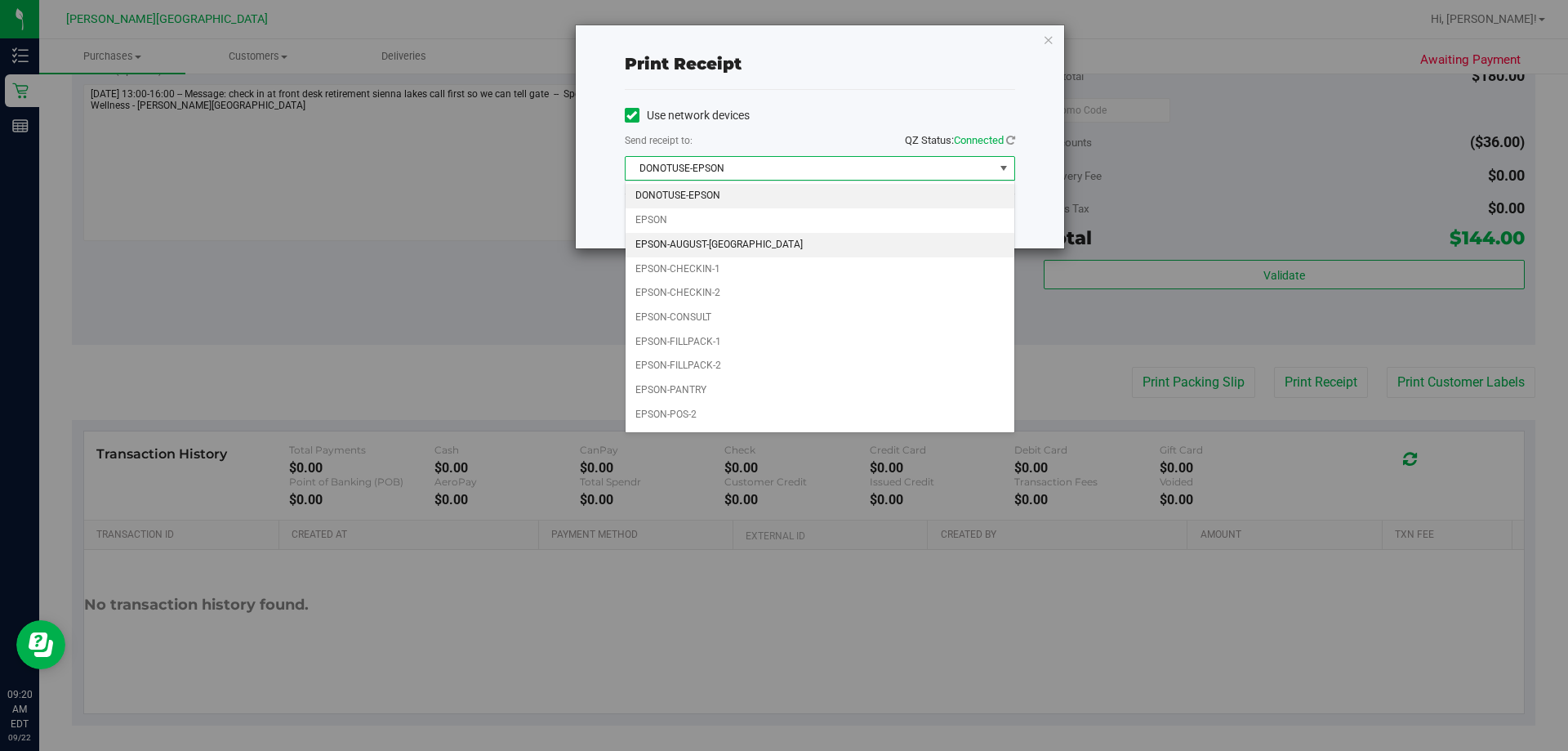
click at [750, 249] on li "EPSON-AUGUST-[GEOGRAPHIC_DATA]" at bounding box center [820, 245] width 388 height 25
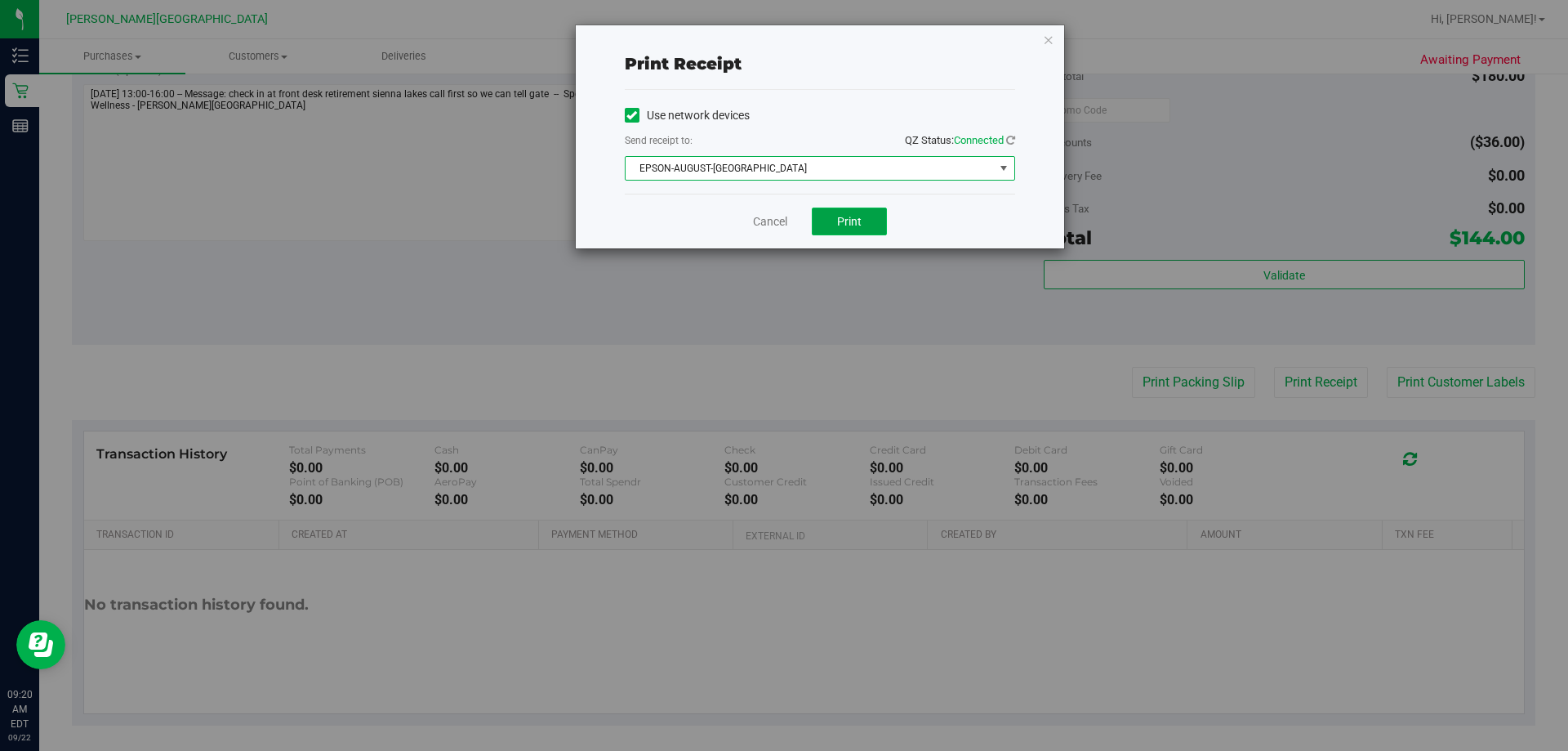
click at [781, 224] on span "Print" at bounding box center [849, 221] width 25 height 13
drag, startPoint x: 854, startPoint y: 223, endPoint x: 862, endPoint y: 224, distance: 8.1
click at [781, 224] on span "Print" at bounding box center [849, 221] width 25 height 13
click at [765, 225] on link "Cancel" at bounding box center [770, 222] width 34 height 18
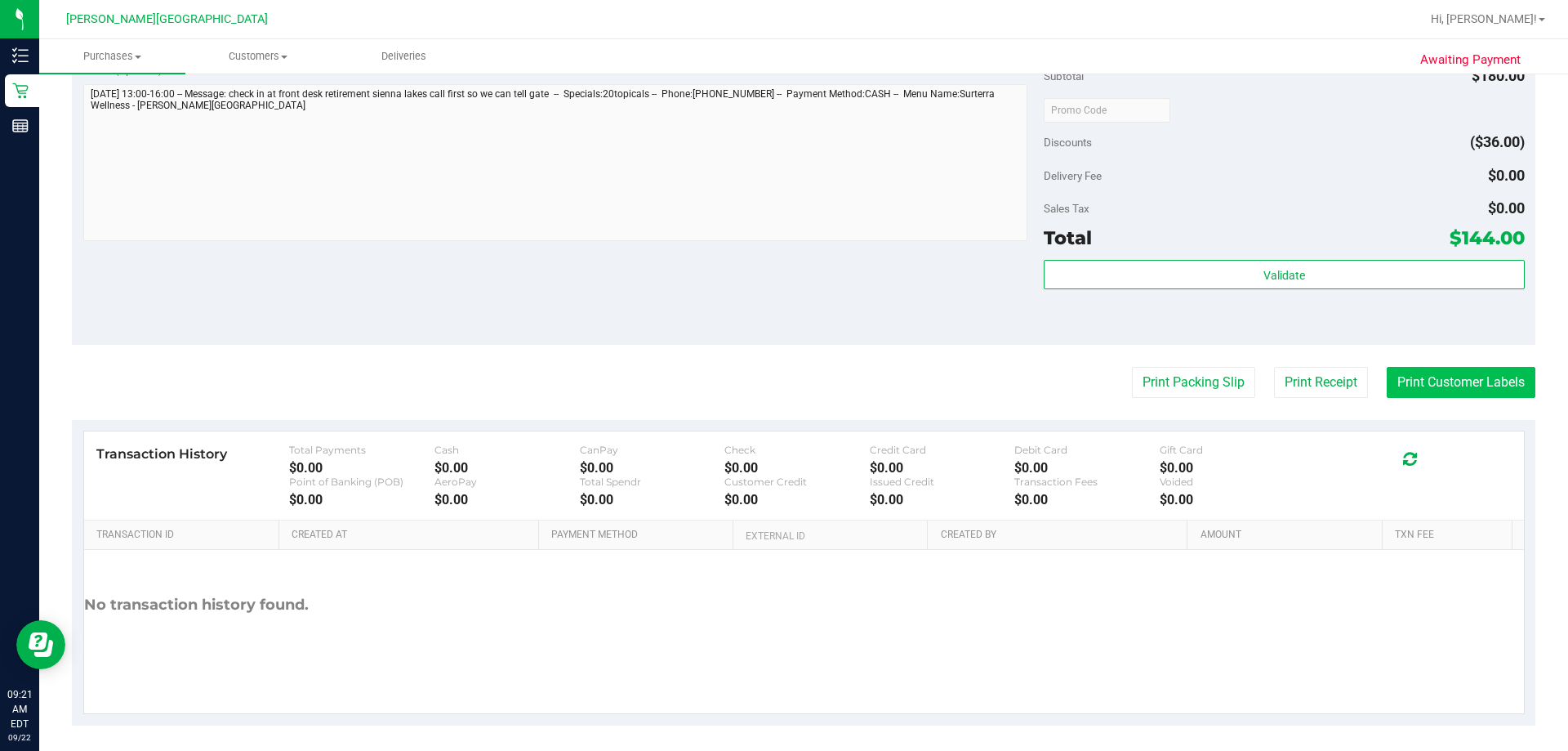
click at [781, 384] on button "Print Customer Labels" at bounding box center [1460, 382] width 149 height 31
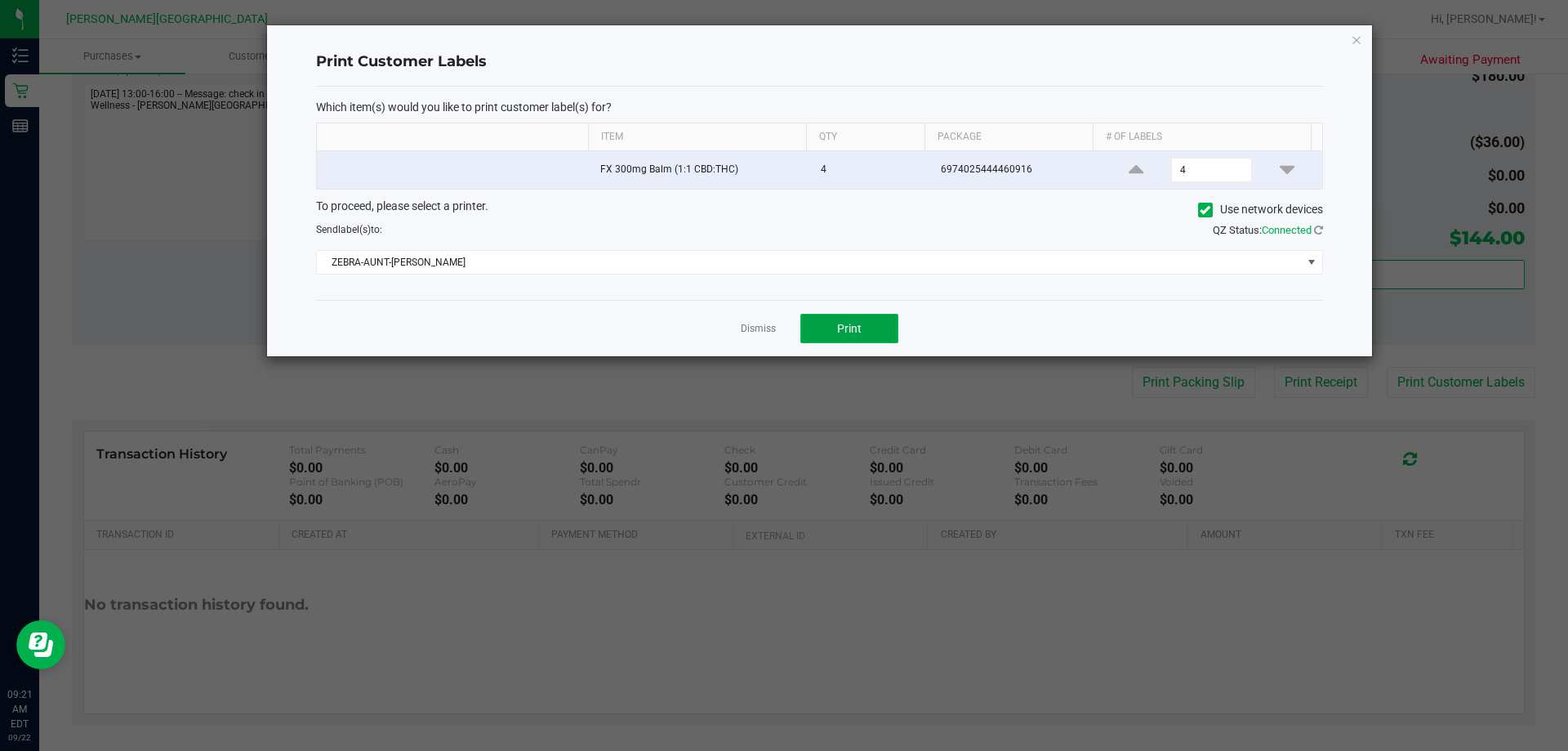
click at [781, 332] on button "Print" at bounding box center [848, 328] width 98 height 29
click at [751, 328] on link "Dismiss" at bounding box center [759, 329] width 35 height 14
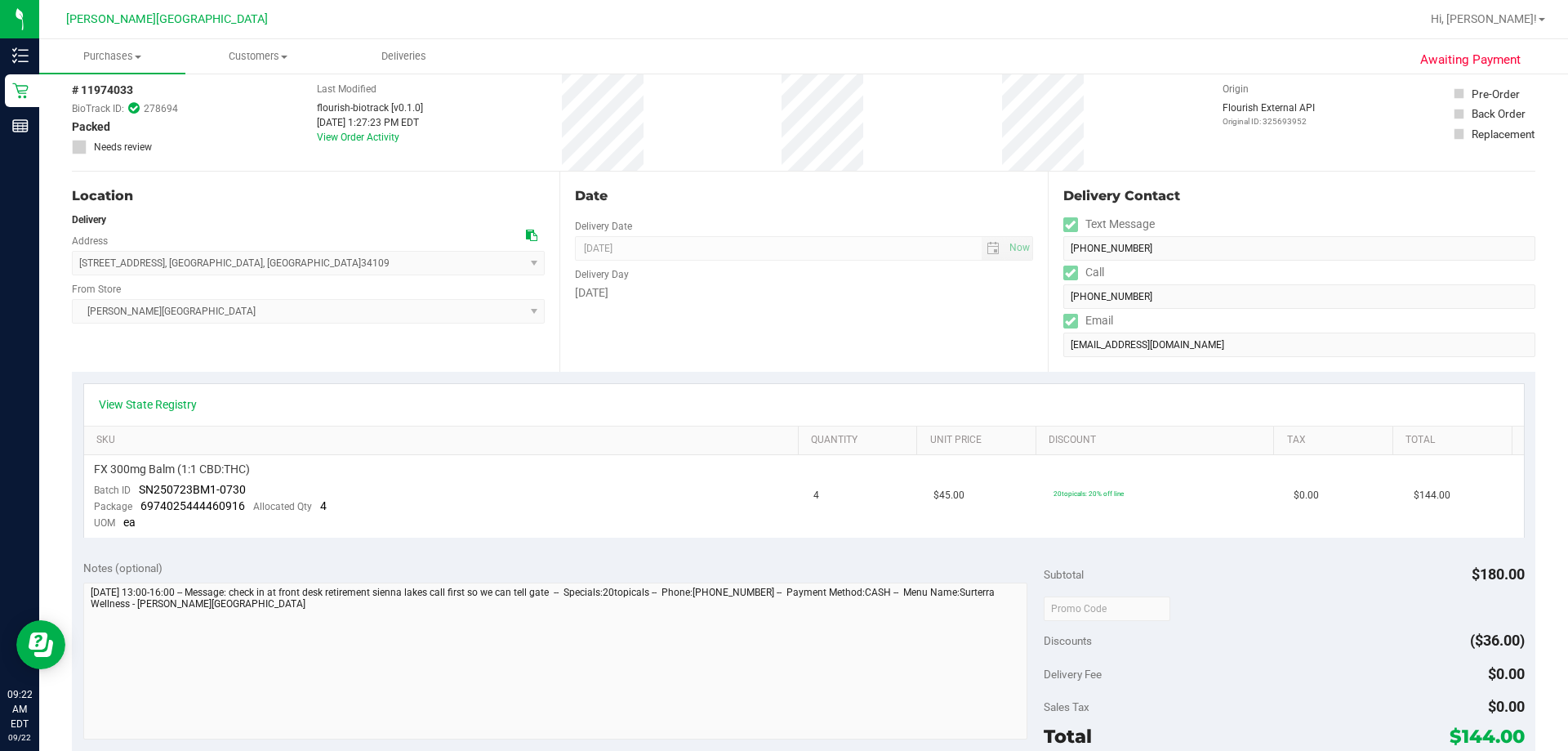
scroll to position [0, 0]
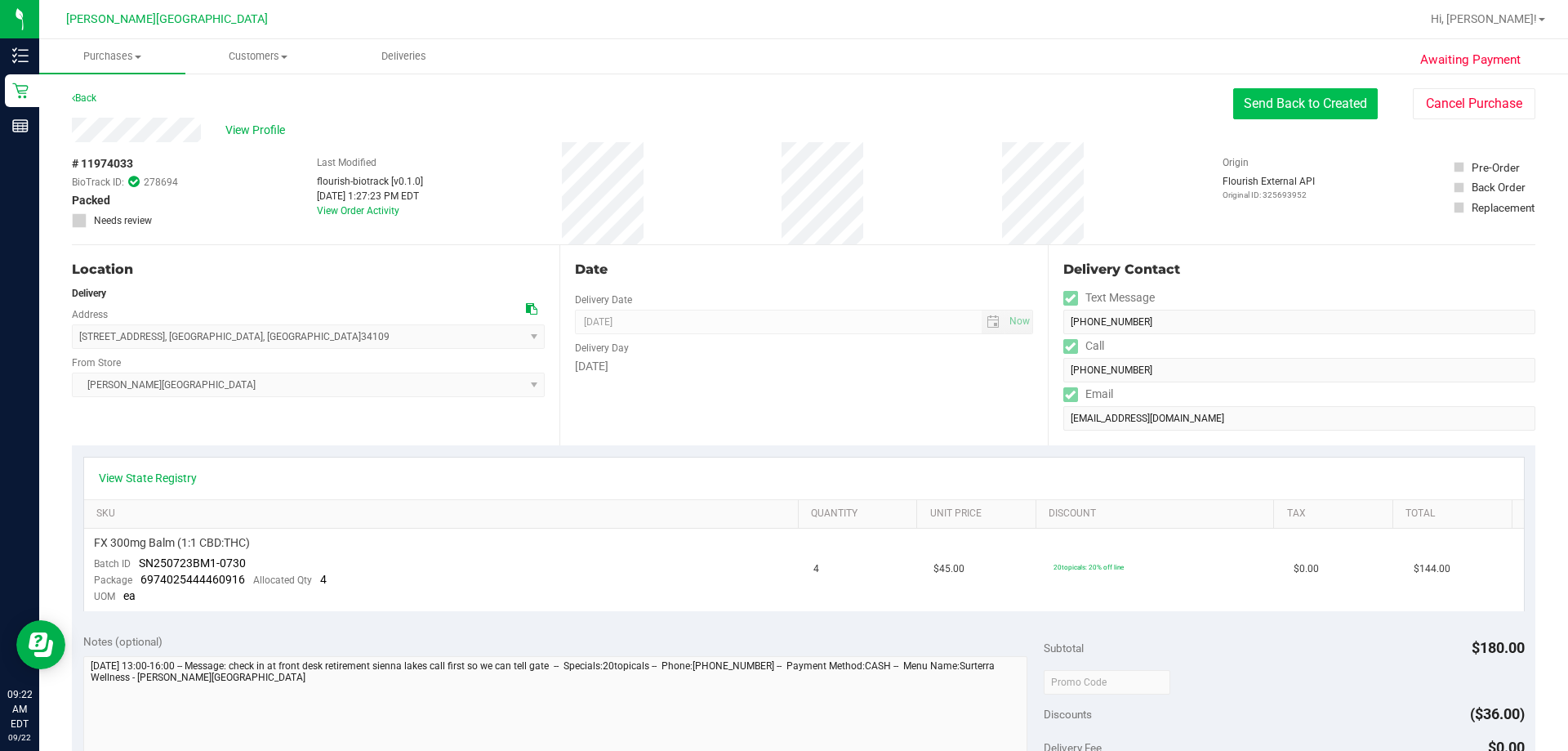
click at [781, 104] on button "Send Back to Created" at bounding box center [1305, 103] width 144 height 31
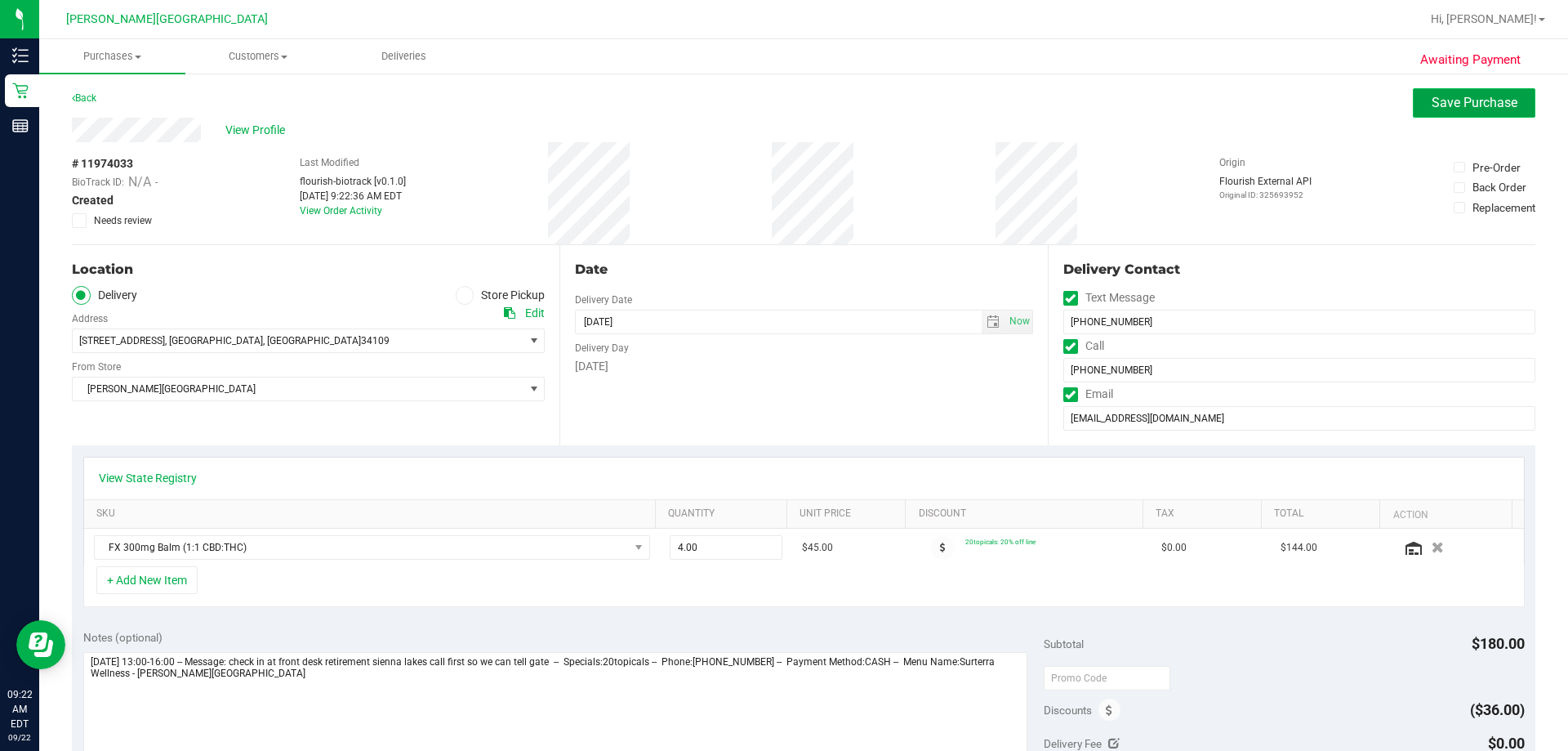
click at [781, 106] on button "Save Purchase" at bounding box center [1473, 102] width 122 height 29
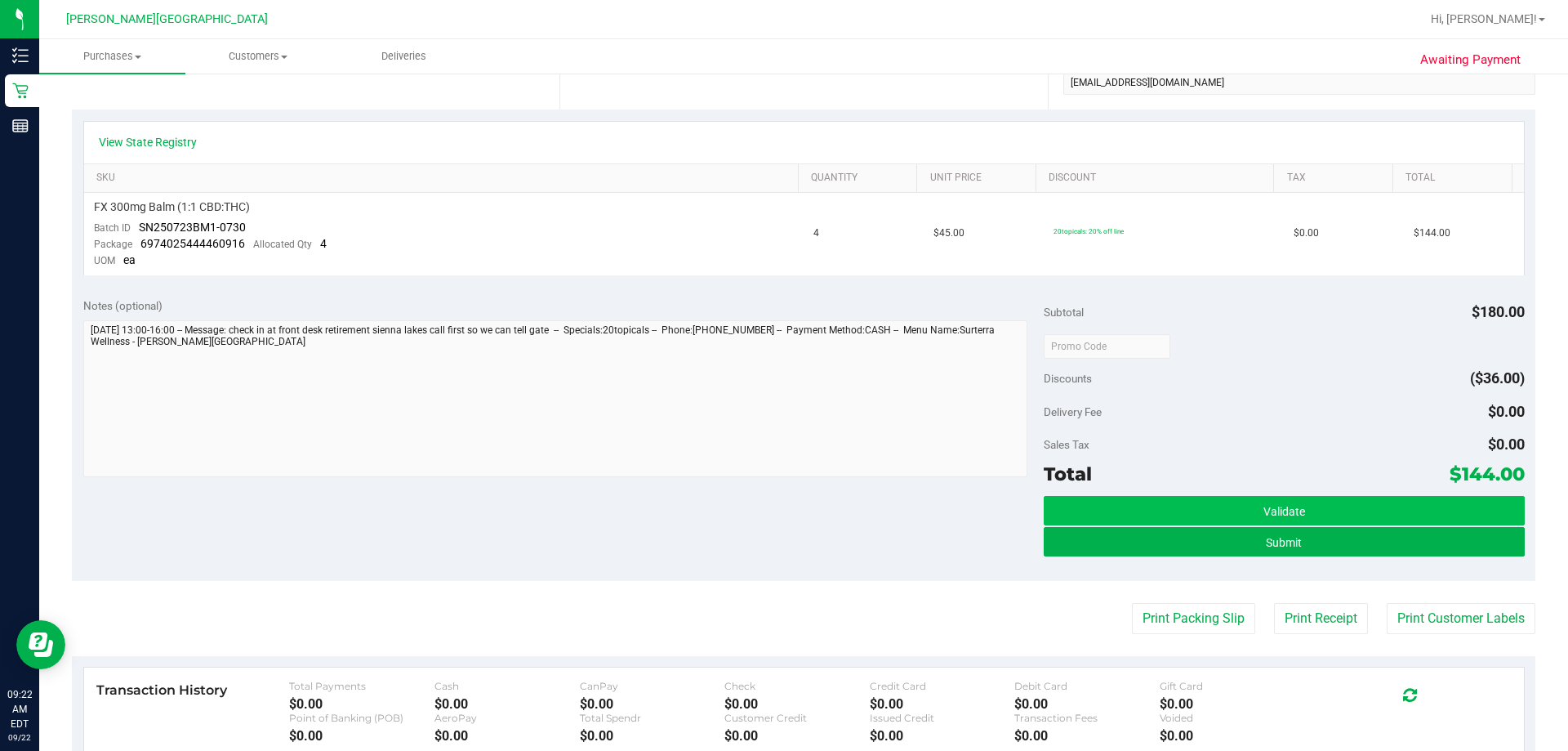
scroll to position [572, 0]
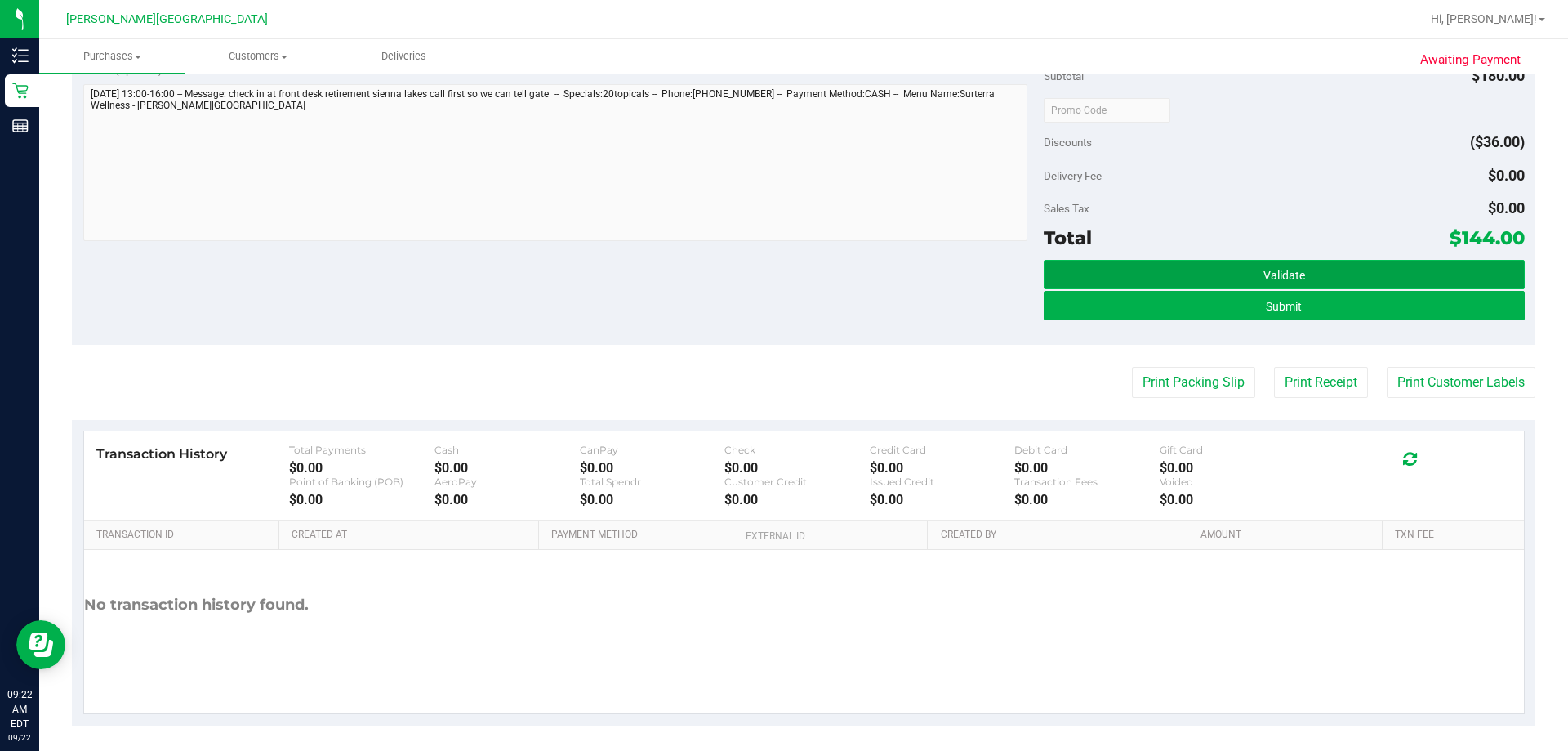
click at [781, 271] on button "Validate" at bounding box center [1283, 273] width 480 height 29
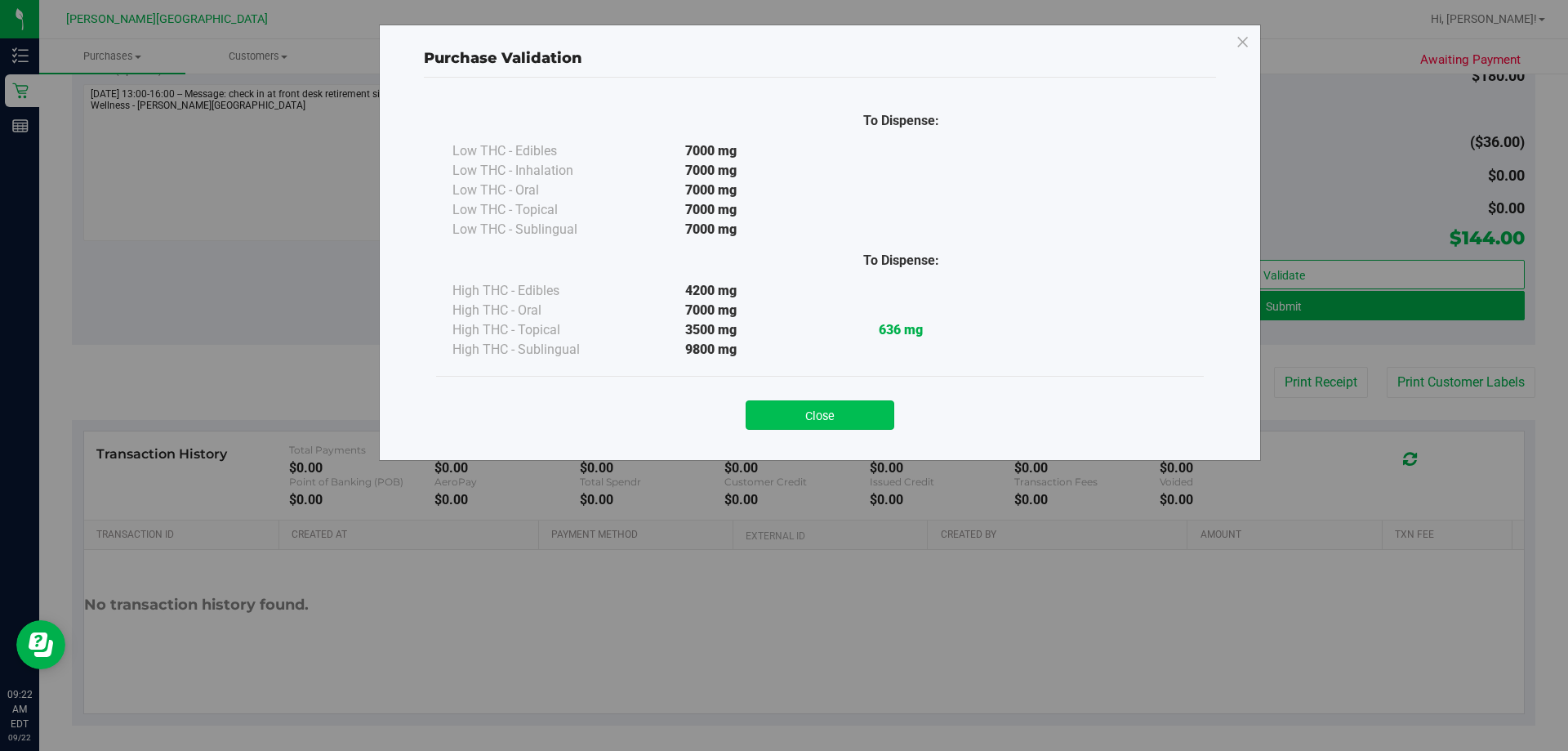
click at [781, 420] on button "Close" at bounding box center [819, 414] width 149 height 29
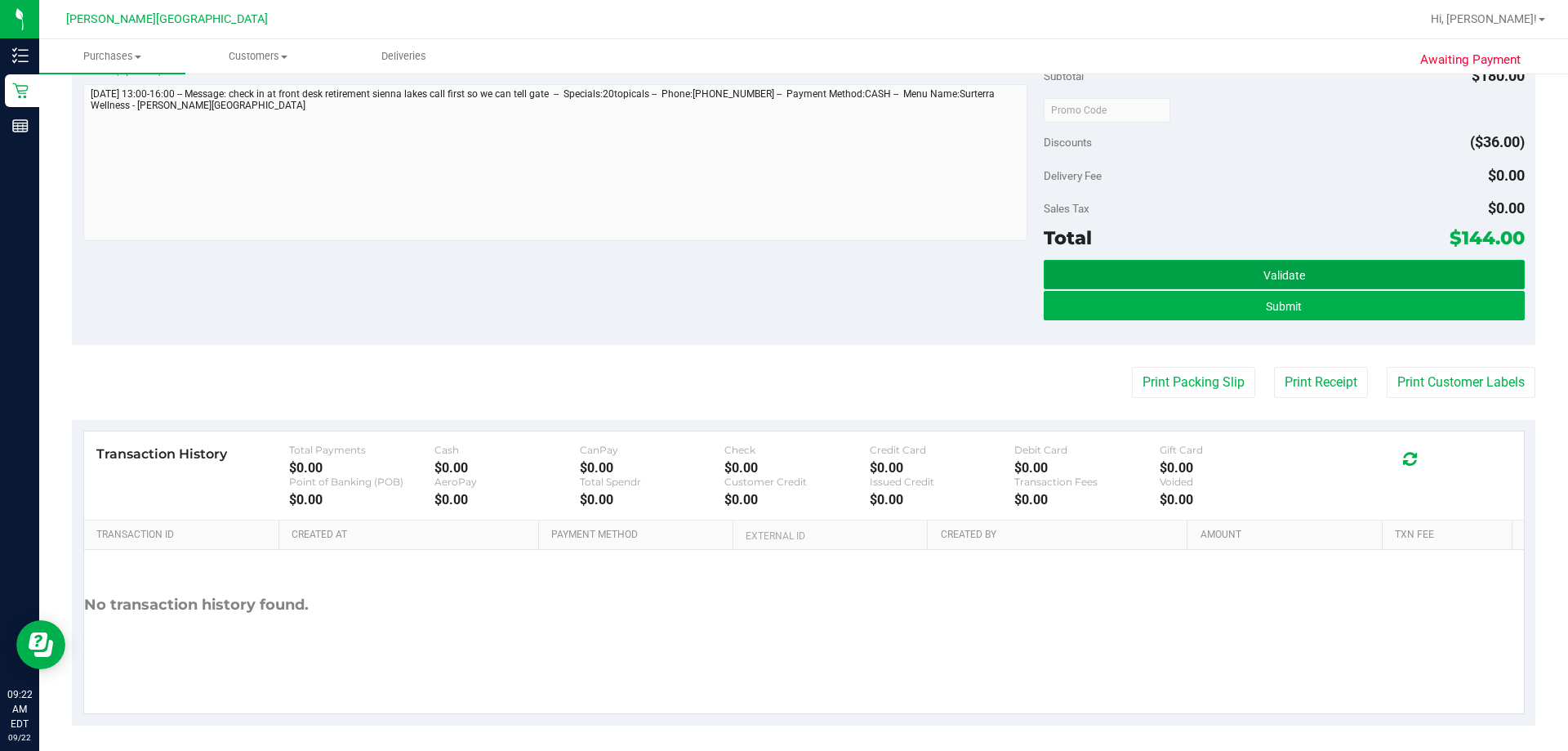
click at [781, 277] on span "Validate" at bounding box center [1283, 275] width 41 height 13
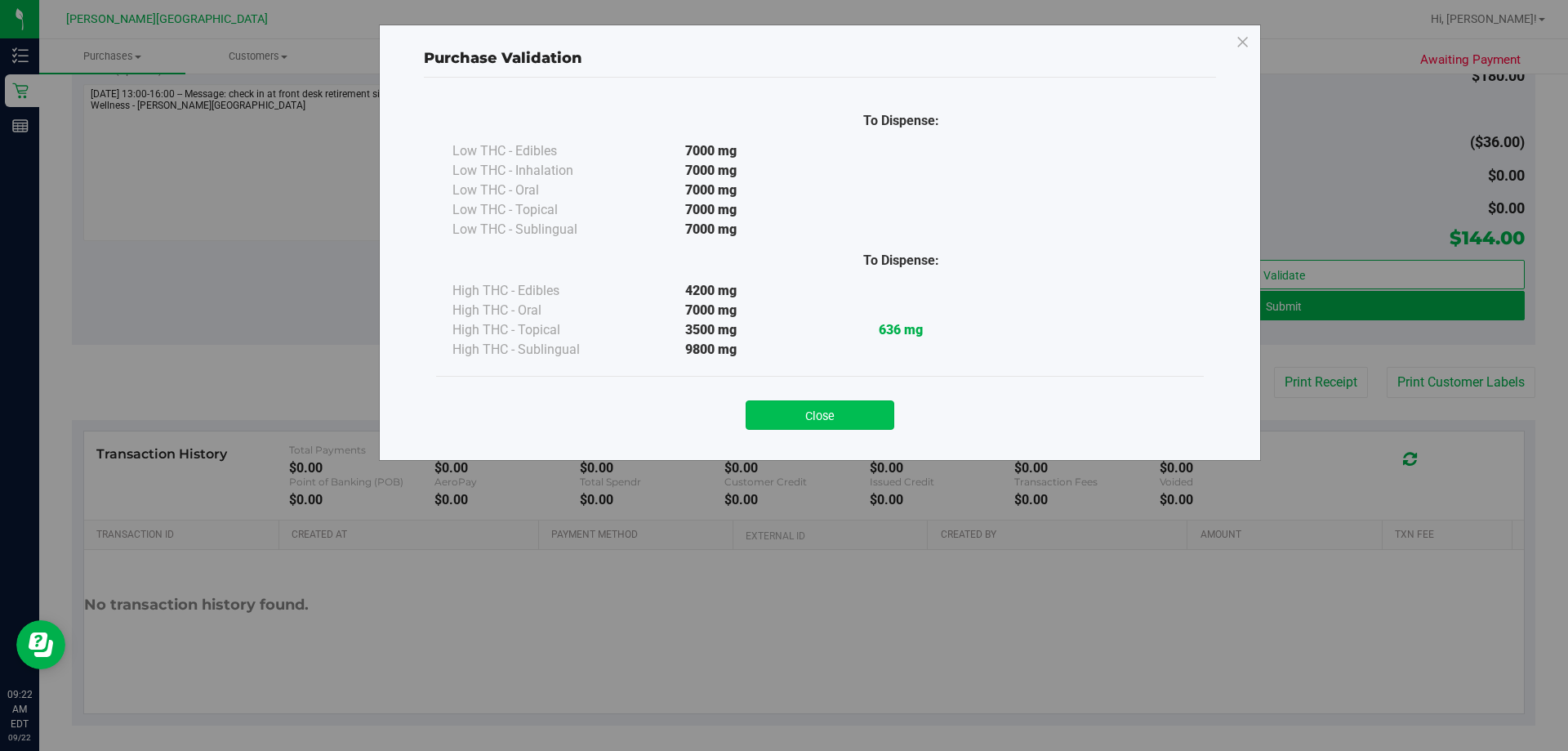
click at [781, 417] on button "Close" at bounding box center [819, 414] width 149 height 29
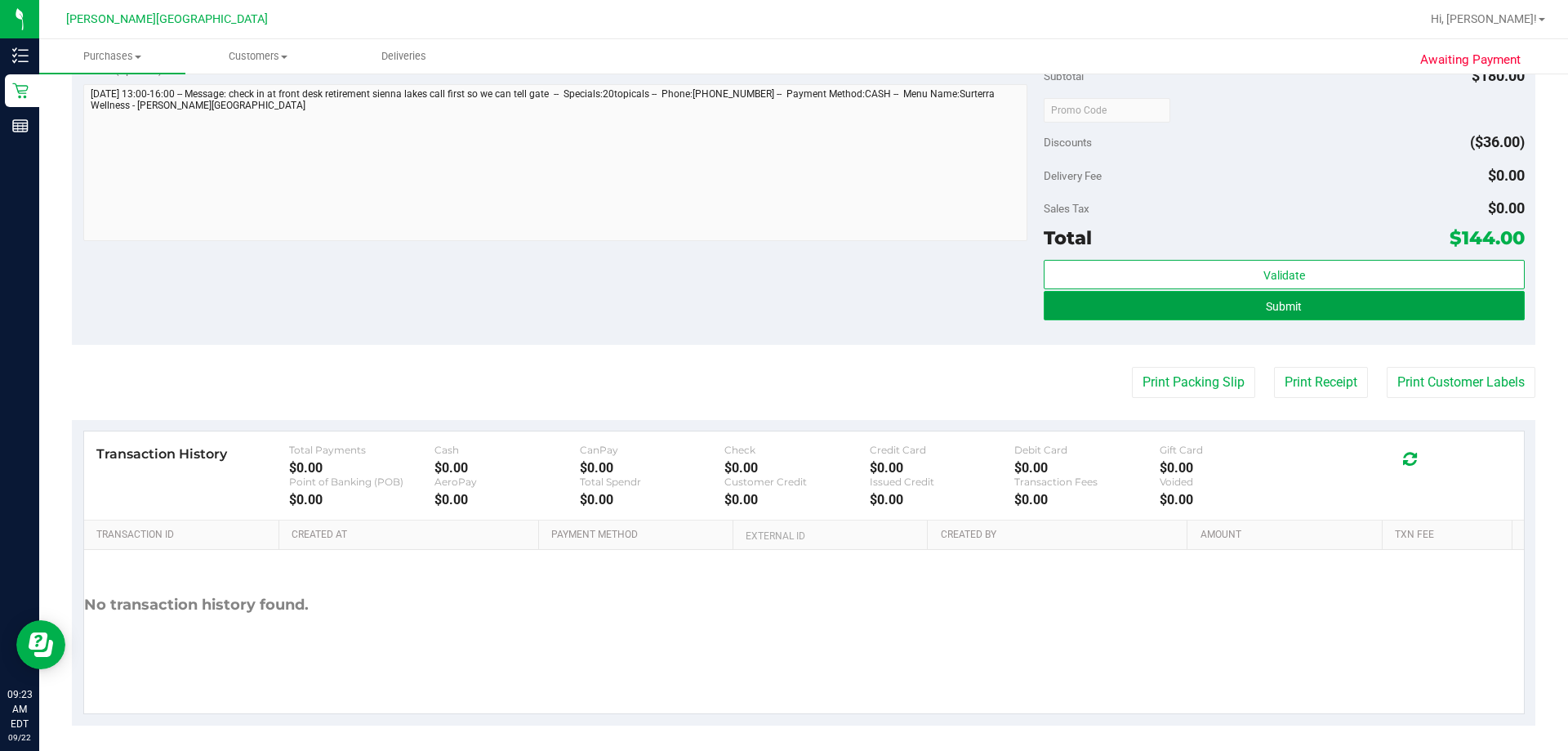
click at [781, 305] on button "Submit" at bounding box center [1283, 305] width 480 height 29
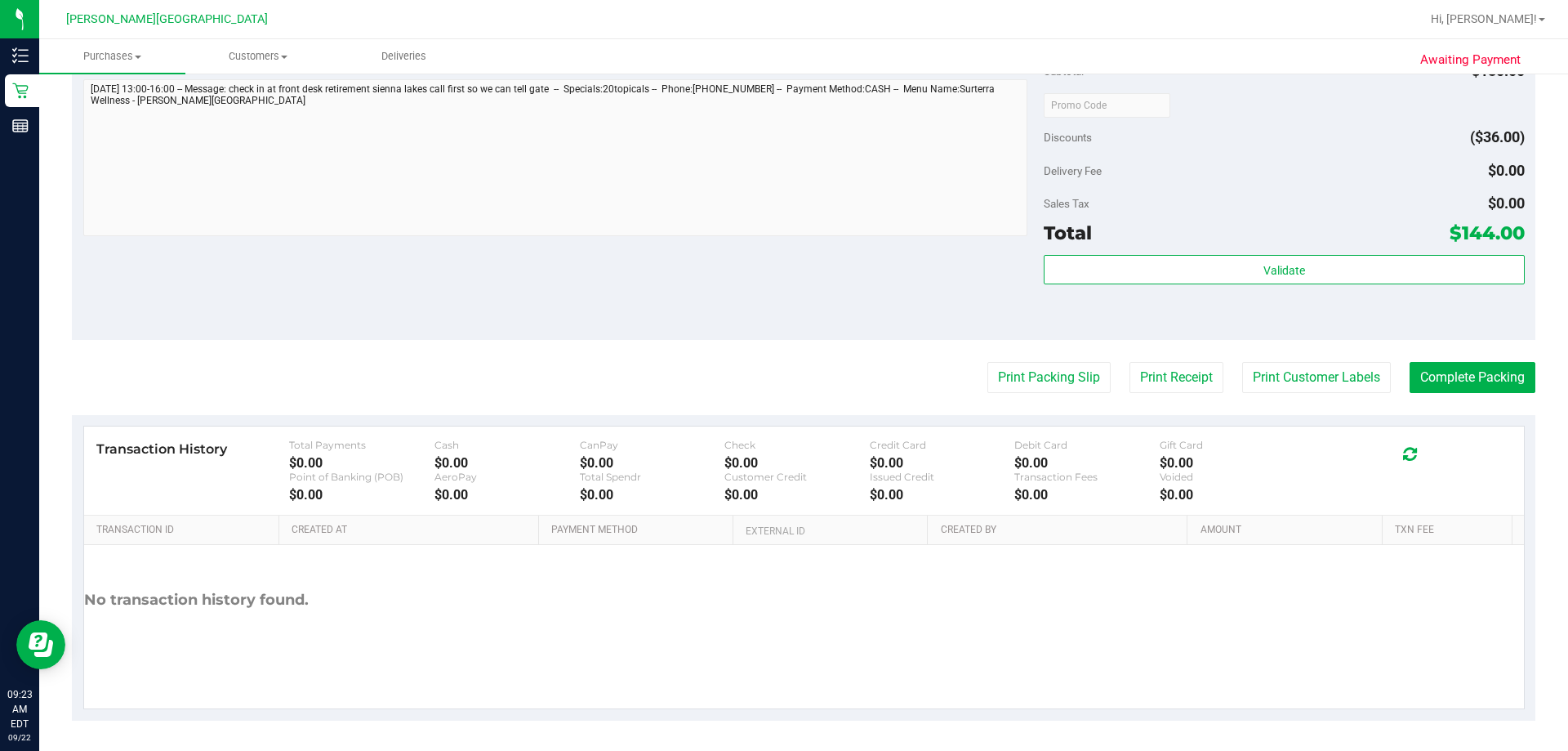
scroll to position [606, 0]
click at [781, 376] on button "Complete Packing" at bounding box center [1472, 375] width 126 height 31
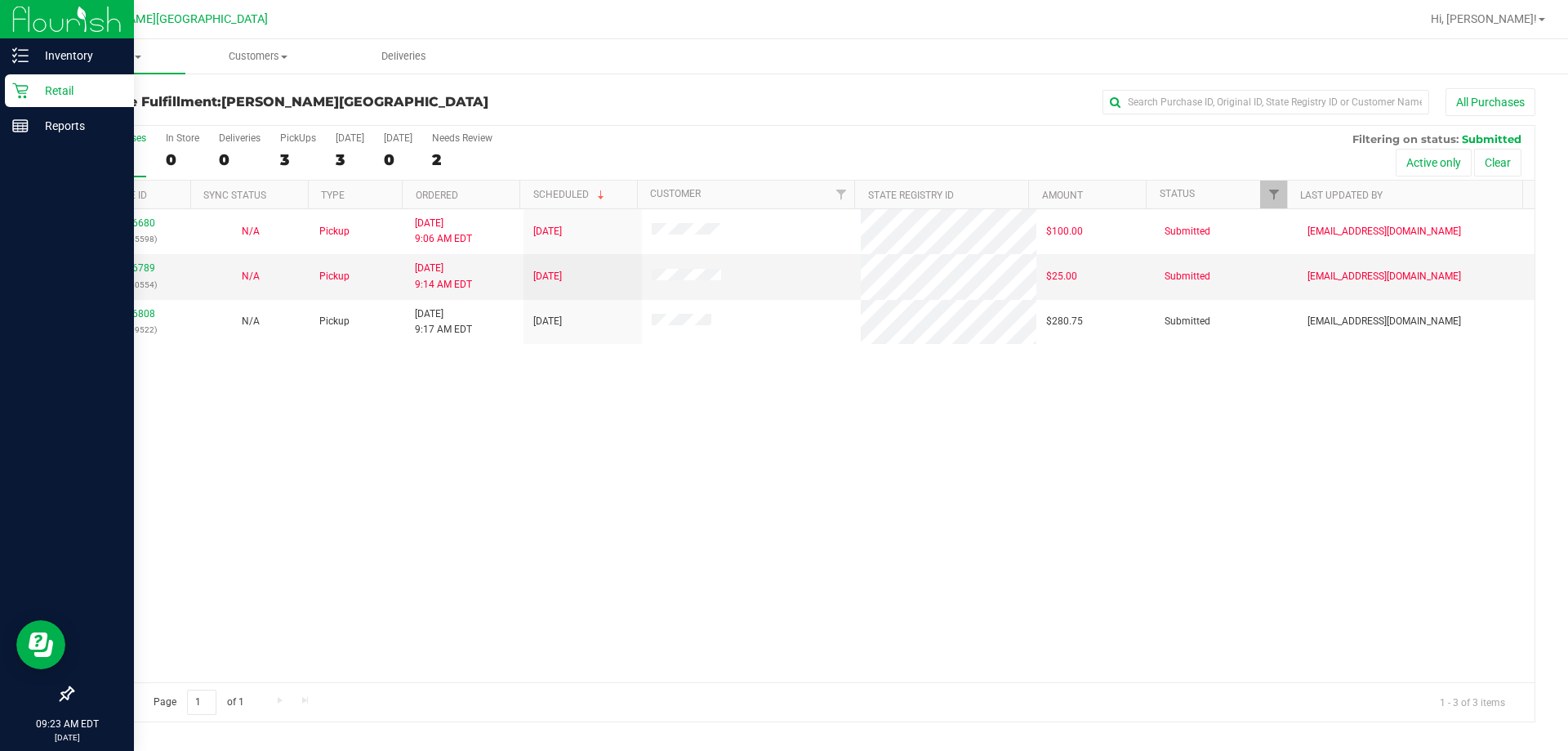
click at [51, 88] on p "Retail" at bounding box center [77, 91] width 98 height 19
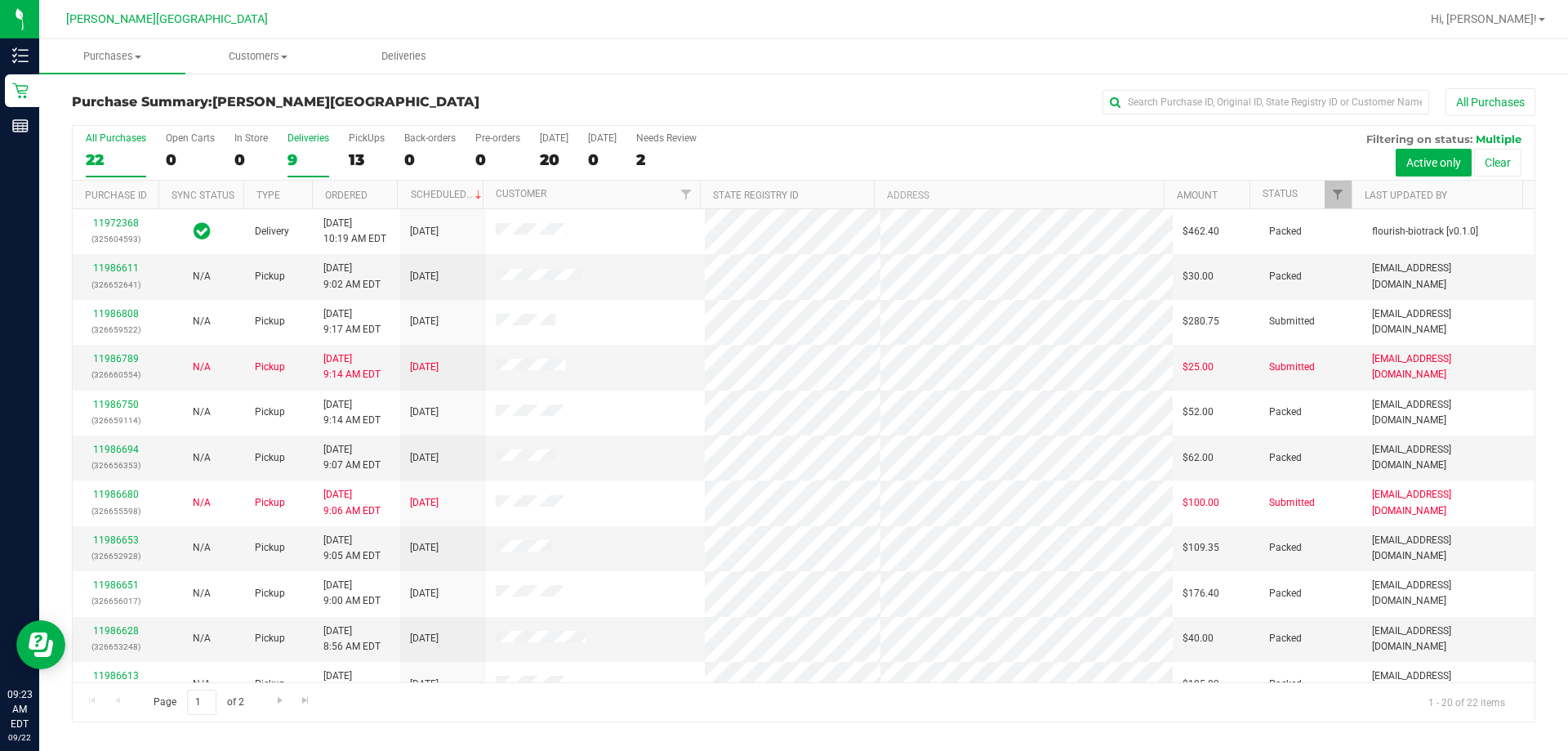
click at [296, 140] on div "Deliveries" at bounding box center [308, 138] width 41 height 11
click at [0, 0] on input "Deliveries 9" at bounding box center [0, 0] width 0 height 0
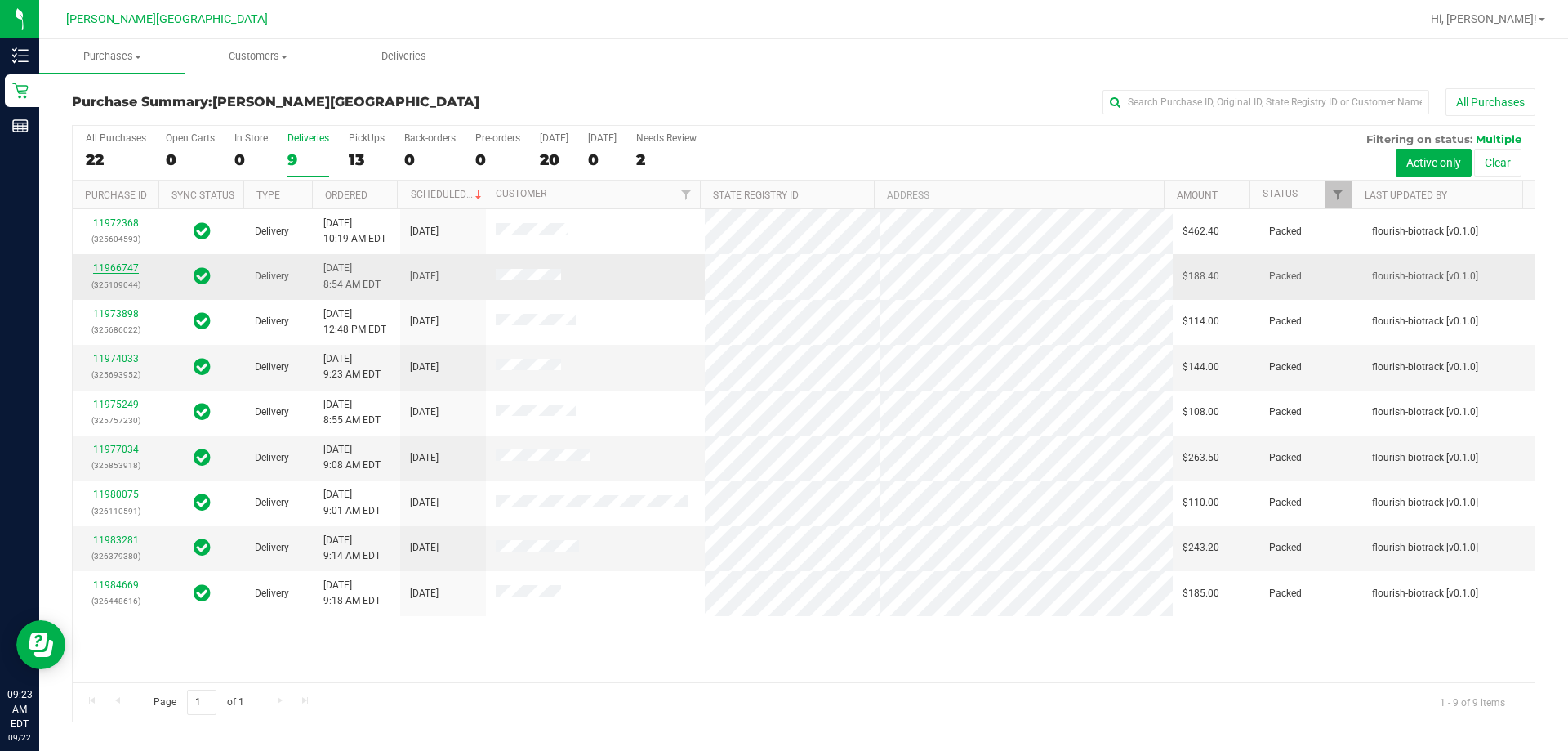
click at [100, 266] on link "11966747" at bounding box center [116, 267] width 46 height 11
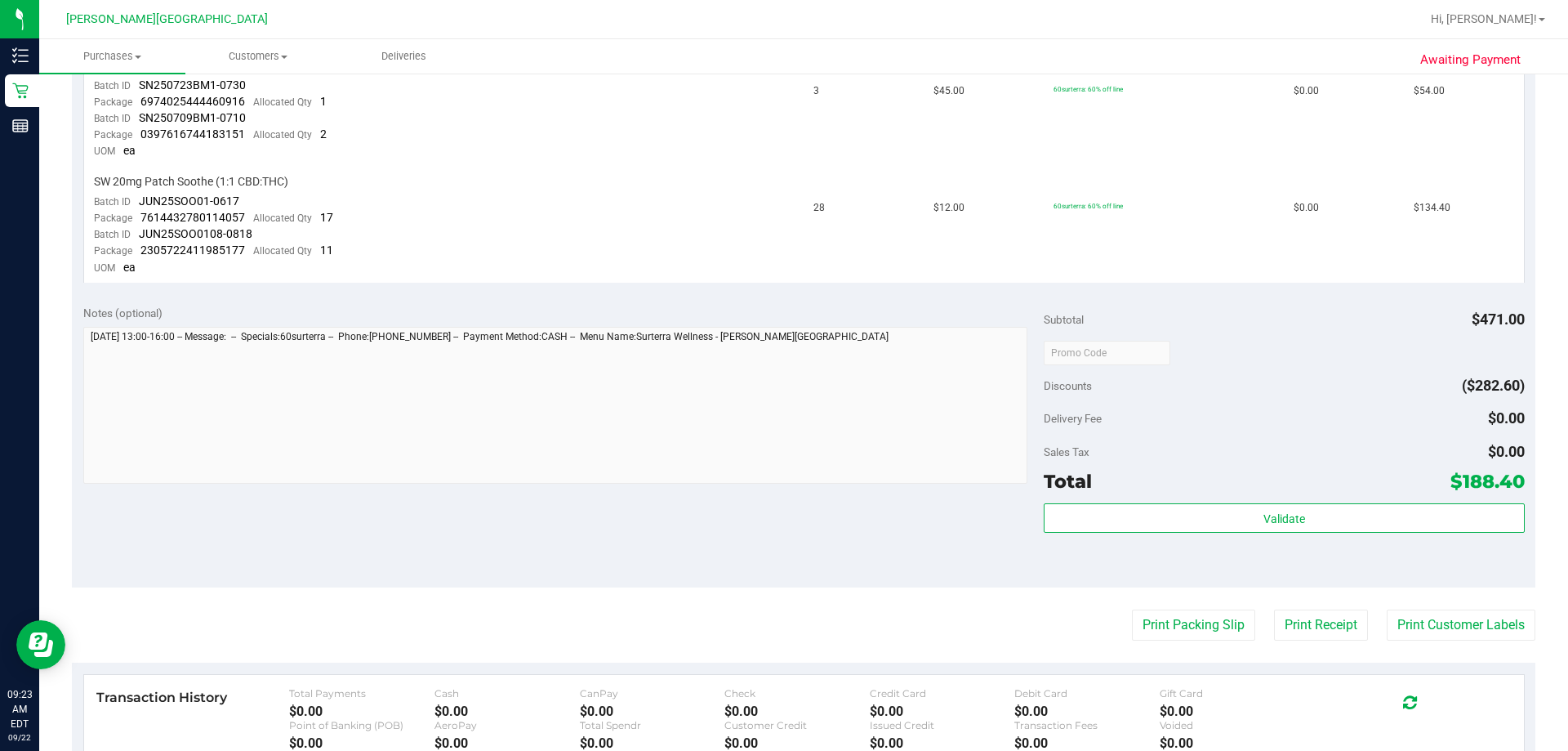
scroll to position [572, 0]
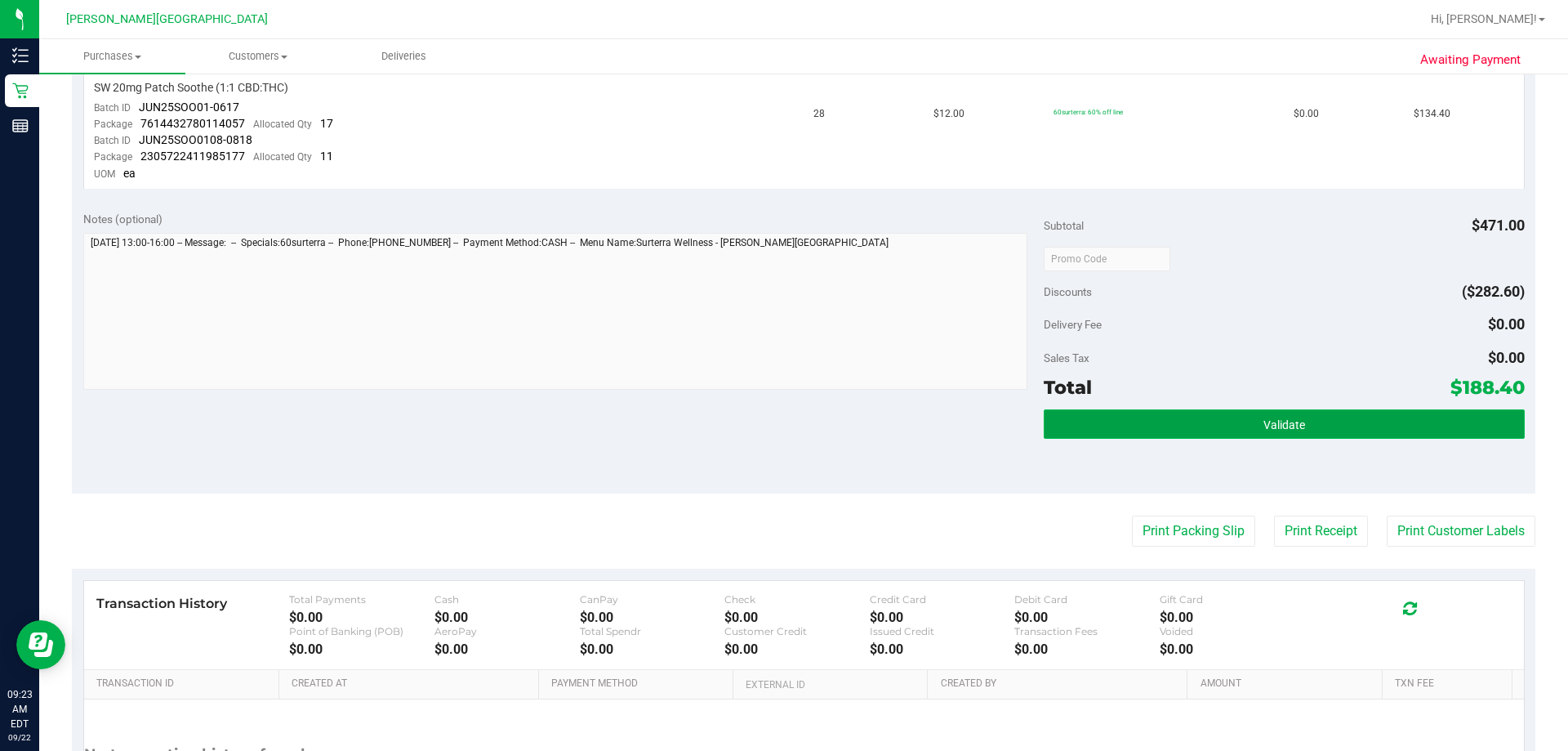
click at [781, 427] on span "Validate" at bounding box center [1283, 425] width 41 height 13
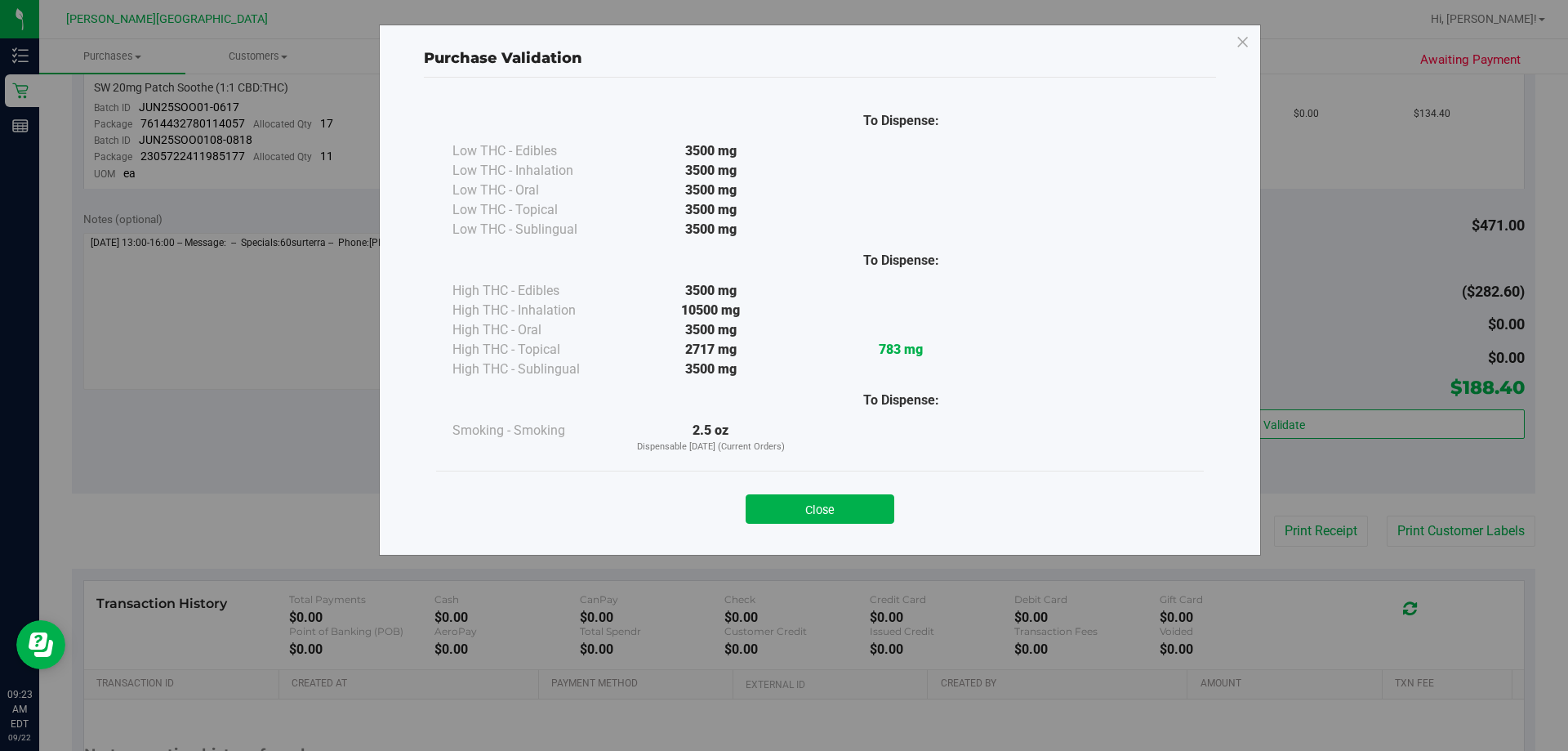
click at [781, 514] on button "Close" at bounding box center [819, 508] width 149 height 29
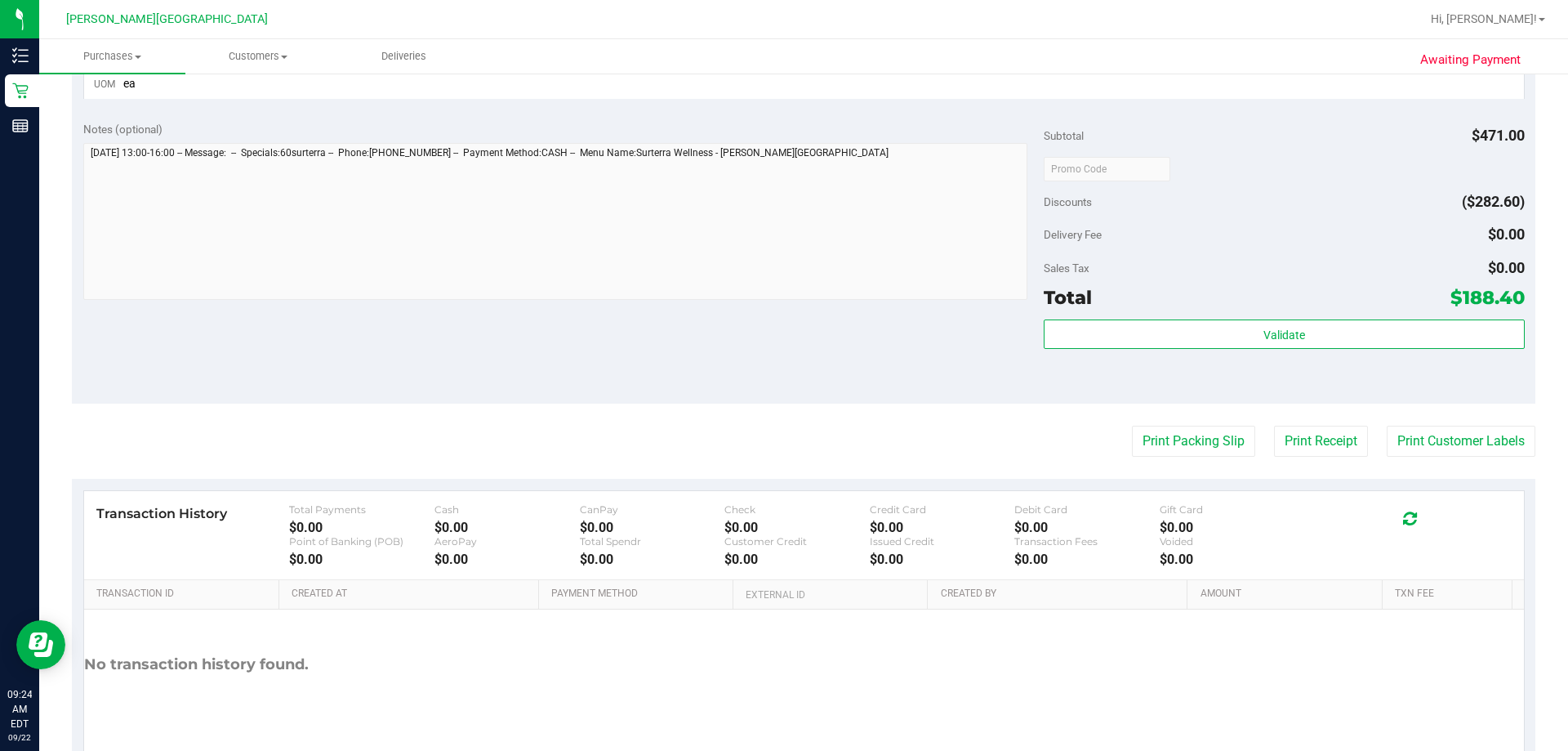
scroll to position [728, 0]
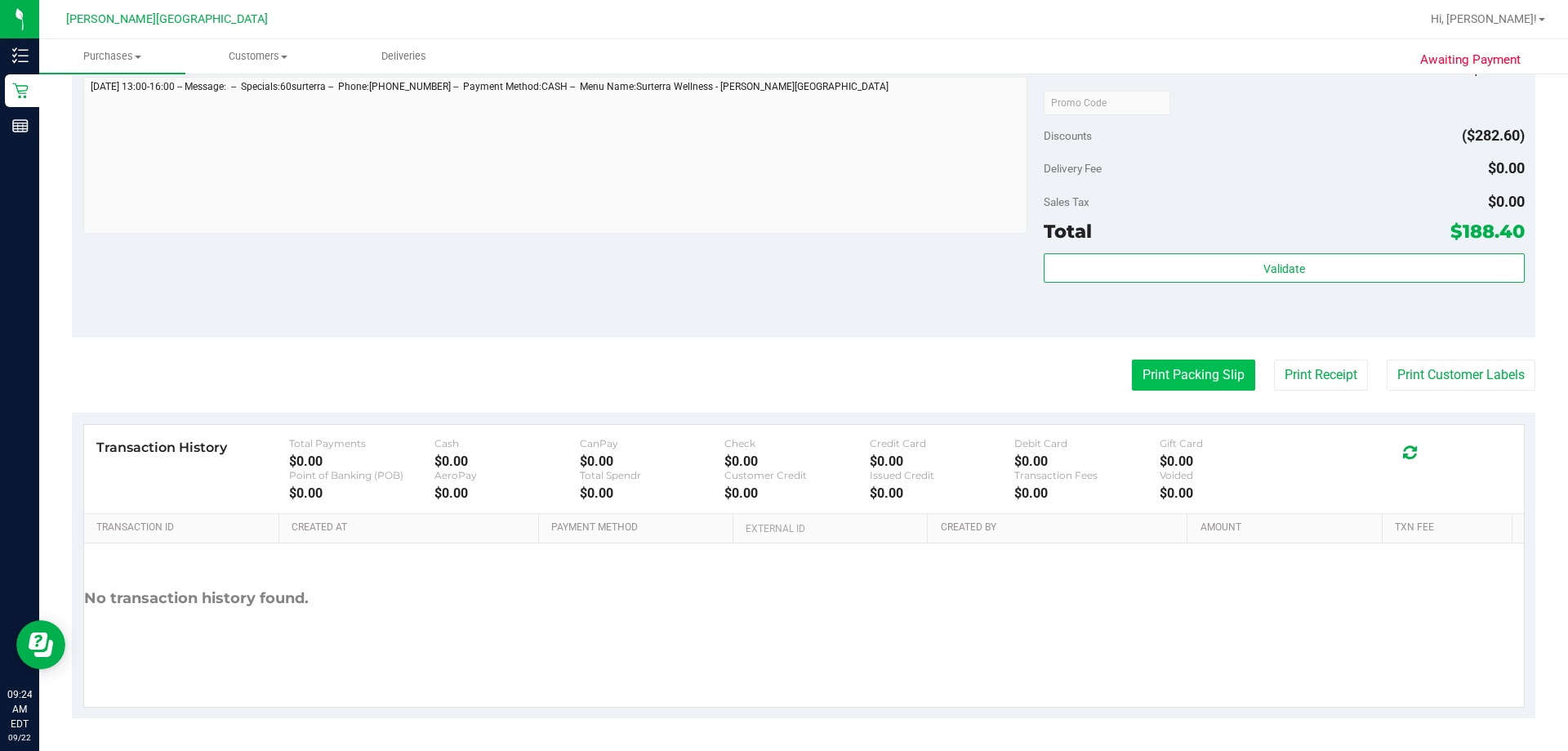
click at [781, 376] on button "Print Packing Slip" at bounding box center [1194, 375] width 123 height 31
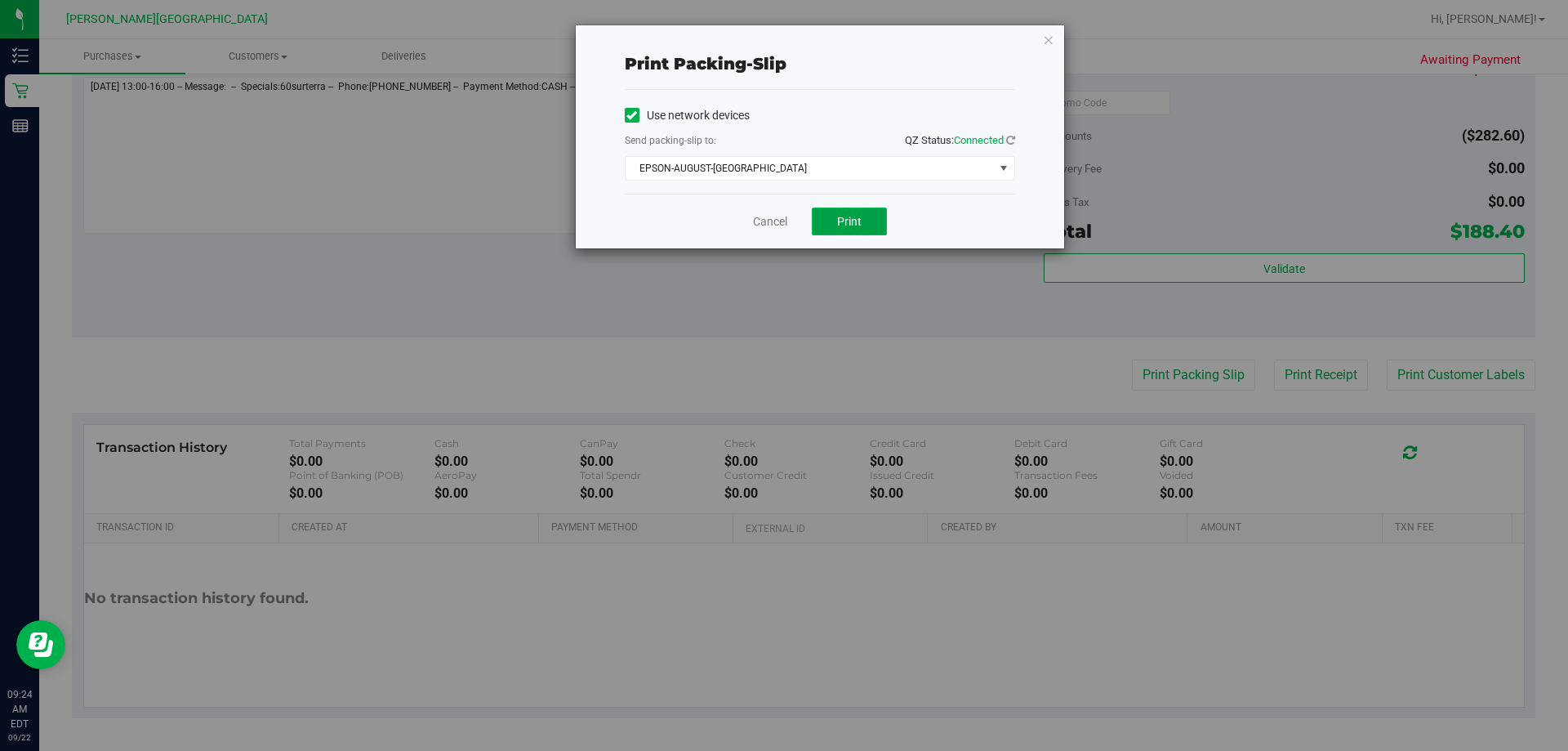
click at [781, 222] on span "Print" at bounding box center [849, 221] width 25 height 13
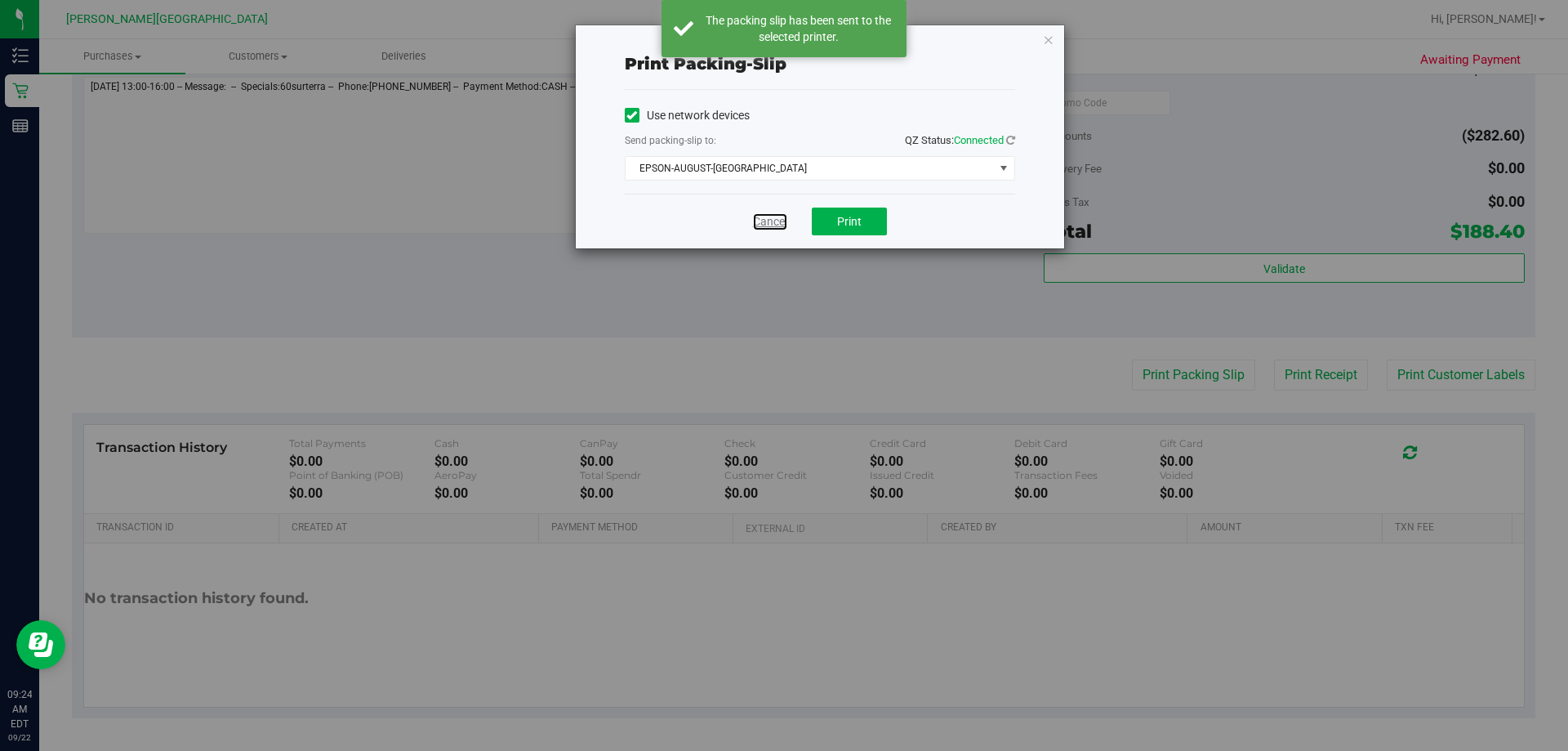
click at [775, 223] on link "Cancel" at bounding box center [770, 222] width 34 height 18
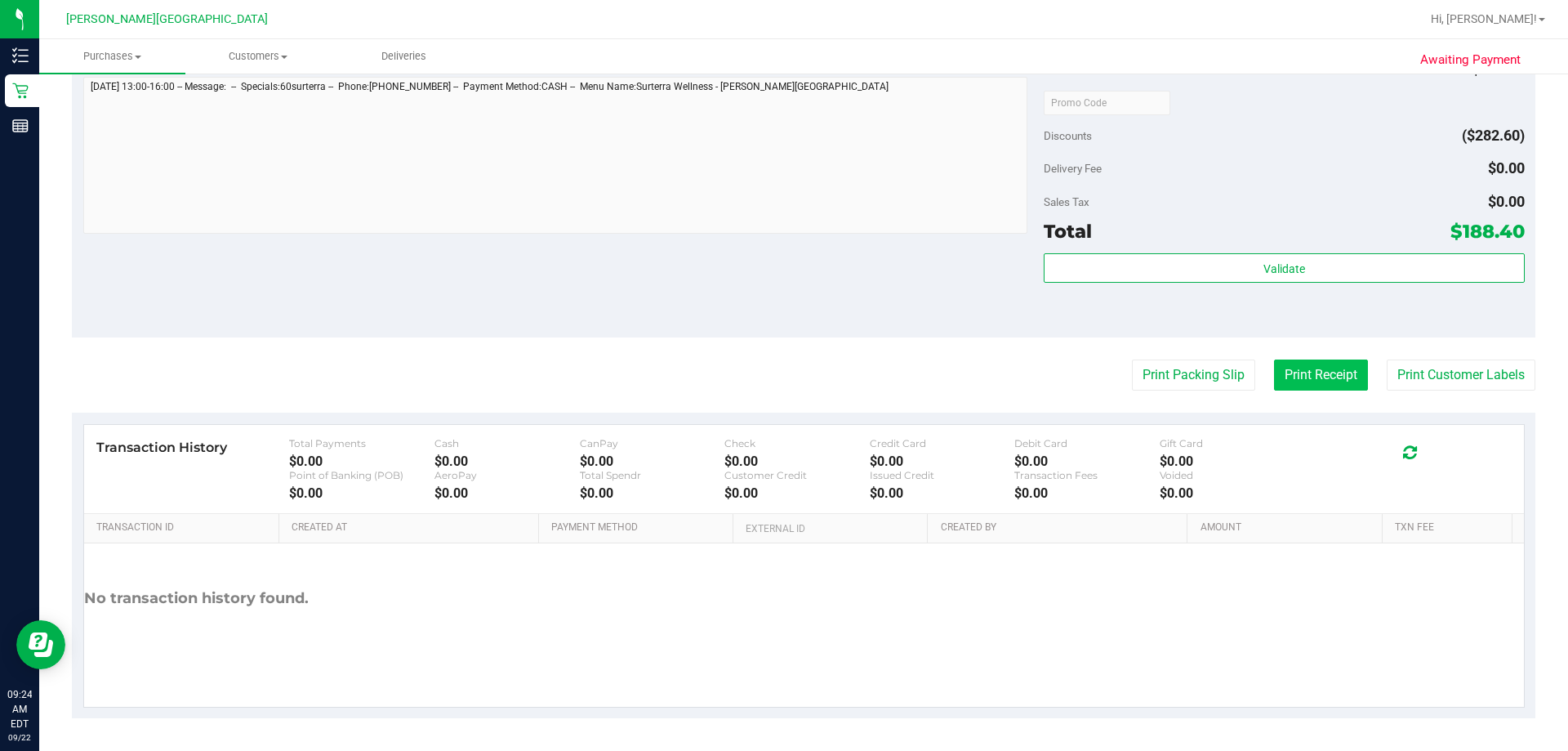
click at [781, 375] on button "Print Receipt" at bounding box center [1320, 375] width 94 height 31
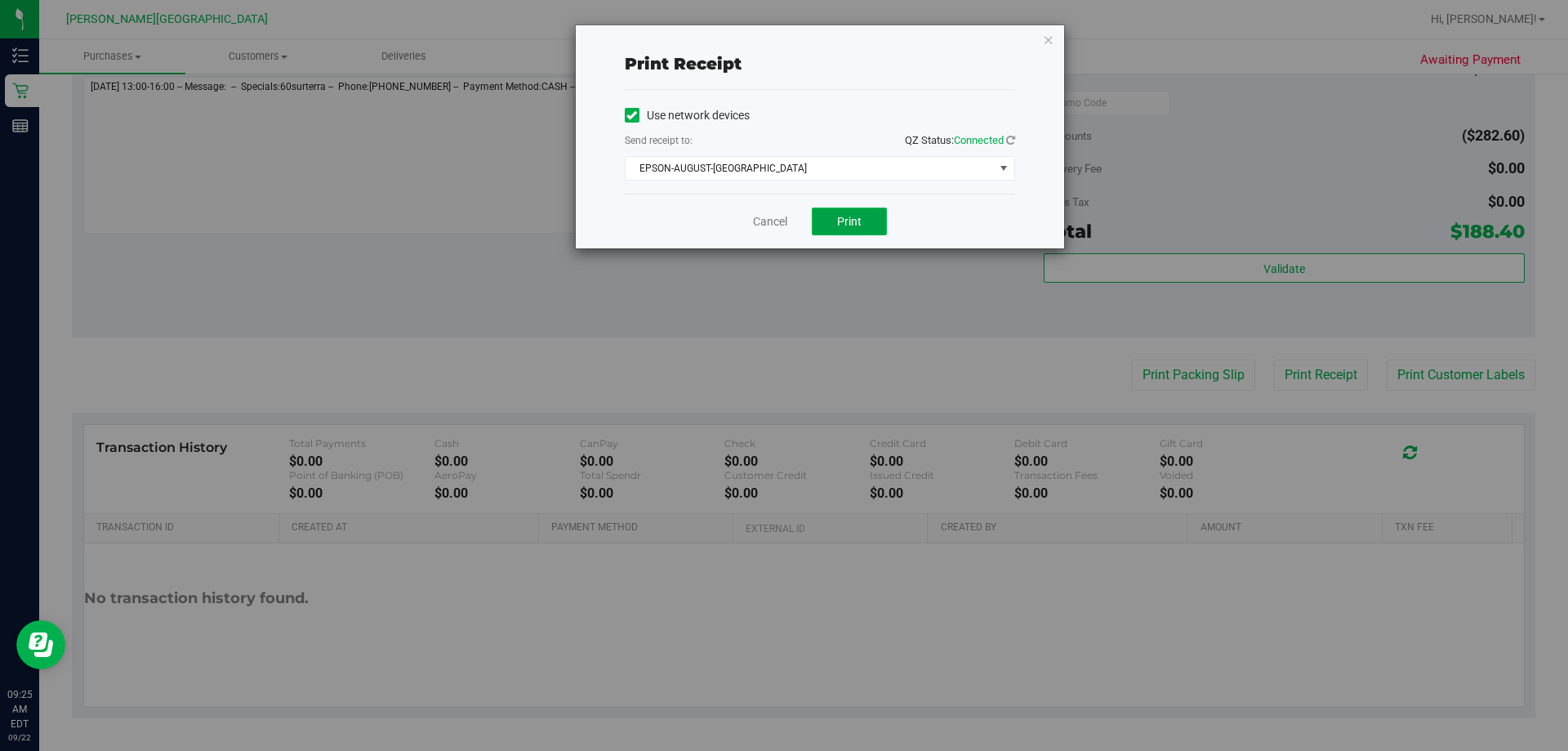
click at [781, 224] on span "Print" at bounding box center [849, 221] width 25 height 13
click at [761, 217] on link "Cancel" at bounding box center [770, 222] width 34 height 18
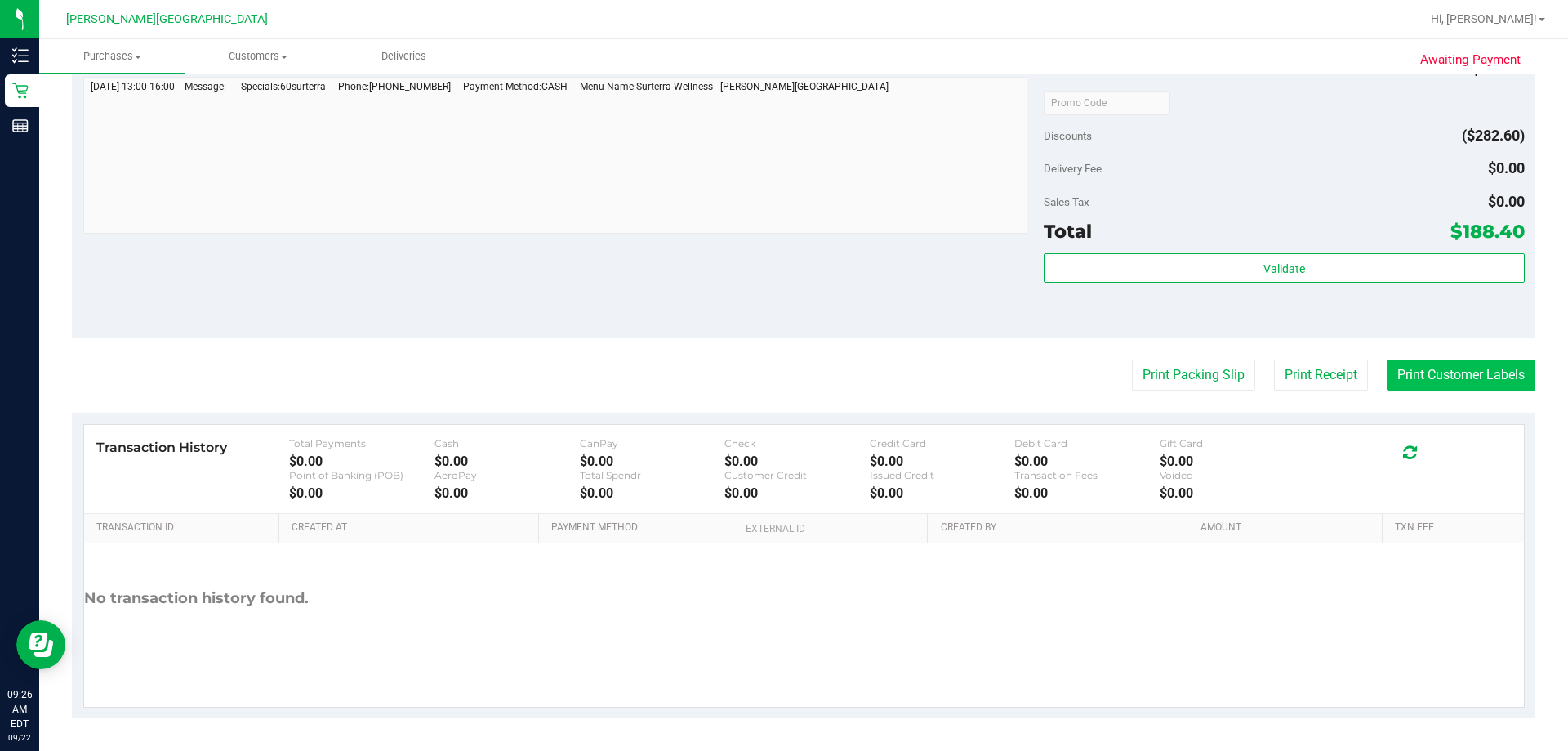
click at [781, 374] on button "Print Customer Labels" at bounding box center [1460, 375] width 149 height 31
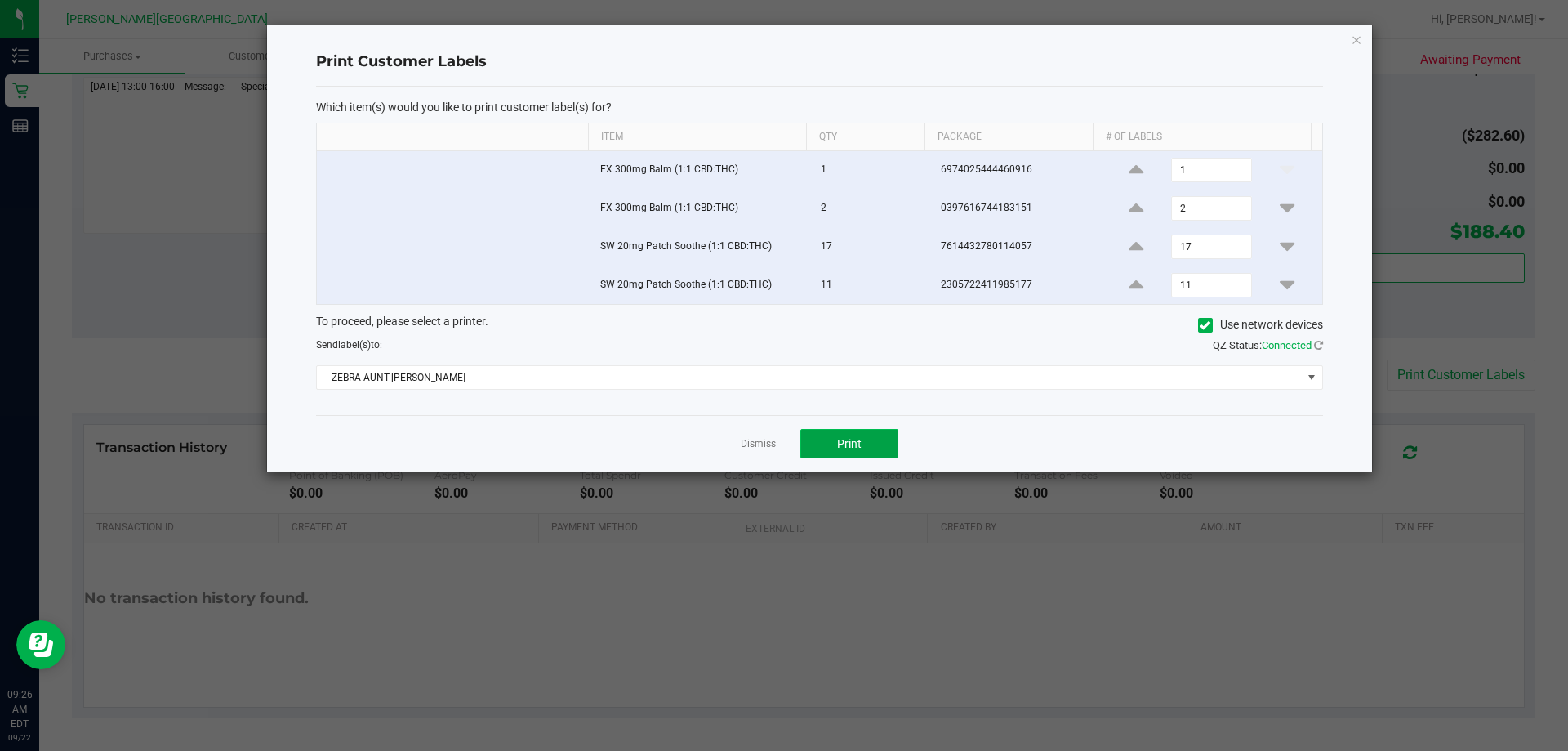
click at [781, 445] on button "Print" at bounding box center [848, 443] width 98 height 29
click at [761, 446] on link "Dismiss" at bounding box center [759, 444] width 35 height 14
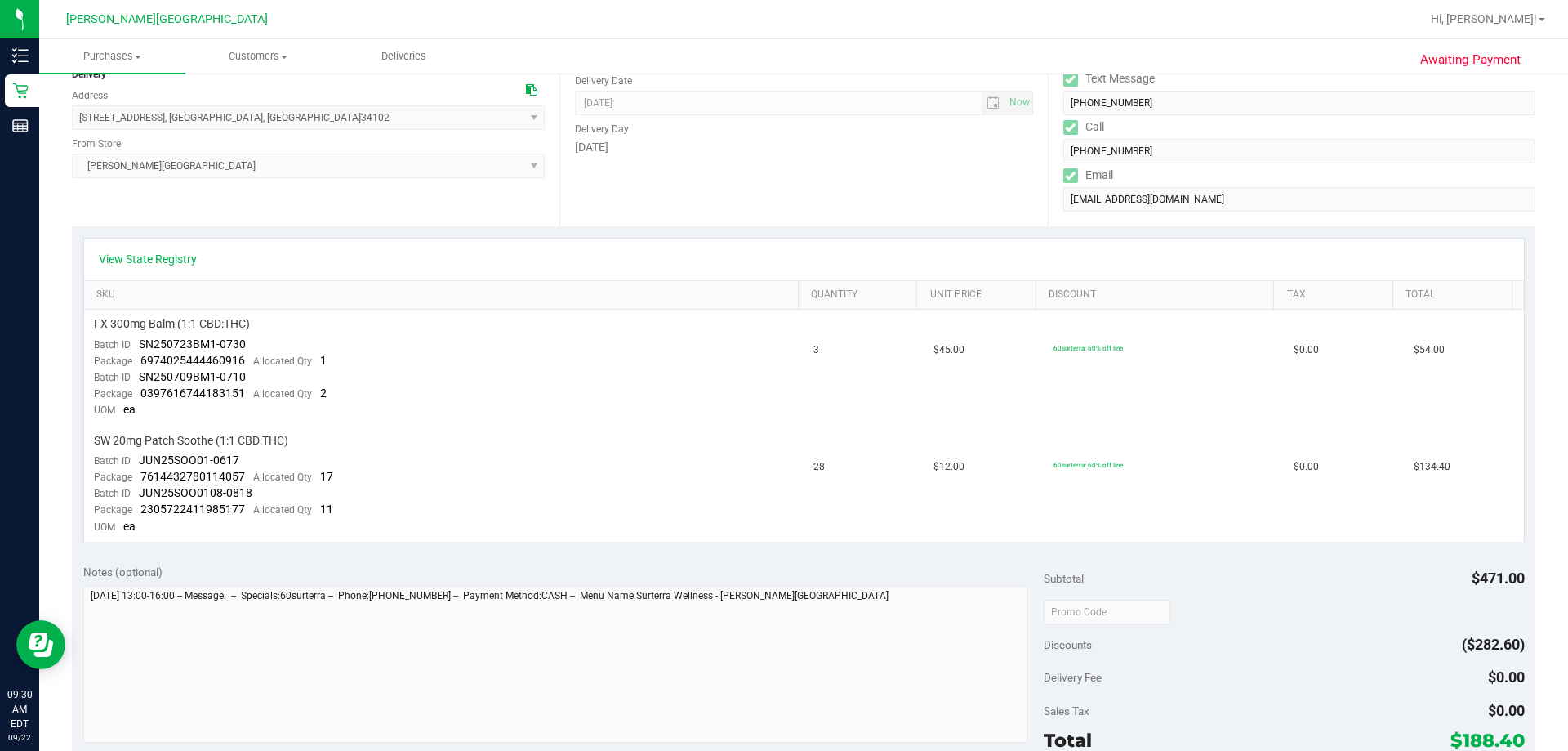
scroll to position [0, 0]
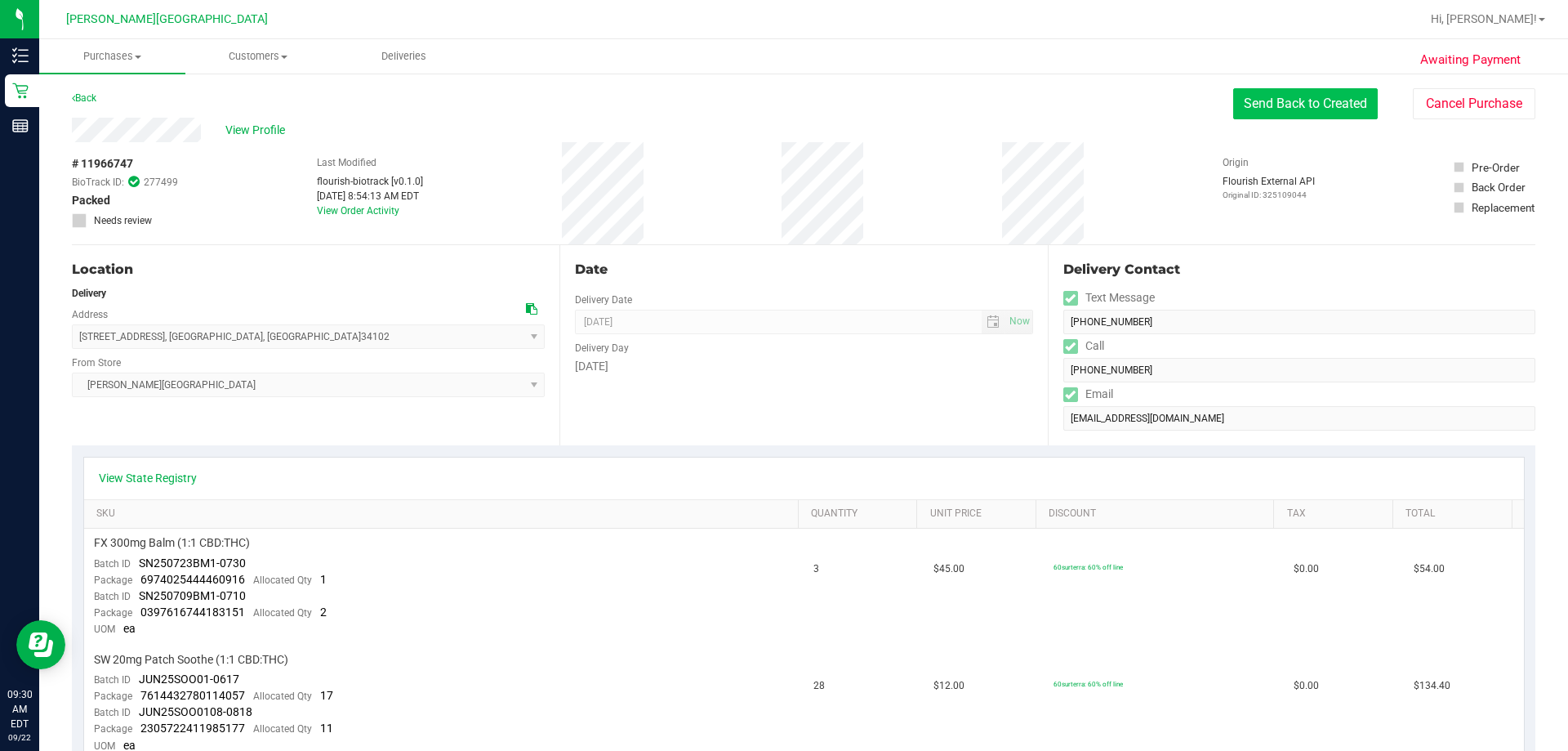
click at [781, 100] on button "Send Back to Created" at bounding box center [1305, 103] width 144 height 31
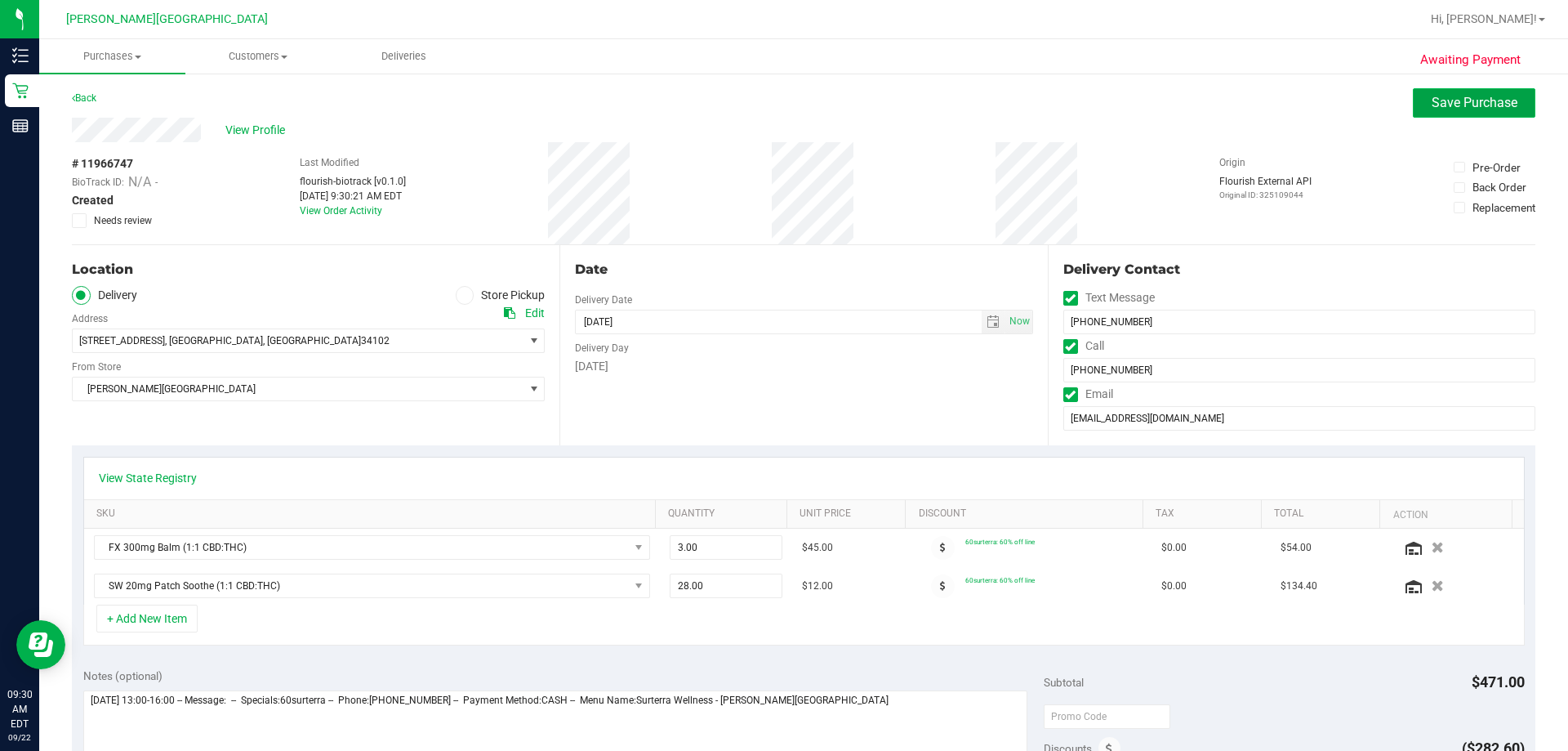
click at [781, 113] on button "Save Purchase" at bounding box center [1473, 102] width 122 height 29
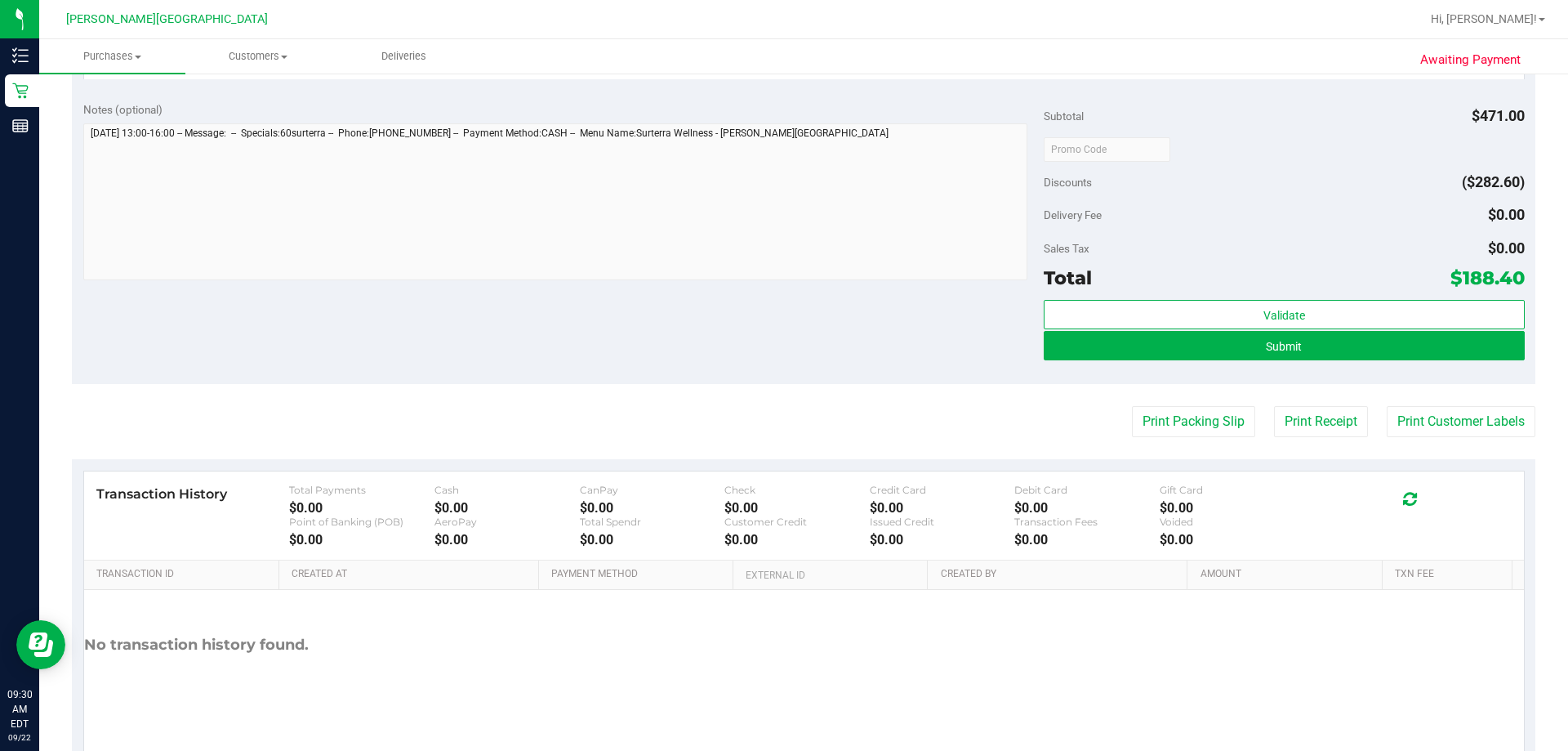
scroll to position [728, 0]
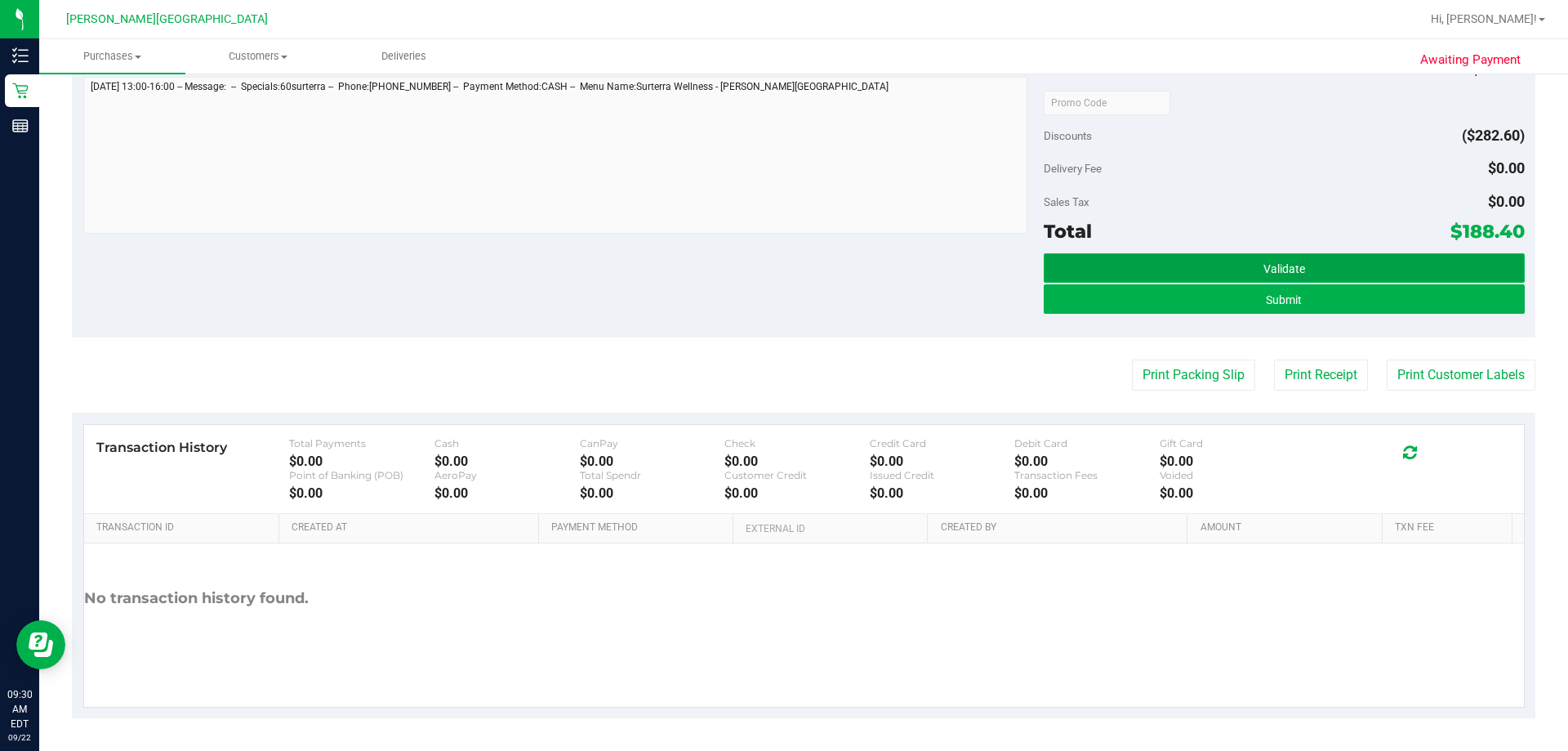
click at [781, 271] on button "Validate" at bounding box center [1283, 267] width 480 height 29
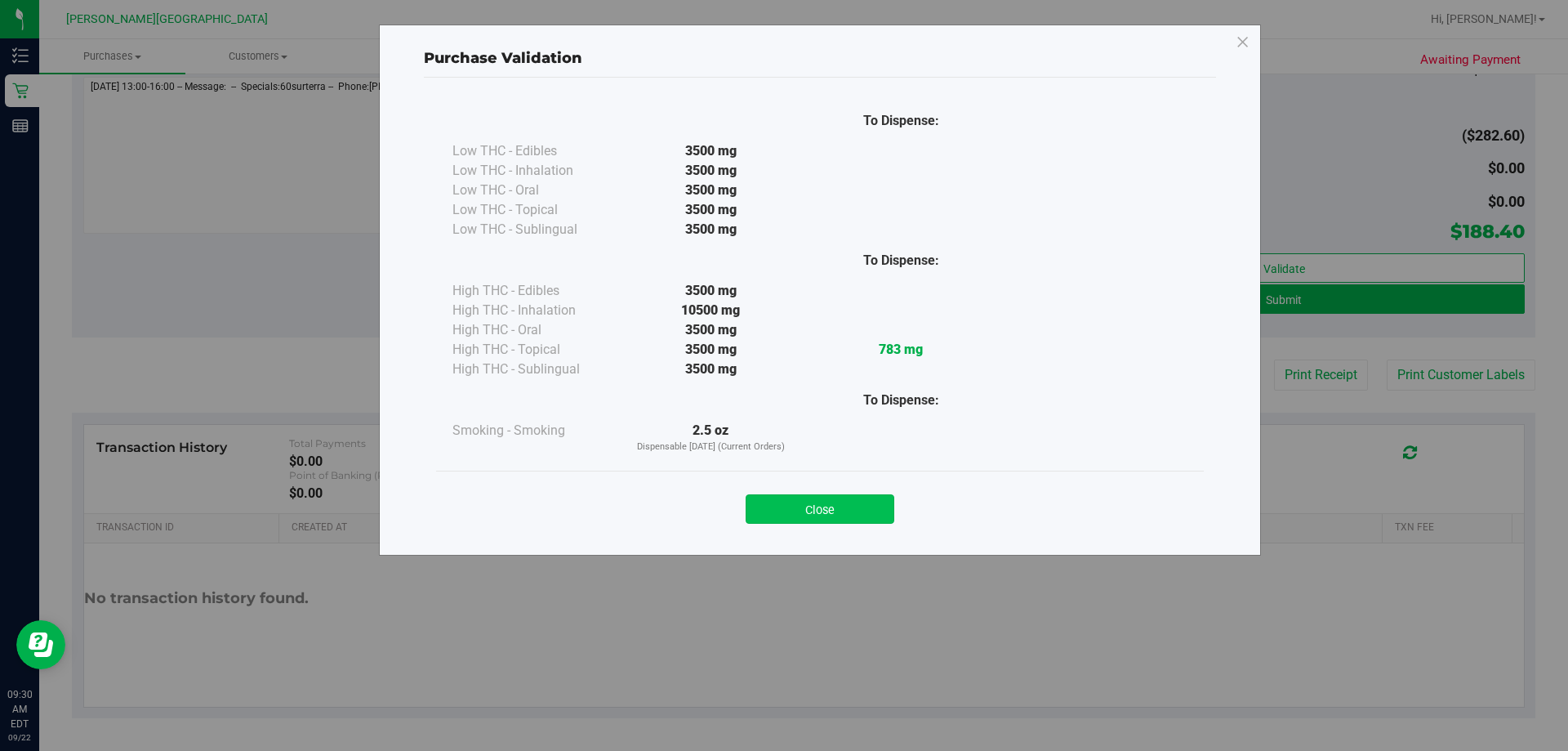
click at [781, 516] on button "Close" at bounding box center [819, 508] width 149 height 29
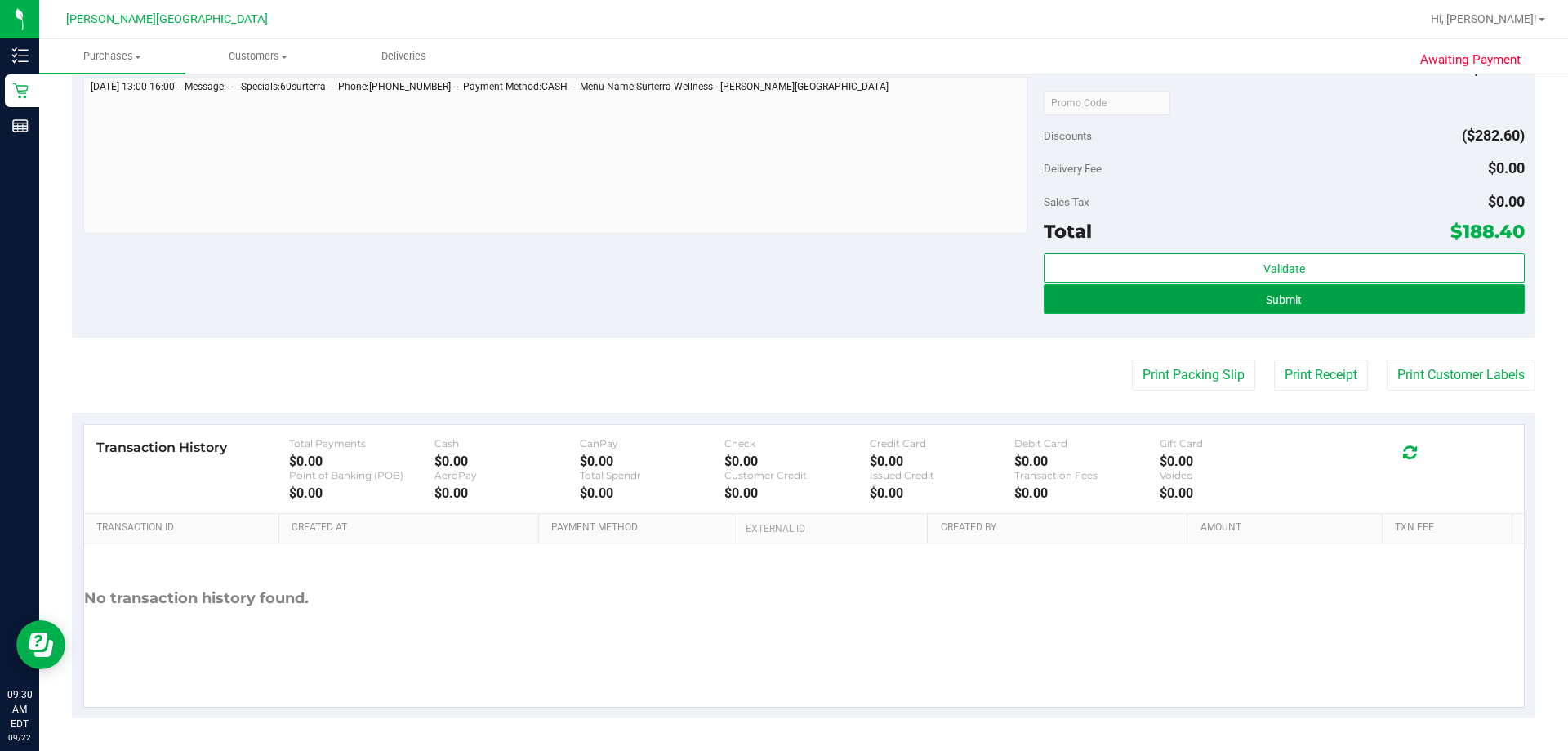
click at [781, 304] on button "Submit" at bounding box center [1283, 298] width 480 height 29
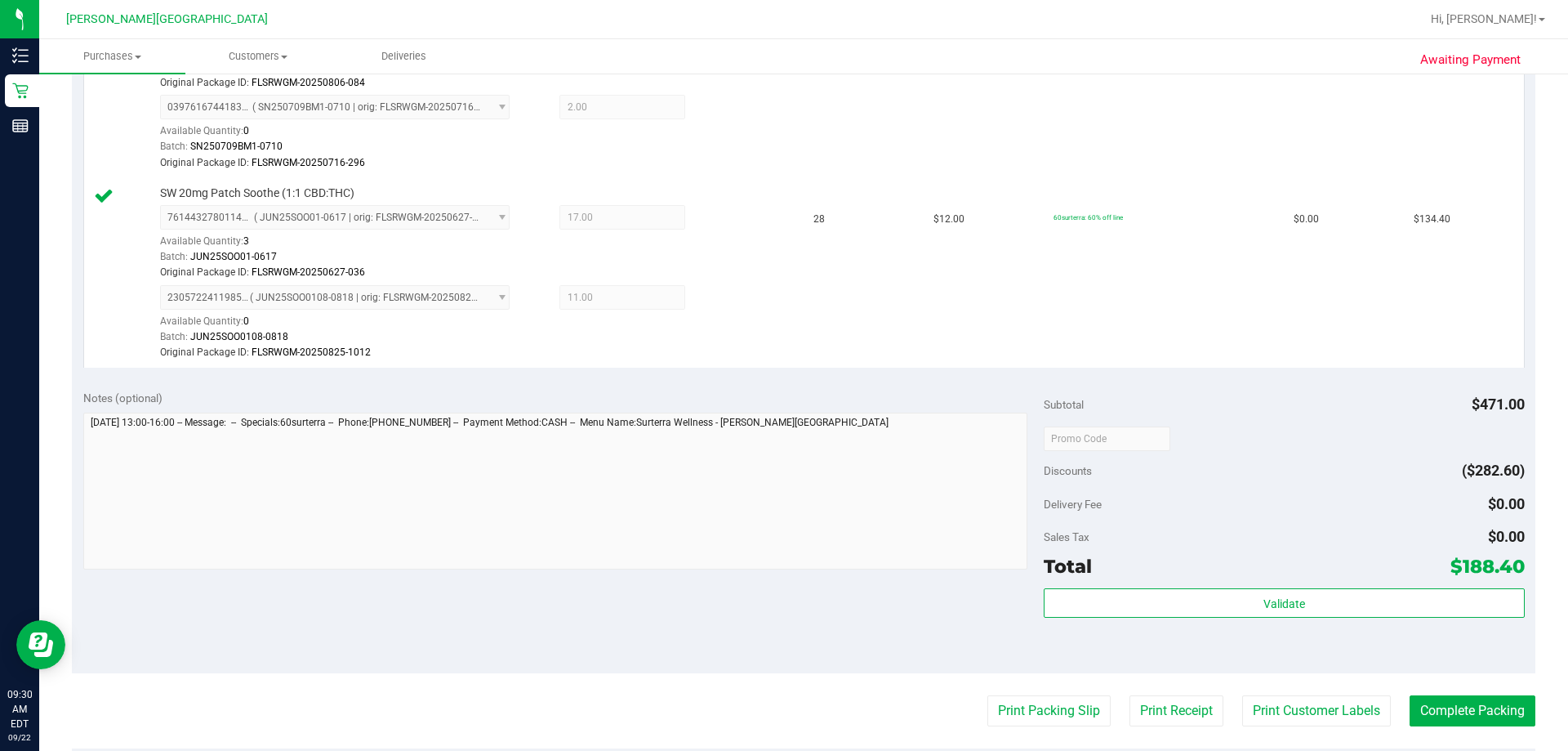
scroll to position [876, 0]
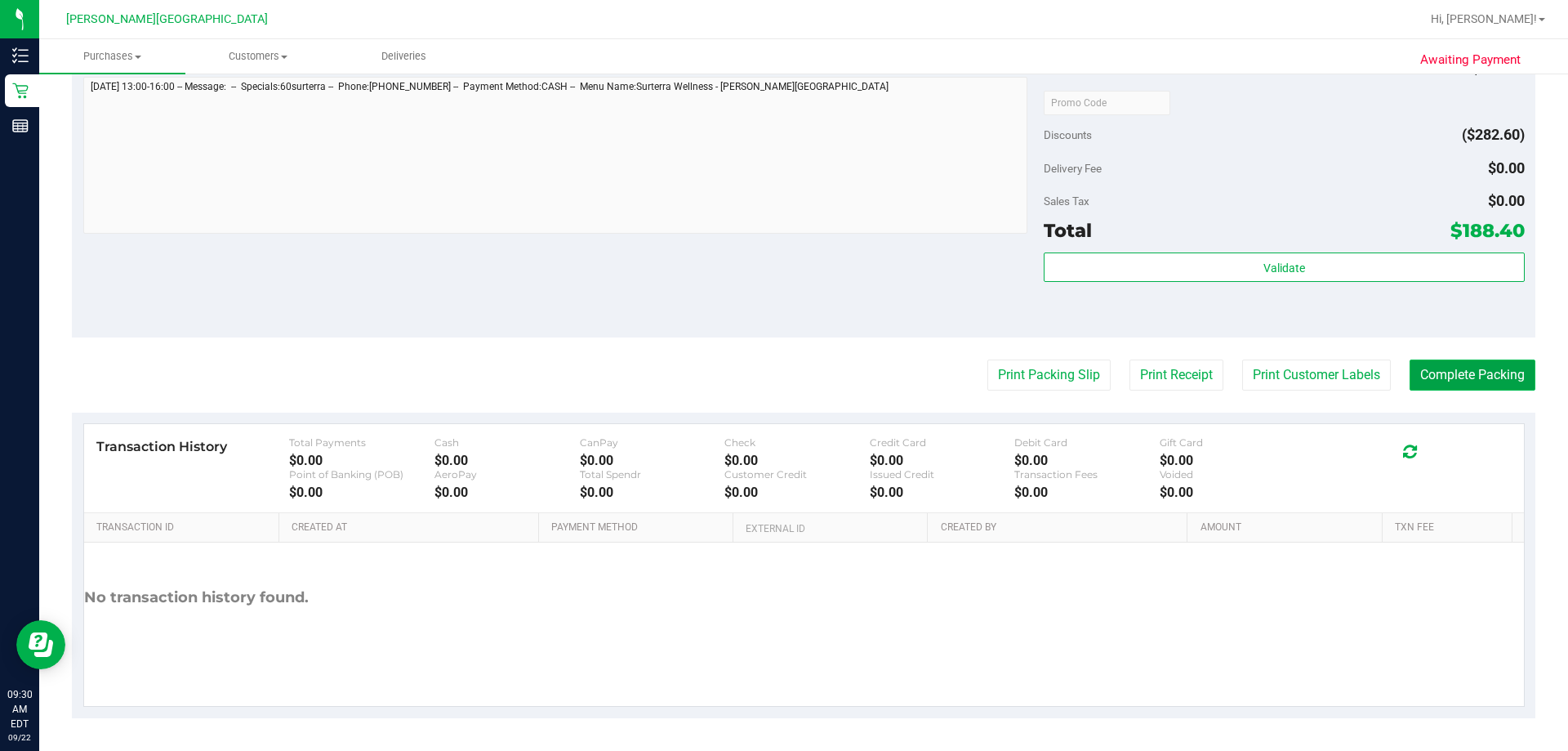
click at [781, 377] on button "Complete Packing" at bounding box center [1472, 375] width 126 height 31
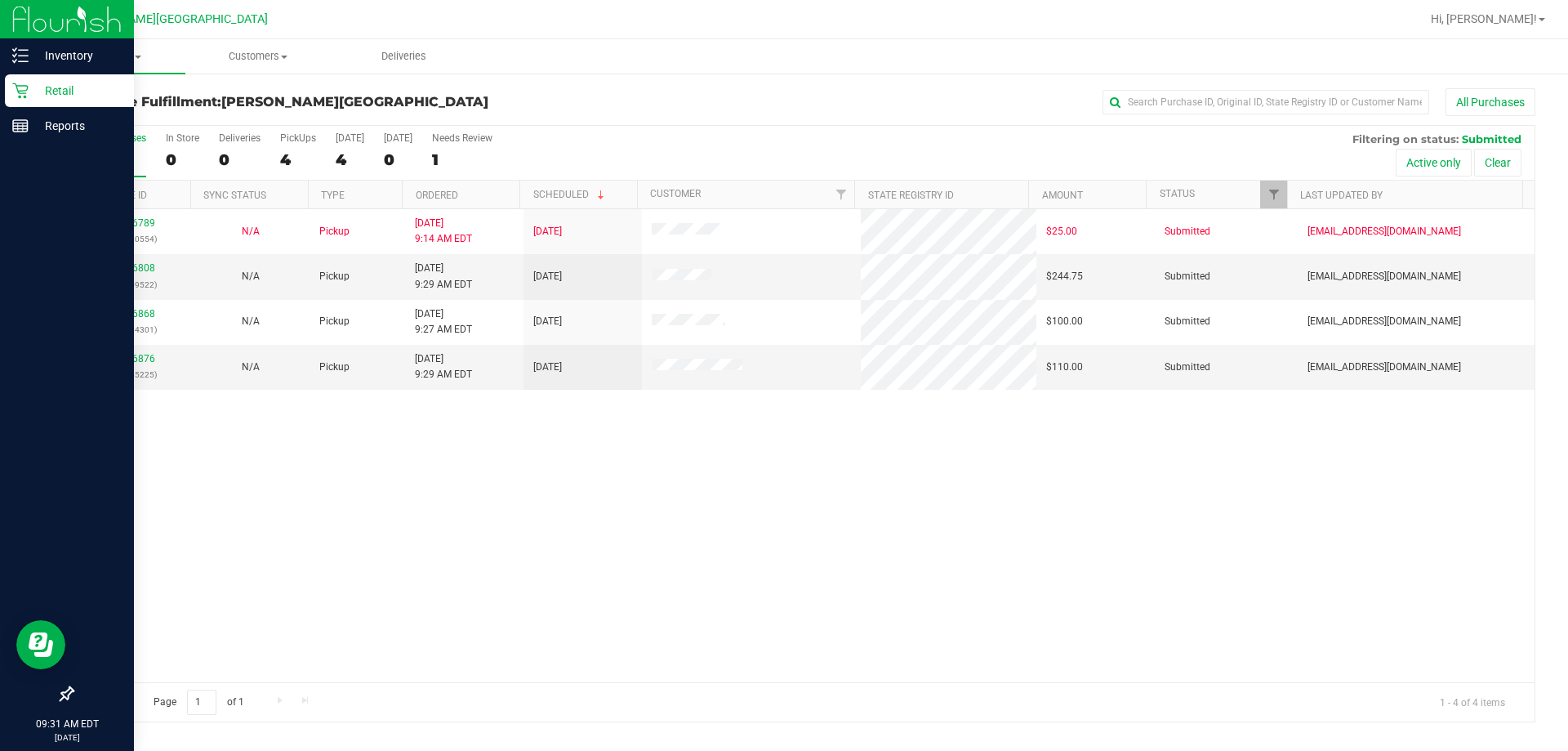
click at [64, 90] on p "Retail" at bounding box center [77, 91] width 98 height 19
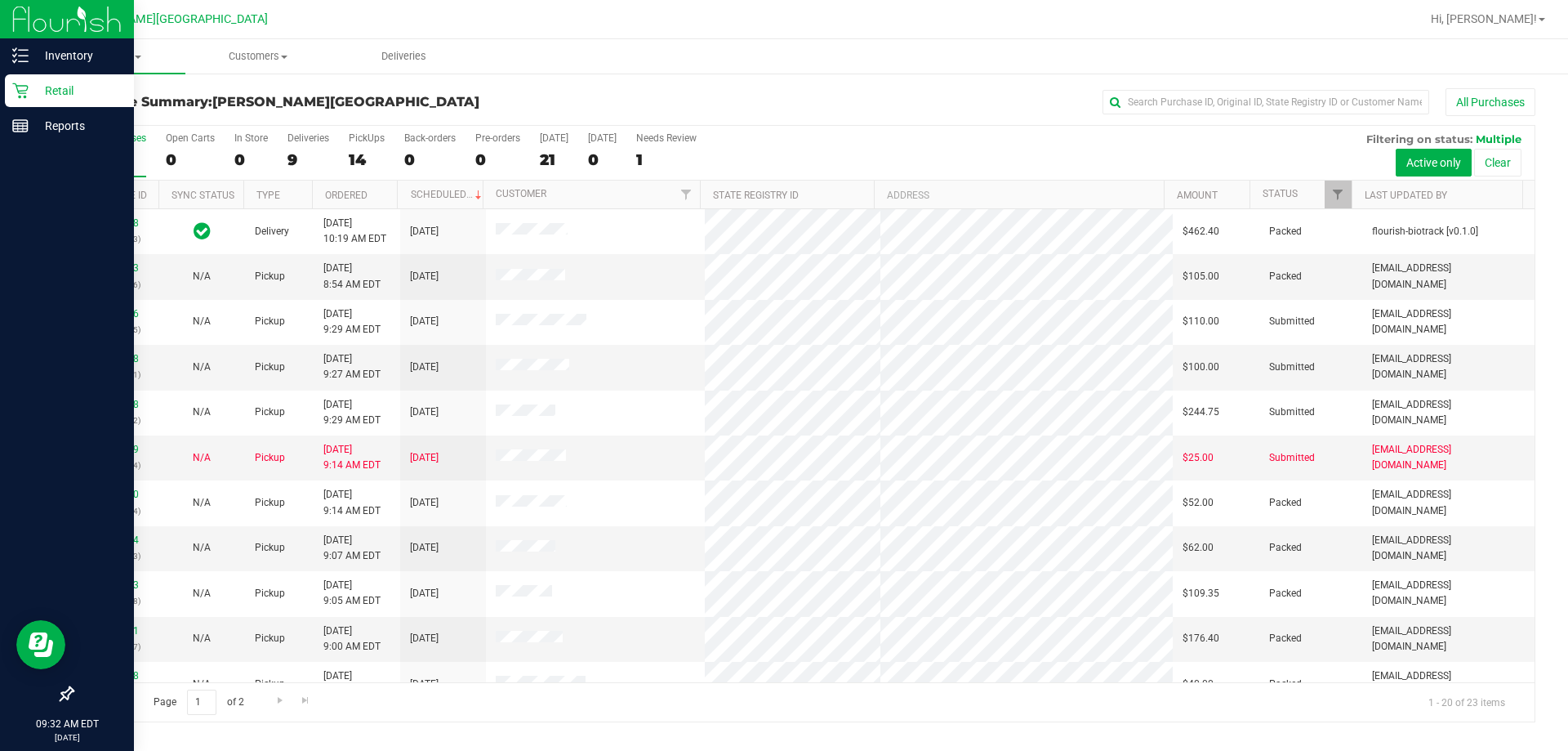
click at [55, 90] on p "Retail" at bounding box center [77, 91] width 98 height 19
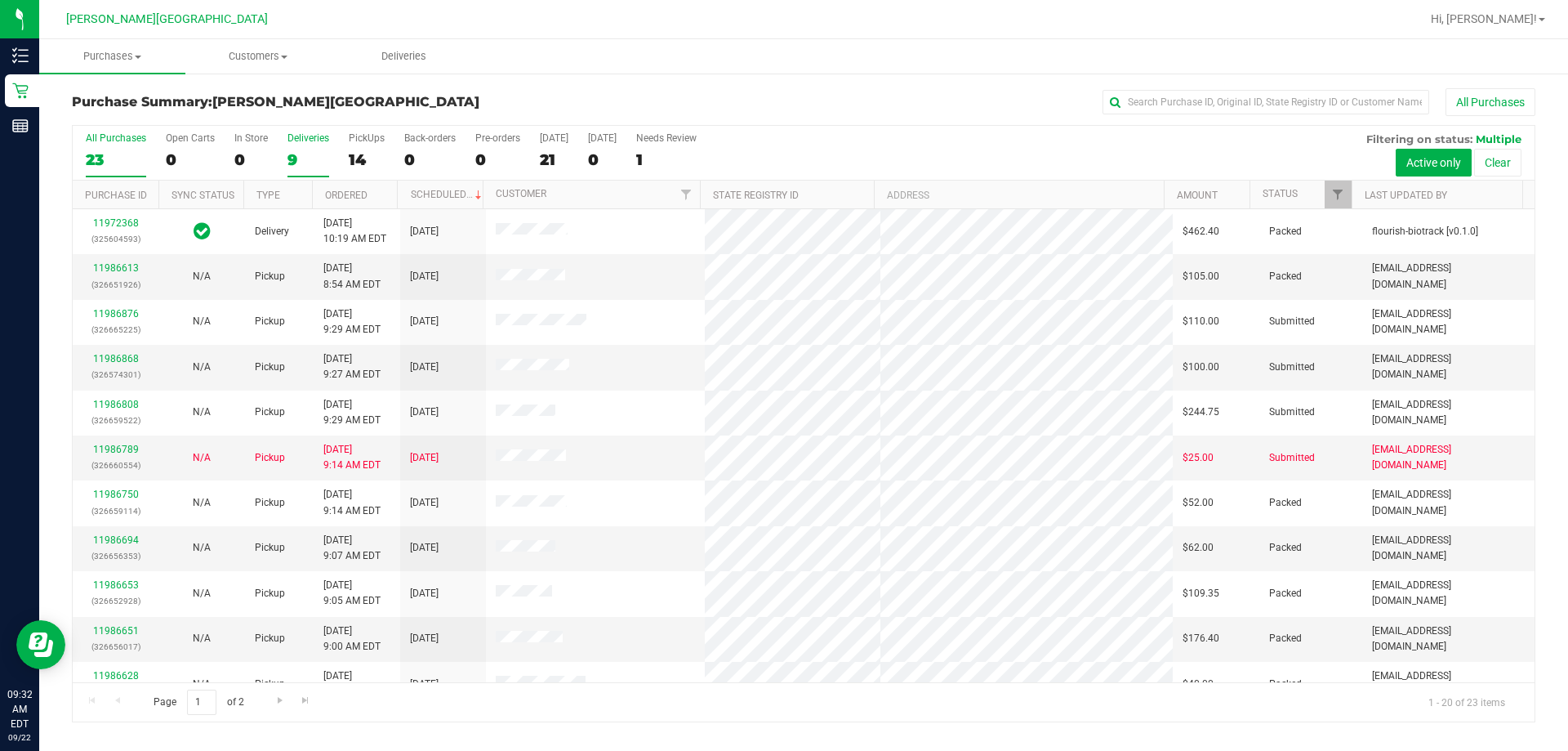
click at [308, 139] on div "Deliveries" at bounding box center [308, 138] width 41 height 11
click at [0, 0] on input "Deliveries 9" at bounding box center [0, 0] width 0 height 0
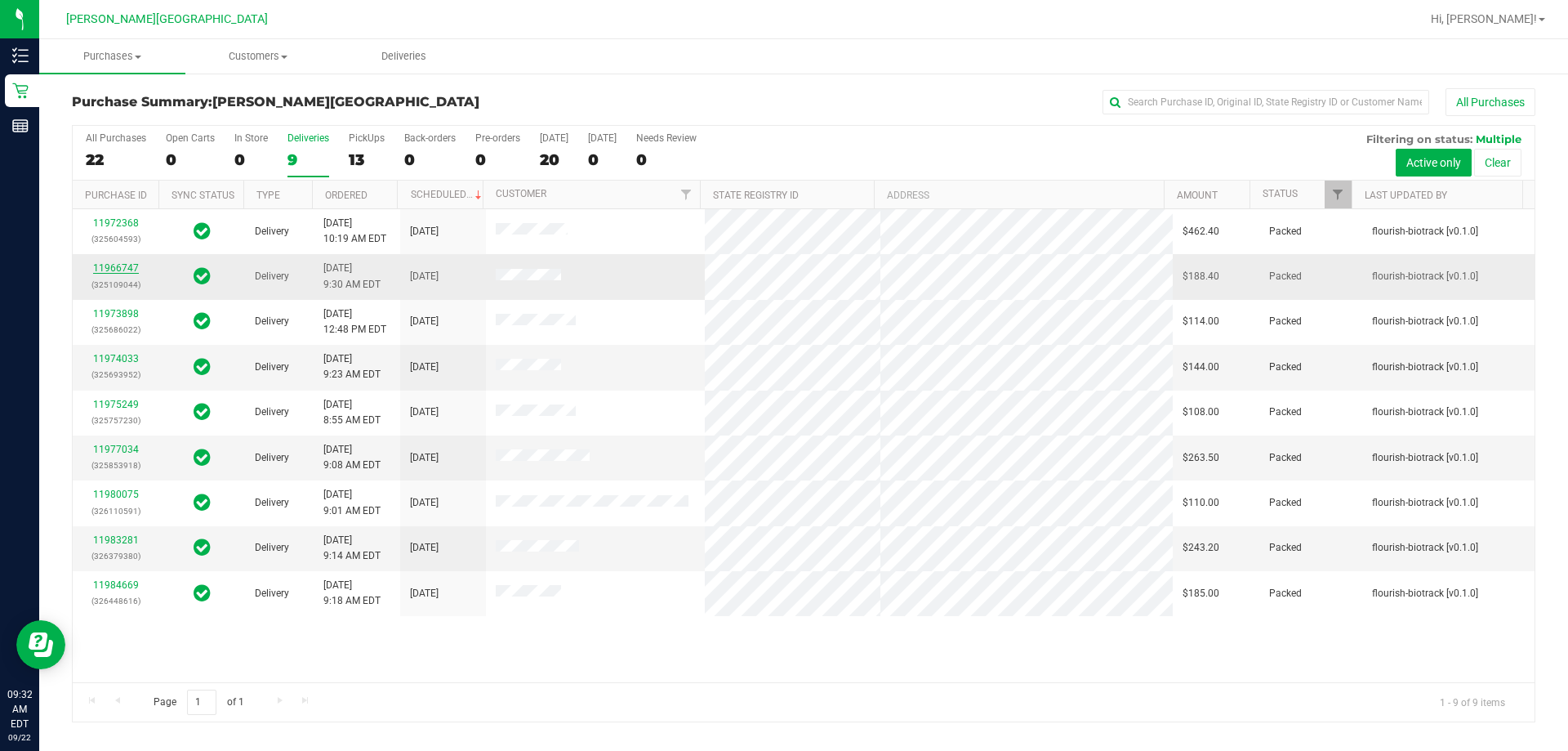
click at [100, 267] on link "11966747" at bounding box center [116, 267] width 46 height 11
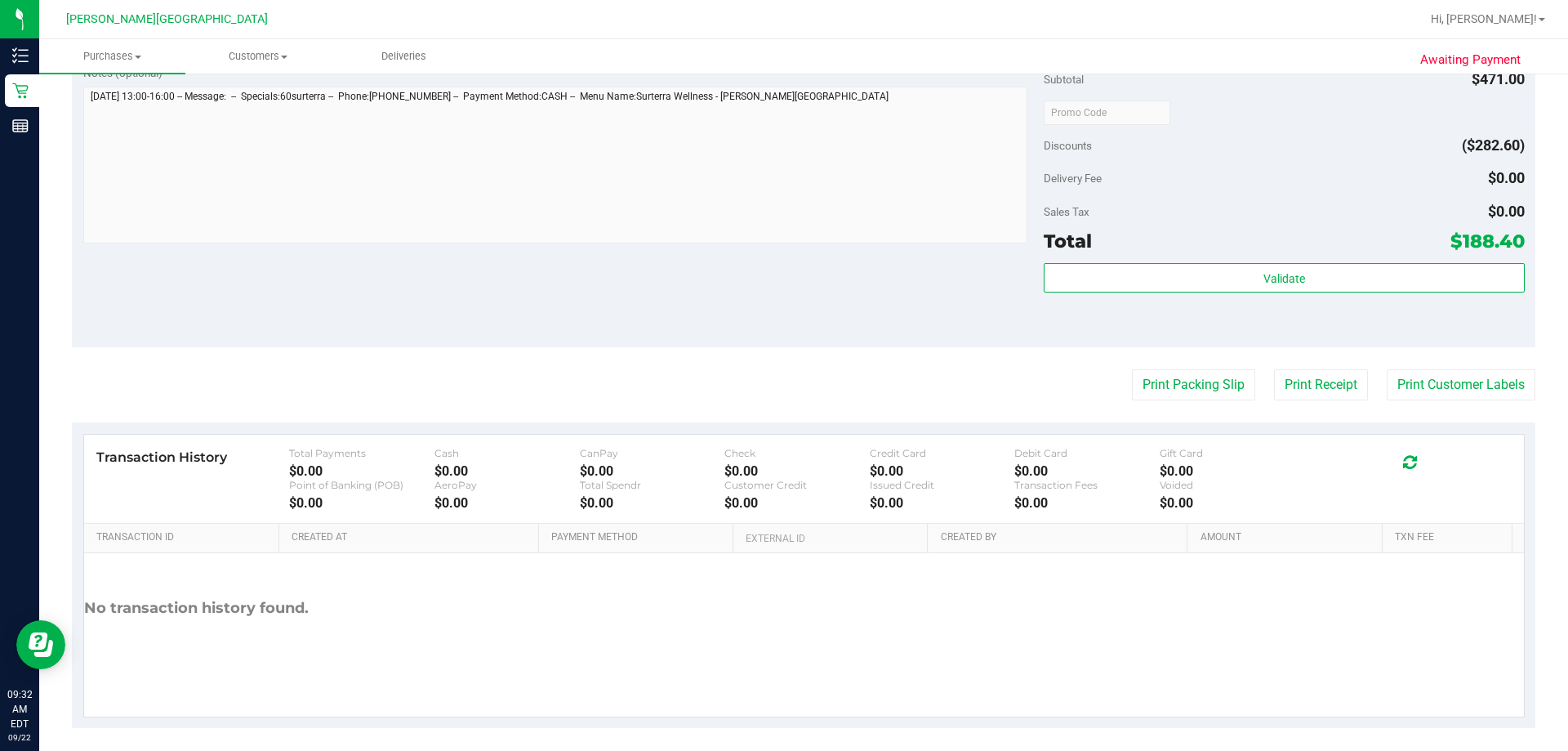
scroll to position [728, 0]
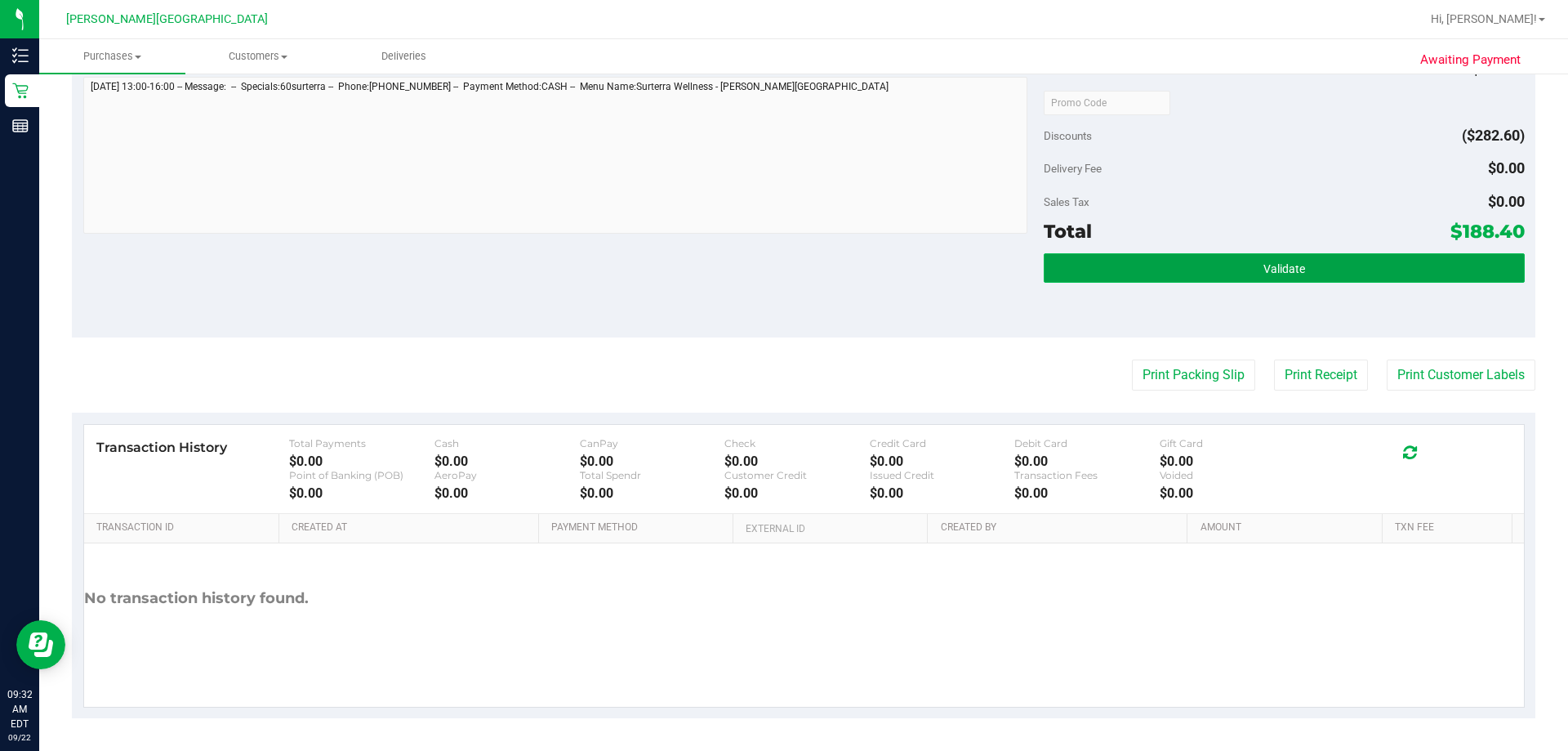
click at [781, 267] on span "Validate" at bounding box center [1283, 268] width 41 height 13
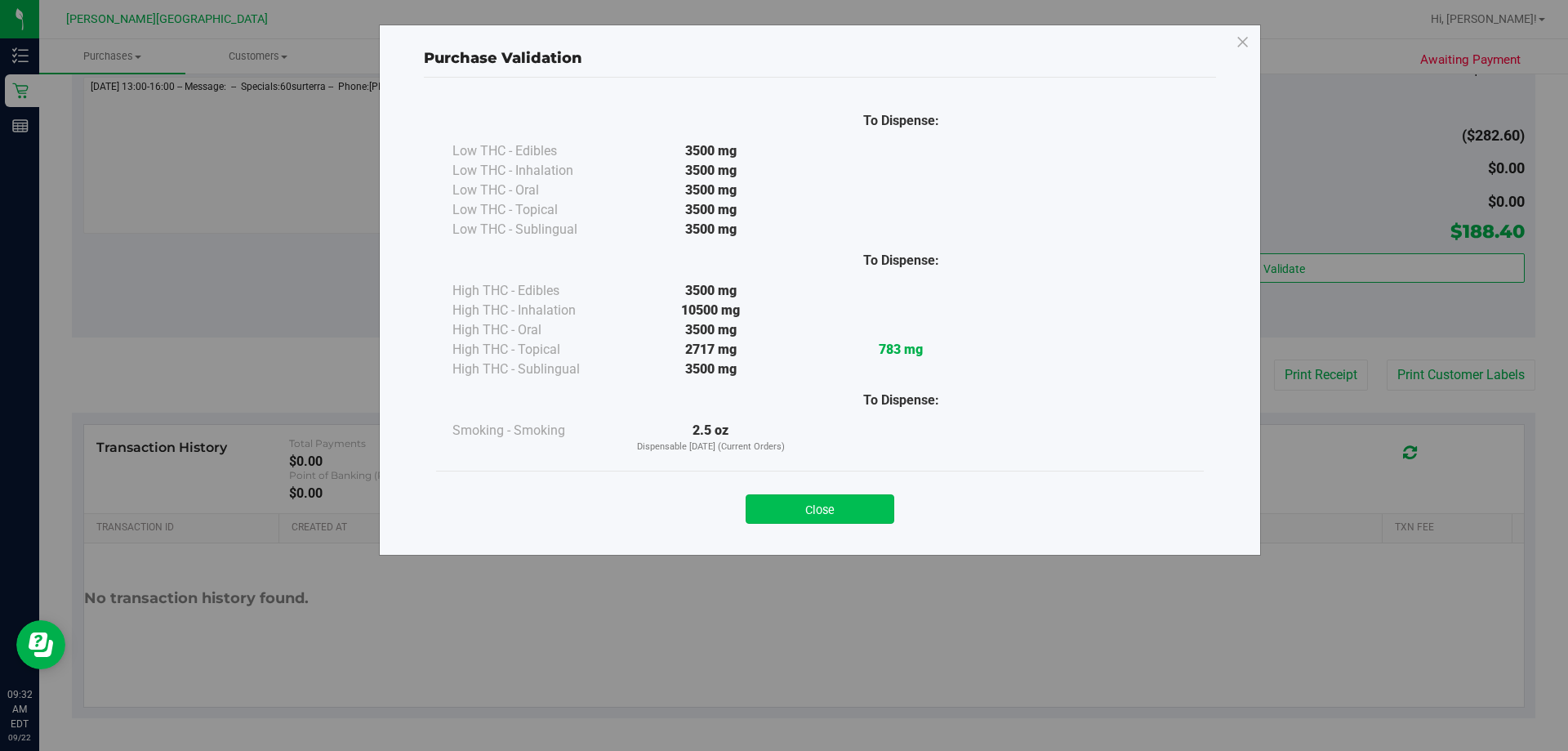
click at [781, 507] on button "Close" at bounding box center [819, 508] width 149 height 29
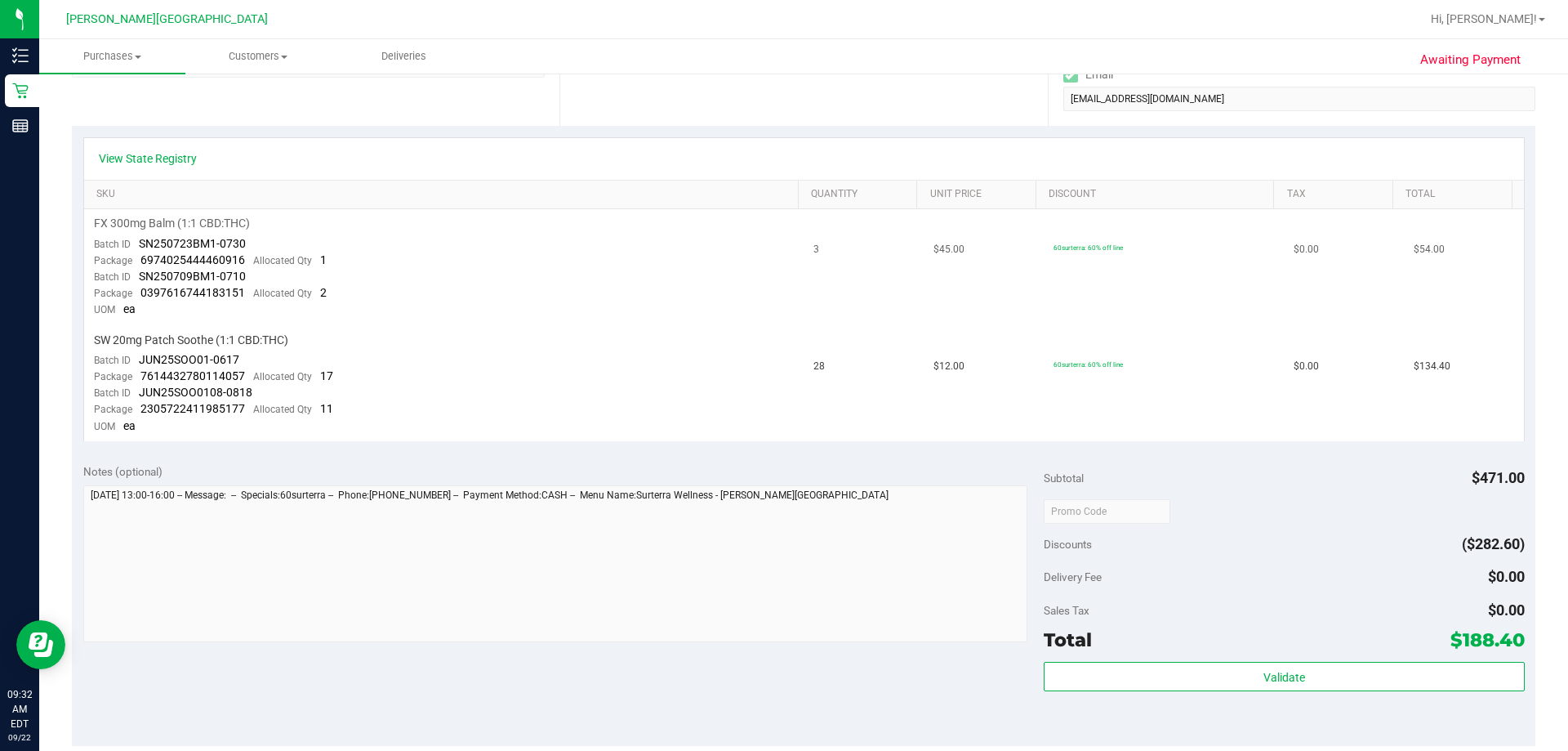
scroll to position [0, 0]
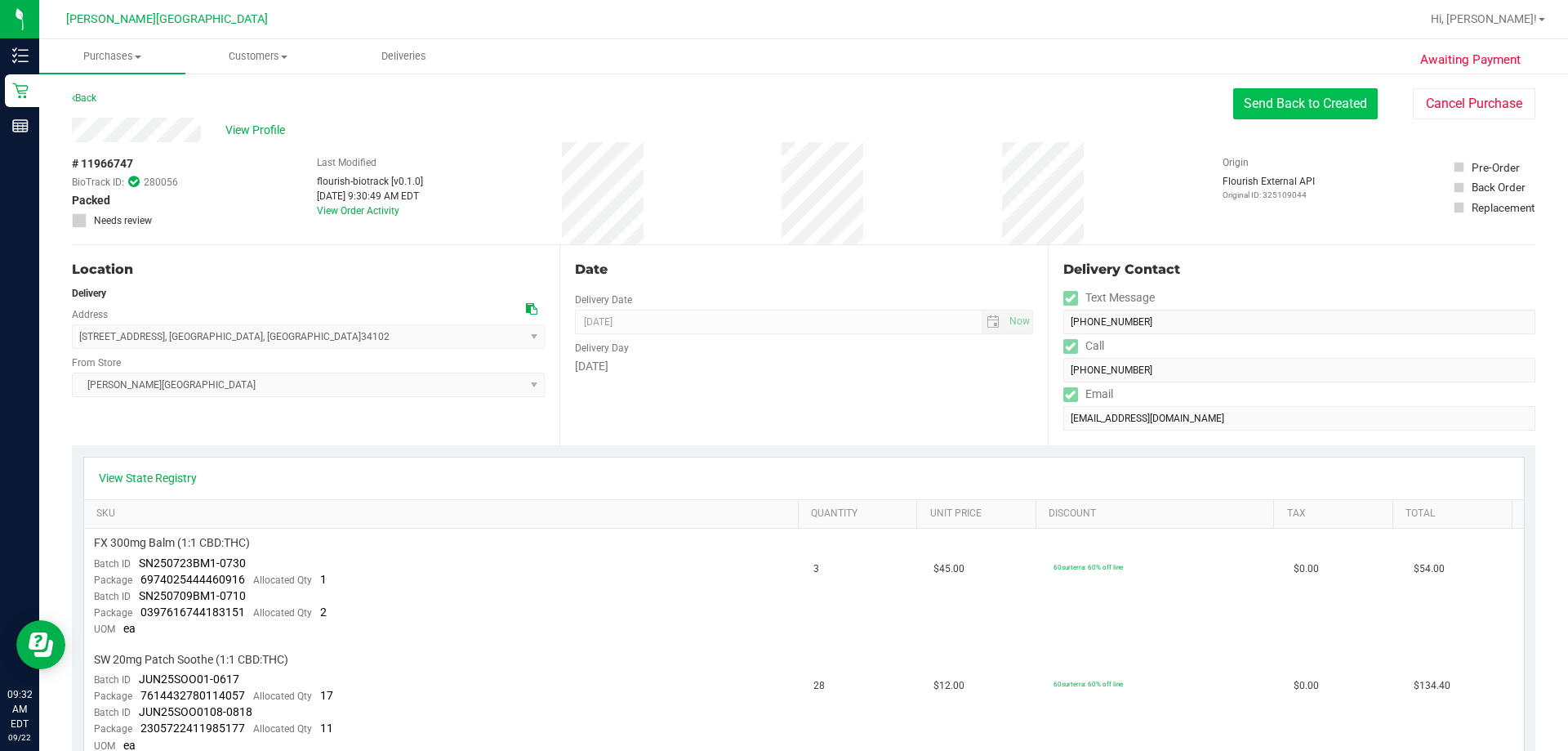
click at [781, 106] on button "Send Back to Created" at bounding box center [1305, 103] width 144 height 31
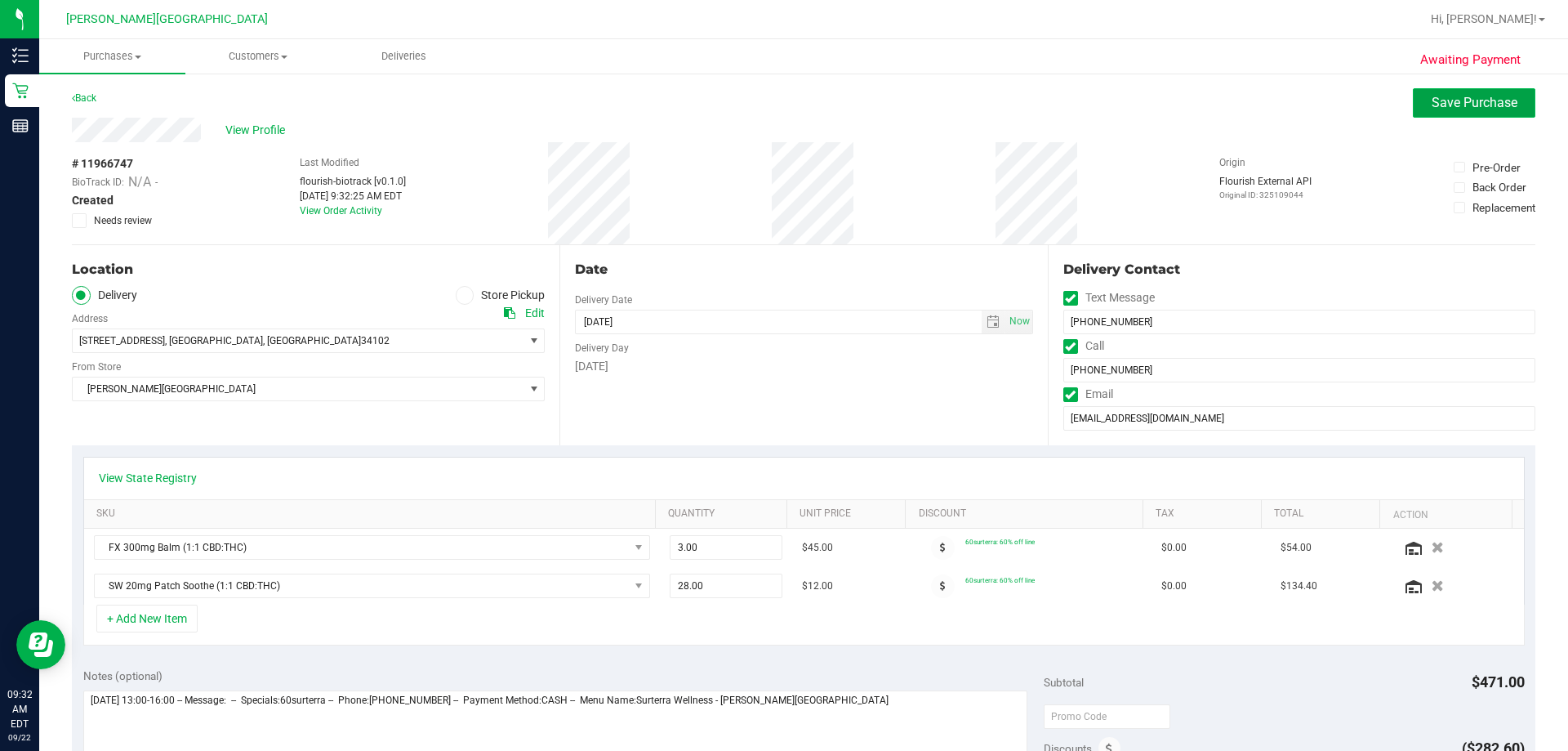
click at [781, 106] on span "Save Purchase" at bounding box center [1475, 103] width 86 height 16
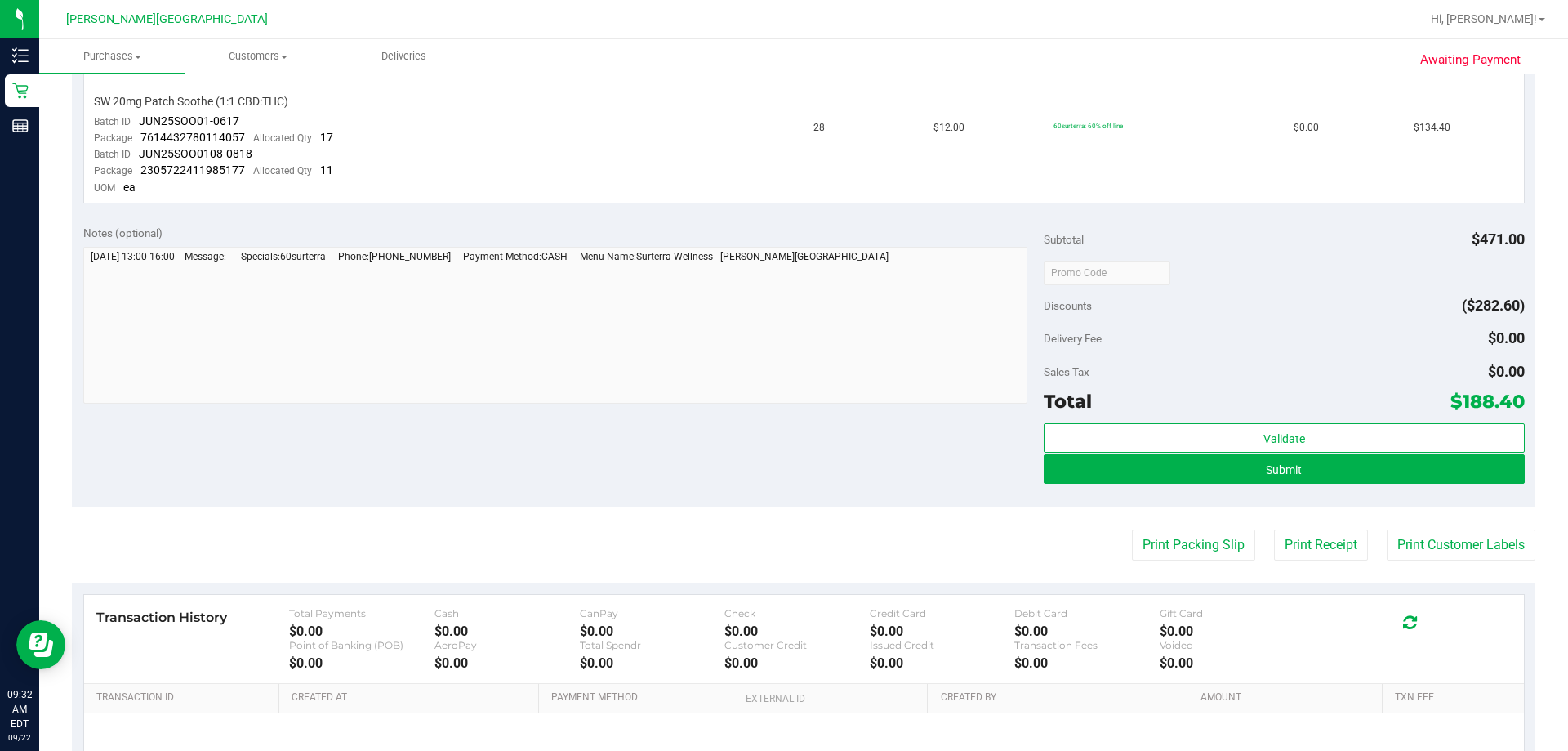
scroll to position [728, 0]
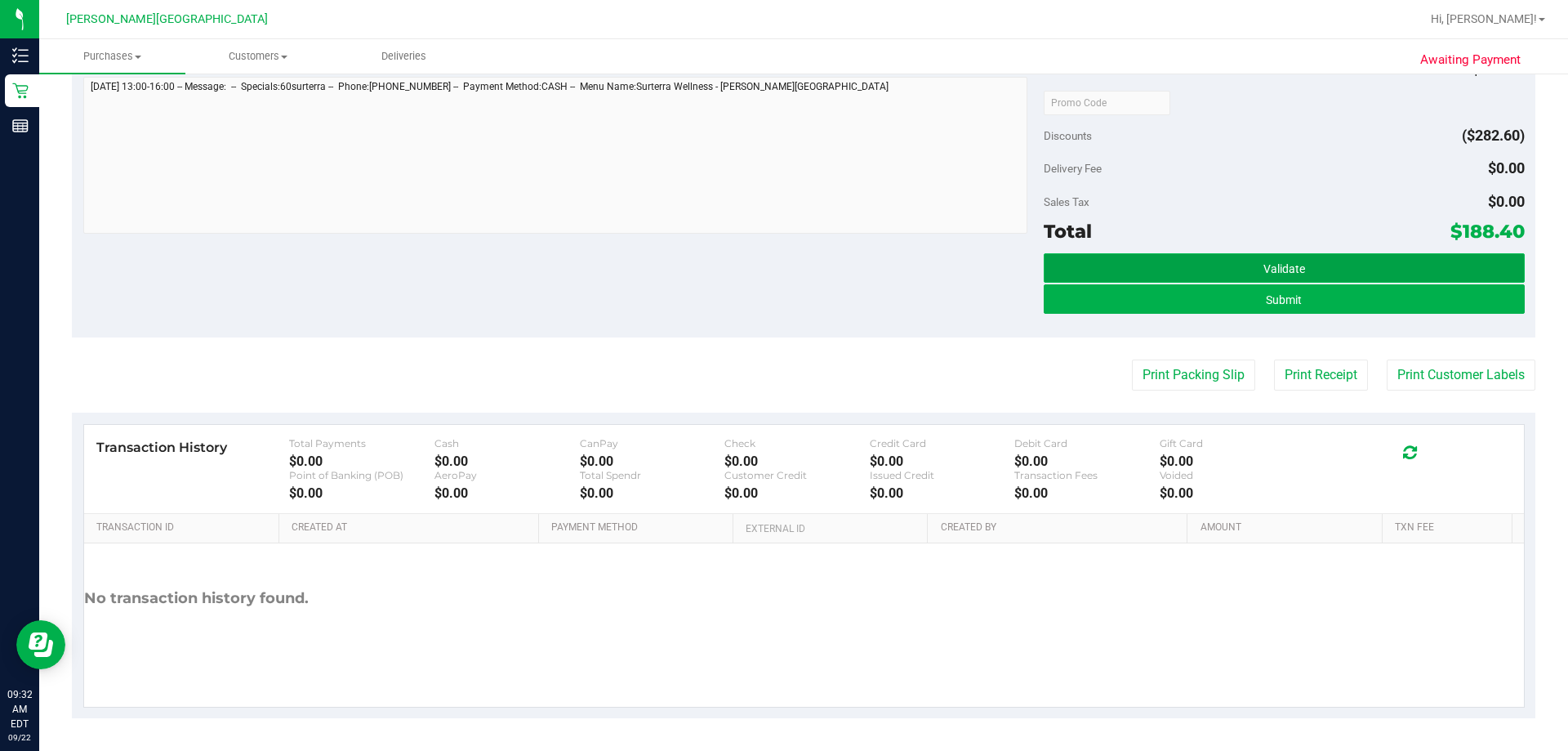
click at [781, 271] on span "Validate" at bounding box center [1283, 268] width 41 height 13
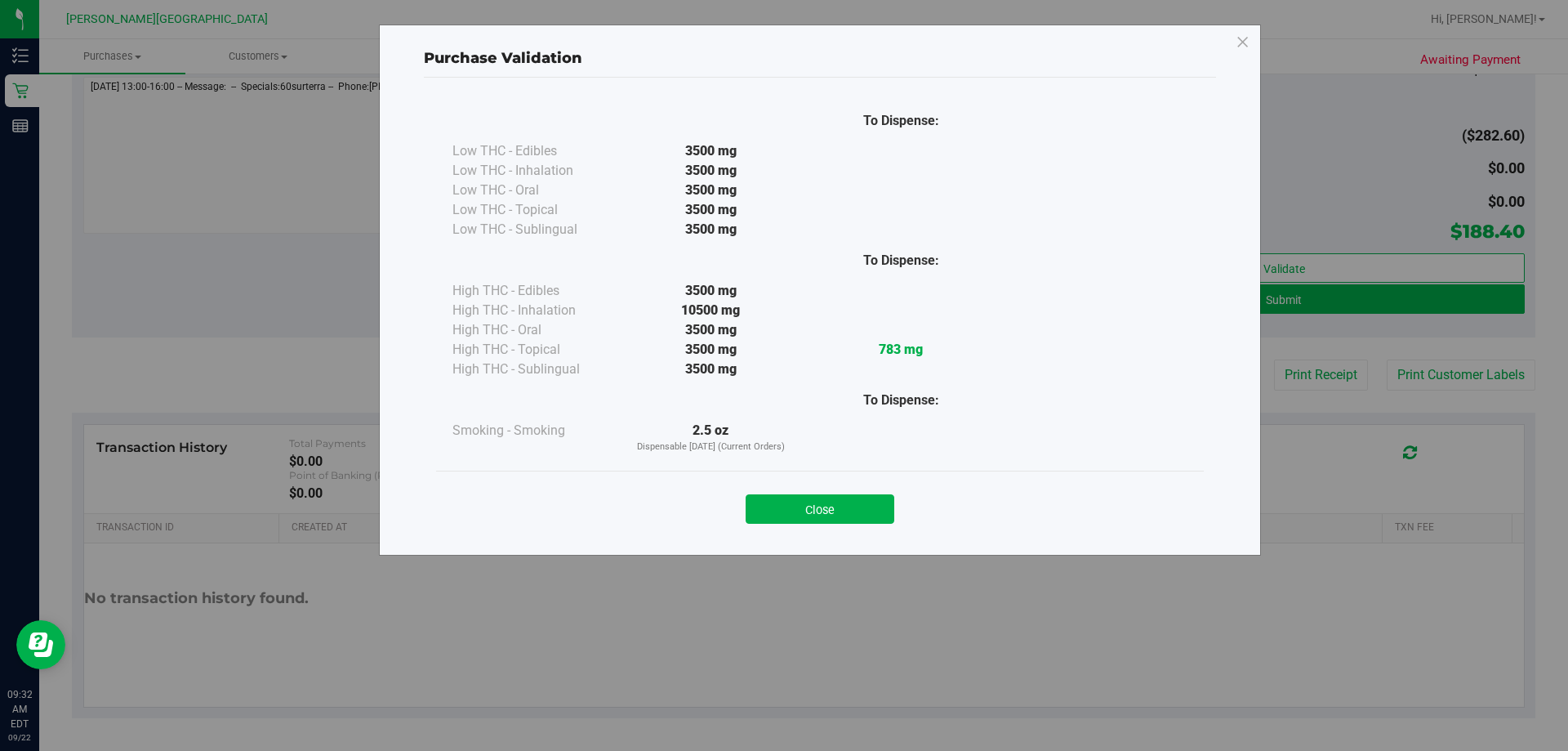
click at [781, 511] on button "Close" at bounding box center [819, 508] width 149 height 29
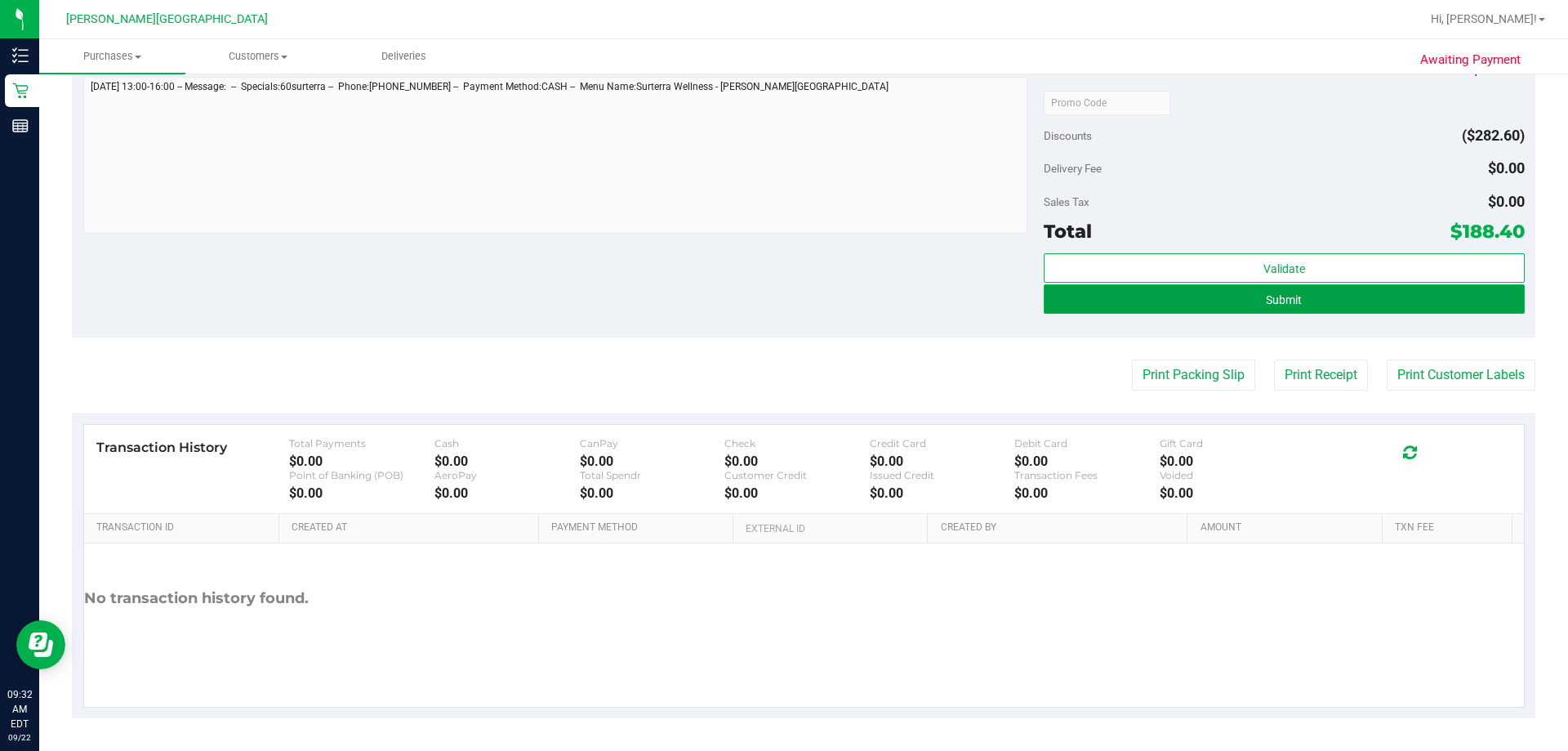
click at [781, 304] on span "Submit" at bounding box center [1283, 300] width 36 height 13
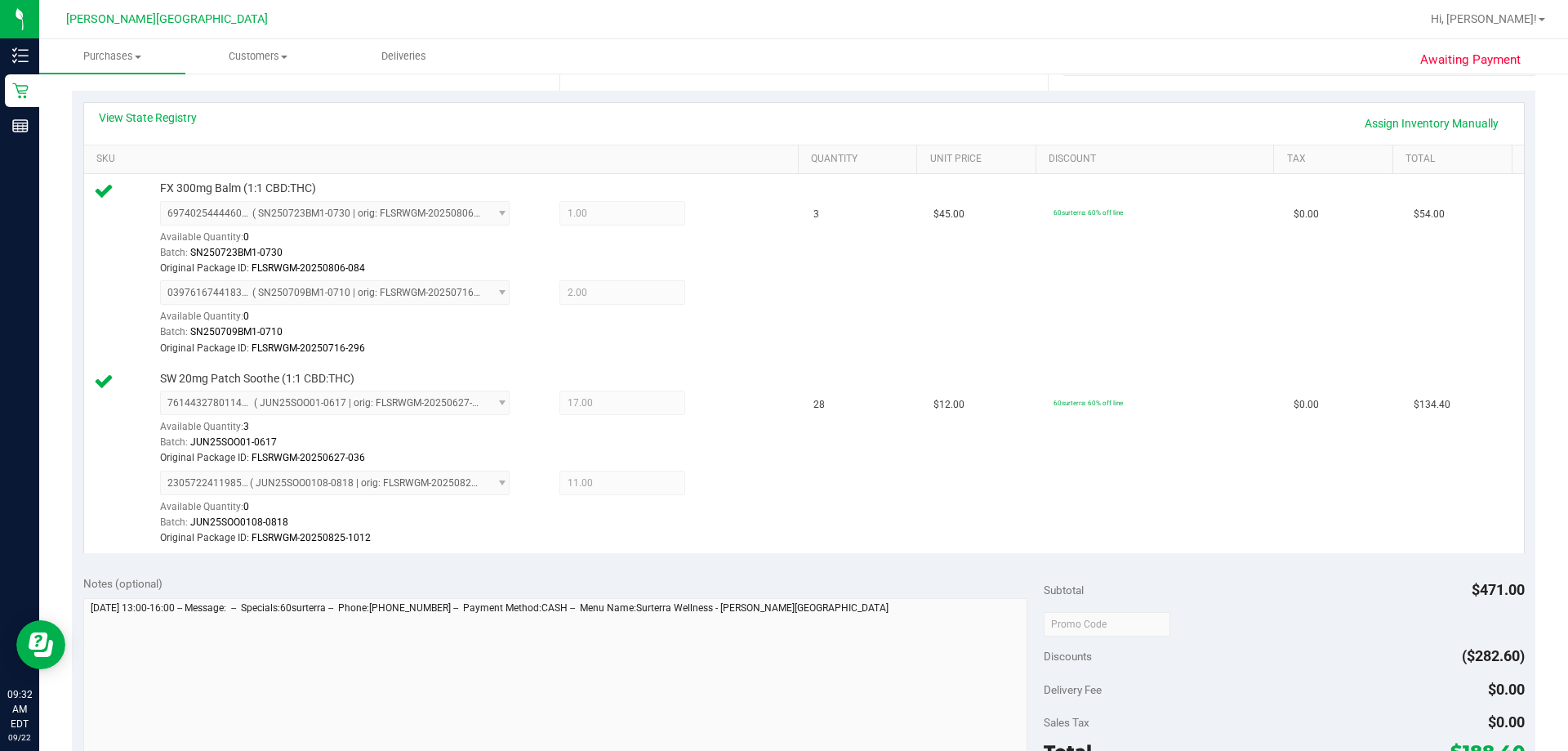
scroll to position [735, 0]
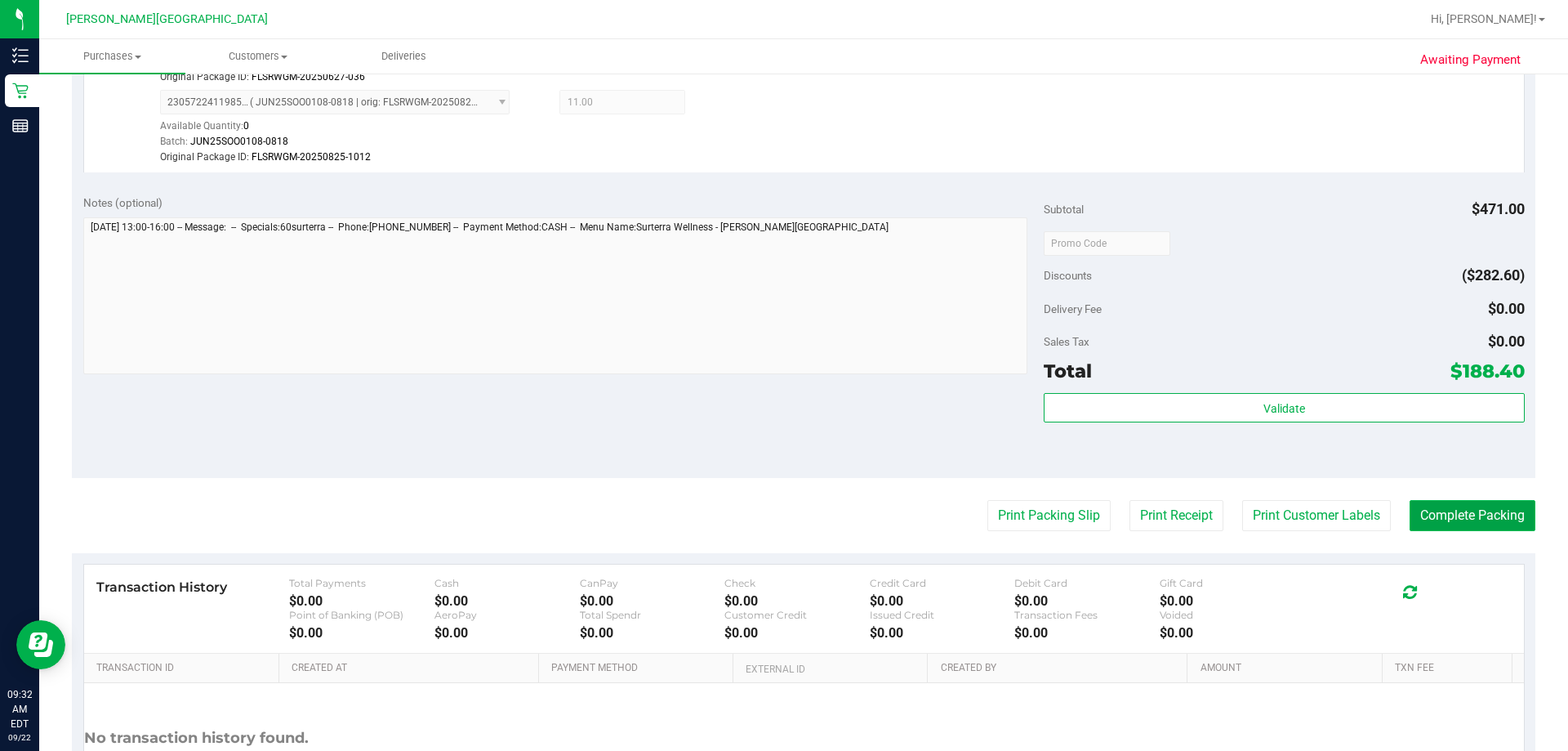
click at [781, 514] on button "Complete Packing" at bounding box center [1472, 515] width 126 height 31
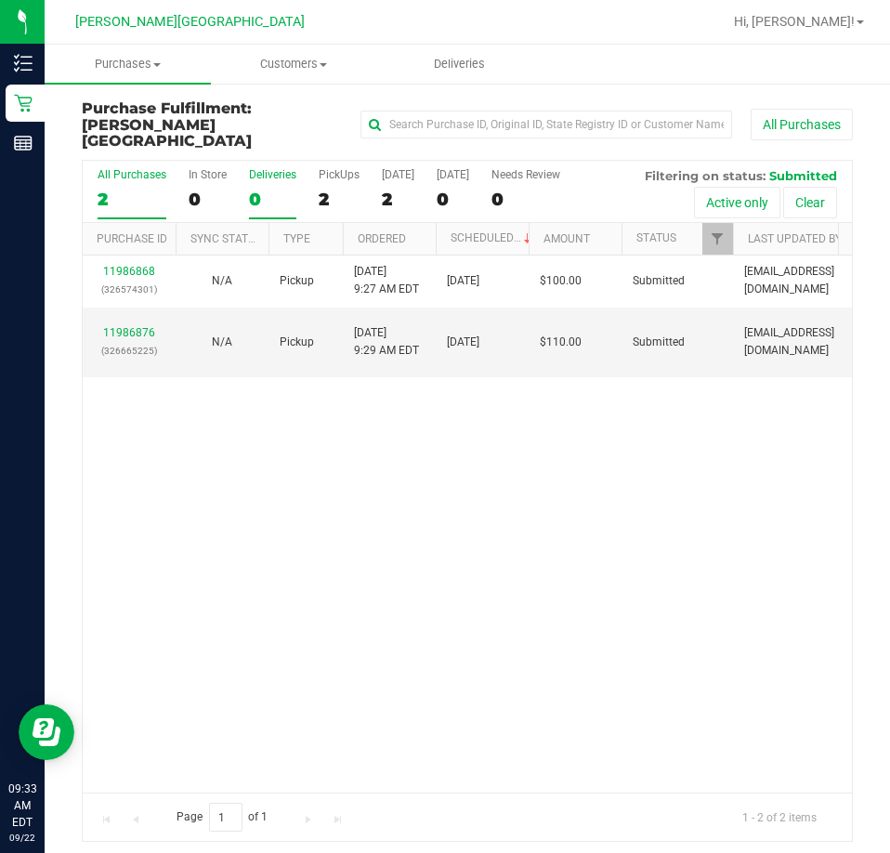
click at [268, 168] on div "Deliveries" at bounding box center [272, 174] width 47 height 13
click at [0, 0] on input "Deliveries 0" at bounding box center [0, 0] width 0 height 0
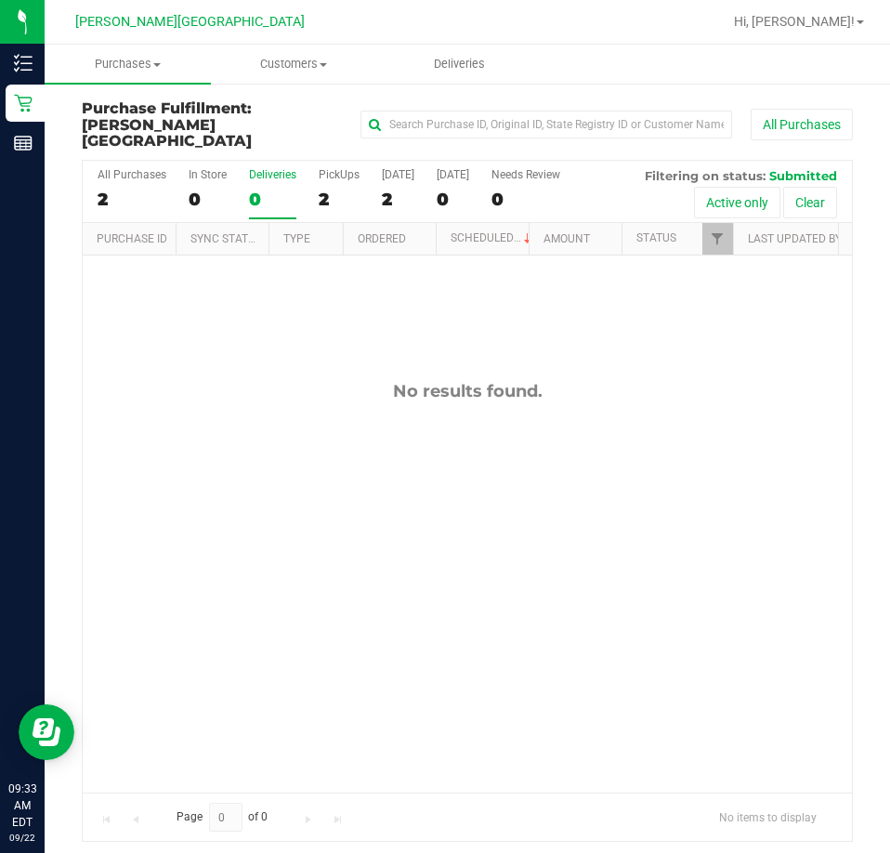
click at [274, 168] on div "Deliveries" at bounding box center [272, 174] width 47 height 13
click at [0, 0] on input "Deliveries 0" at bounding box center [0, 0] width 0 height 0
click at [276, 168] on div "Deliveries" at bounding box center [272, 174] width 47 height 13
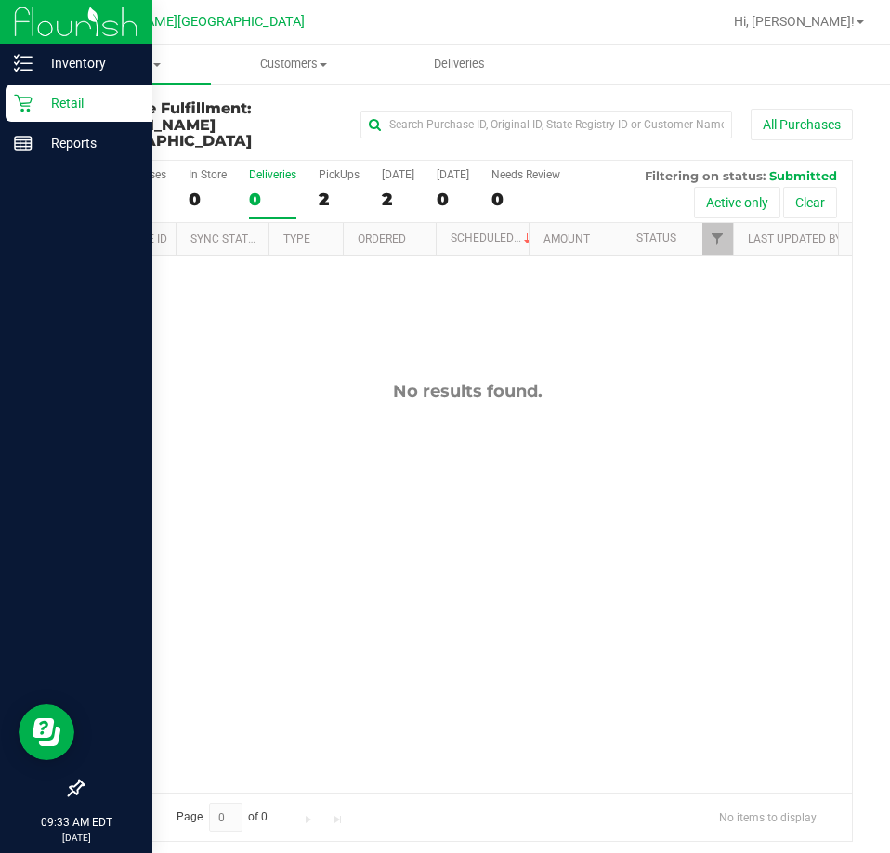
click at [54, 102] on p "Retail" at bounding box center [88, 103] width 111 height 22
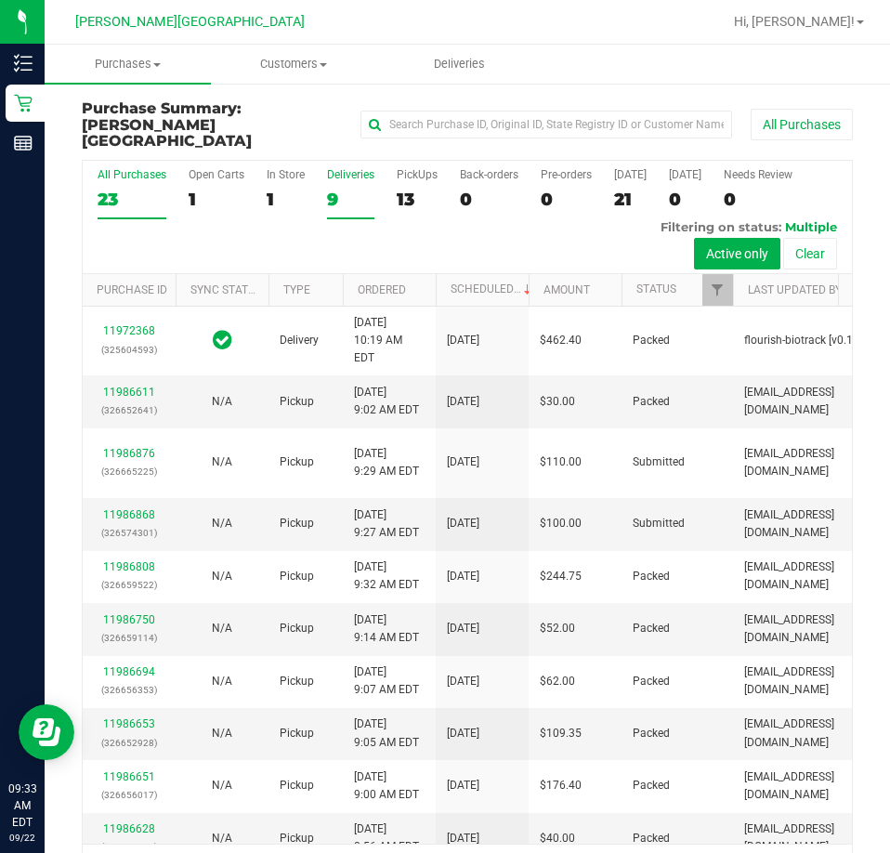
click at [347, 168] on div "Deliveries" at bounding box center [350, 174] width 47 height 13
click at [0, 0] on input "Deliveries 9" at bounding box center [0, 0] width 0 height 0
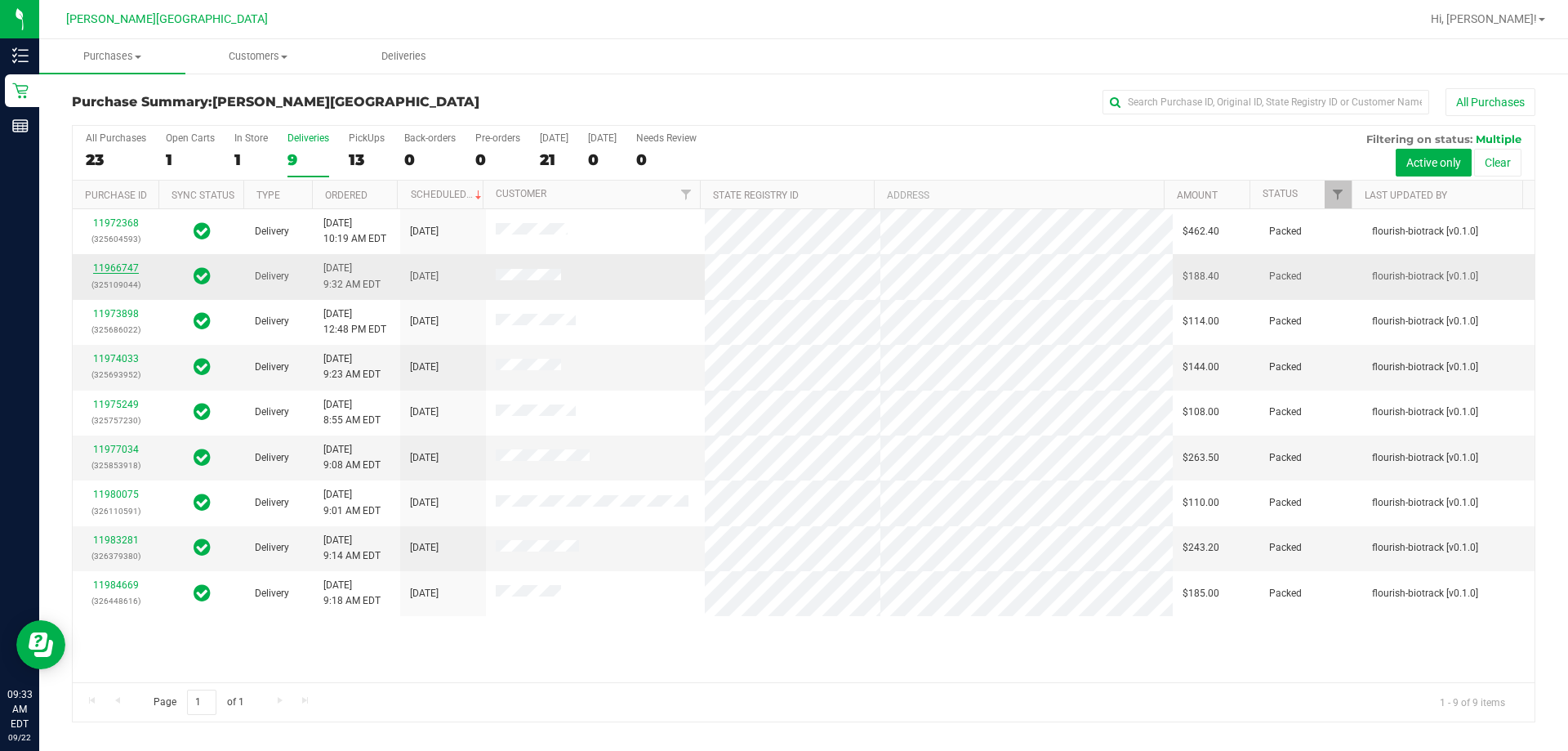
click at [113, 266] on link "11966747" at bounding box center [116, 267] width 46 height 11
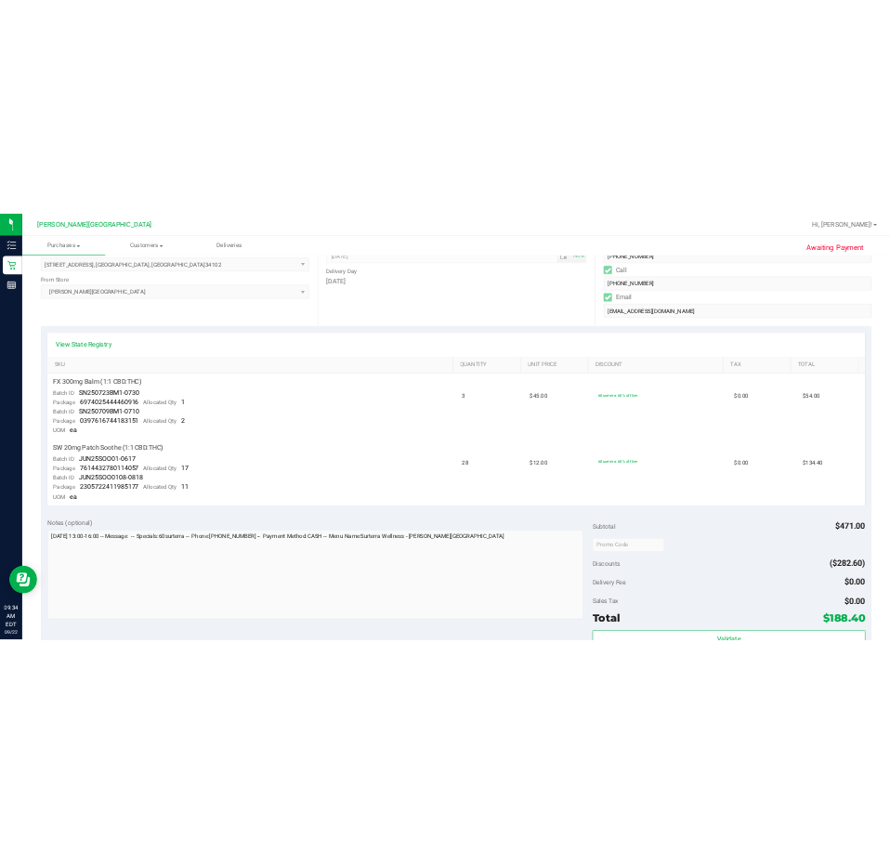
scroll to position [650, 0]
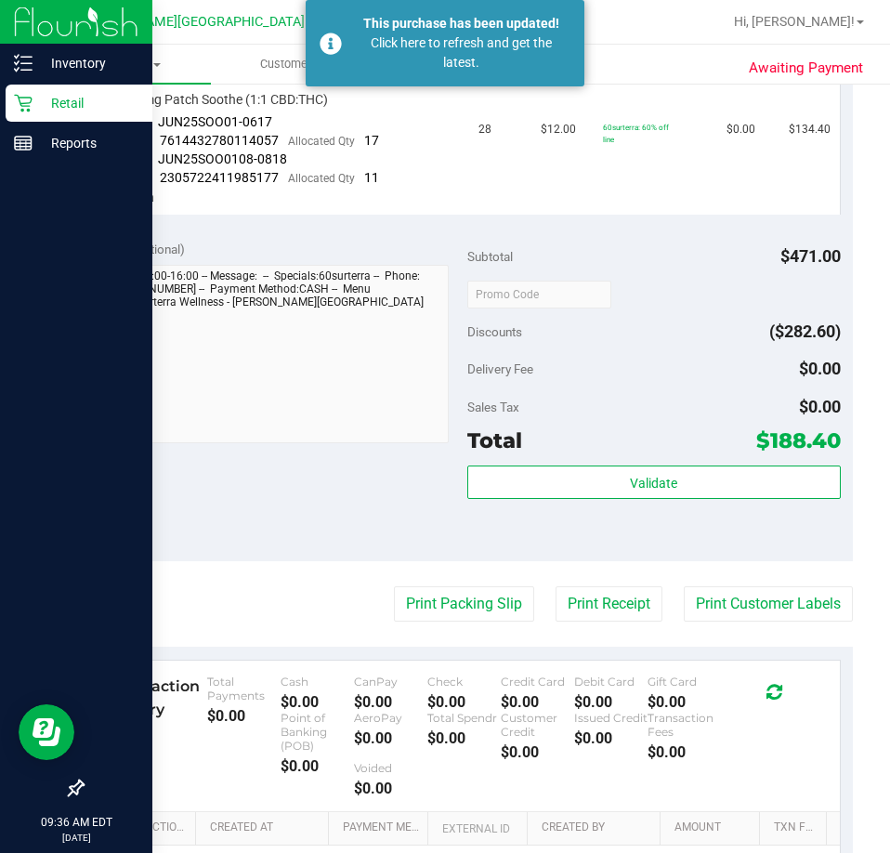
click at [66, 102] on p "Retail" at bounding box center [88, 103] width 111 height 22
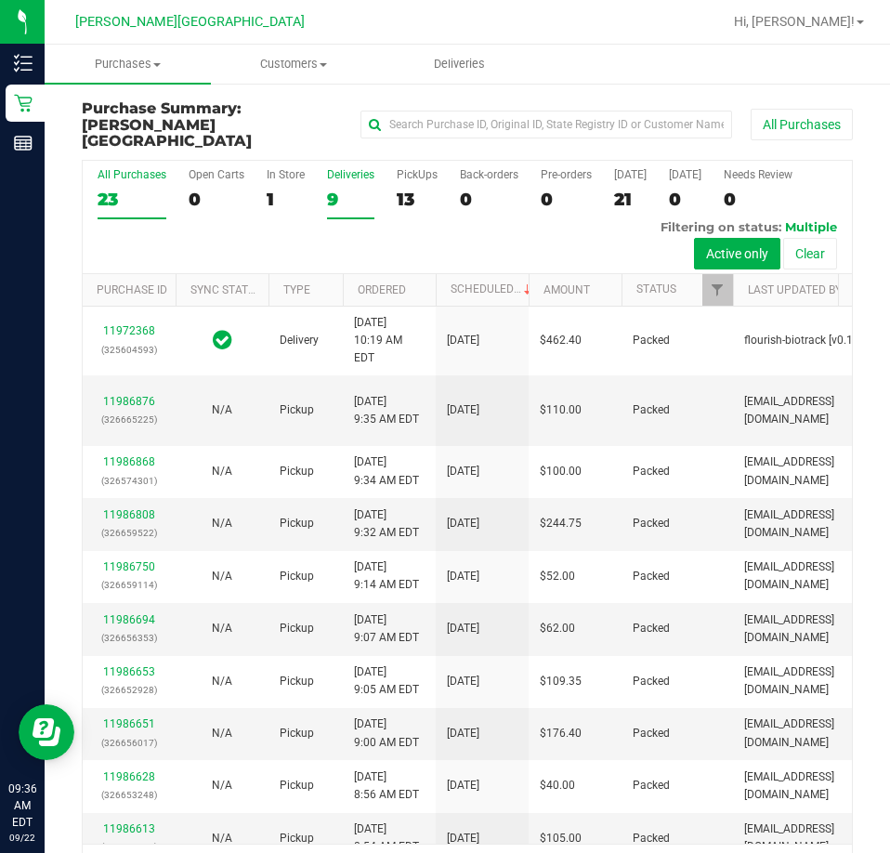
click at [337, 168] on div "Deliveries" at bounding box center [350, 174] width 47 height 13
click at [0, 0] on input "Deliveries 9" at bounding box center [0, 0] width 0 height 0
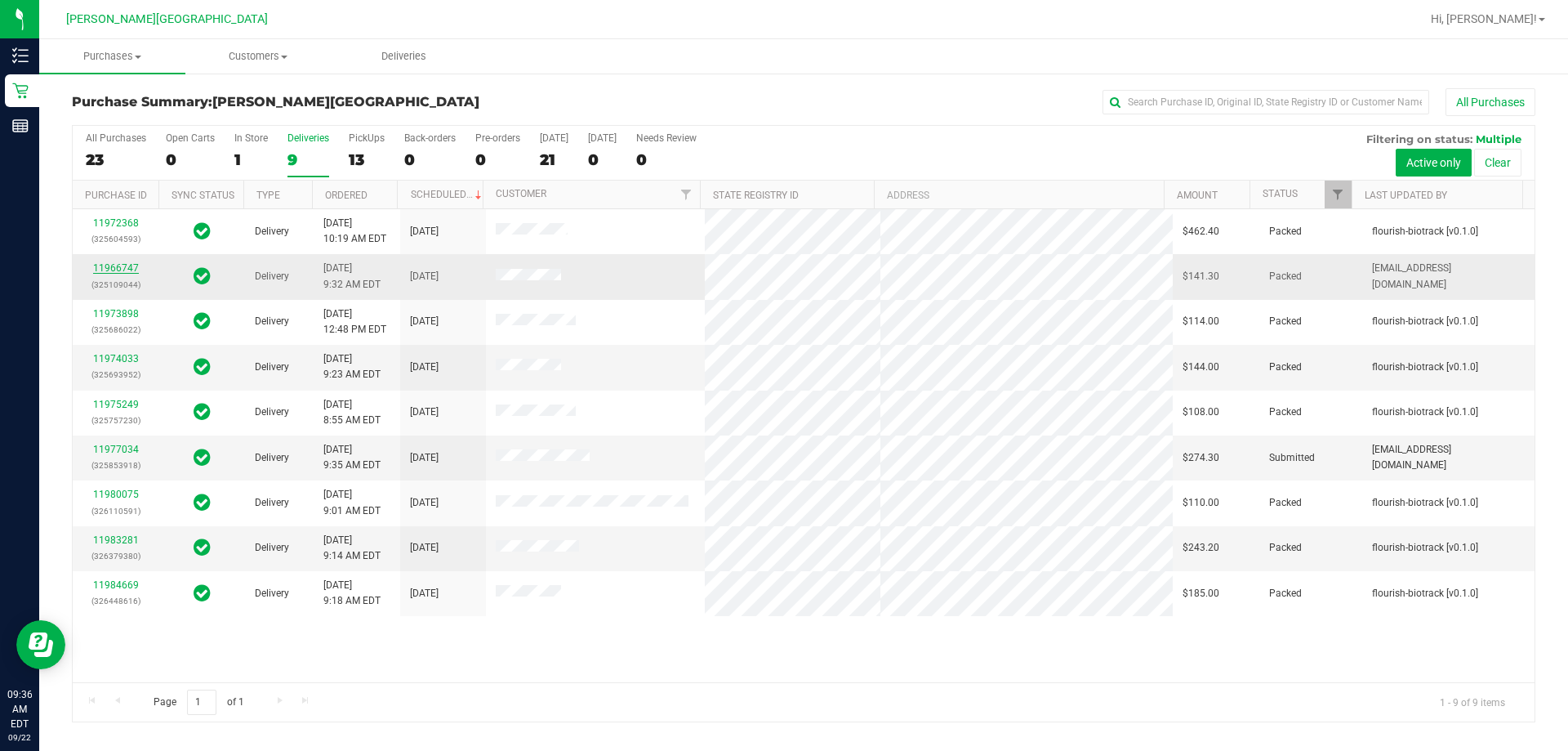
click at [109, 263] on link "11966747" at bounding box center [116, 267] width 46 height 11
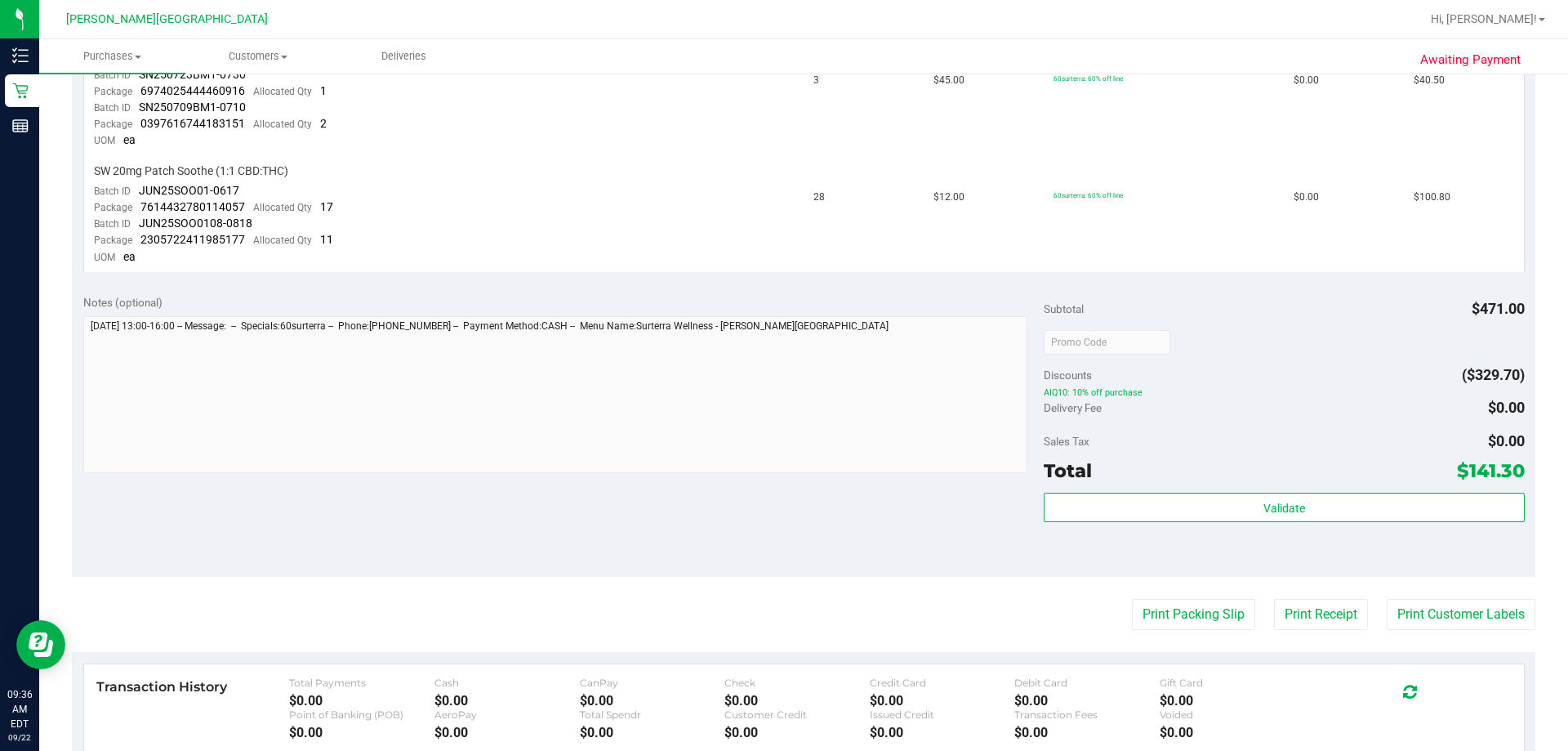
scroll to position [728, 0]
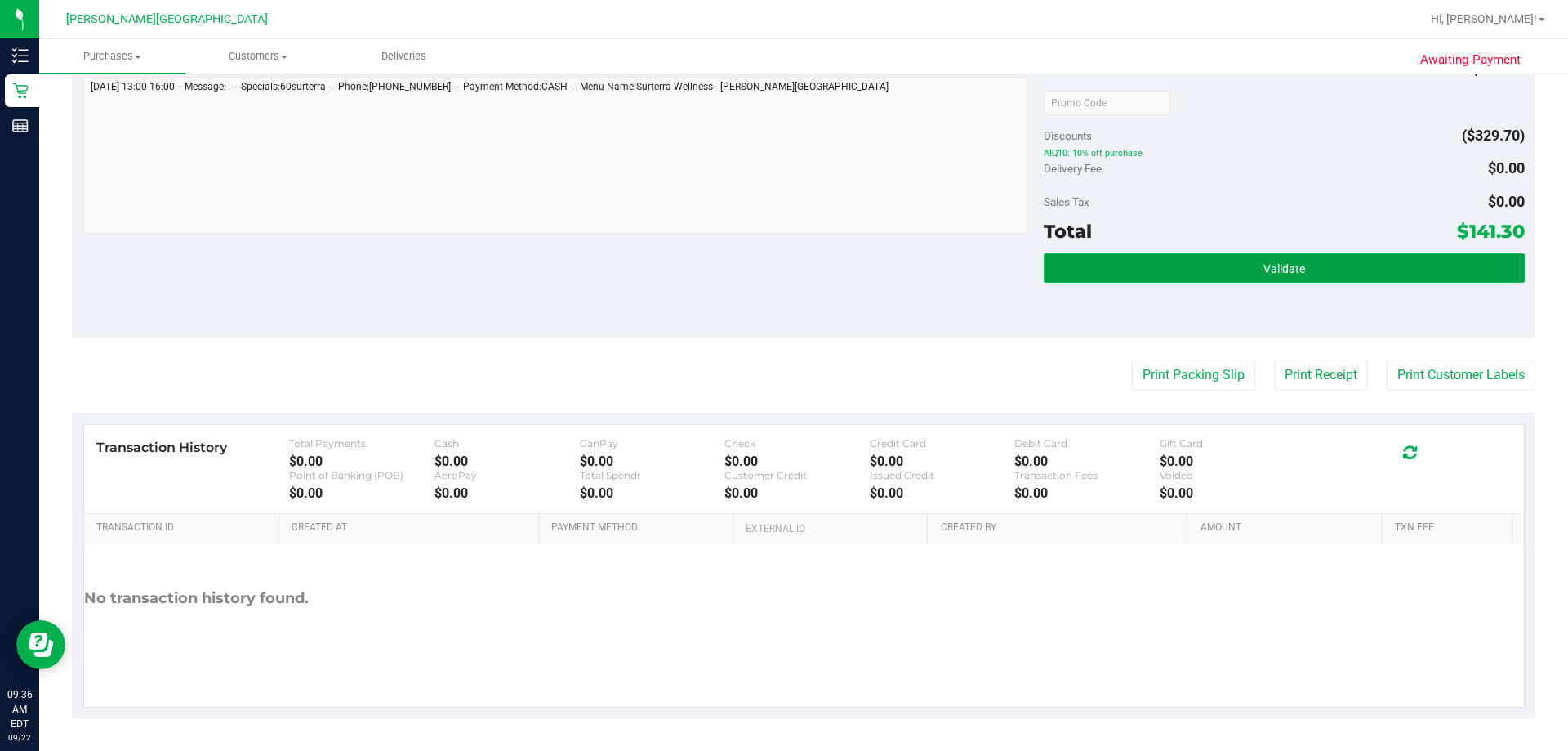
click at [781, 265] on button "Validate" at bounding box center [1283, 267] width 480 height 29
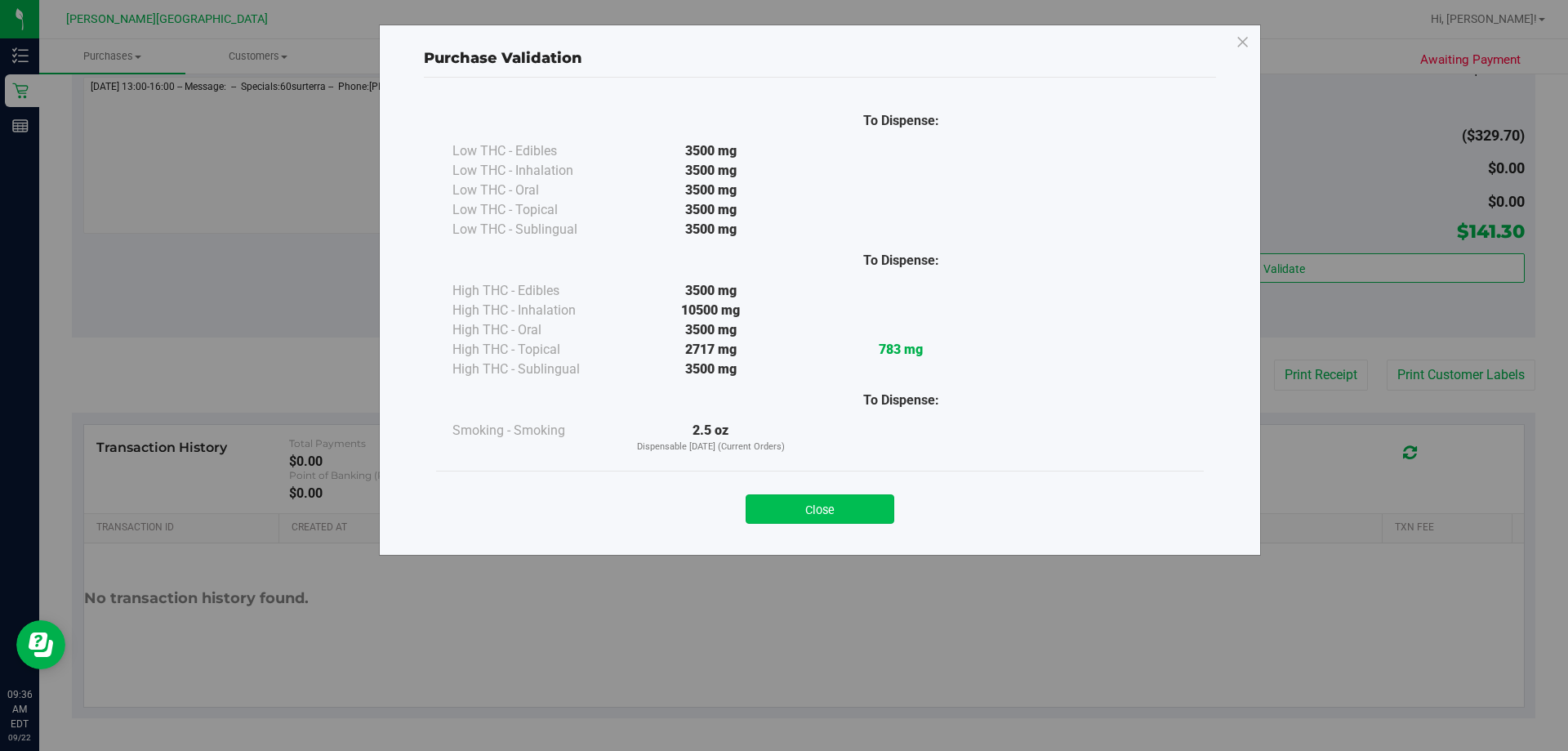
click at [781, 503] on button "Close" at bounding box center [819, 508] width 149 height 29
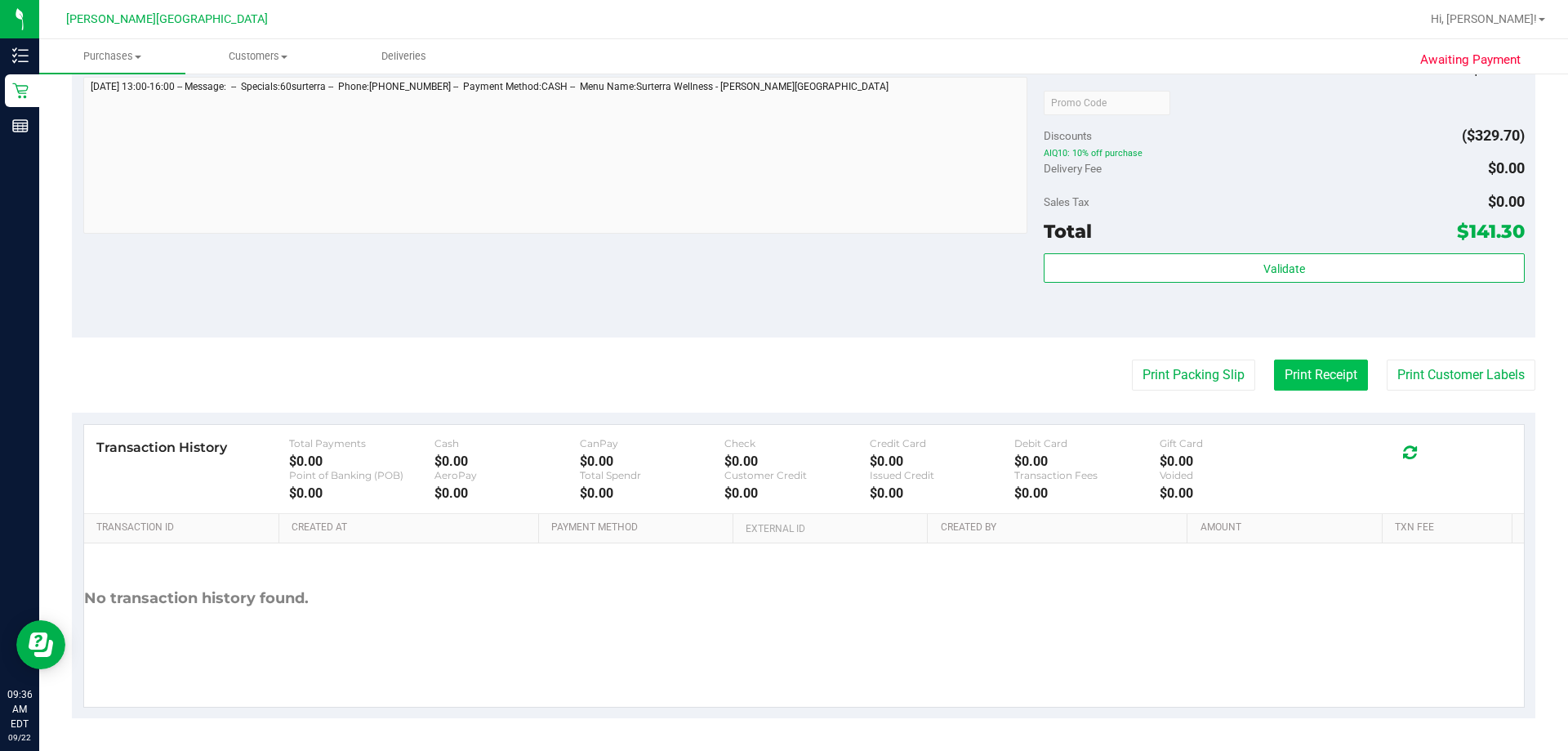
click at [781, 376] on button "Print Receipt" at bounding box center [1320, 375] width 94 height 31
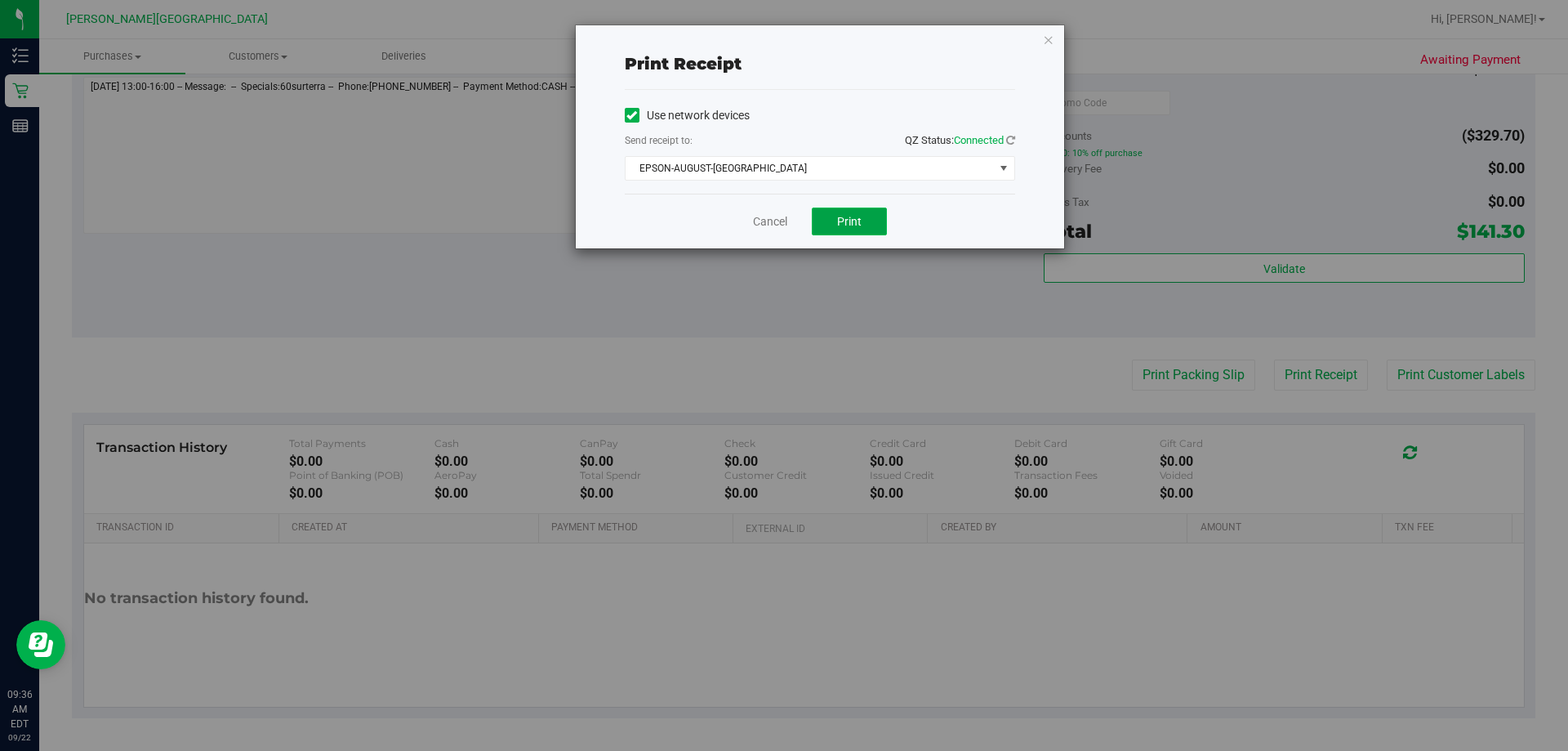
click at [781, 224] on span "Print" at bounding box center [849, 221] width 25 height 13
click at [781, 219] on span "Print" at bounding box center [849, 221] width 25 height 13
click at [781, 42] on div "Print receipt Use network devices Send receipt to: QZ Status: Connected EPSON-A…" at bounding box center [820, 137] width 489 height 223
click at [781, 39] on icon "button" at bounding box center [1048, 39] width 11 height 19
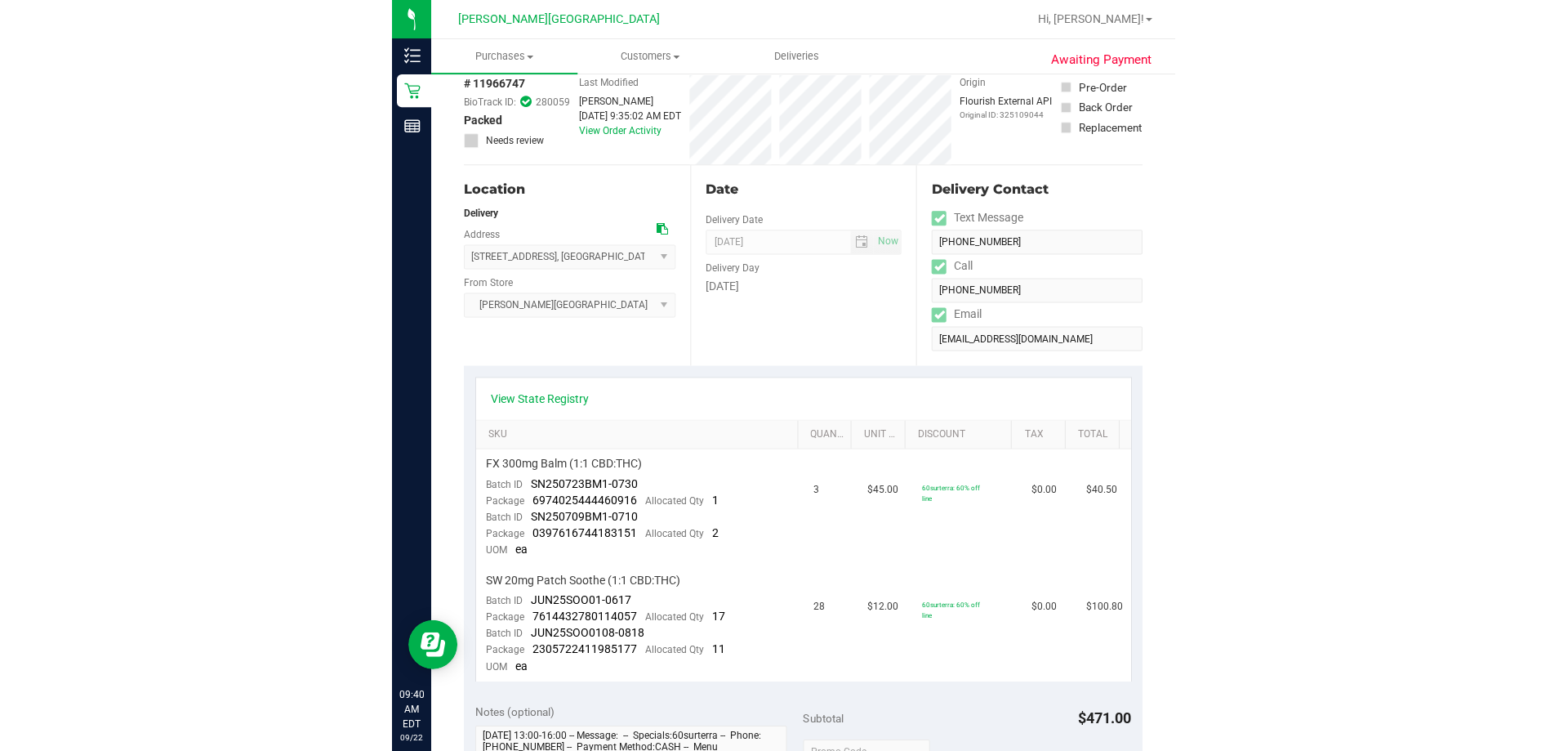
scroll to position [0, 0]
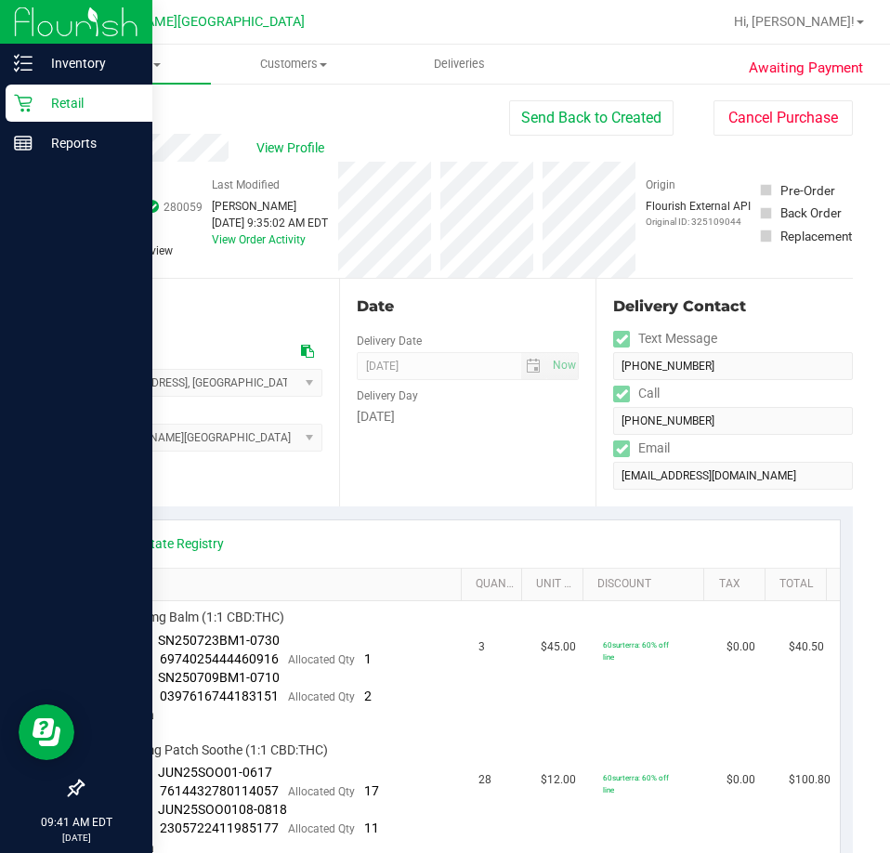
click at [61, 104] on p "Retail" at bounding box center [88, 103] width 111 height 22
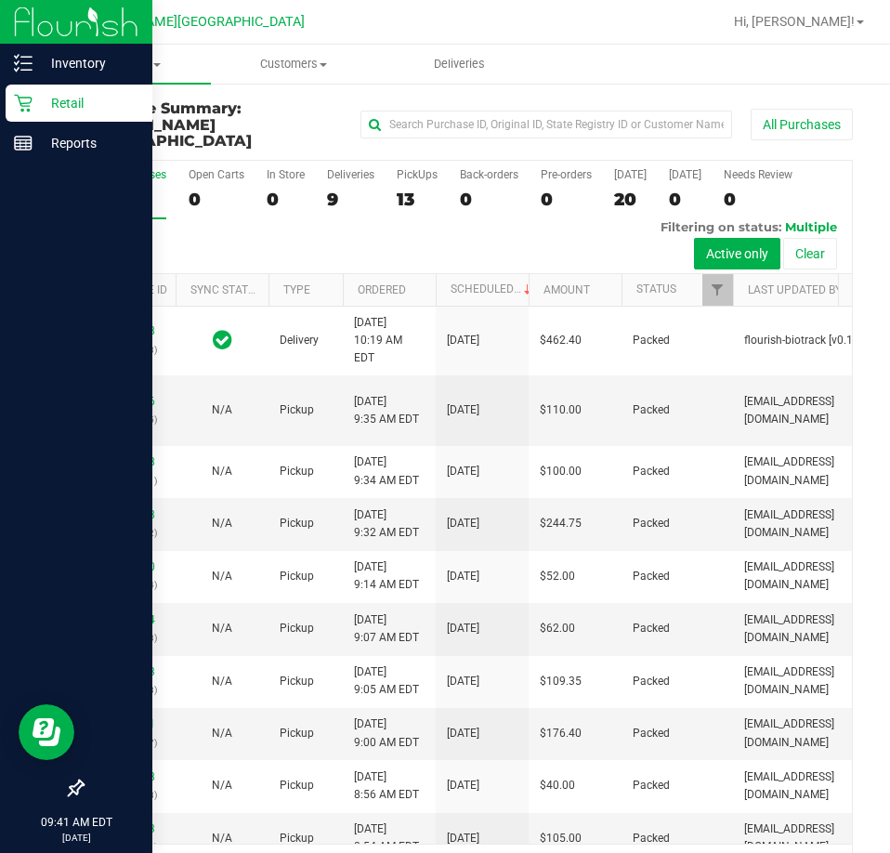
click at [58, 108] on p "Retail" at bounding box center [88, 103] width 111 height 22
click at [72, 99] on p "Retail" at bounding box center [88, 103] width 111 height 22
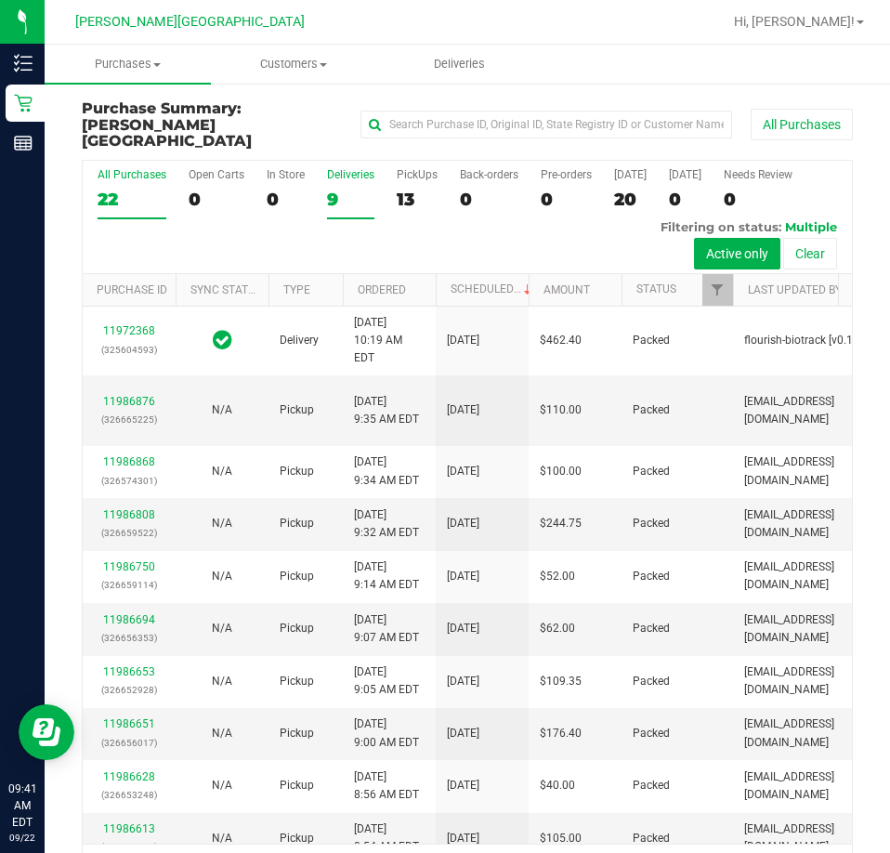
click at [348, 168] on div "Deliveries" at bounding box center [350, 174] width 47 height 13
click at [0, 0] on input "Deliveries 9" at bounding box center [0, 0] width 0 height 0
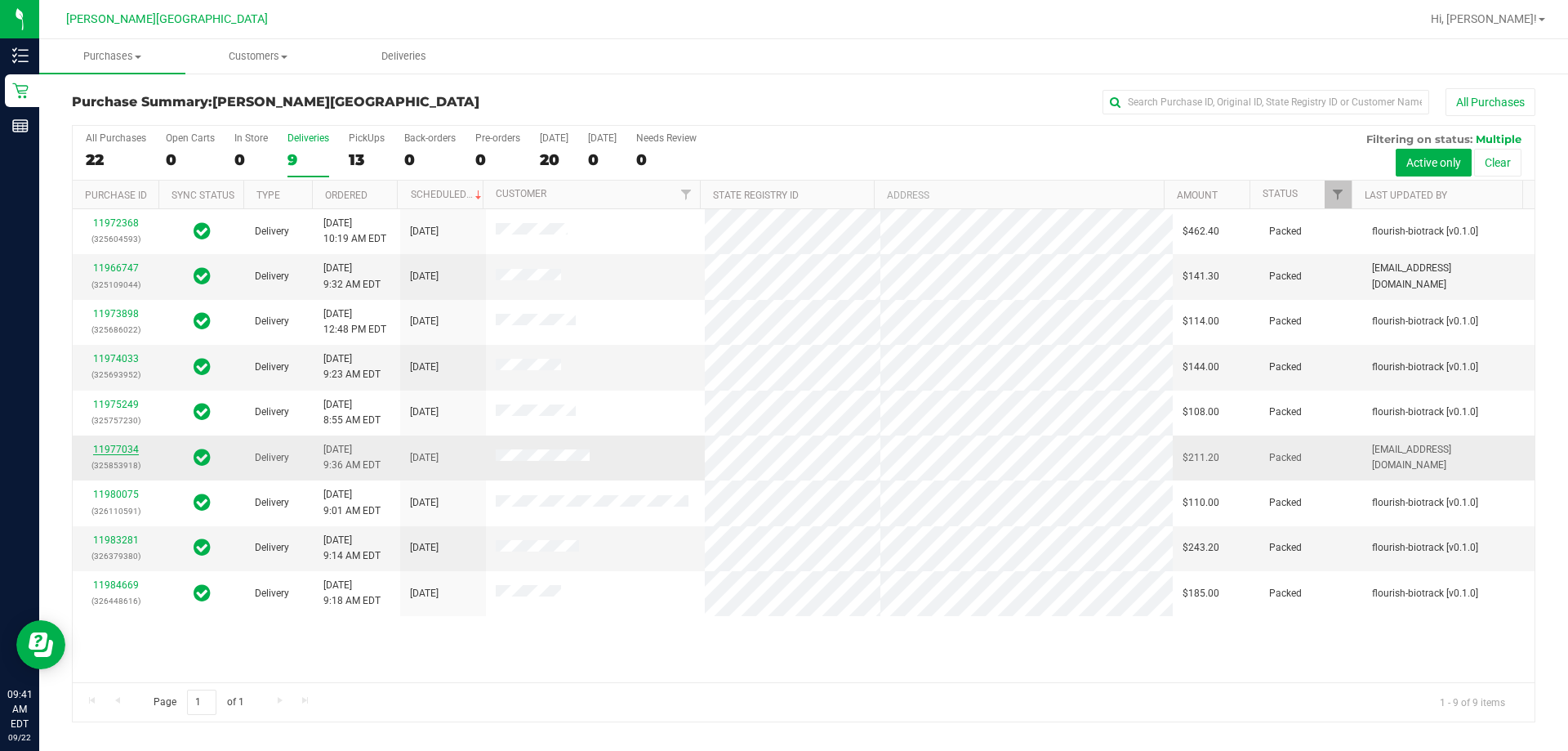
click at [98, 448] on link "11977034" at bounding box center [116, 448] width 46 height 11
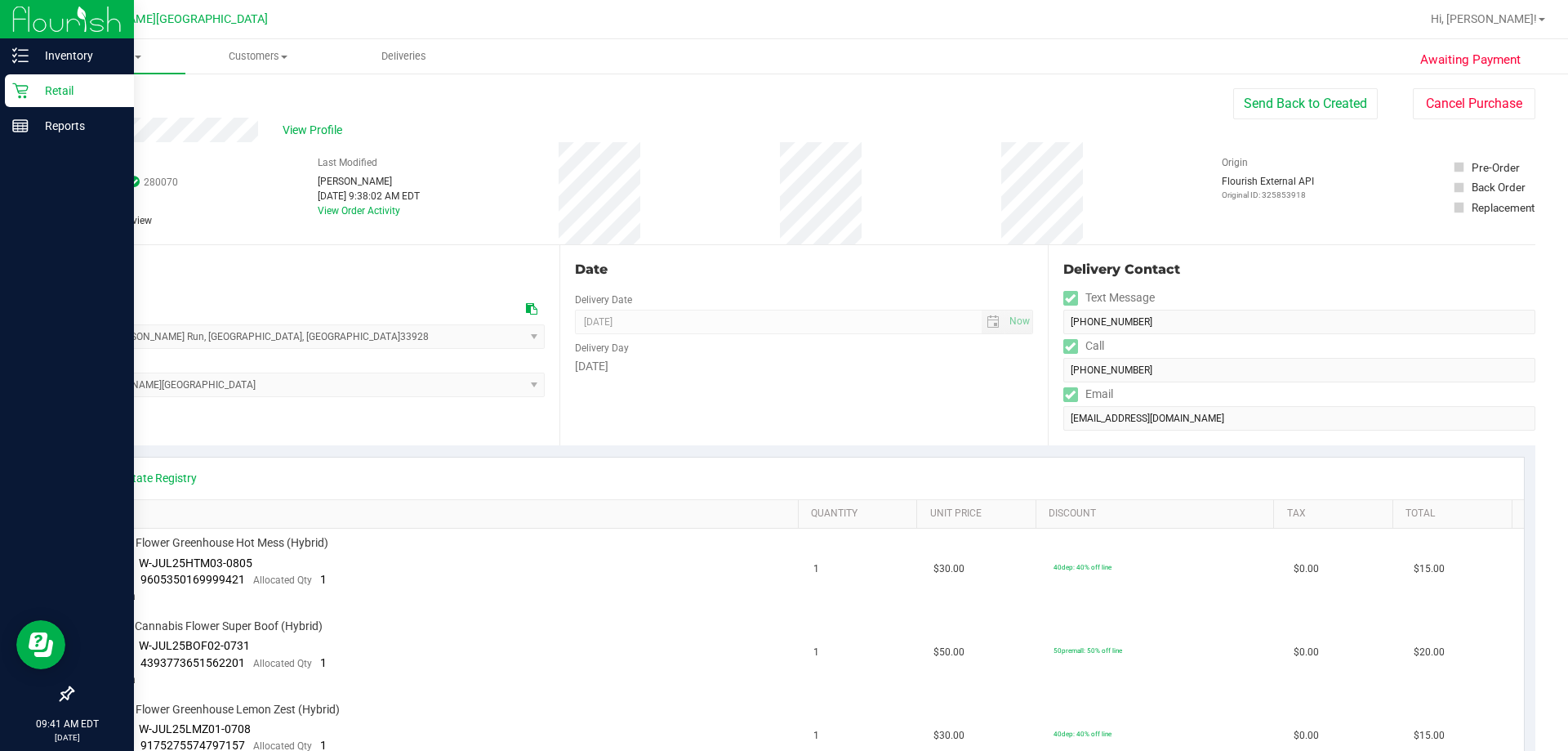
click at [51, 86] on p "Retail" at bounding box center [77, 91] width 98 height 19
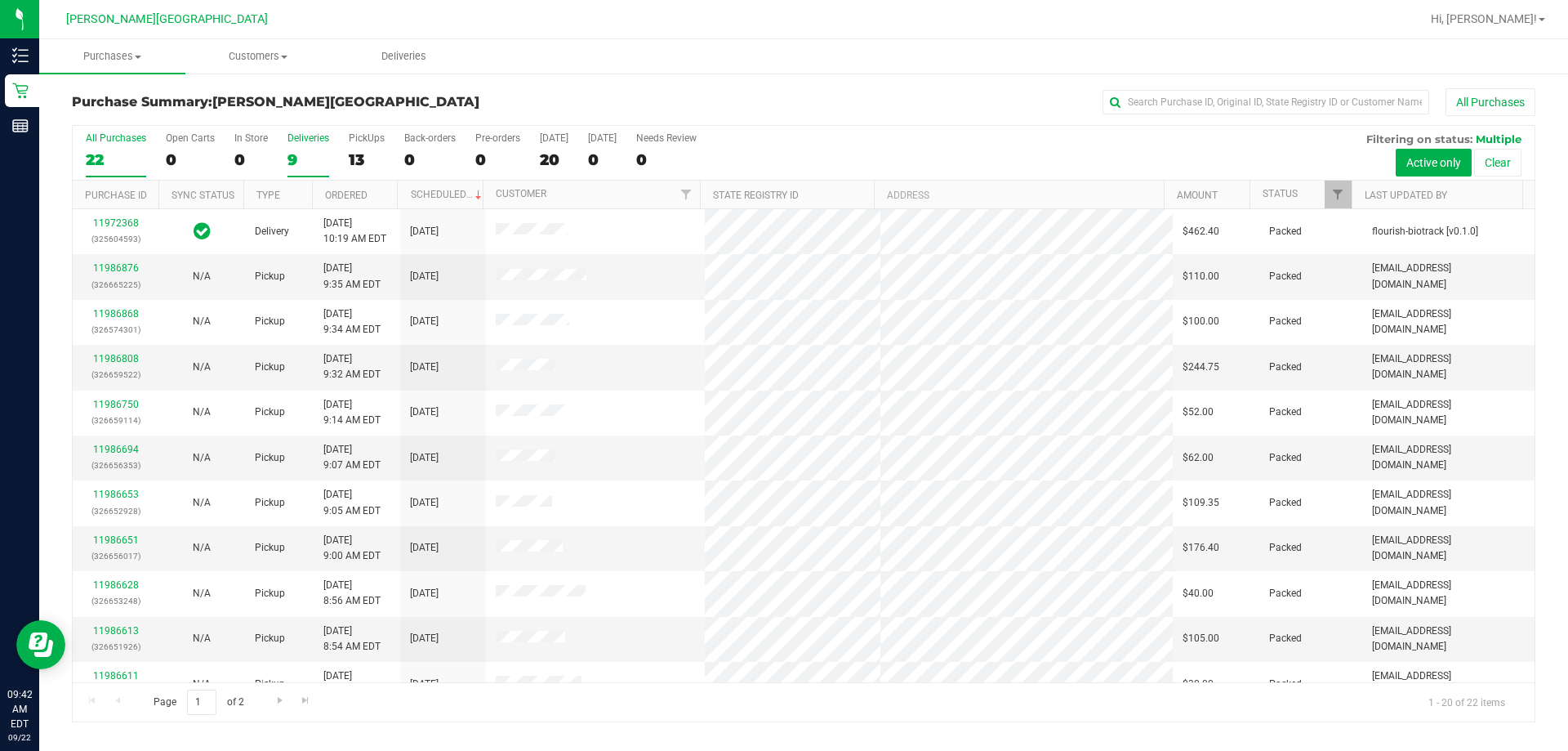
click at [301, 138] on div "Deliveries" at bounding box center [308, 138] width 41 height 11
click at [0, 0] on input "Deliveries 9" at bounding box center [0, 0] width 0 height 0
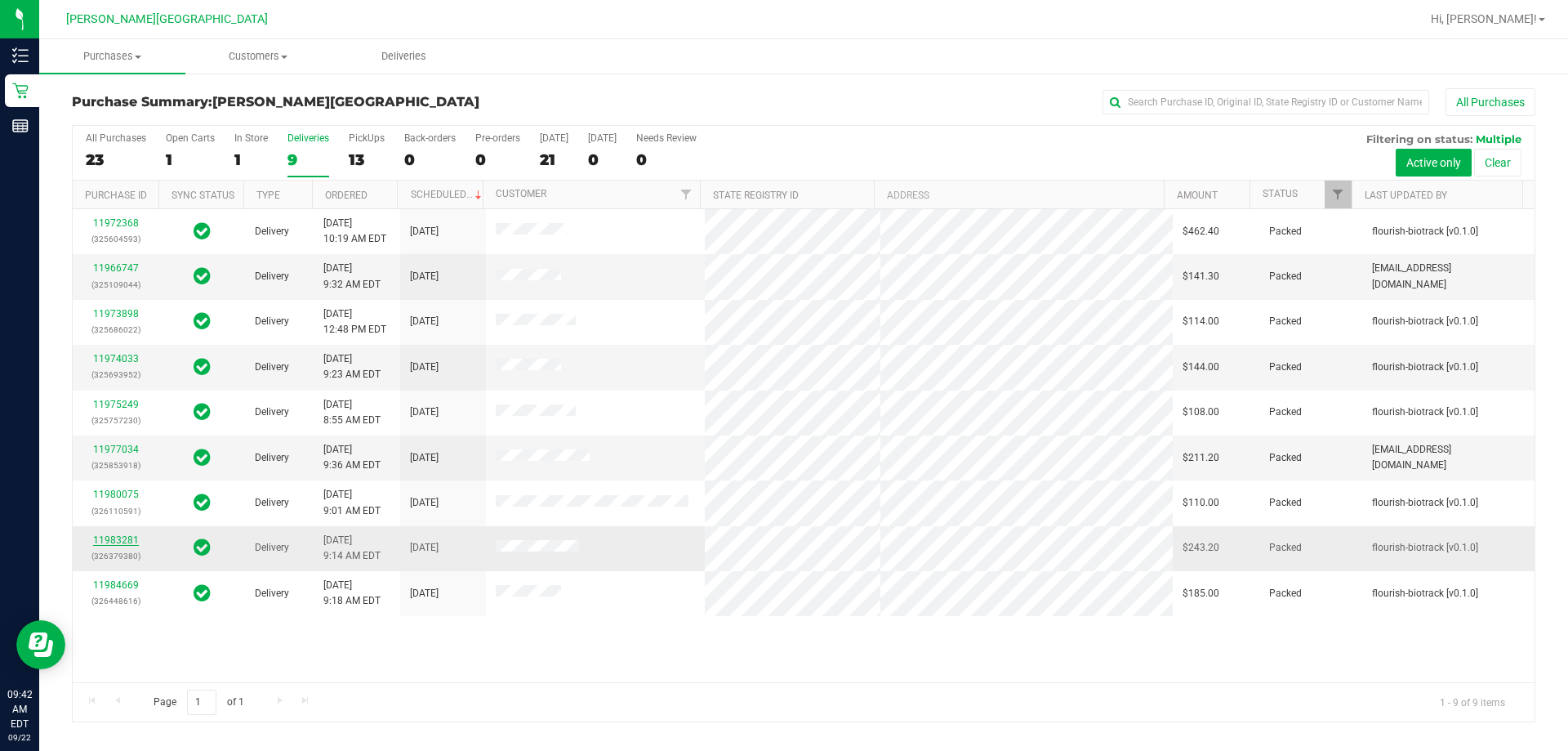
click at [109, 541] on link "11983281" at bounding box center [116, 540] width 46 height 11
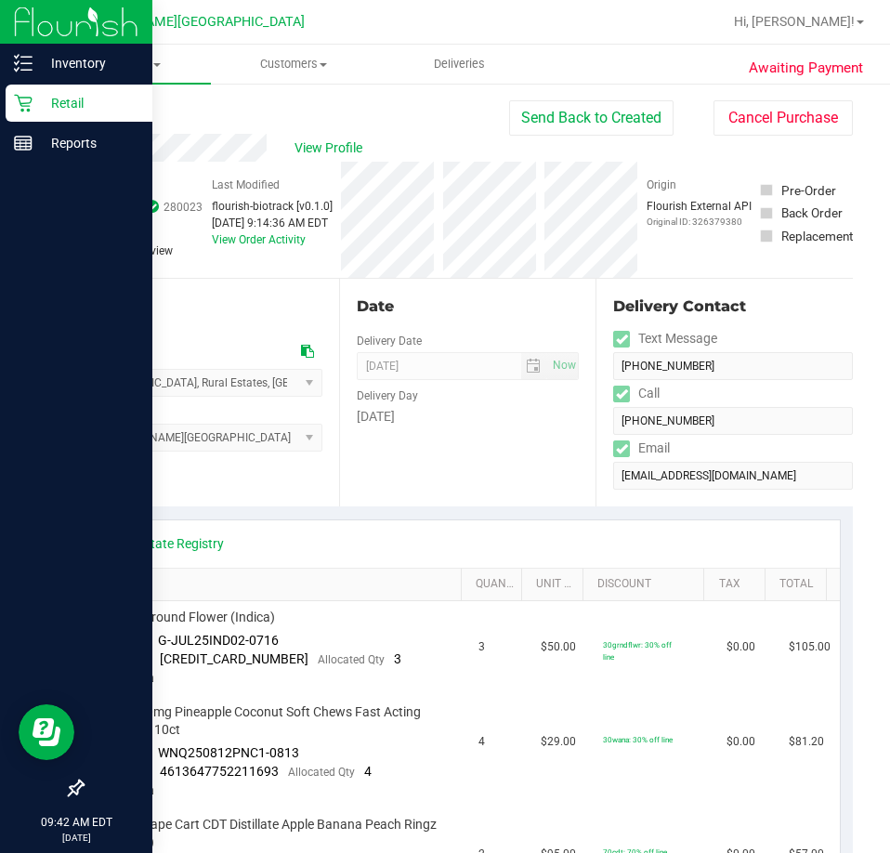
click at [21, 102] on icon at bounding box center [23, 103] width 19 height 19
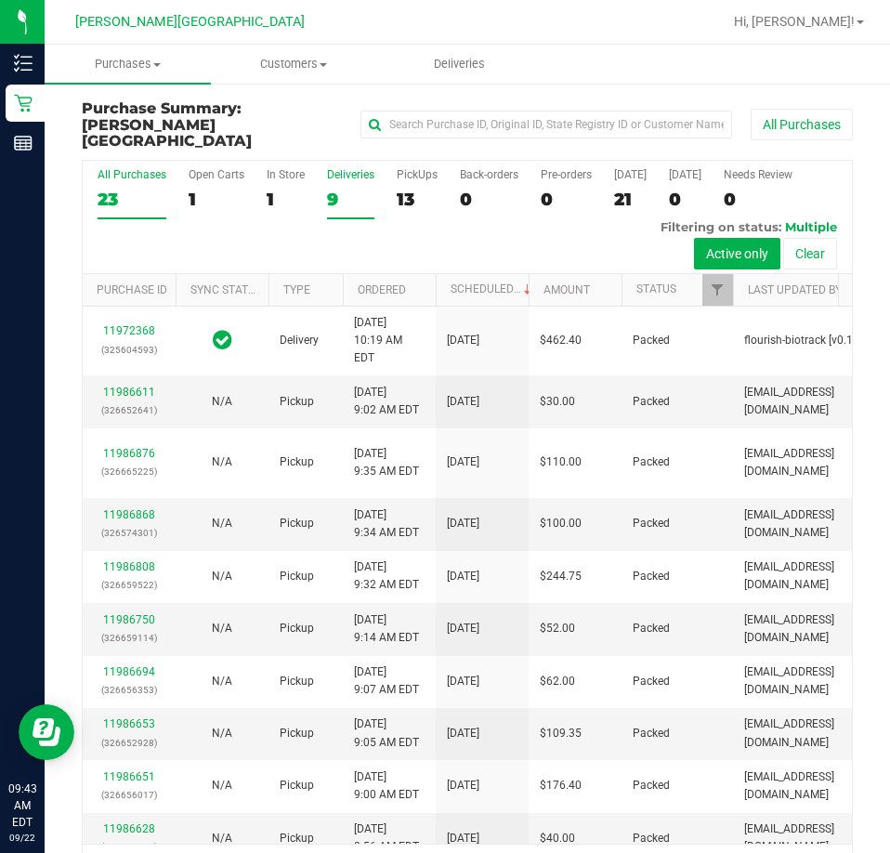
click at [356, 168] on div "Deliveries" at bounding box center [350, 174] width 47 height 13
click at [0, 0] on input "Deliveries 9" at bounding box center [0, 0] width 0 height 0
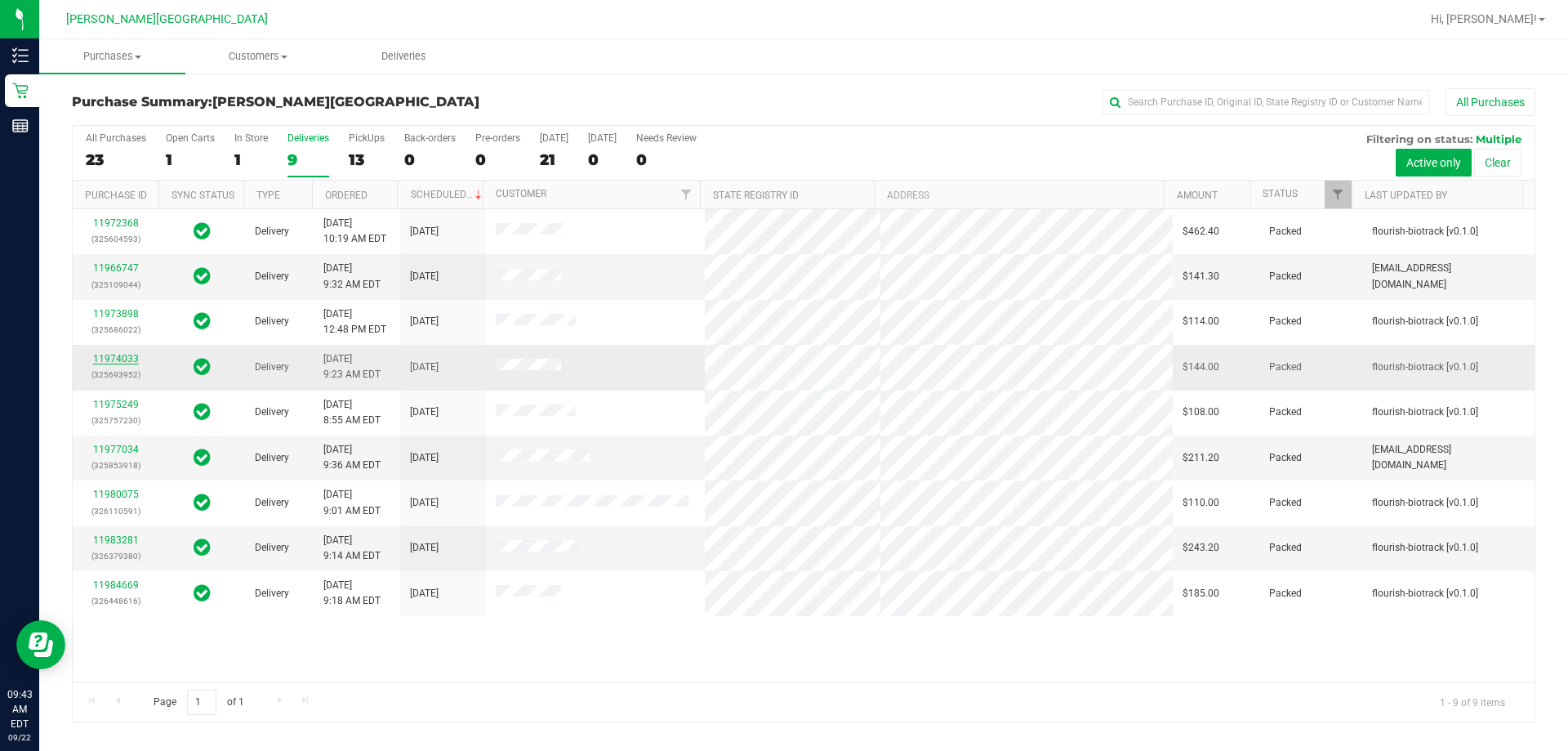
click at [113, 355] on link "11974033" at bounding box center [116, 358] width 46 height 11
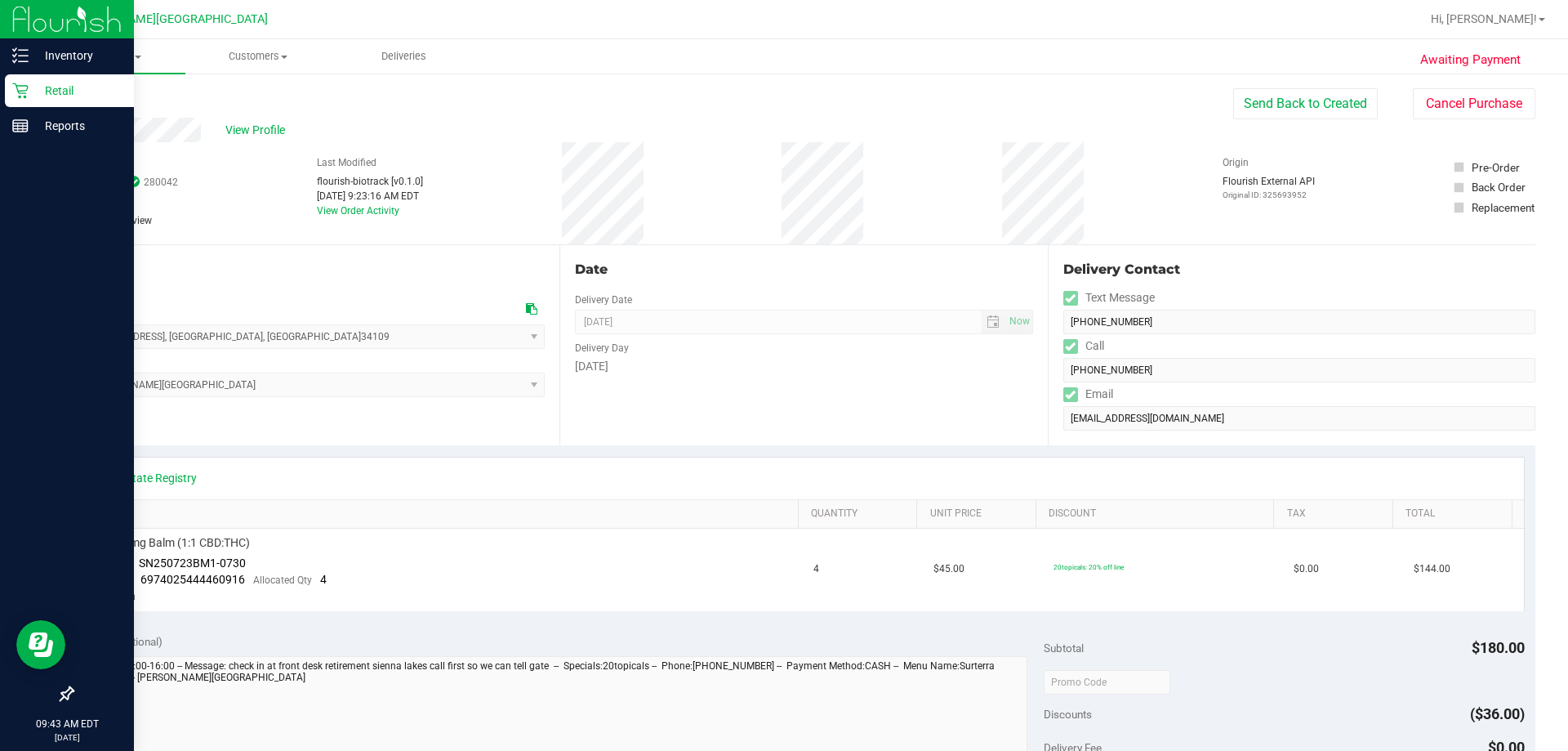
click at [54, 91] on p "Retail" at bounding box center [77, 91] width 98 height 19
